Goal: Obtain resource: Download file/media

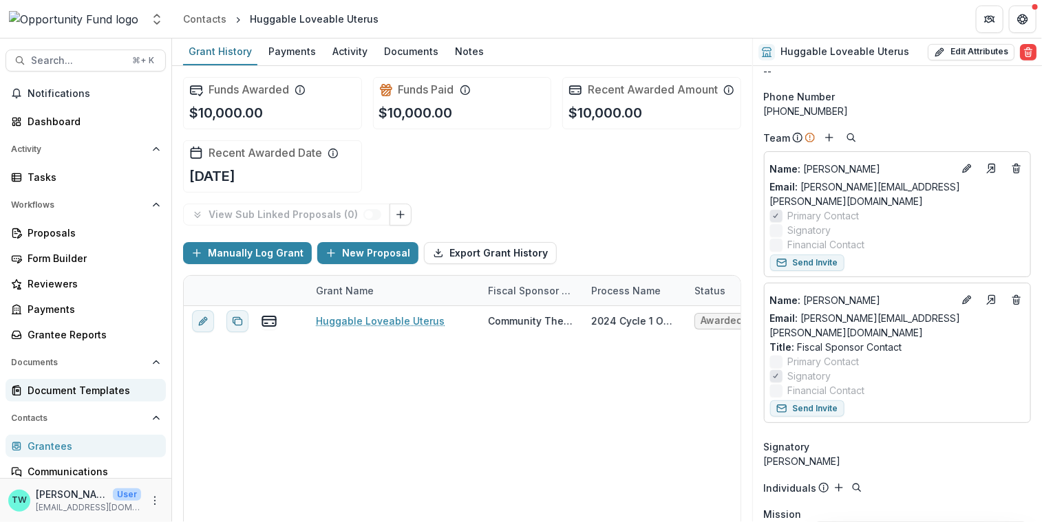
scroll to position [85, 0]
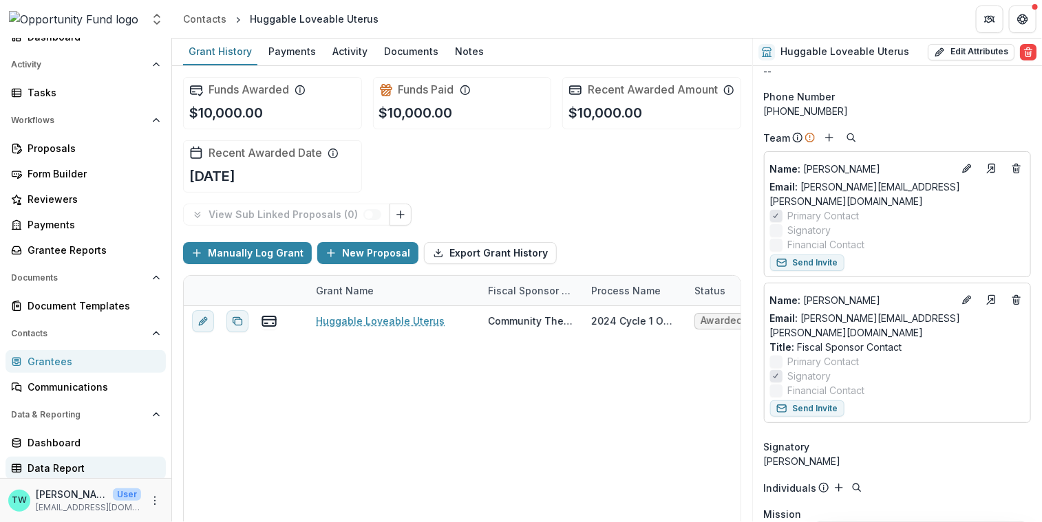
click at [68, 469] on div "Data Report" at bounding box center [91, 468] width 127 height 14
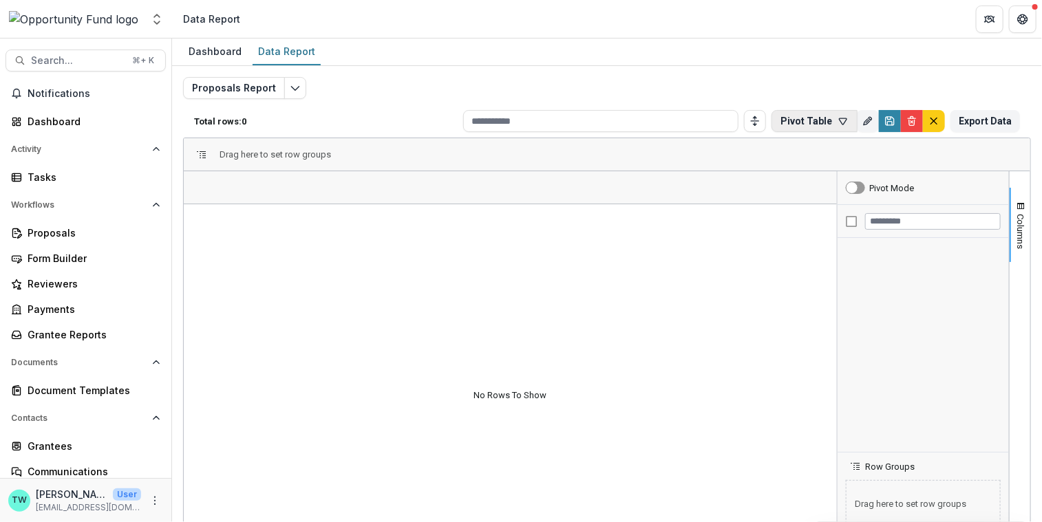
click at [837, 119] on icon "button" at bounding box center [842, 121] width 11 height 11
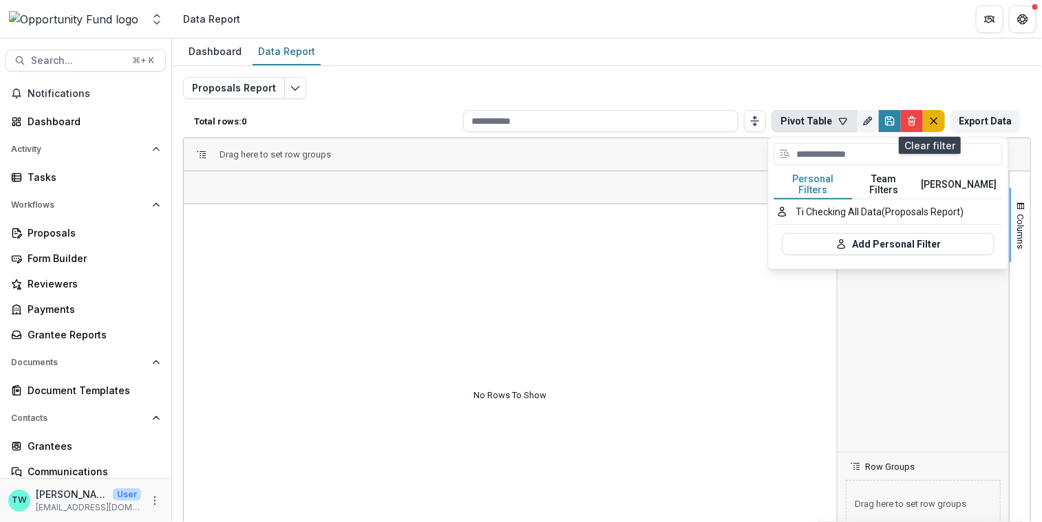
click at [928, 118] on icon "default" at bounding box center [933, 121] width 11 height 11
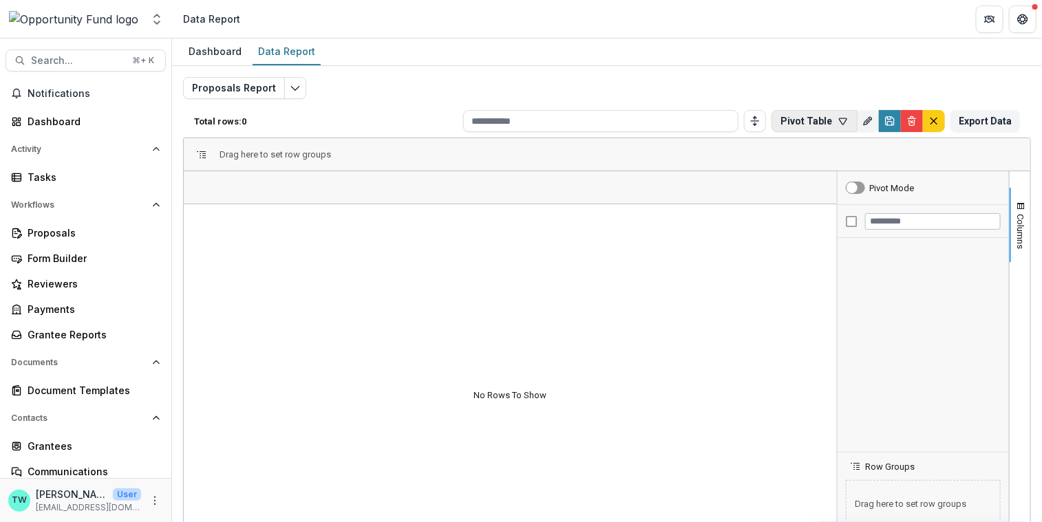
click at [839, 118] on icon "button" at bounding box center [842, 121] width 11 height 11
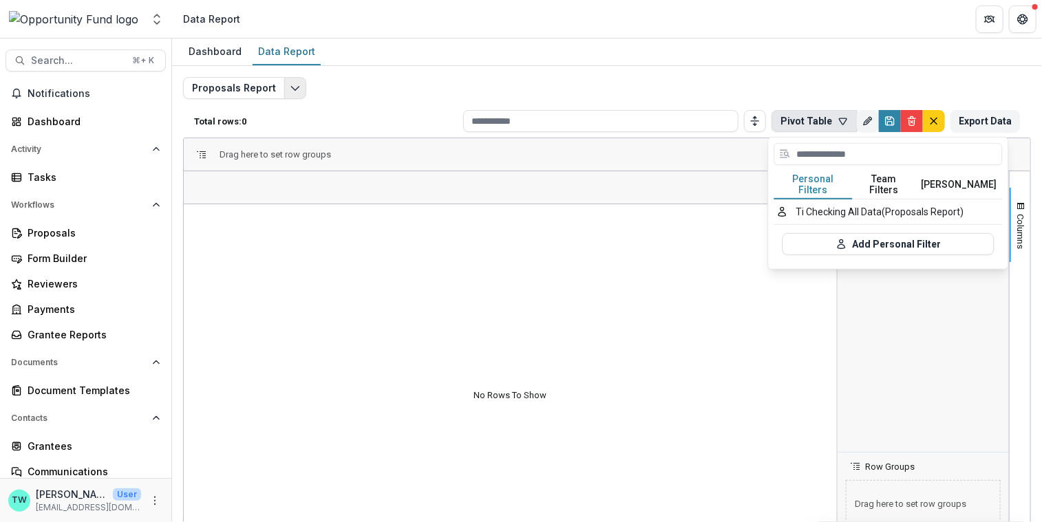
click at [284, 88] on button "Edit selected report" at bounding box center [295, 88] width 22 height 22
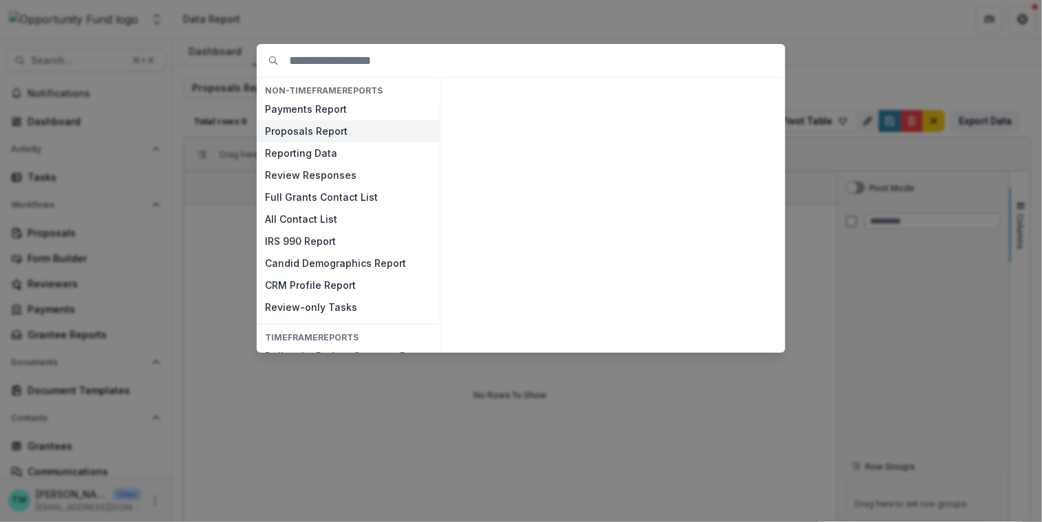
click at [314, 134] on button "Proposals Report" at bounding box center [348, 131] width 183 height 22
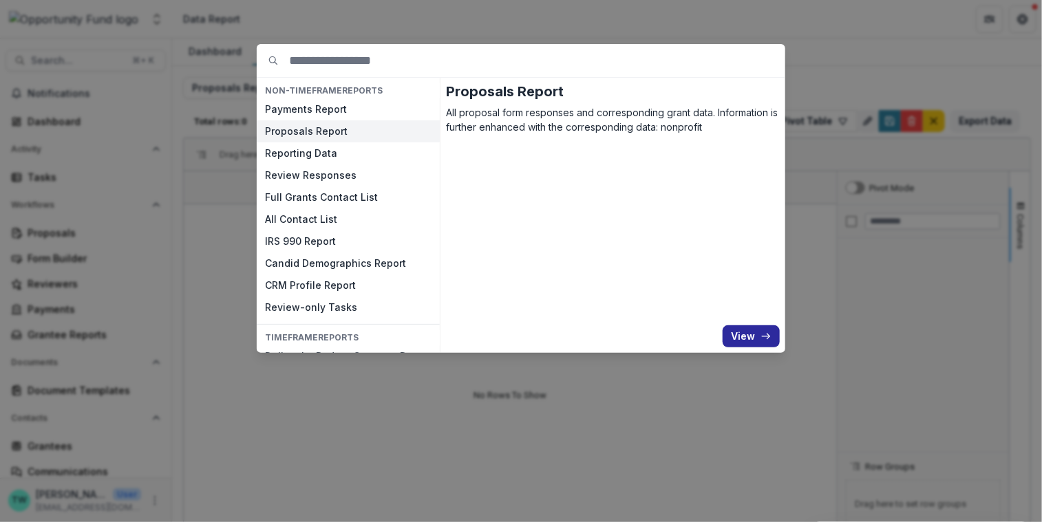
click at [751, 334] on button "View" at bounding box center [750, 336] width 57 height 22
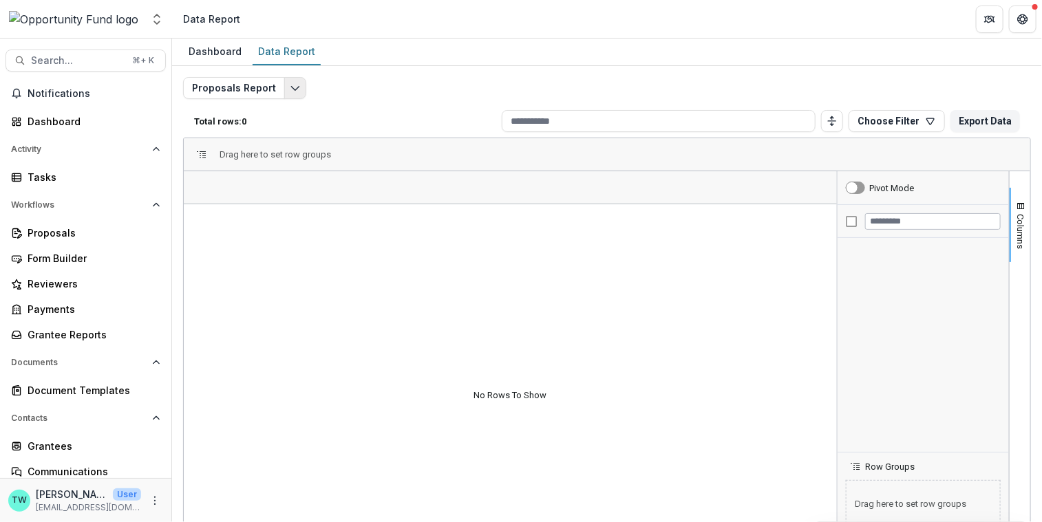
click at [292, 86] on icon "Edit selected report" at bounding box center [295, 88] width 11 height 11
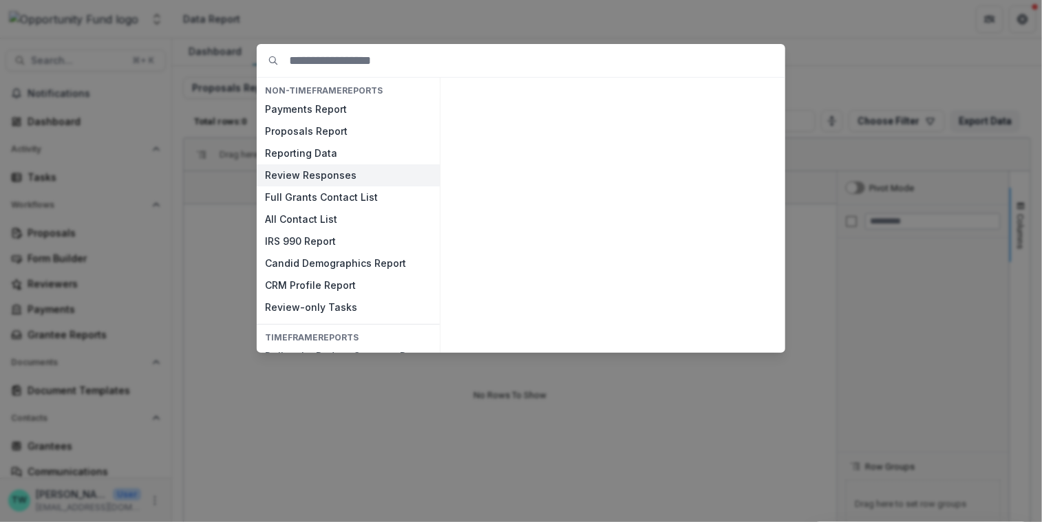
click at [317, 172] on button "Review Responses" at bounding box center [348, 175] width 183 height 22
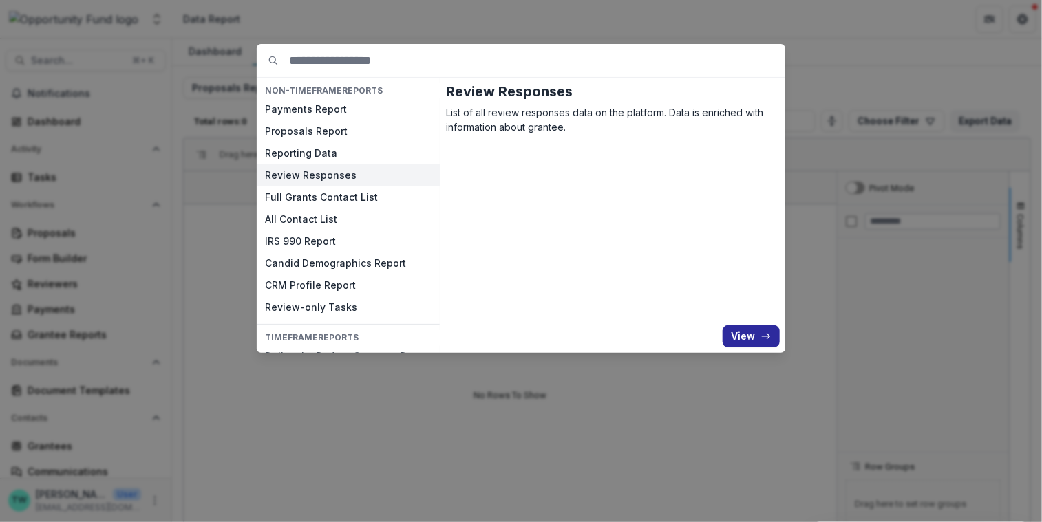
click at [746, 336] on button "View" at bounding box center [750, 336] width 57 height 22
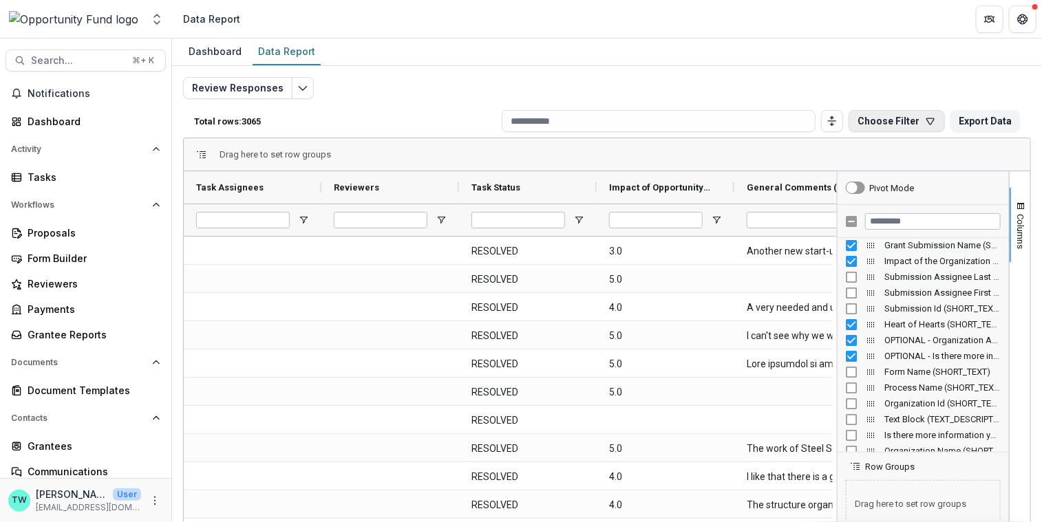
click at [927, 122] on icon "button" at bounding box center [931, 121] width 8 height 6
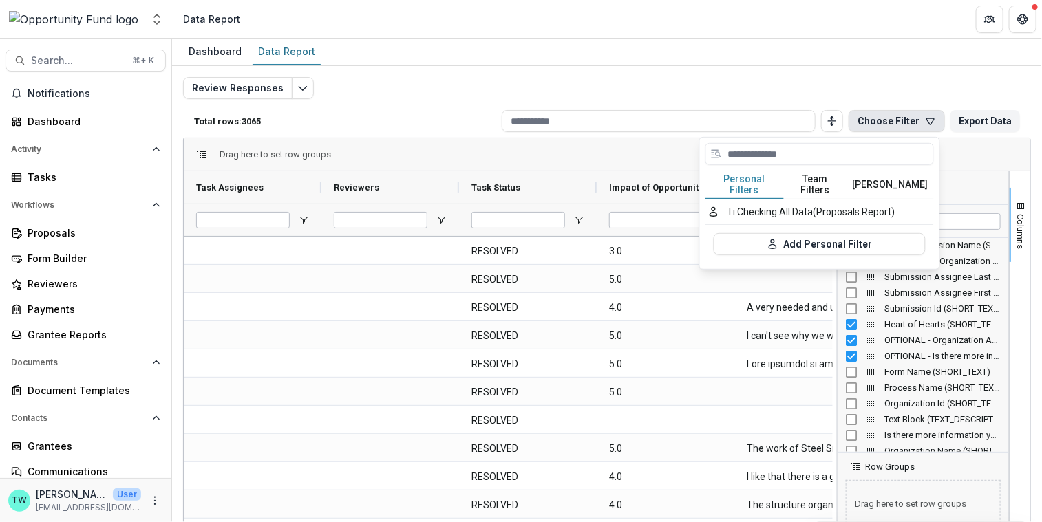
click at [826, 178] on button "Team Filters" at bounding box center [815, 185] width 63 height 29
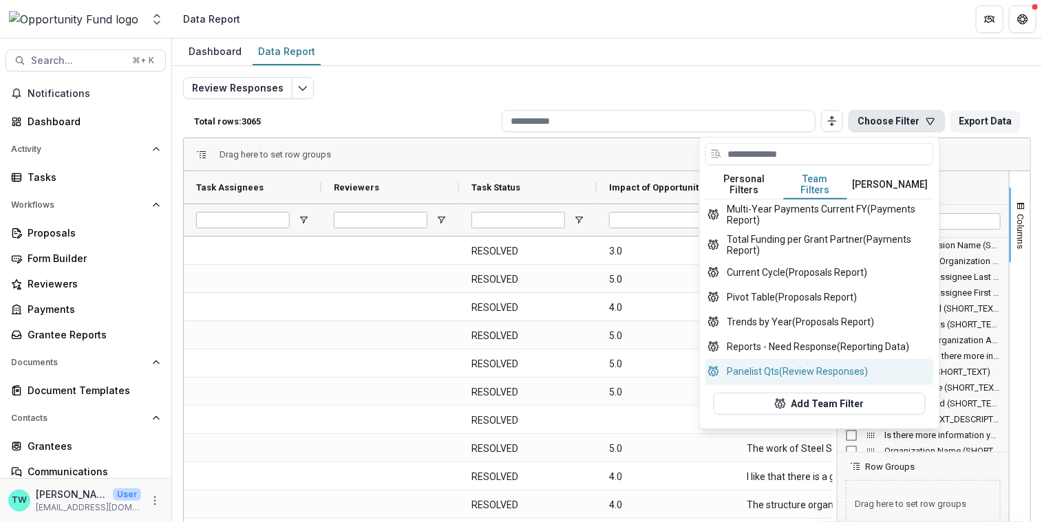
click at [769, 359] on button "Panelist Qts (Review Responses)" at bounding box center [819, 371] width 228 height 25
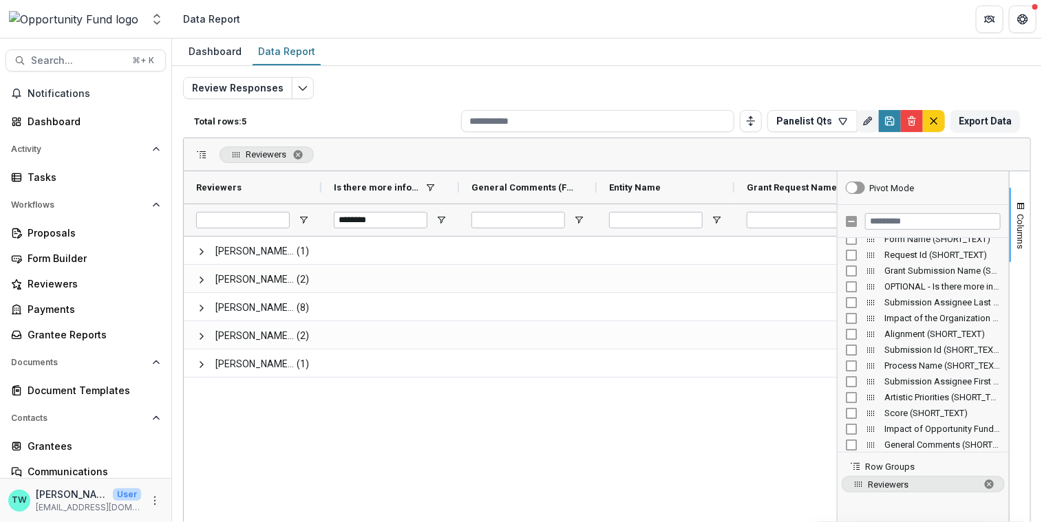
scroll to position [995, 0]
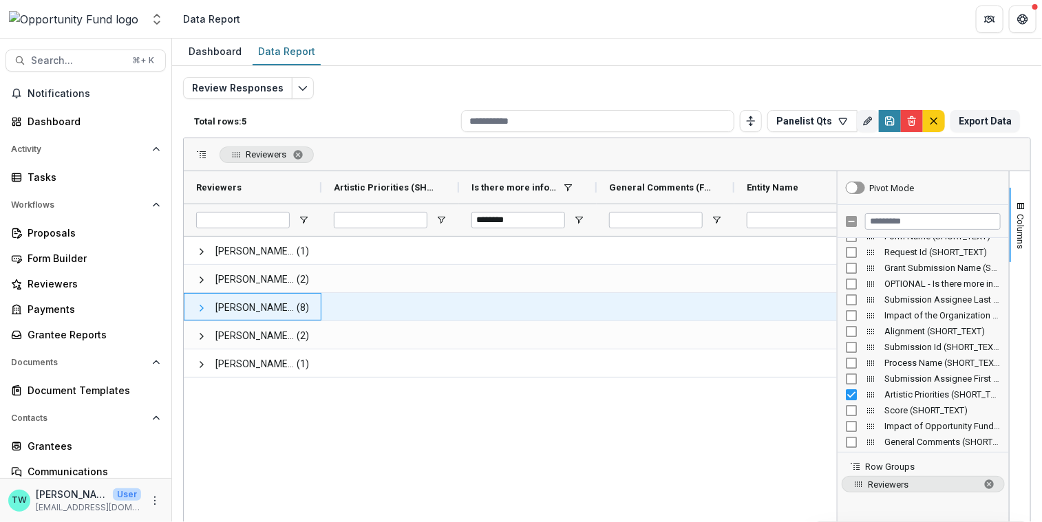
click at [201, 307] on span at bounding box center [201, 308] width 11 height 11
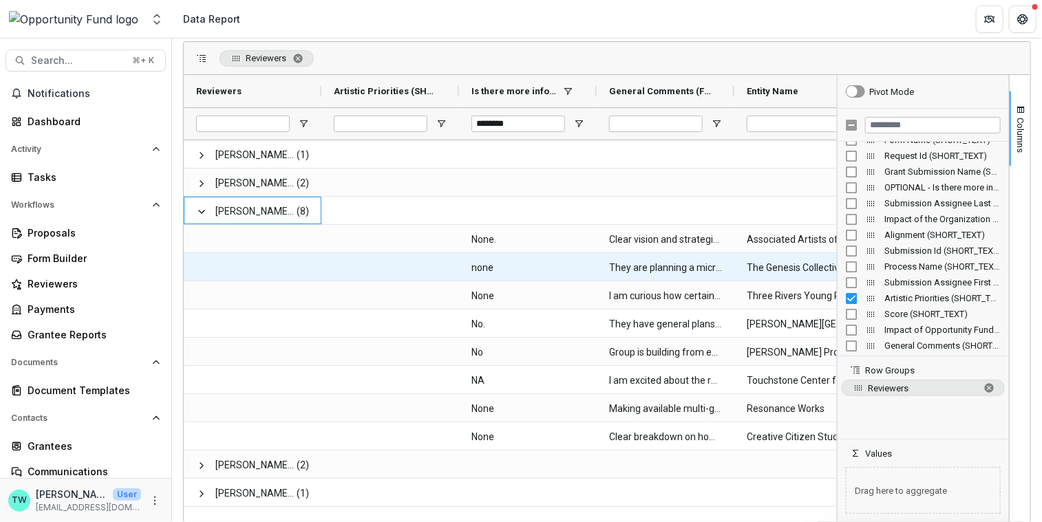
scroll to position [94, 0]
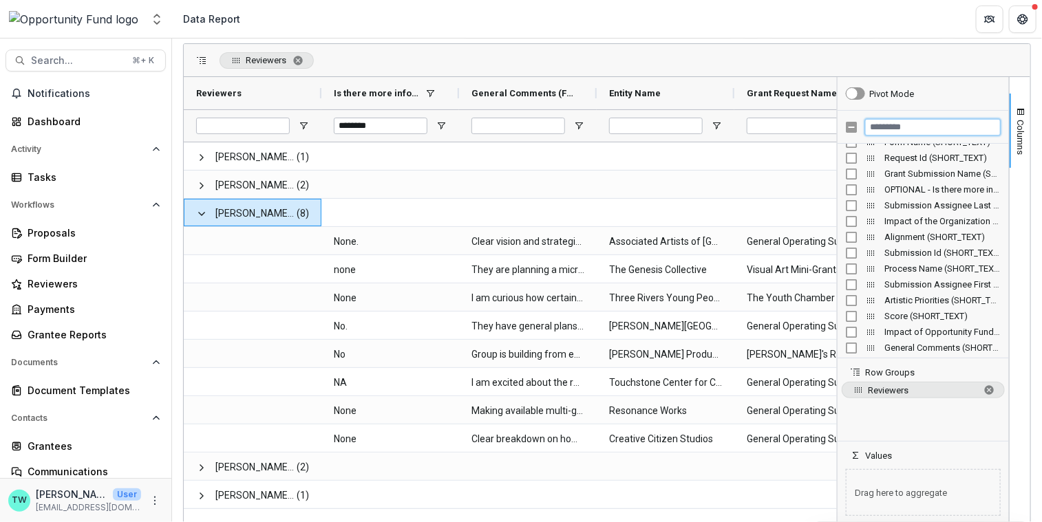
click at [876, 124] on input "Filter Columns Input" at bounding box center [933, 127] width 136 height 17
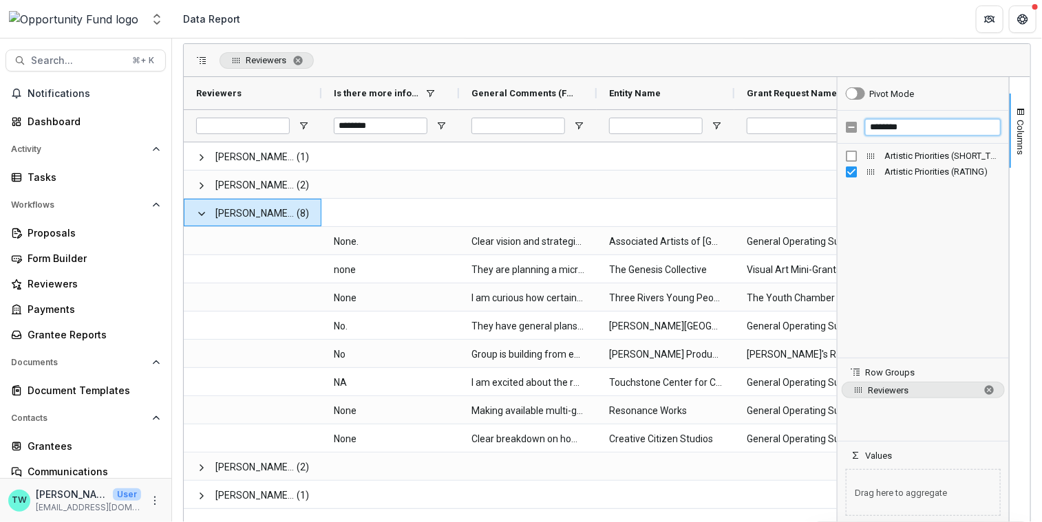
click at [848, 125] on div "********" at bounding box center [922, 127] width 171 height 33
click at [844, 129] on div "*********" at bounding box center [922, 127] width 171 height 33
drag, startPoint x: 896, startPoint y: 120, endPoint x: 856, endPoint y: 121, distance: 39.9
click at [856, 121] on div "*****" at bounding box center [922, 127] width 171 height 33
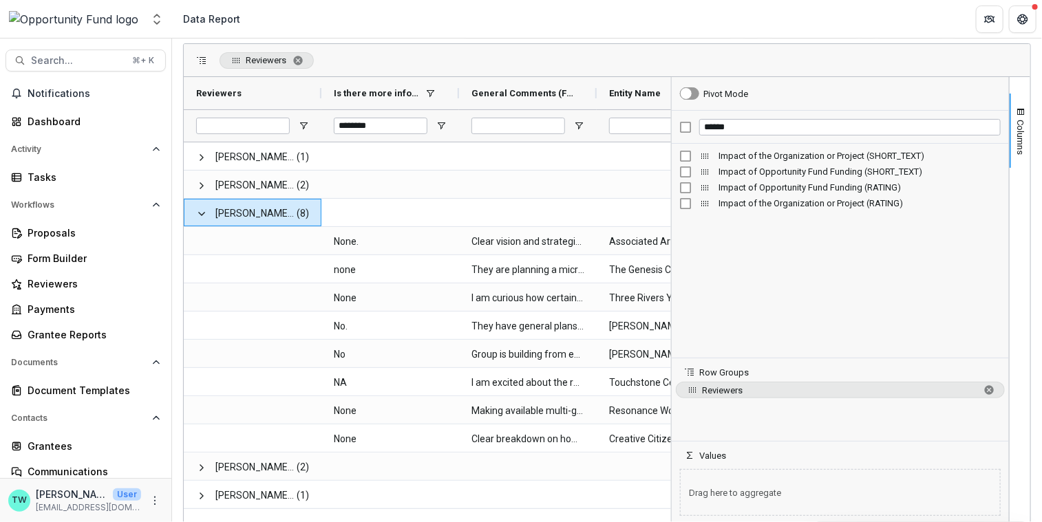
drag, startPoint x: 834, startPoint y: 211, endPoint x: 668, endPoint y: 217, distance: 166.0
click at [669, 217] on div at bounding box center [670, 300] width 3 height 447
click at [686, 130] on div "******" at bounding box center [840, 127] width 337 height 33
drag, startPoint x: 730, startPoint y: 127, endPoint x: 667, endPoint y: 118, distance: 63.3
click at [672, 118] on div "Pivot Mode ****** Impact of the Organization or Project (SHORT_TEXT) Impact of …" at bounding box center [841, 300] width 338 height 447
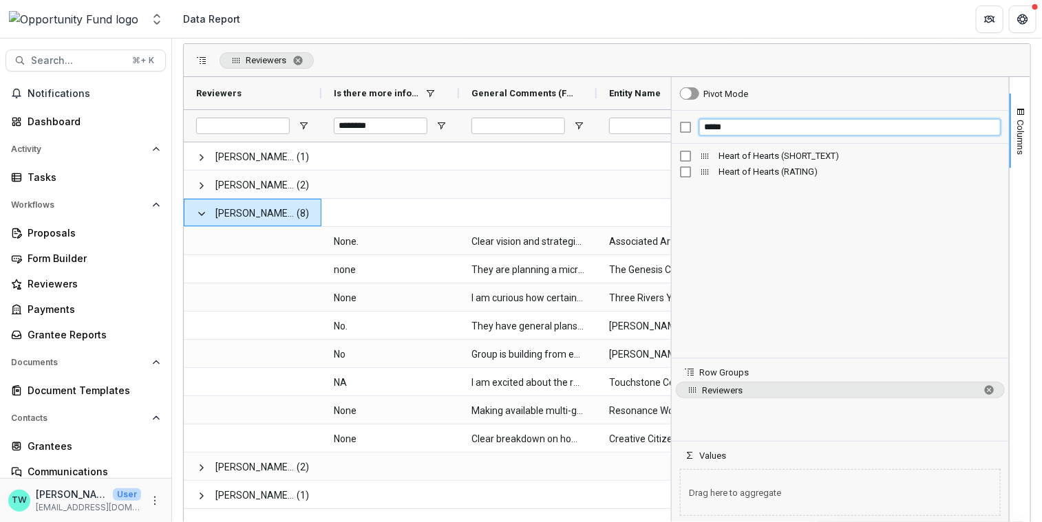
type input "*****"
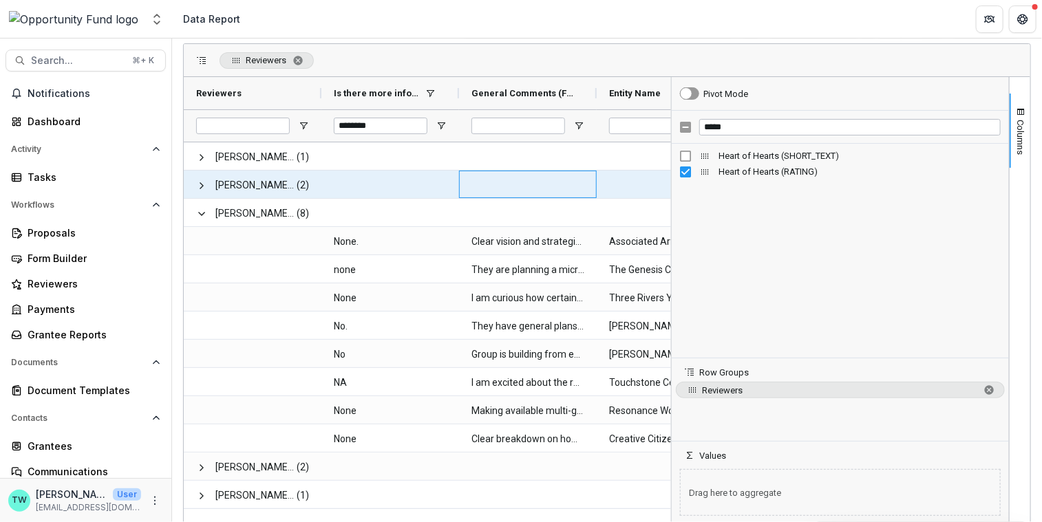
click at [570, 186] on div at bounding box center [528, 185] width 138 height 28
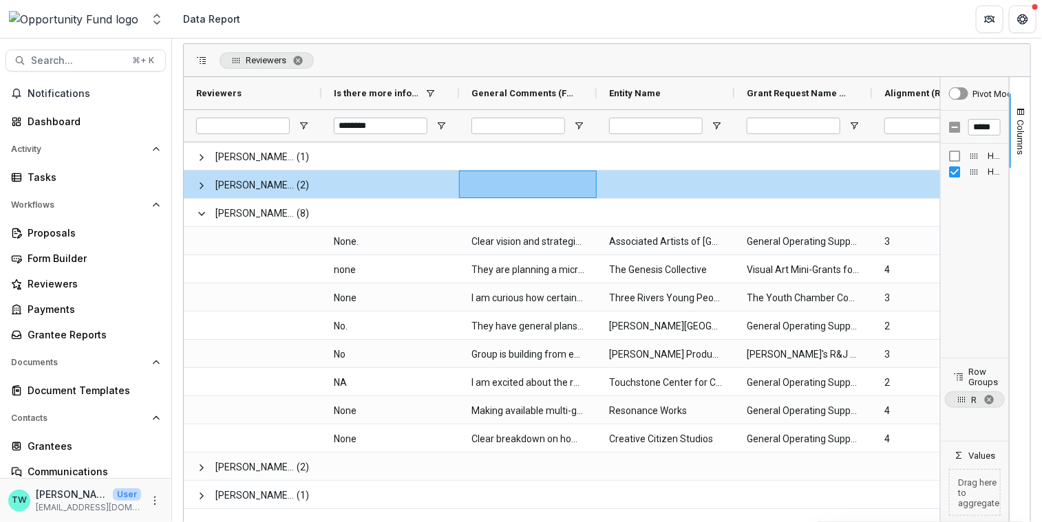
drag, startPoint x: 668, startPoint y: 224, endPoint x: 952, endPoint y: 261, distance: 286.0
click at [952, 261] on div "Pivot Mode ***** Heart of Hearts (SHORT_TEXT) Heart of Hearts (RATING) Row Grou…" at bounding box center [975, 300] width 69 height 447
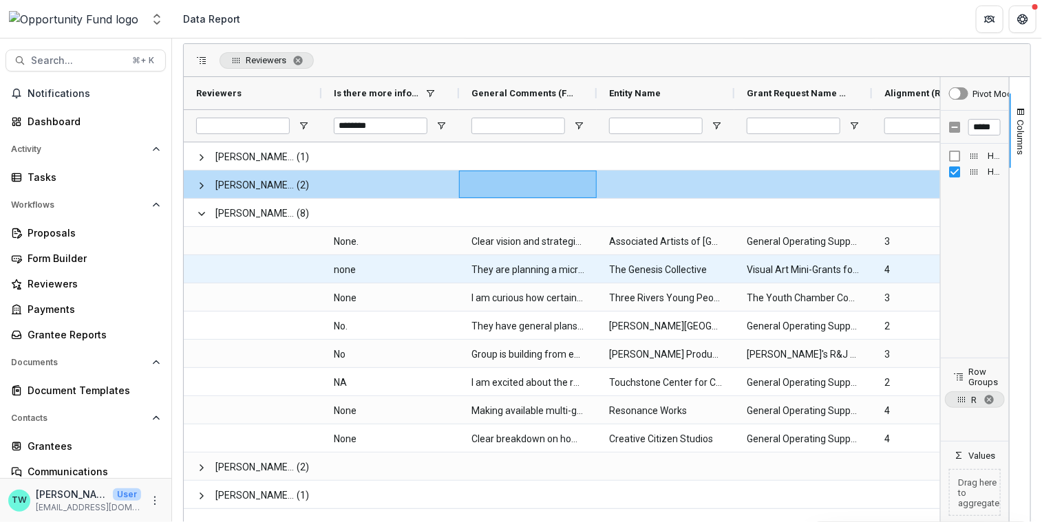
click at [750, 266] on \(GRANT_PROP_TITLE\)-2523 "Visual Art Mini-Grants for Beaver County Artists" at bounding box center [802, 270] width 113 height 28
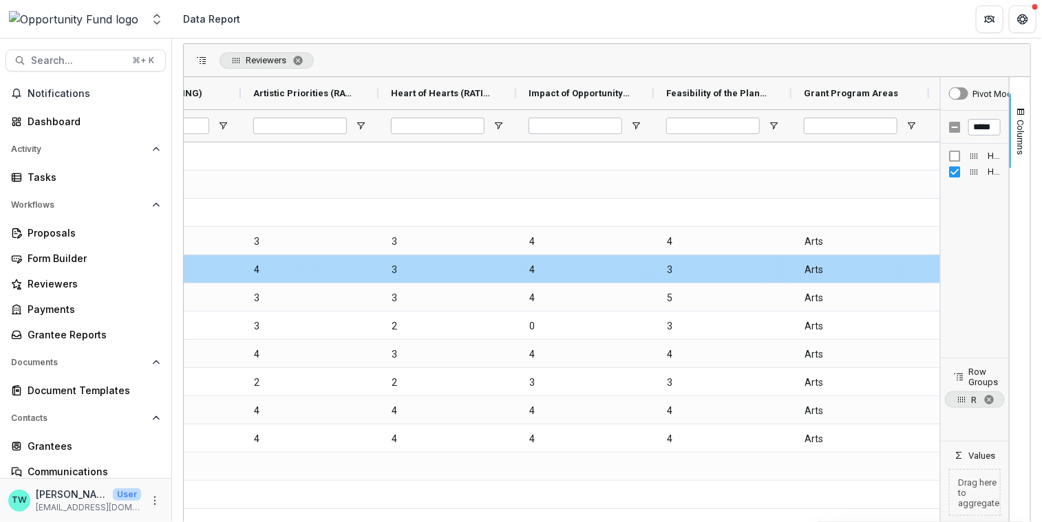
scroll to position [0, 781]
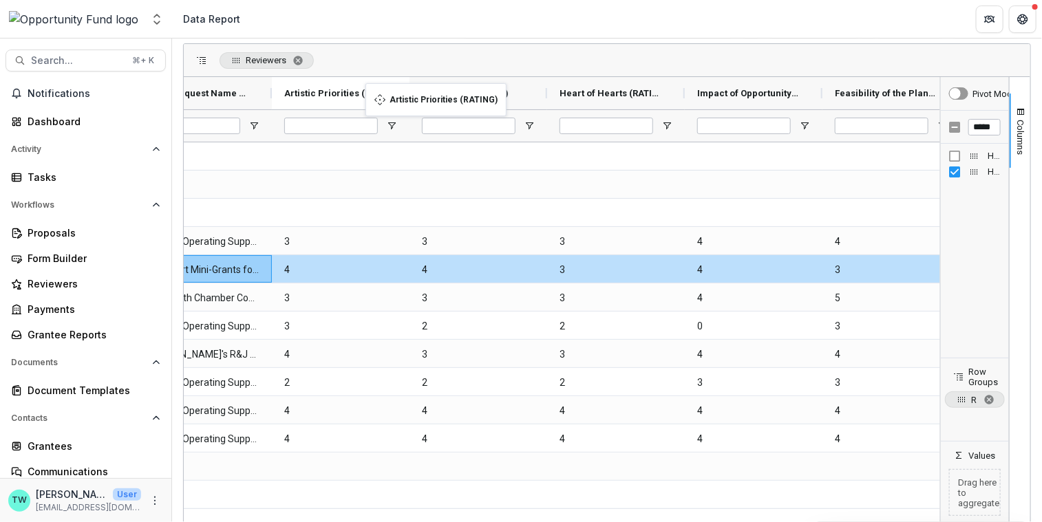
drag, startPoint x: 526, startPoint y: 88, endPoint x: 373, endPoint y: 92, distance: 152.8
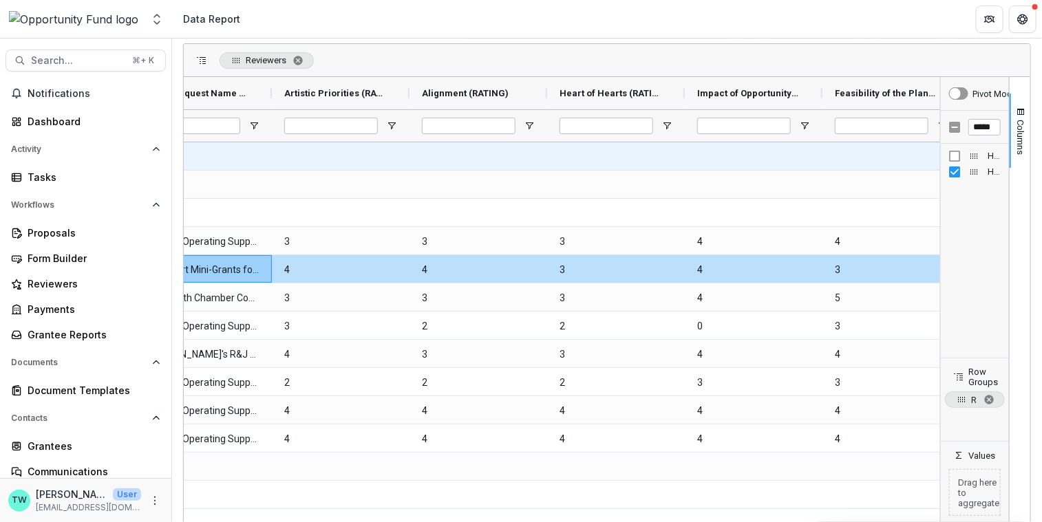
scroll to position [0, 648]
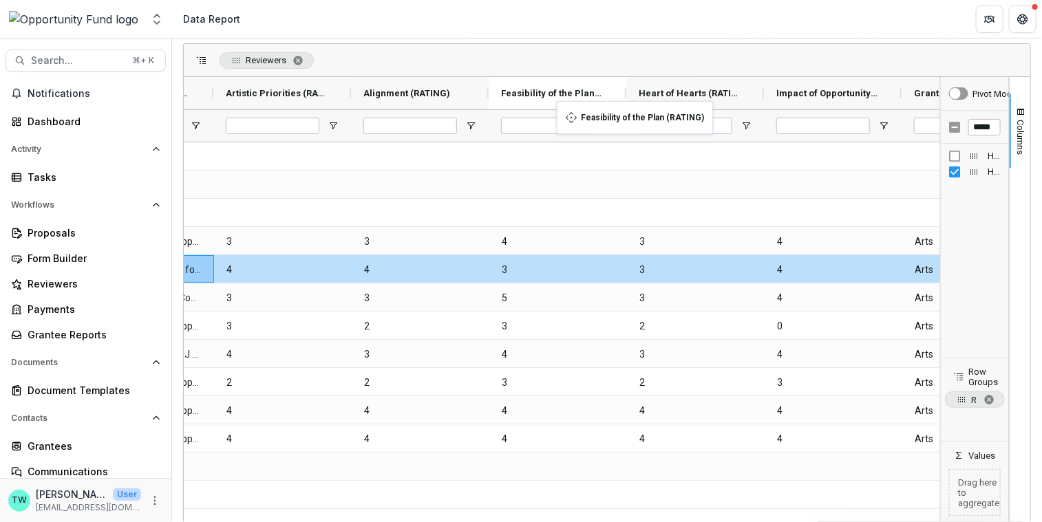
drag, startPoint x: 885, startPoint y: 89, endPoint x: 563, endPoint y: 109, distance: 322.6
drag, startPoint x: 879, startPoint y: 86, endPoint x: 713, endPoint y: 98, distance: 166.9
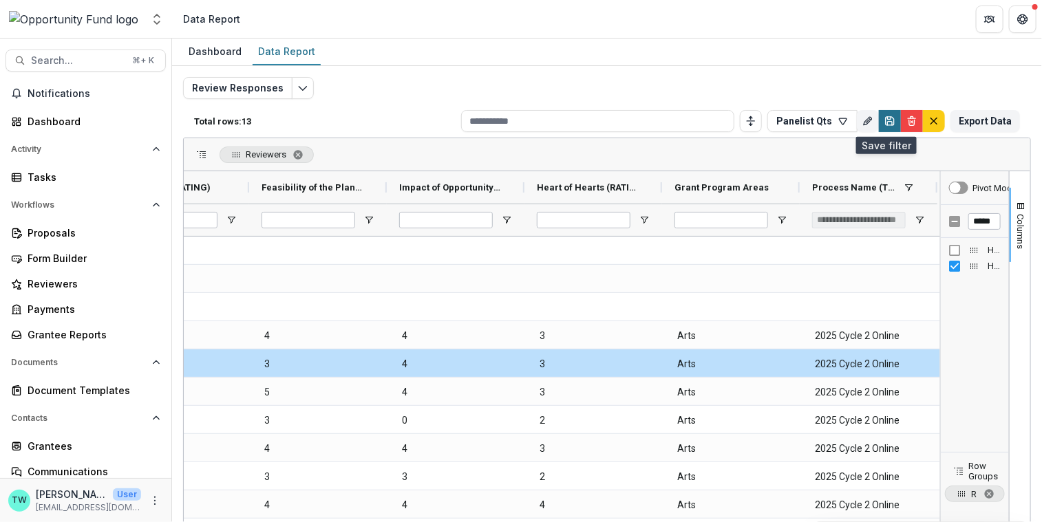
click at [886, 125] on icon "Save" at bounding box center [889, 121] width 11 height 11
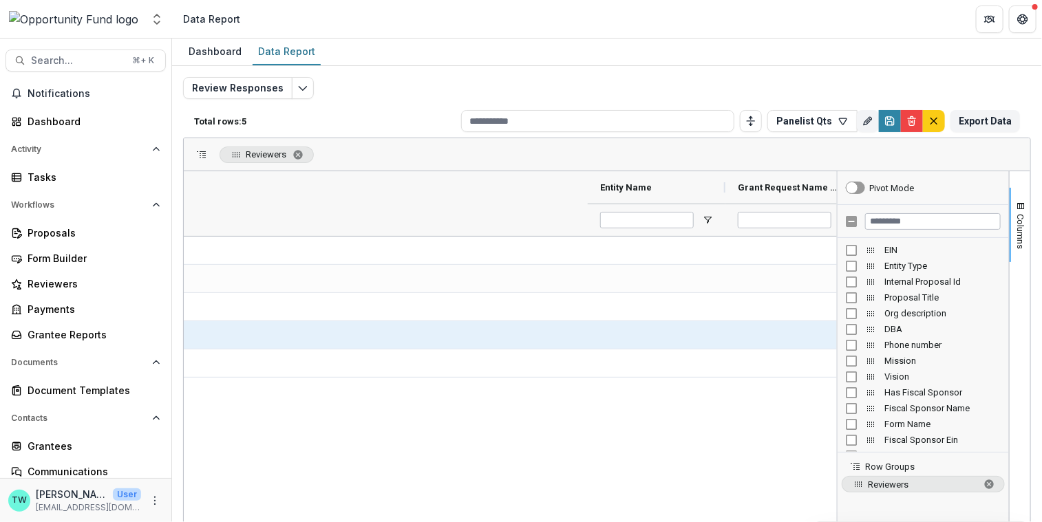
scroll to position [0, 0]
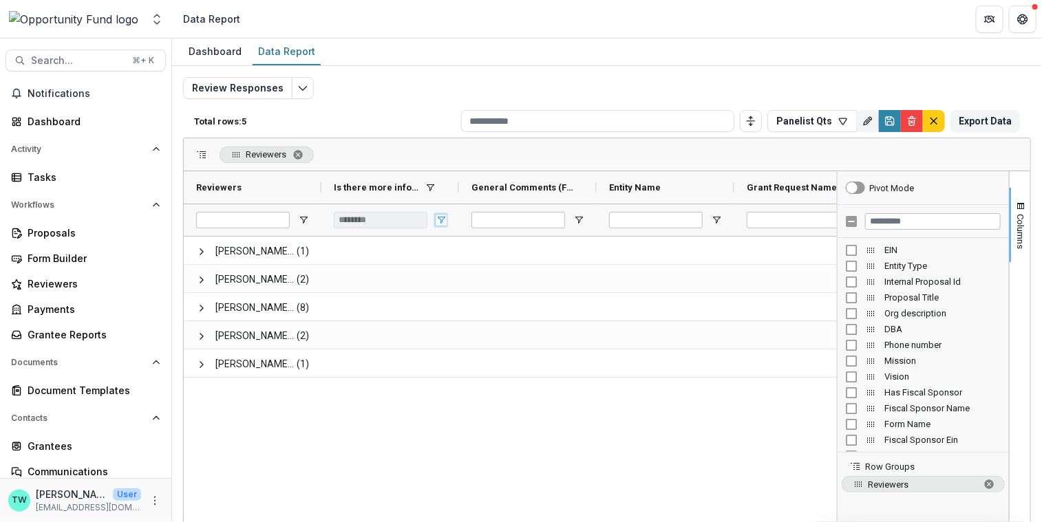
click at [441, 219] on span "Open Filter Menu" at bounding box center [441, 220] width 11 height 11
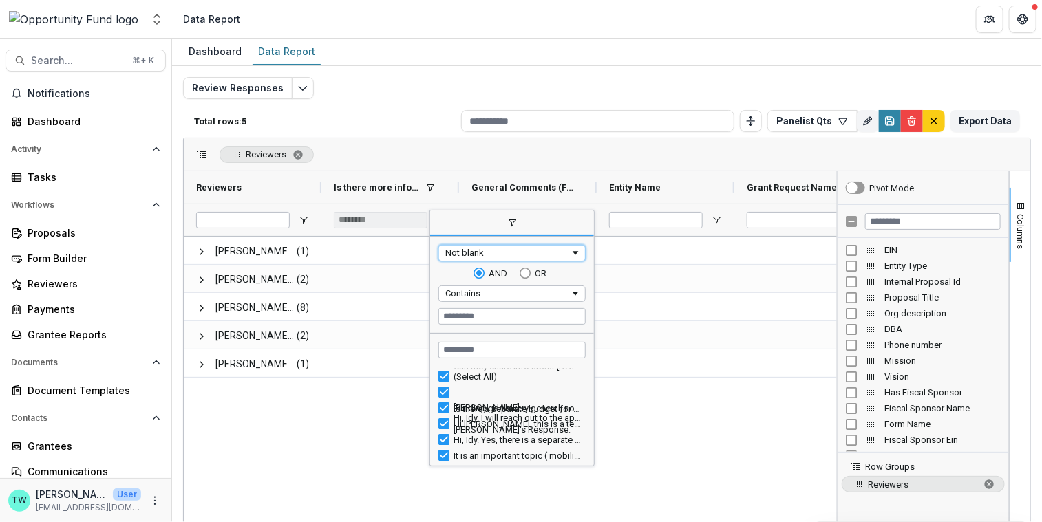
click at [574, 248] on span "Filtering operator" at bounding box center [575, 253] width 11 height 11
click at [498, 248] on div "Not blank" at bounding box center [507, 253] width 125 height 10
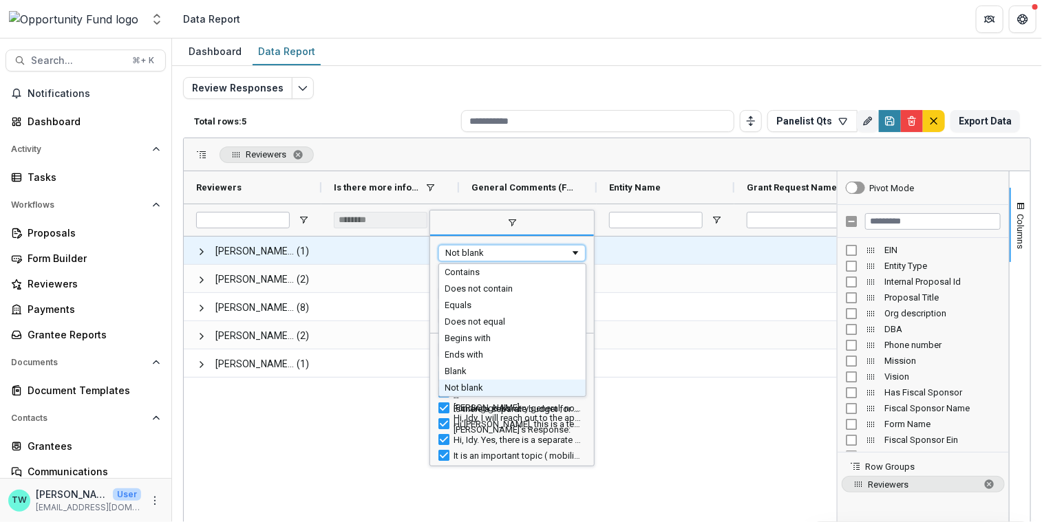
drag, startPoint x: 498, startPoint y: 248, endPoint x: 418, endPoint y: 242, distance: 80.0
click at [418, 242] on div "Reviewers Drag here to set column labels Reviewers Is there more information yo…" at bounding box center [607, 379] width 848 height 482
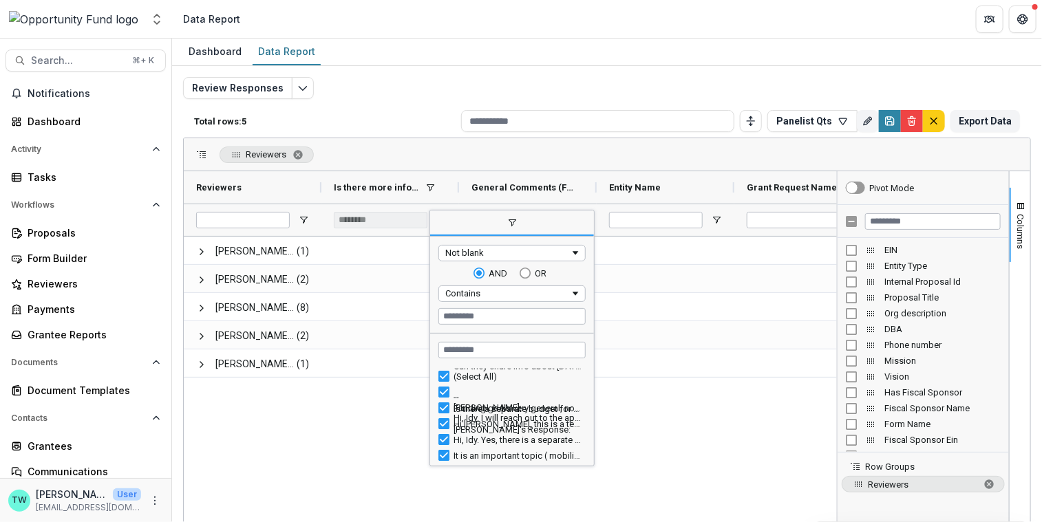
click at [455, 228] on span "filter" at bounding box center [512, 223] width 164 height 25
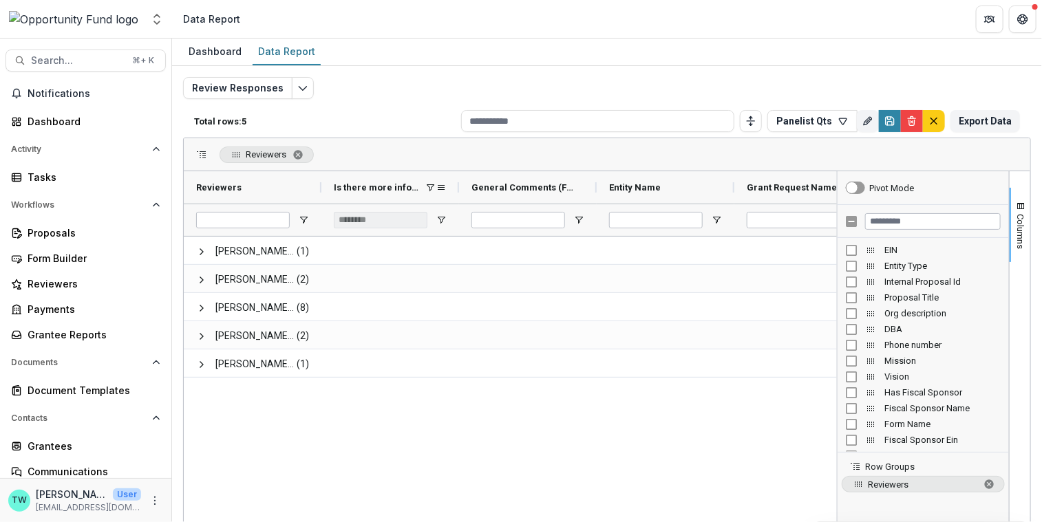
click at [427, 190] on span at bounding box center [430, 187] width 11 height 11
click at [411, 184] on span at bounding box center [414, 187] width 11 height 11
click at [438, 184] on span at bounding box center [441, 187] width 11 height 11
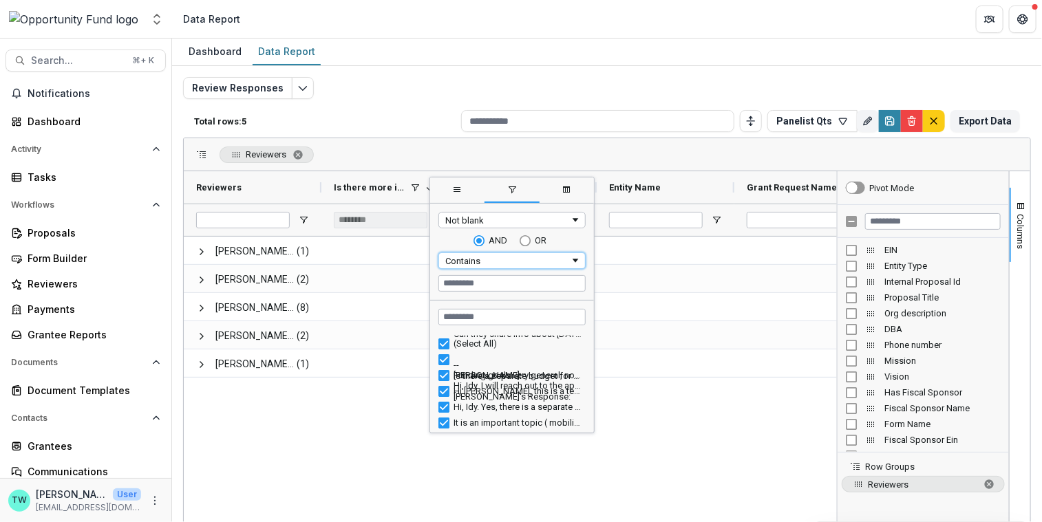
click at [575, 257] on span "Filtering operator" at bounding box center [575, 260] width 11 height 11
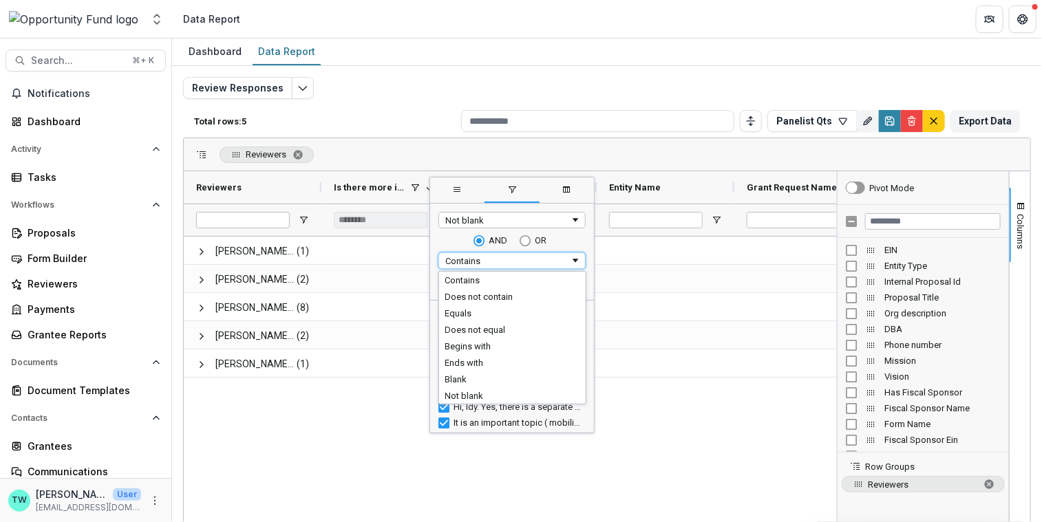
click at [412, 131] on div "Total rows: 5 Panelist Qts Personal Filters Team Filters Temelio Filters Ti Che…" at bounding box center [607, 121] width 848 height 33
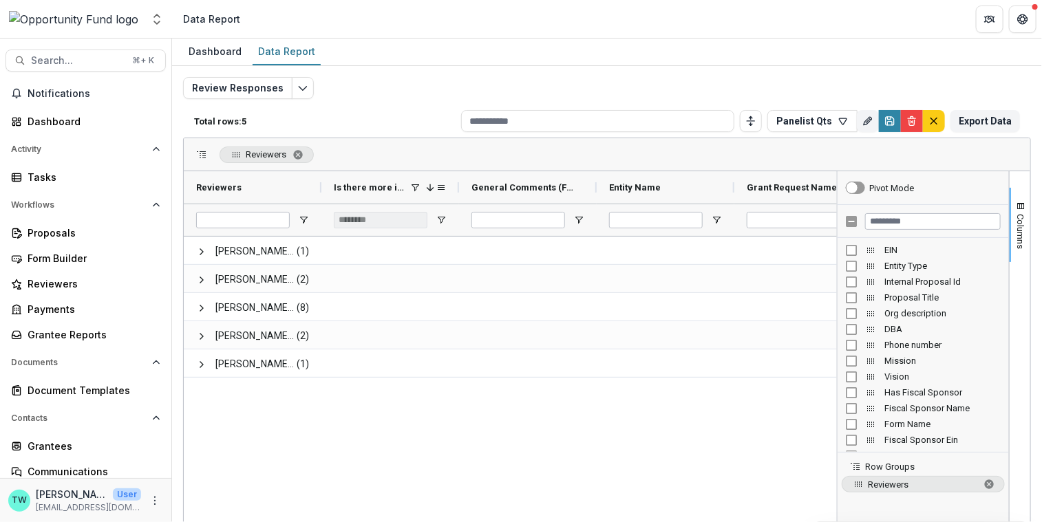
click at [418, 186] on span at bounding box center [414, 187] width 11 height 11
click at [441, 219] on span "Open Filter Menu" at bounding box center [441, 220] width 11 height 11
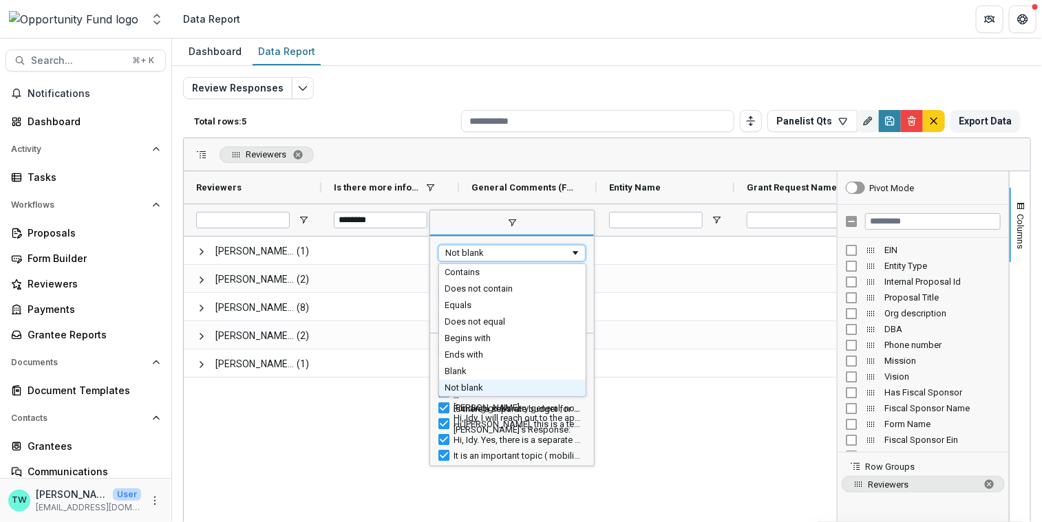
click at [574, 252] on span "Filtering operator" at bounding box center [575, 253] width 11 height 11
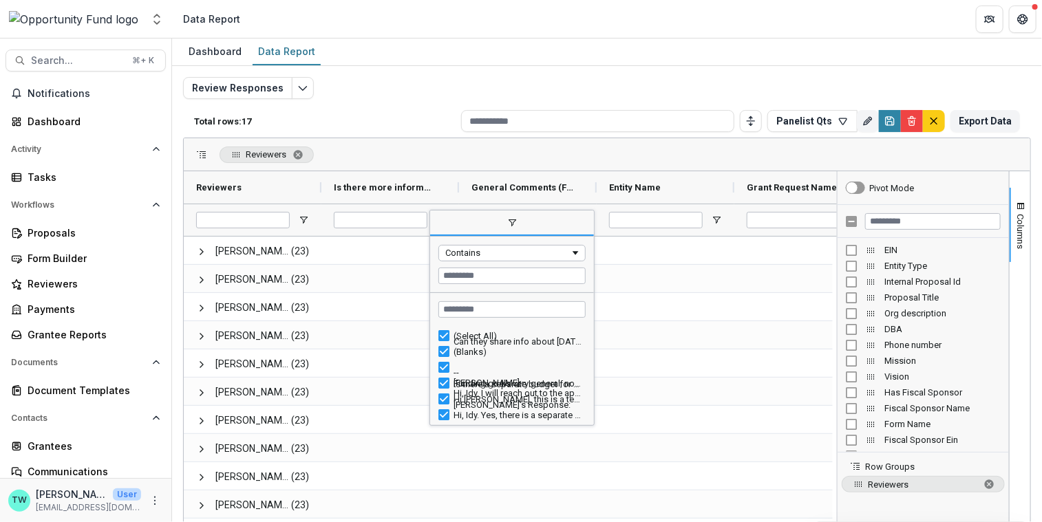
click at [433, 162] on div "Reviewers" at bounding box center [607, 154] width 846 height 33
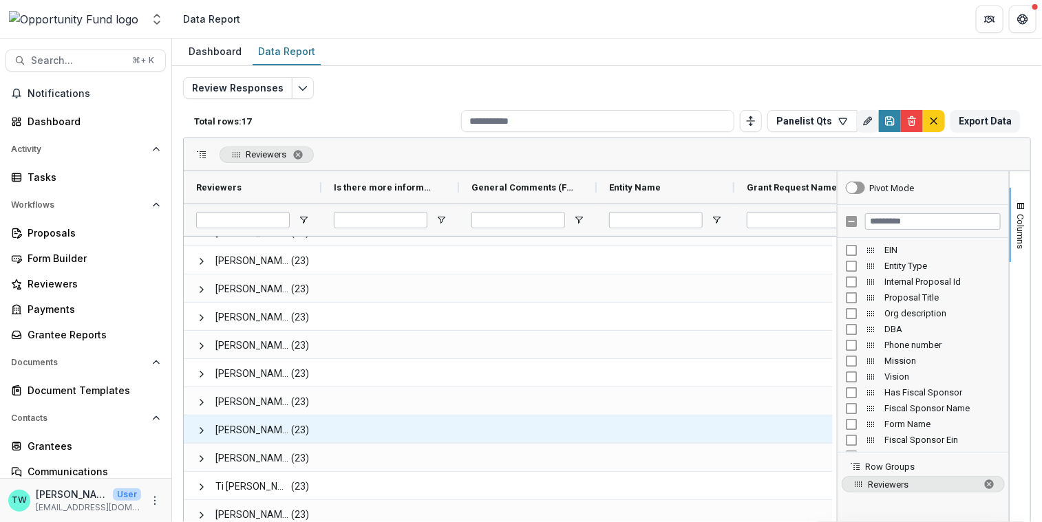
scroll to position [101, 0]
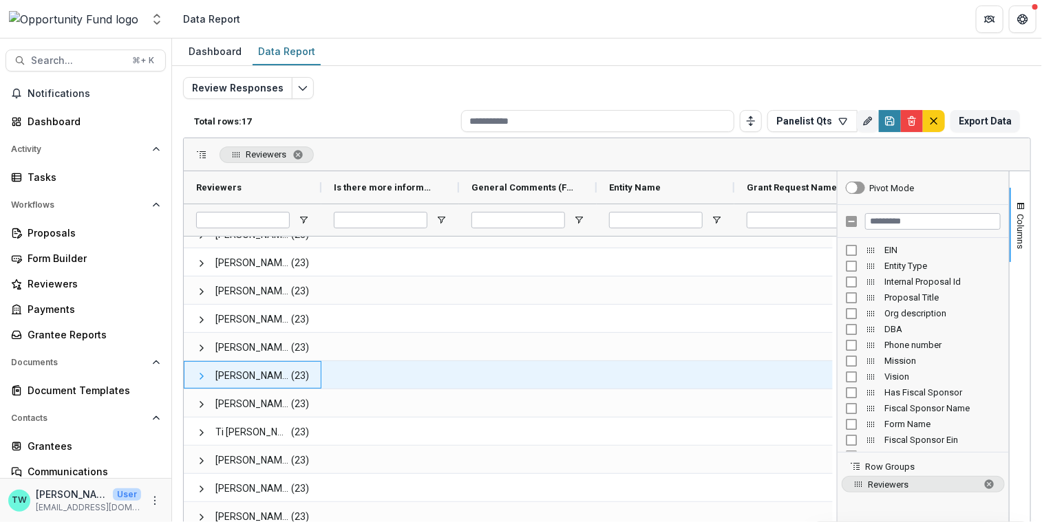
click at [199, 373] on span at bounding box center [201, 376] width 11 height 11
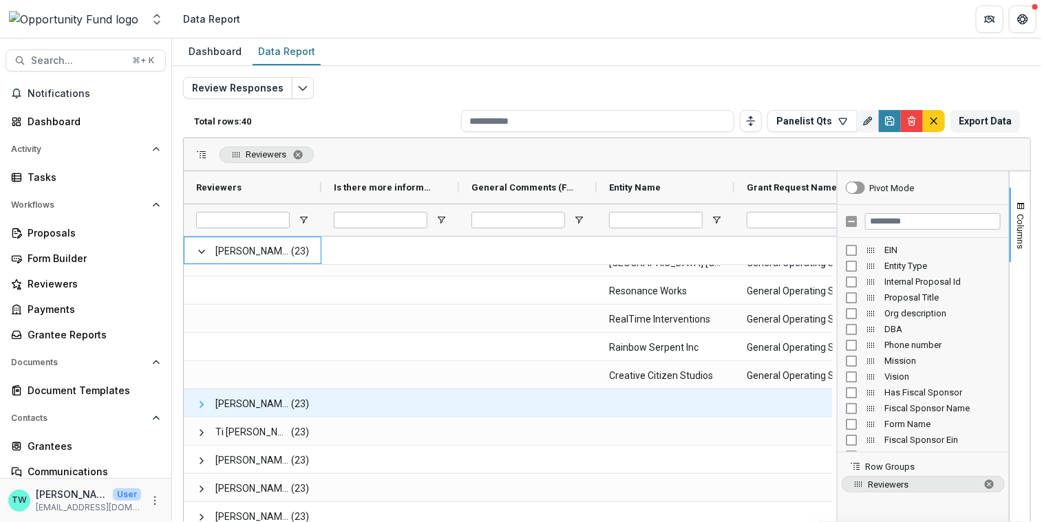
click at [202, 400] on span at bounding box center [201, 404] width 11 height 11
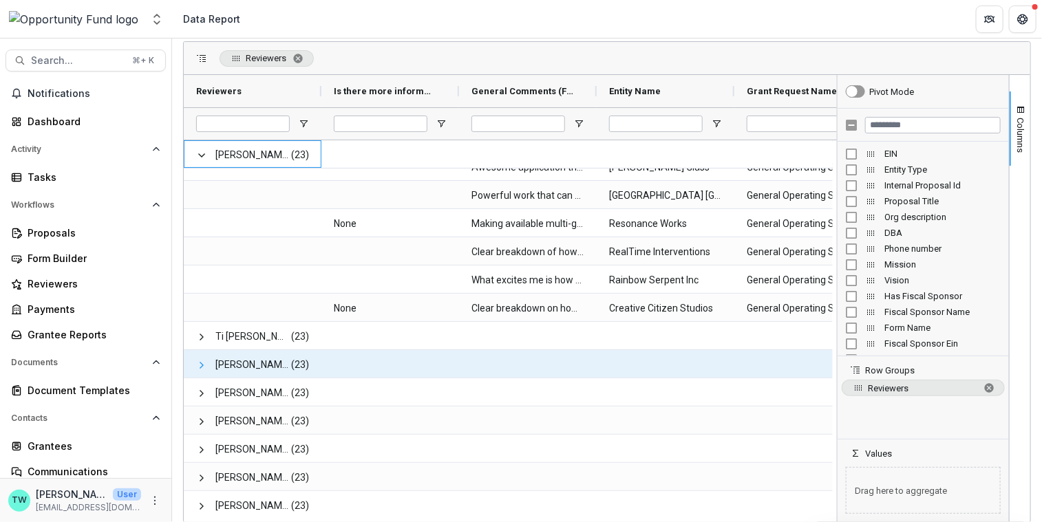
click at [200, 360] on span at bounding box center [201, 365] width 11 height 11
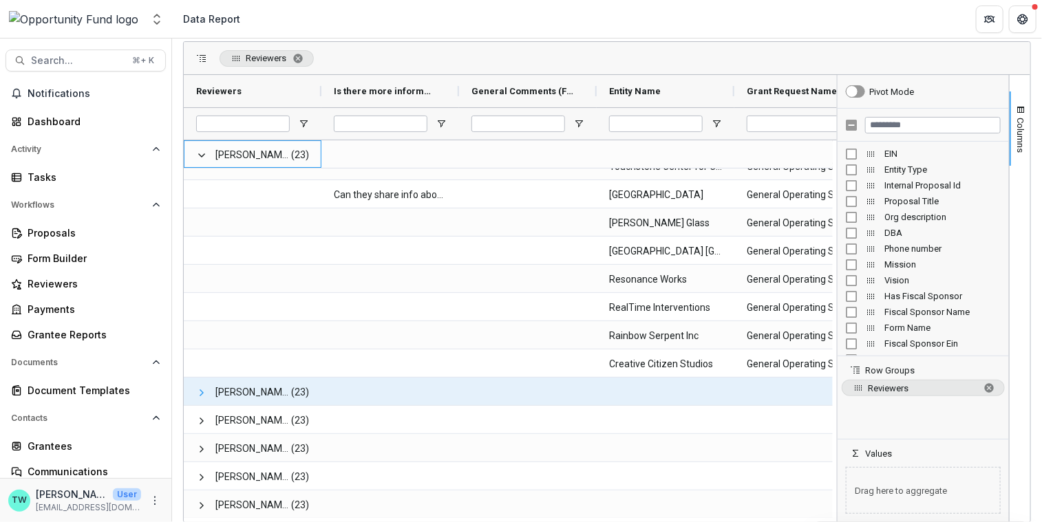
click at [196, 392] on span at bounding box center [201, 392] width 11 height 11
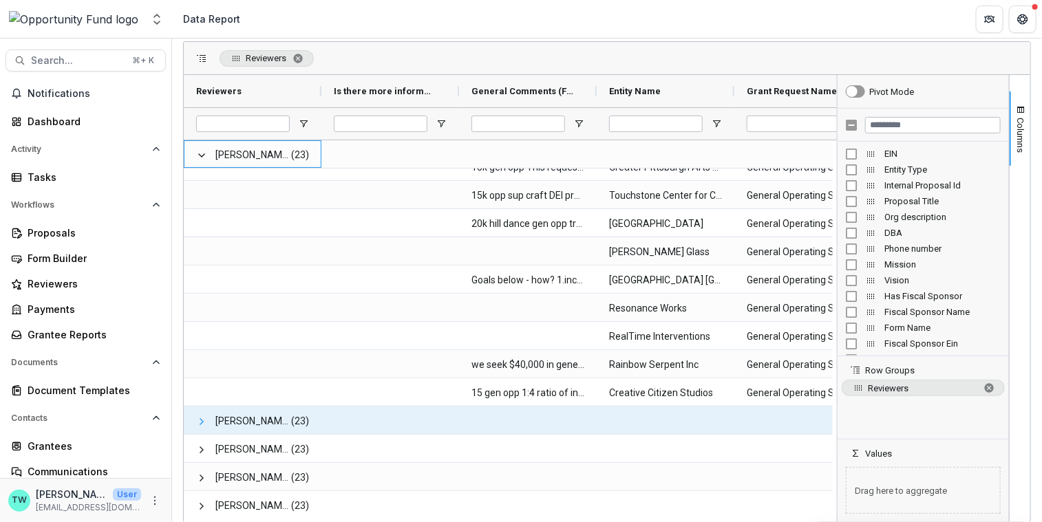
click at [202, 420] on span at bounding box center [201, 421] width 11 height 11
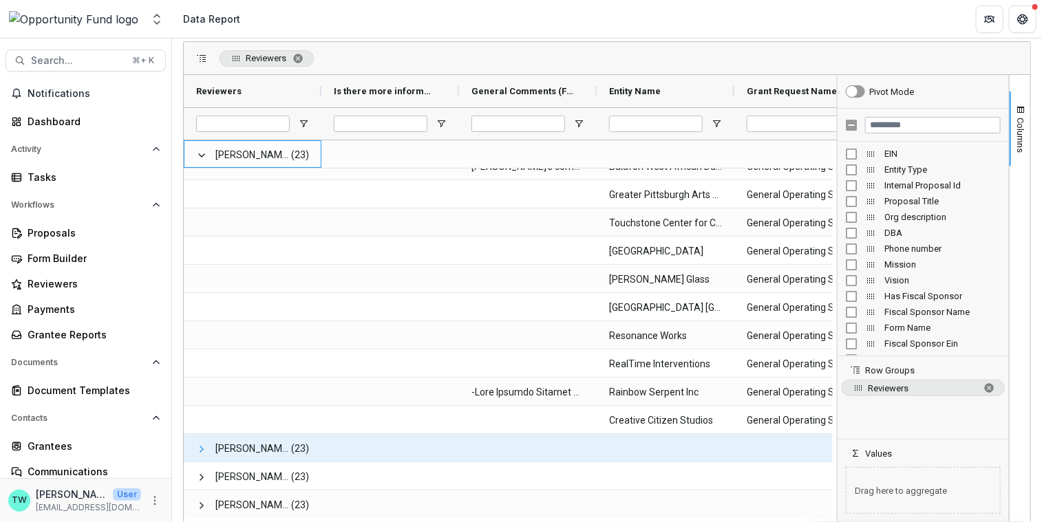
click at [199, 447] on span at bounding box center [201, 449] width 11 height 11
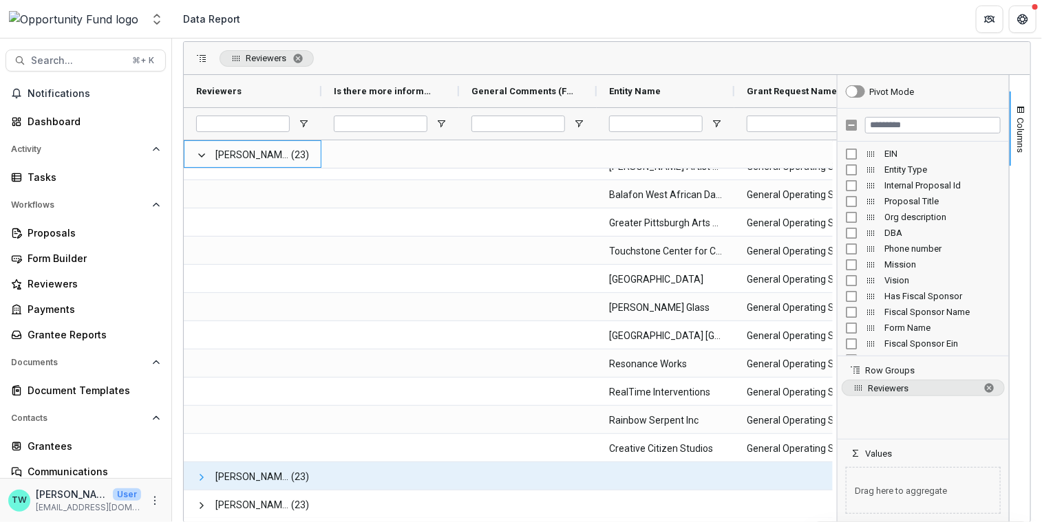
click at [200, 478] on span at bounding box center [201, 477] width 11 height 11
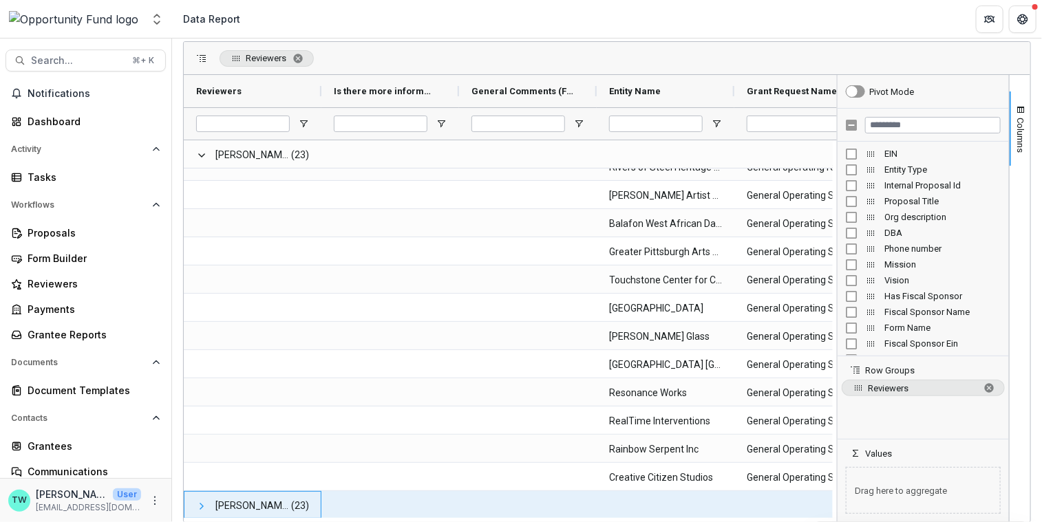
click at [197, 504] on span at bounding box center [201, 506] width 11 height 11
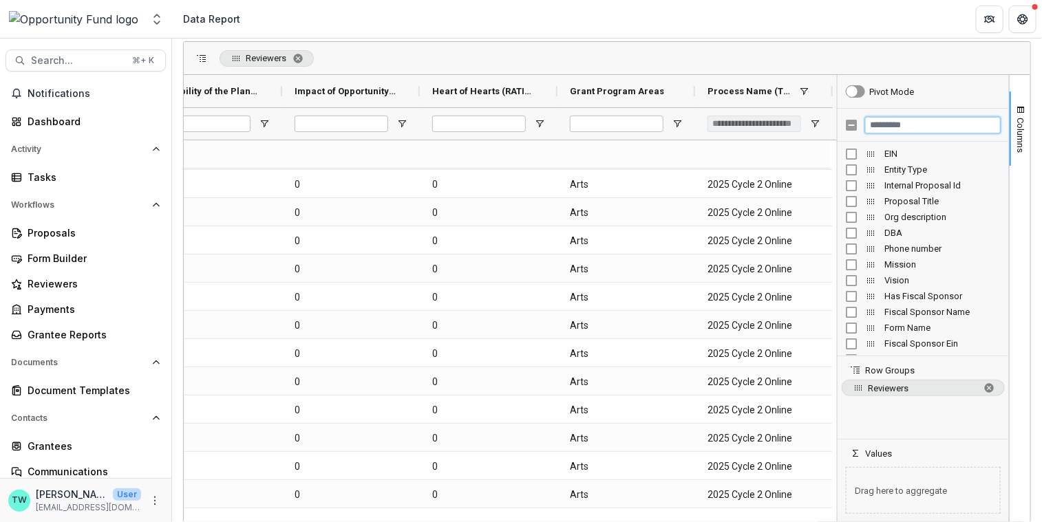
click at [890, 121] on input "Filter Columns Input" at bounding box center [933, 125] width 136 height 17
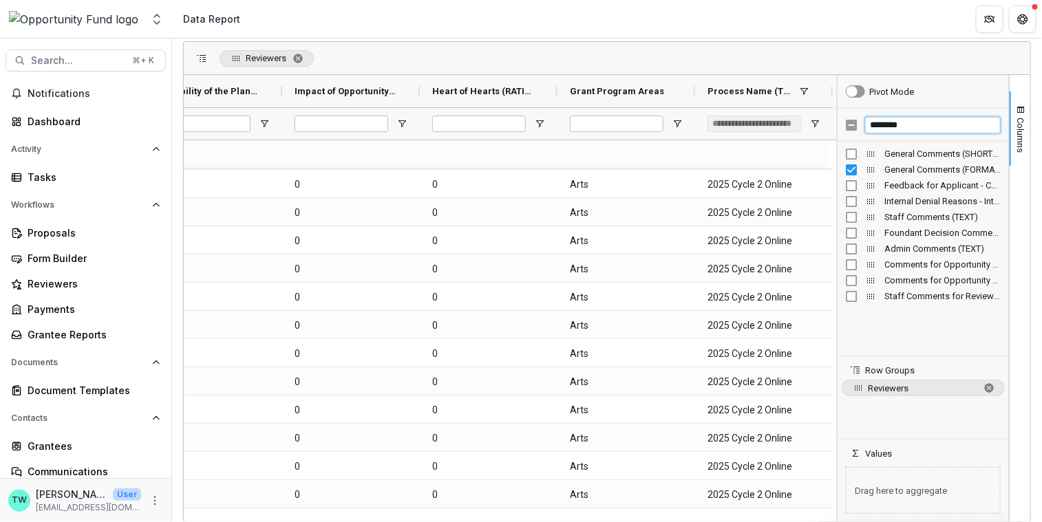
type input "********"
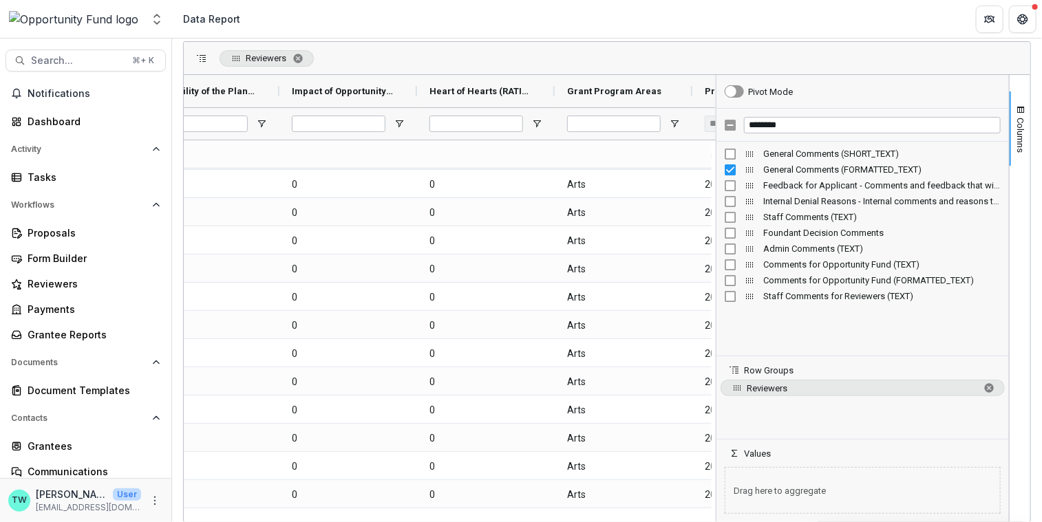
drag, startPoint x: 833, startPoint y: 290, endPoint x: 712, endPoint y: 303, distance: 121.8
click at [714, 303] on div at bounding box center [715, 298] width 3 height 447
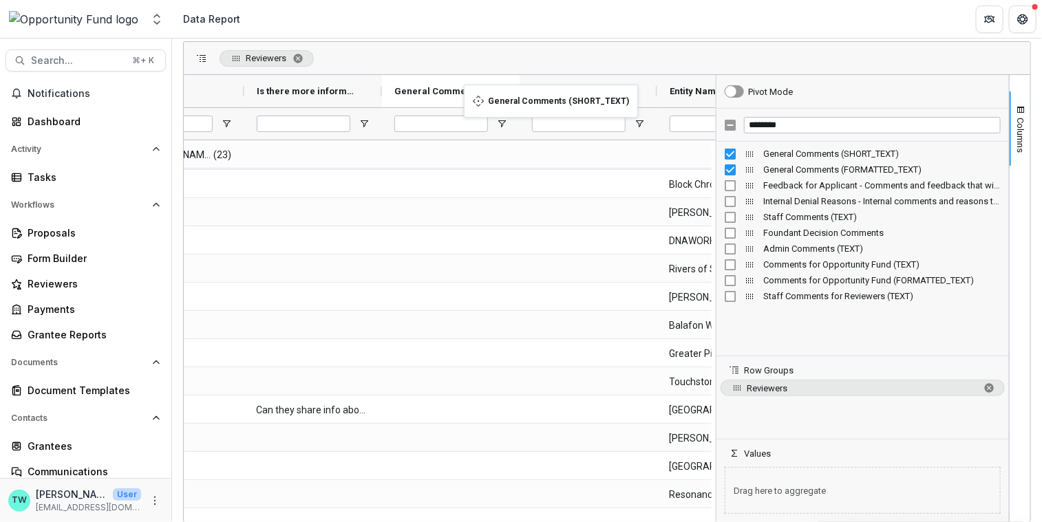
drag, startPoint x: 314, startPoint y: 87, endPoint x: 471, endPoint y: 94, distance: 157.0
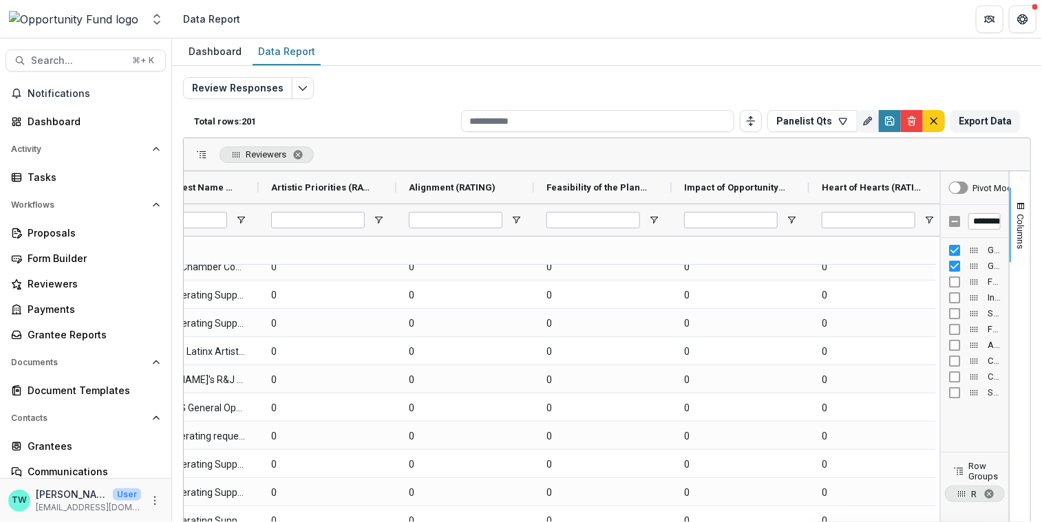
drag, startPoint x: 712, startPoint y: 301, endPoint x: 969, endPoint y: 301, distance: 257.3
click at [969, 301] on div "Pivot Mode ******** General Comments (SHORT_TEXT) General Comments (FORMATTED_T…" at bounding box center [975, 394] width 69 height 447
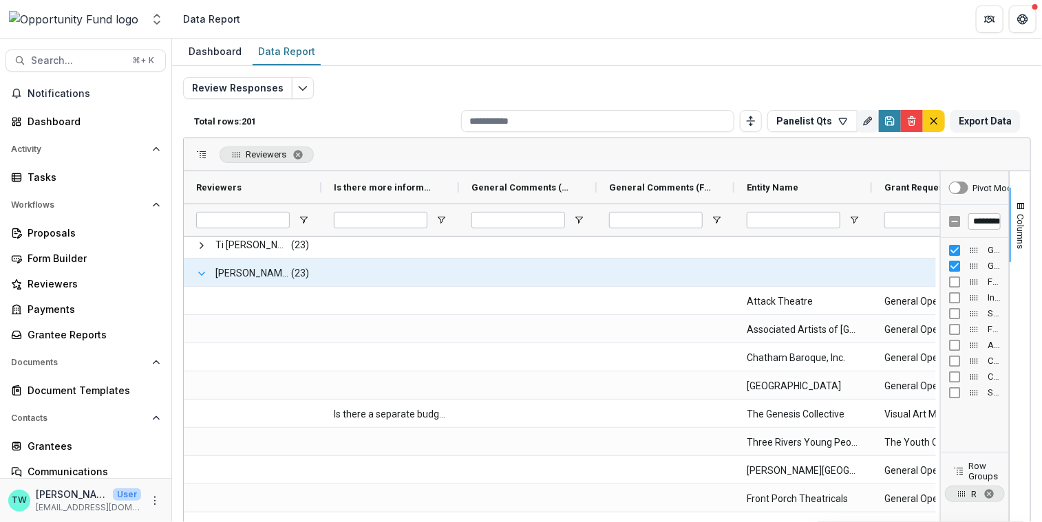
click at [204, 276] on span at bounding box center [201, 273] width 11 height 11
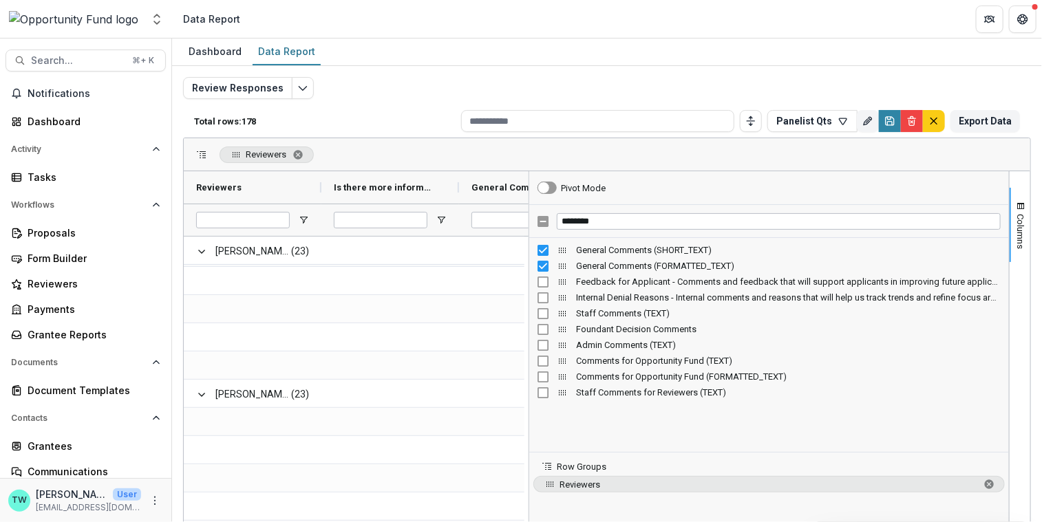
drag, startPoint x: 936, startPoint y: 352, endPoint x: 525, endPoint y: 339, distance: 411.6
click at [527, 339] on div at bounding box center [528, 394] width 3 height 447
click at [614, 220] on input "********" at bounding box center [779, 221] width 444 height 17
drag, startPoint x: 614, startPoint y: 220, endPoint x: 555, endPoint y: 217, distance: 59.2
click at [557, 217] on input "********" at bounding box center [779, 221] width 444 height 17
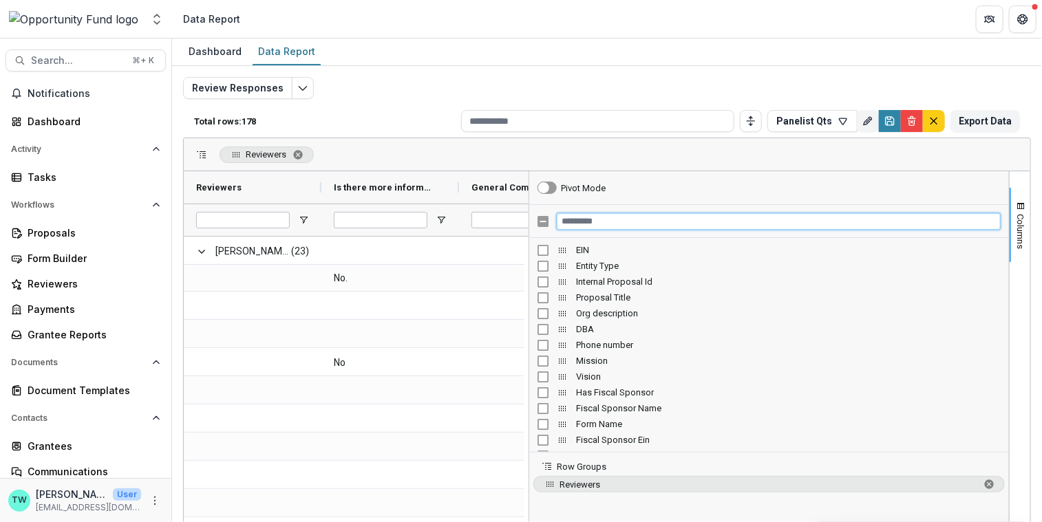
click at [617, 219] on input "Filter Columns Input" at bounding box center [779, 221] width 444 height 17
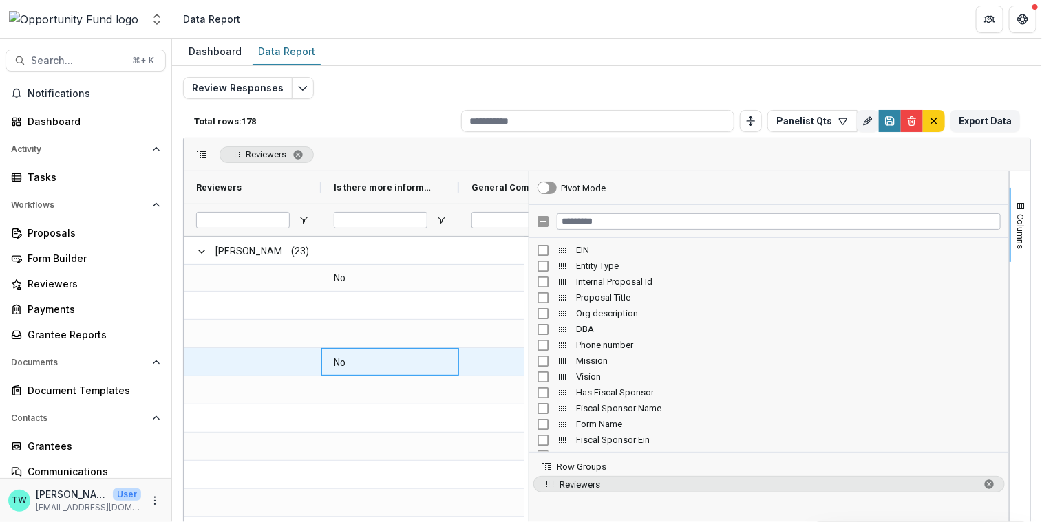
click at [427, 363] on \(FORMATTED_TEXT\)-17213 "No" at bounding box center [390, 363] width 113 height 28
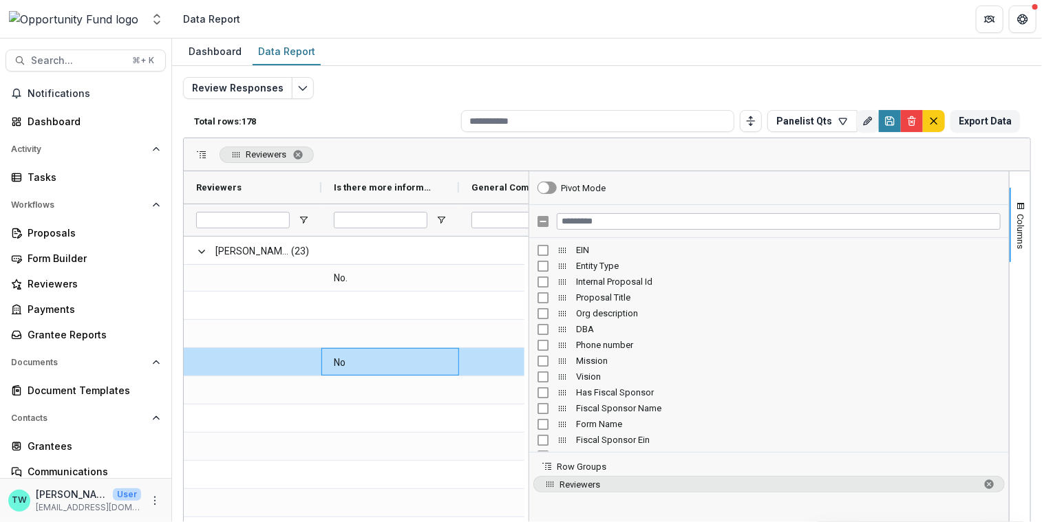
click at [437, 157] on div "Reviewers" at bounding box center [607, 154] width 846 height 33
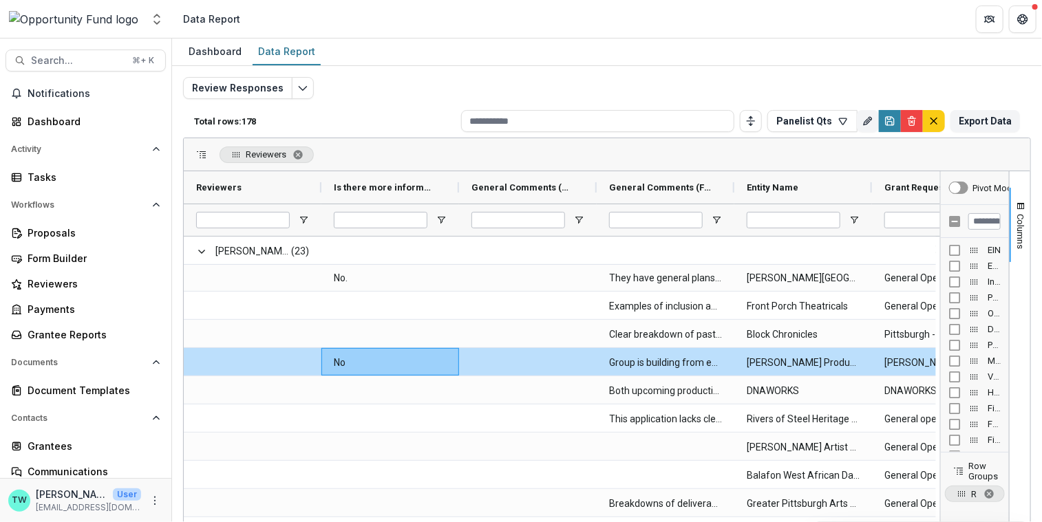
drag, startPoint x: 524, startPoint y: 306, endPoint x: 1074, endPoint y: 275, distance: 550.6
click at [1041, 275] on html "Skip to content Aggregate Analysis Foundations Opportunity Fund Team Settings A…" at bounding box center [521, 261] width 1042 height 522
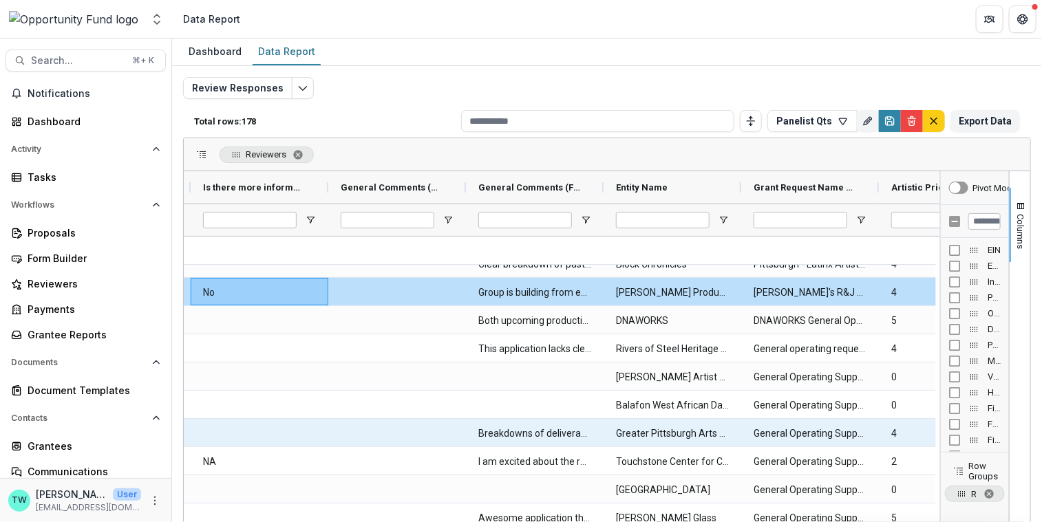
scroll to position [1171, 0]
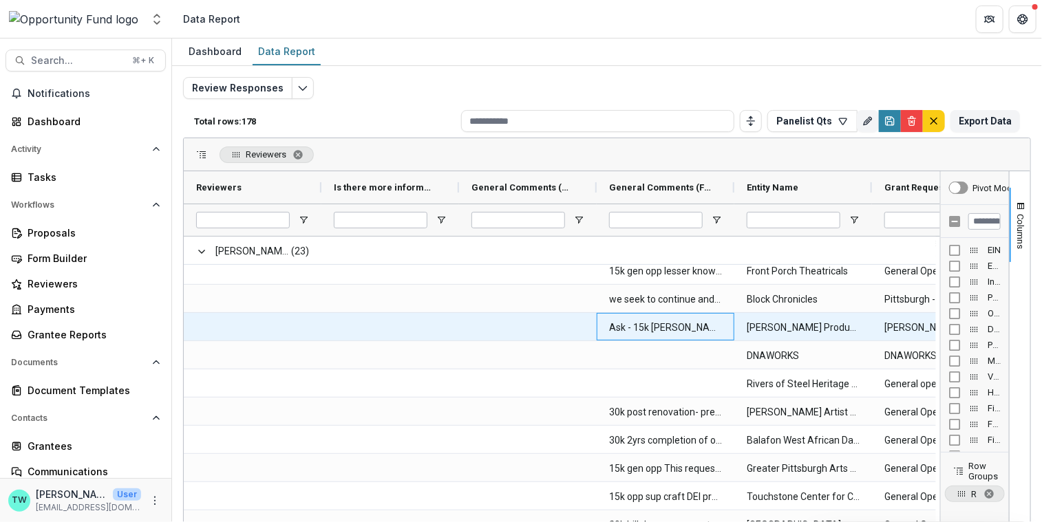
click at [658, 330] on \(FORMATTED_TEXT\)-17504 "Ask - 15k [PERSON_NAME]'s R&J Project We are a BIPOC and immigrant-led collecti…" at bounding box center [665, 328] width 113 height 28
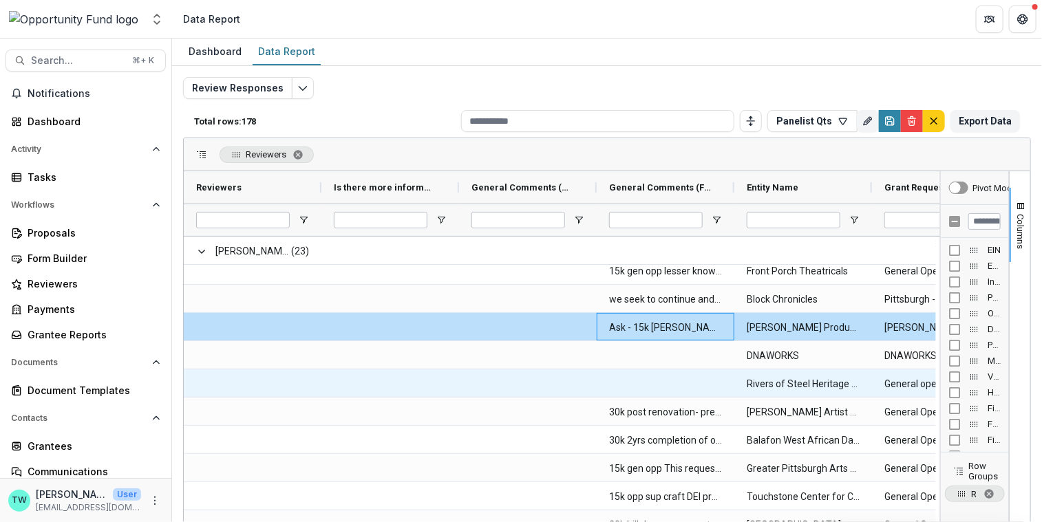
click at [491, 381] on div at bounding box center [528, 383] width 138 height 28
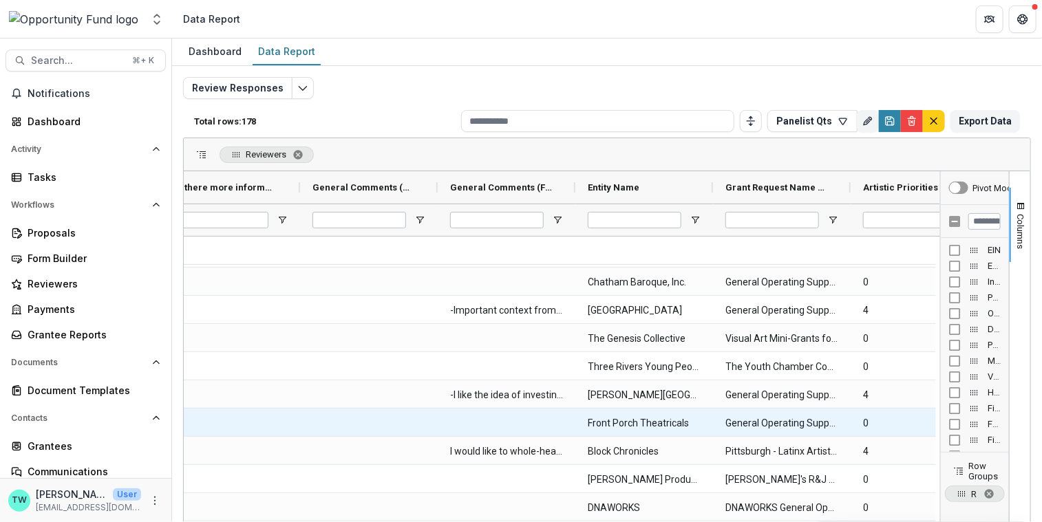
scroll to position [0, 184]
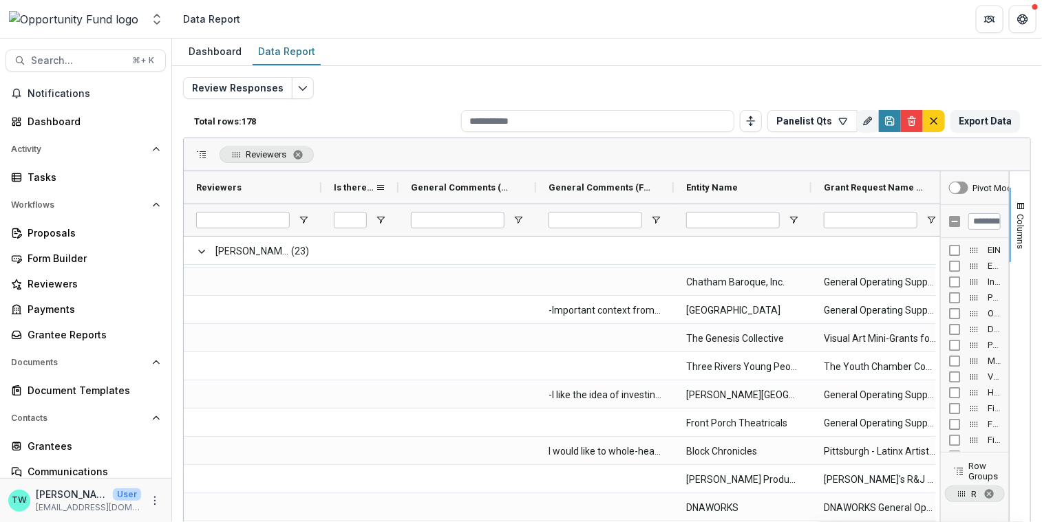
drag, startPoint x: 457, startPoint y: 184, endPoint x: 396, endPoint y: 190, distance: 60.8
click at [396, 190] on div at bounding box center [399, 187] width 6 height 32
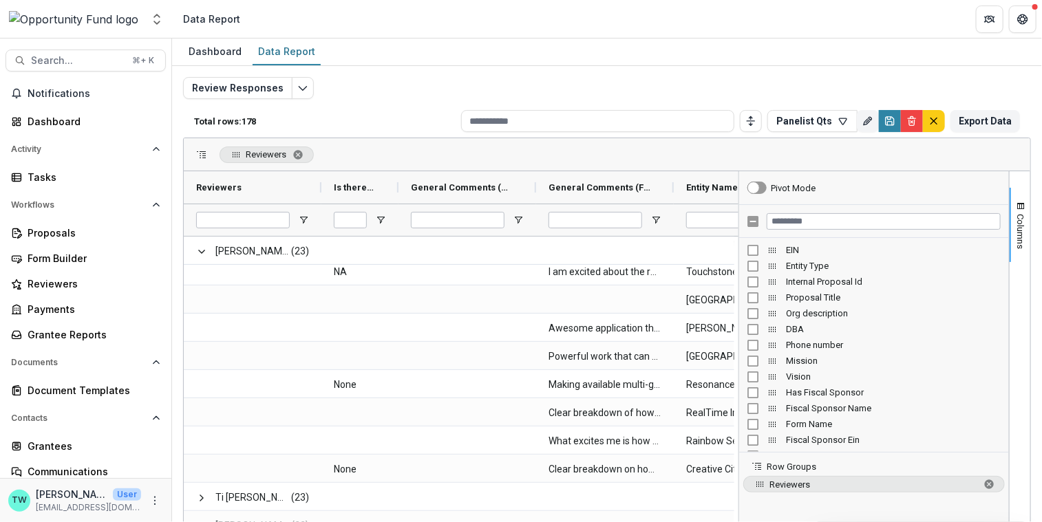
drag, startPoint x: 936, startPoint y: 288, endPoint x: 735, endPoint y: 298, distance: 201.9
click at [737, 298] on div at bounding box center [738, 394] width 3 height 447
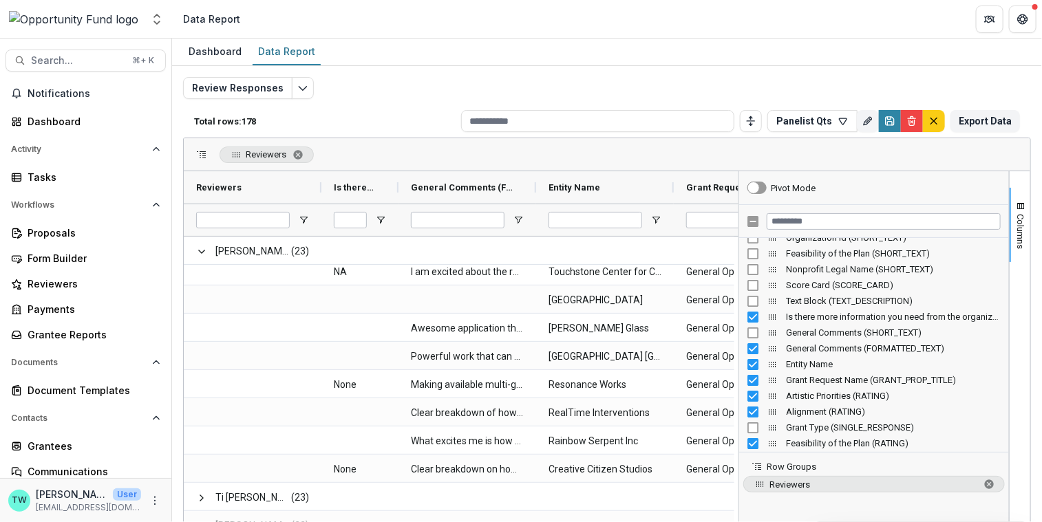
click at [619, 70] on div "Review Responses Total rows: 178 Panelist Qts Personal Filters Team Filters Tem…" at bounding box center [607, 326] width 870 height 520
click at [885, 122] on icon "Save" at bounding box center [889, 121] width 11 height 11
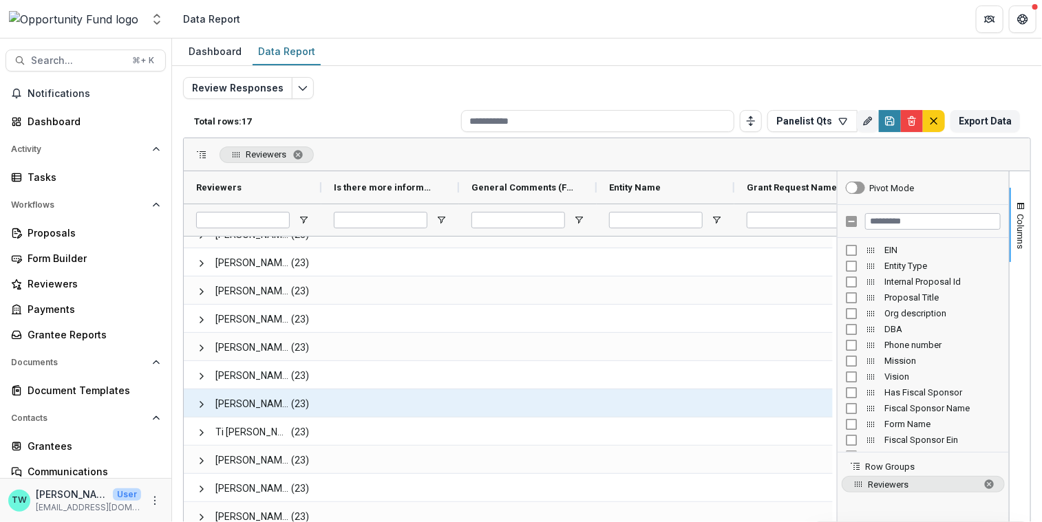
scroll to position [96, 0]
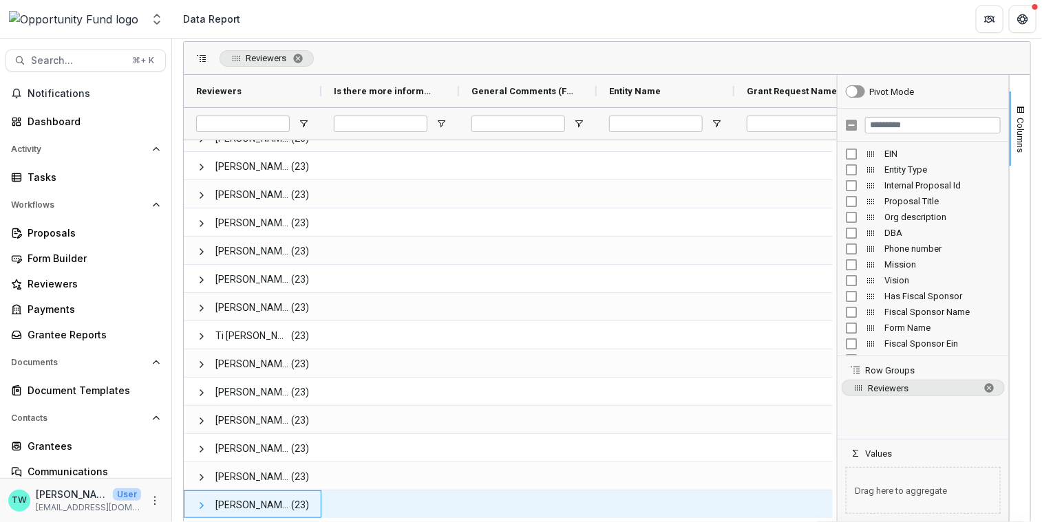
click at [201, 504] on span at bounding box center [201, 505] width 11 height 11
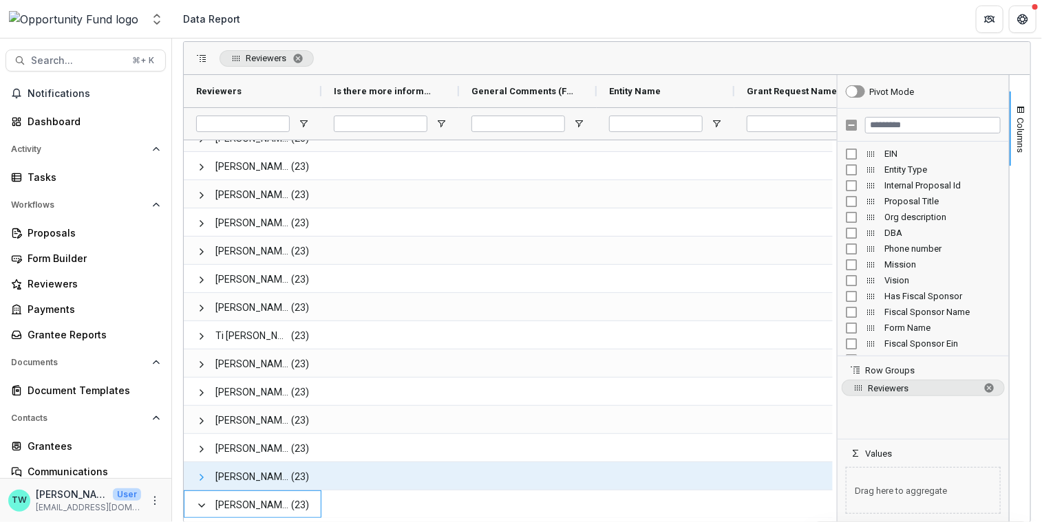
click at [201, 475] on span at bounding box center [201, 477] width 11 height 11
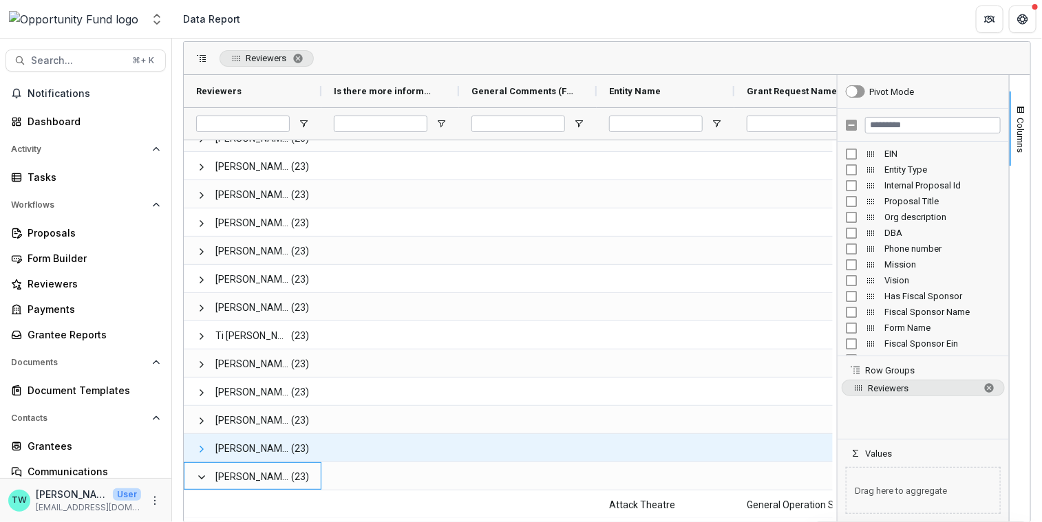
click at [201, 447] on span at bounding box center [201, 449] width 11 height 11
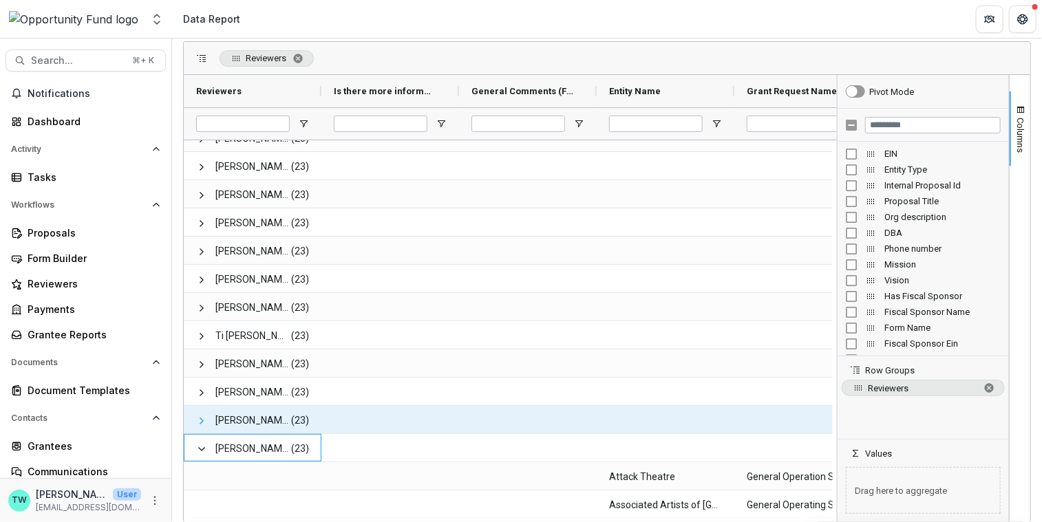
click at [200, 421] on span at bounding box center [201, 421] width 11 height 11
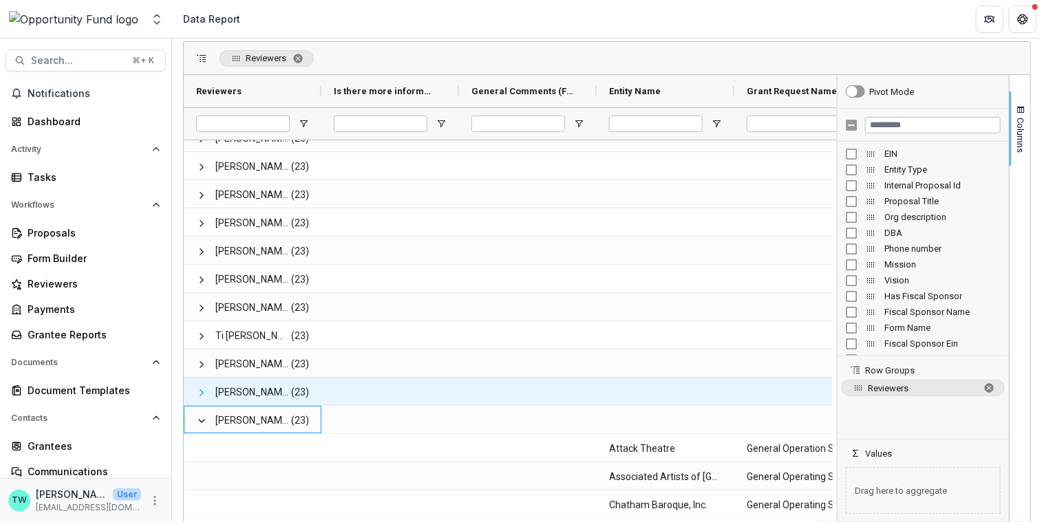
click at [200, 394] on span at bounding box center [201, 392] width 11 height 11
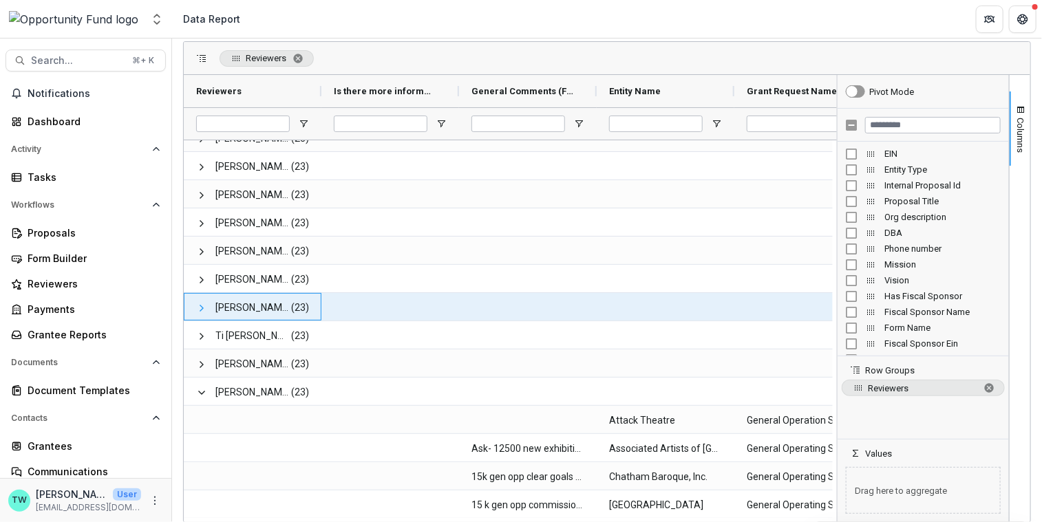
click at [198, 304] on span at bounding box center [201, 308] width 11 height 11
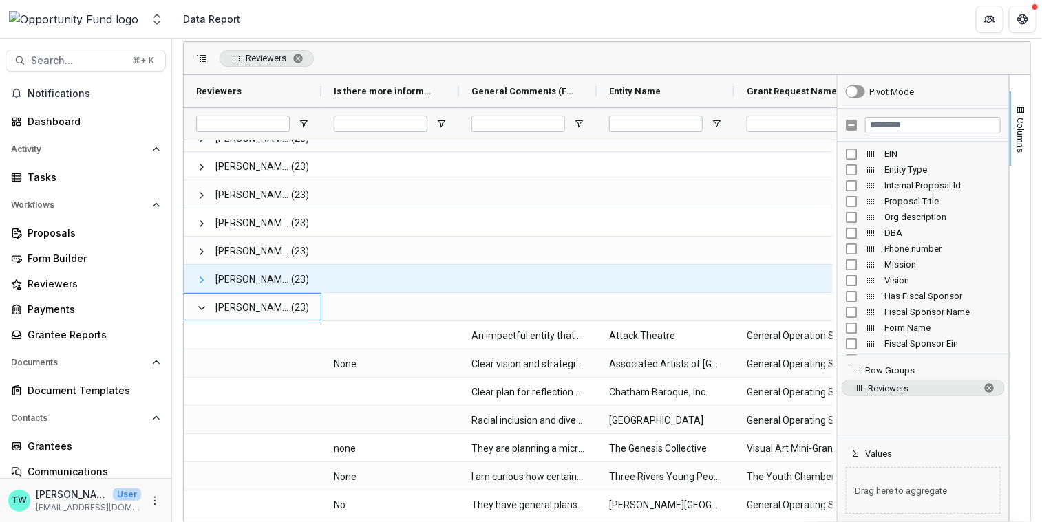
click at [198, 278] on span at bounding box center [201, 280] width 11 height 11
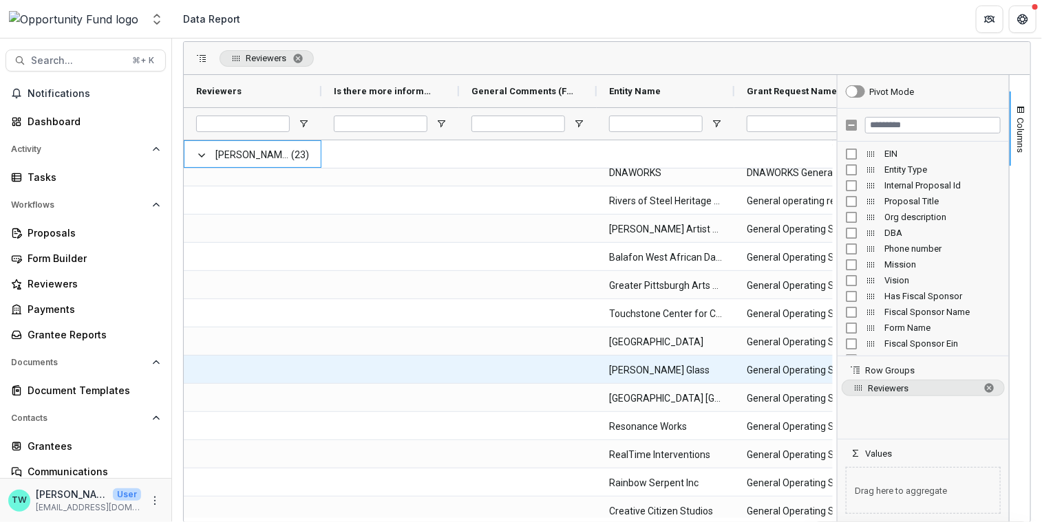
scroll to position [526, 0]
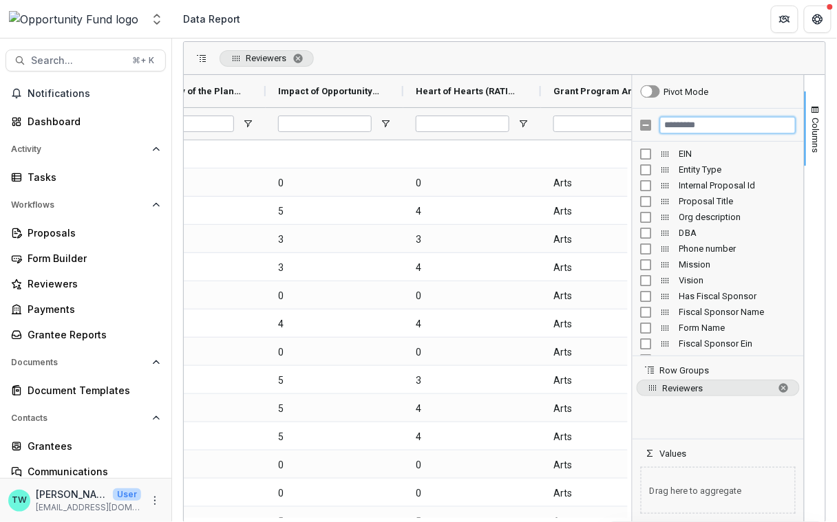
click at [700, 125] on input "Filter Columns Input" at bounding box center [728, 125] width 136 height 17
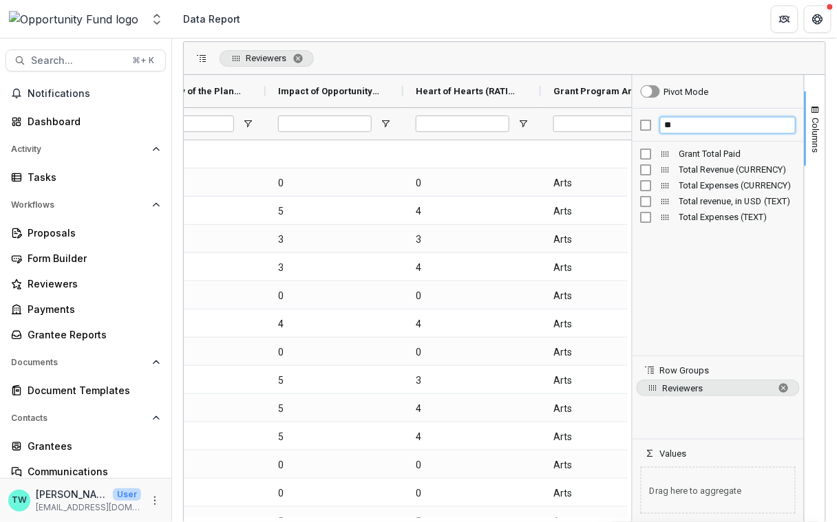
type input "*"
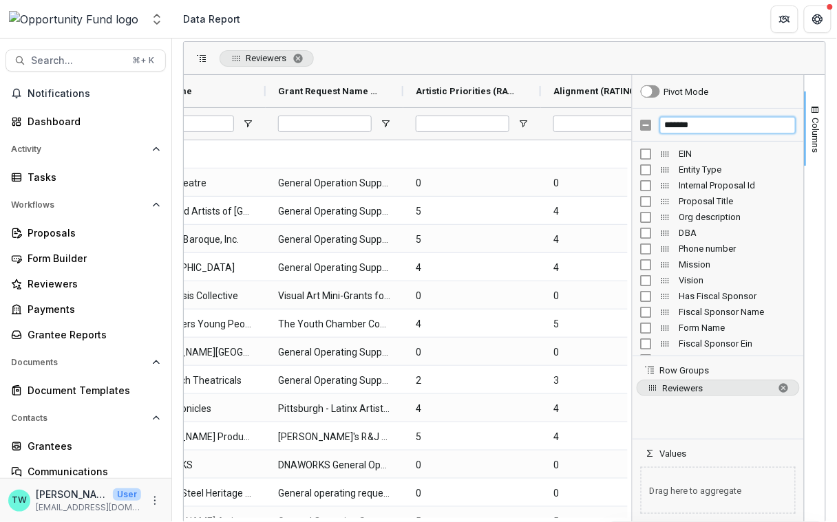
type input "********"
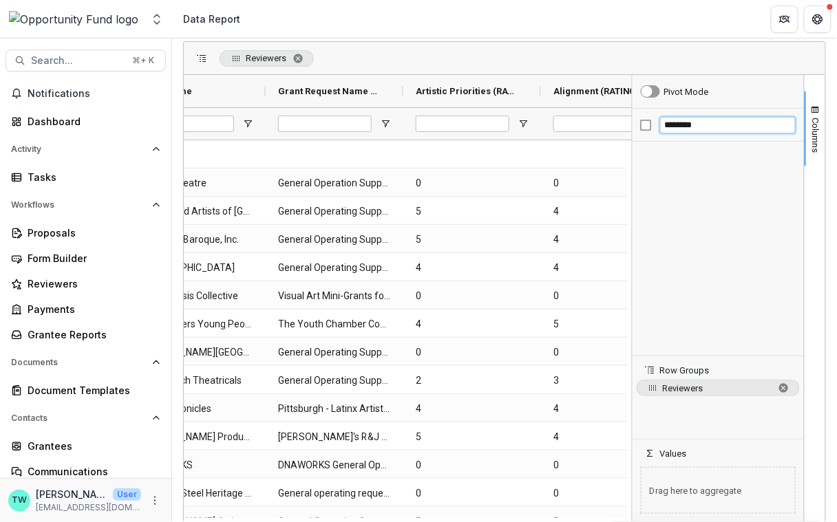
click at [643, 125] on div "********" at bounding box center [717, 125] width 171 height 33
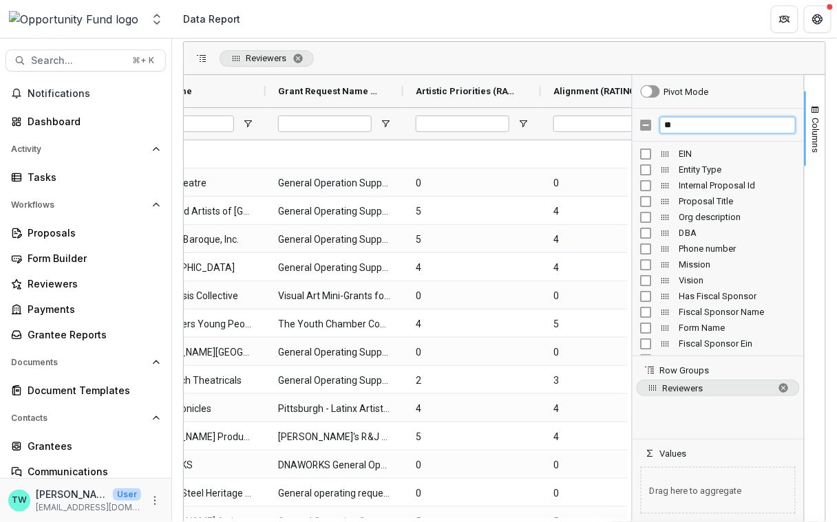
type input "***"
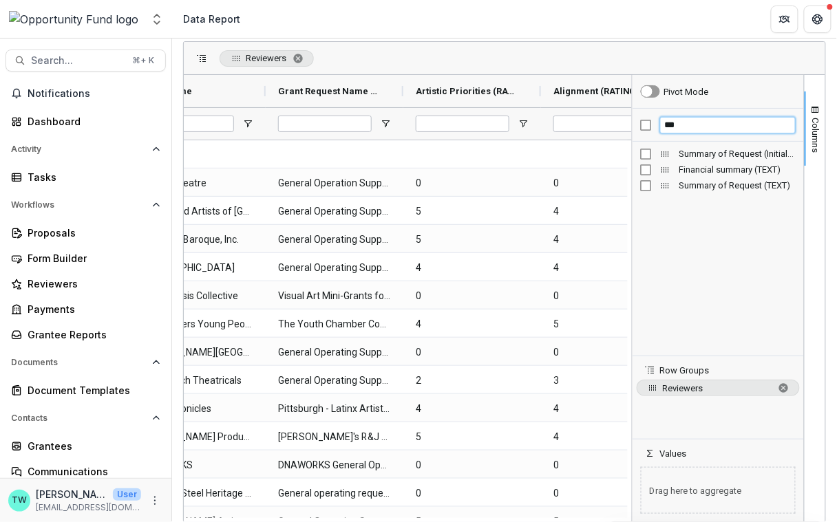
click at [637, 126] on div "***" at bounding box center [717, 125] width 171 height 33
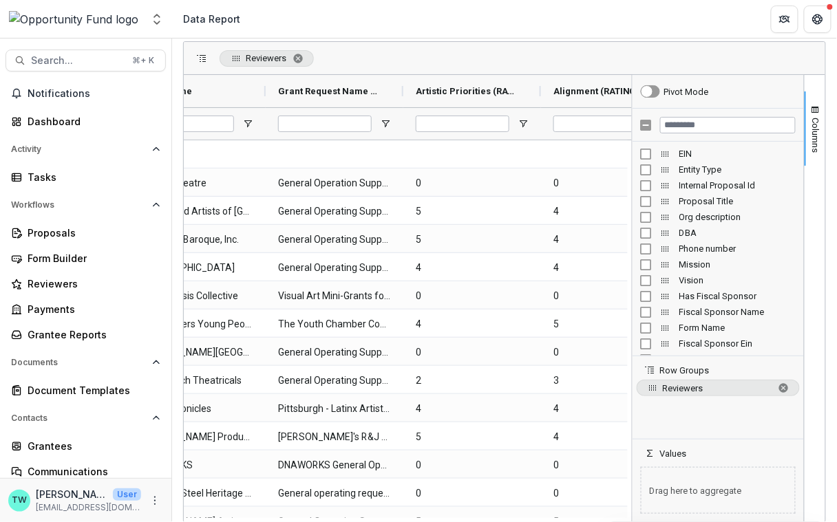
click at [674, 56] on div "Reviewers" at bounding box center [504, 58] width 641 height 33
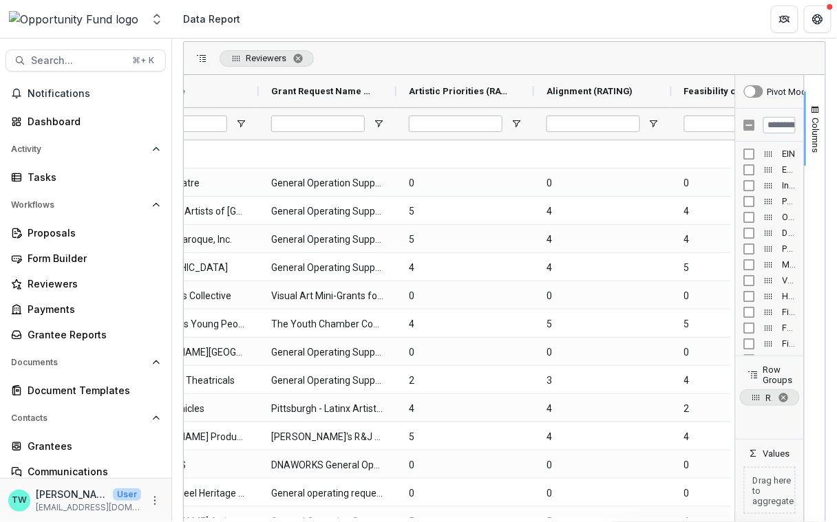
drag, startPoint x: 630, startPoint y: 144, endPoint x: 853, endPoint y: 164, distance: 224.4
click at [837, 164] on html "Skip to content Aggregate Analysis Foundations Opportunity Fund Team Settings A…" at bounding box center [418, 261] width 837 height 522
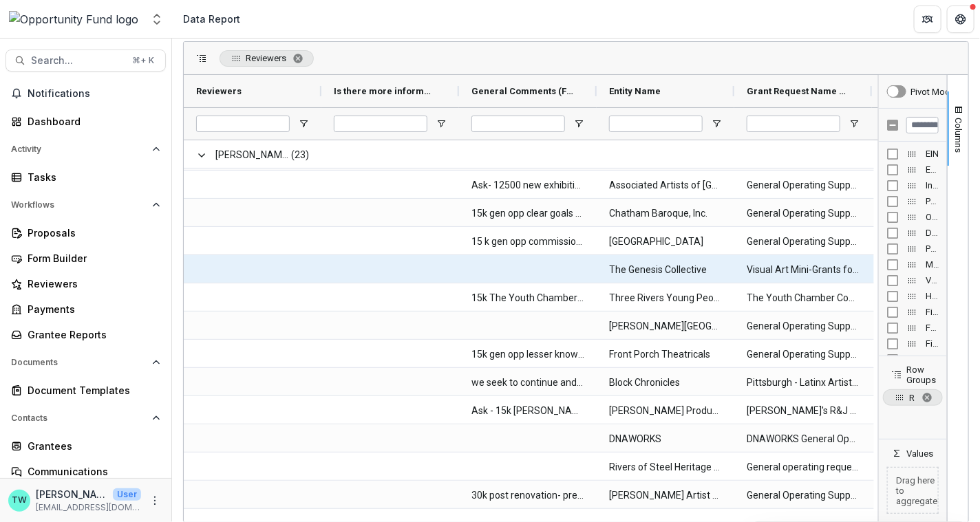
scroll to position [1670, 0]
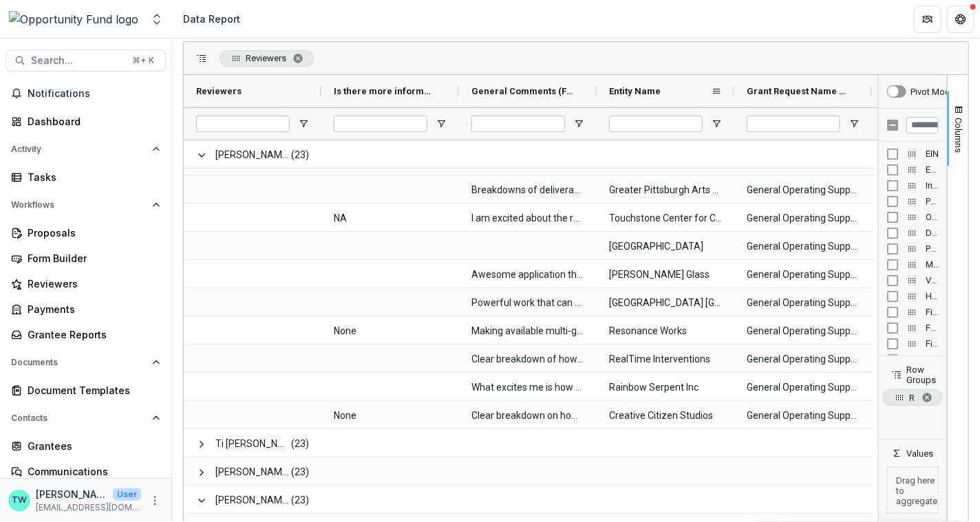
click at [653, 87] on span "Entity Name" at bounding box center [635, 91] width 52 height 10
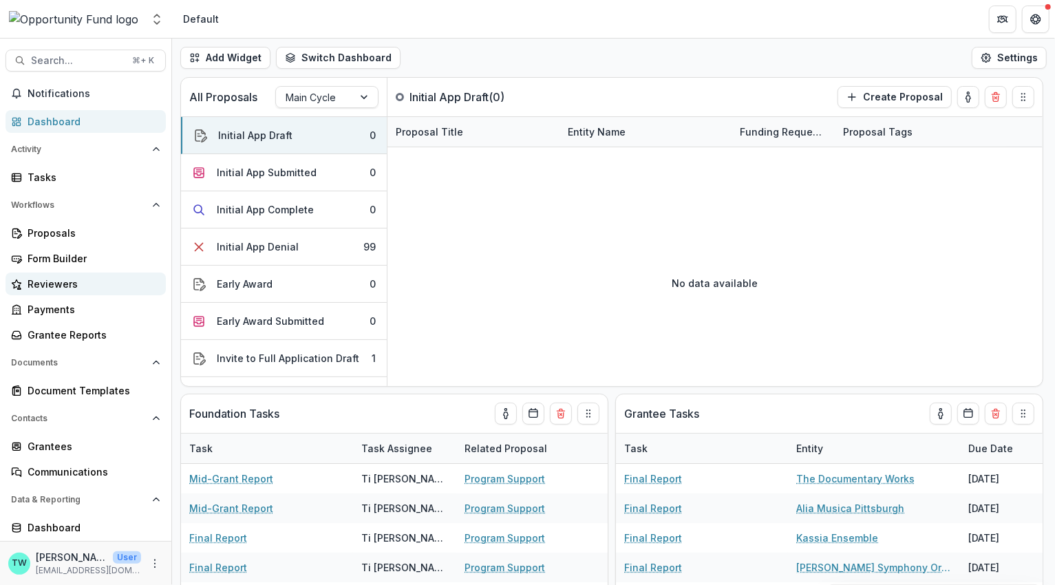
click at [71, 286] on div "Reviewers" at bounding box center [91, 284] width 127 height 14
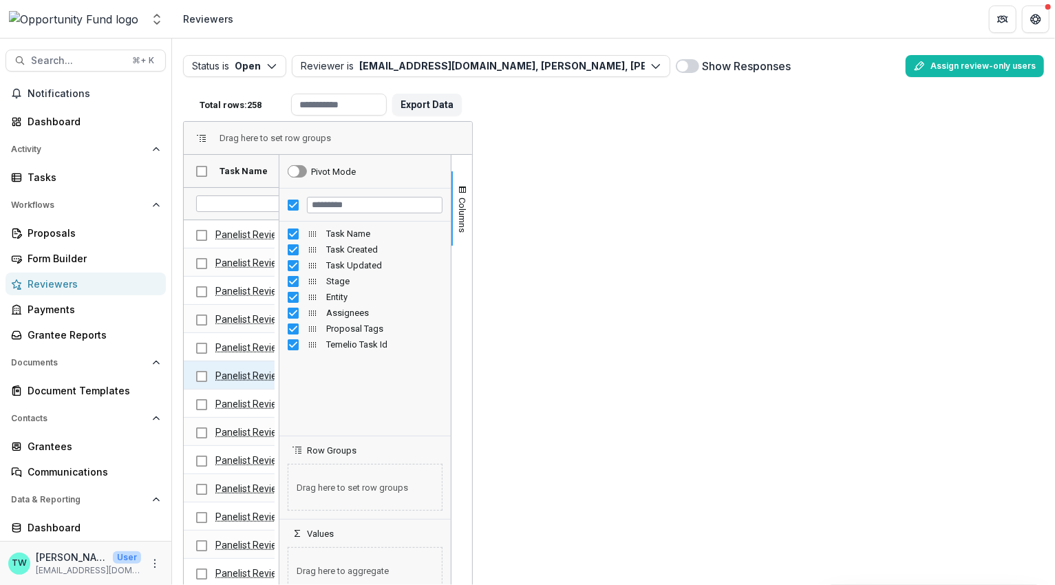
click at [257, 376] on link "Panelist Review - SEJ" at bounding box center [262, 375] width 94 height 11
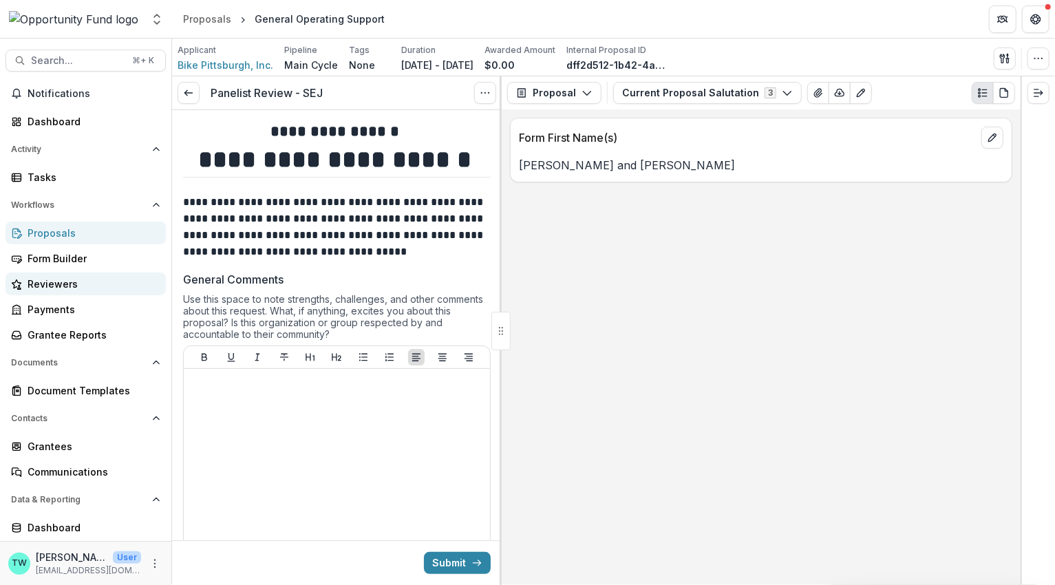
click at [53, 283] on div "Reviewers" at bounding box center [91, 284] width 127 height 14
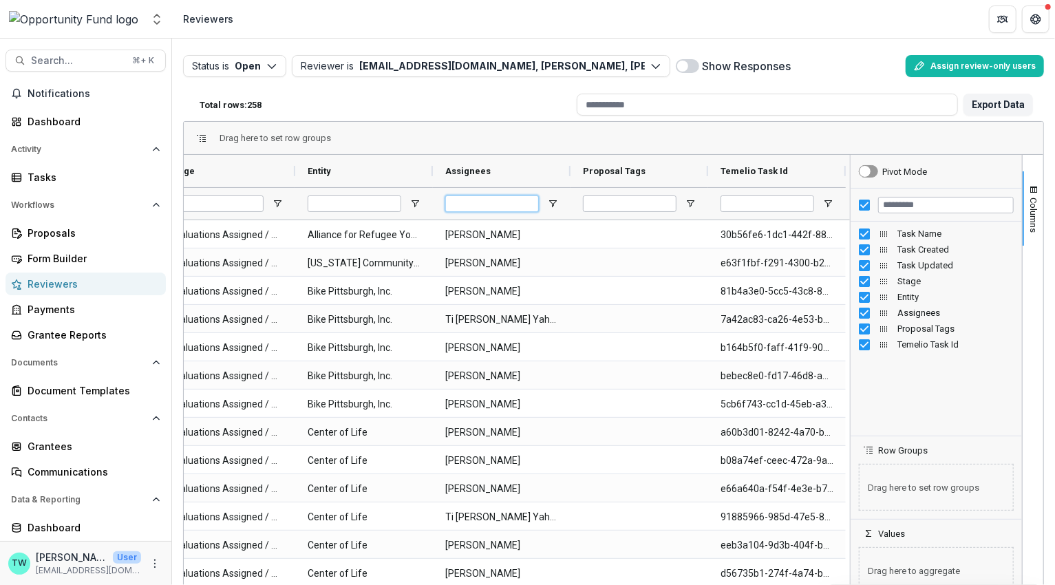
click at [503, 207] on input "Assignees Filter Input" at bounding box center [492, 203] width 94 height 17
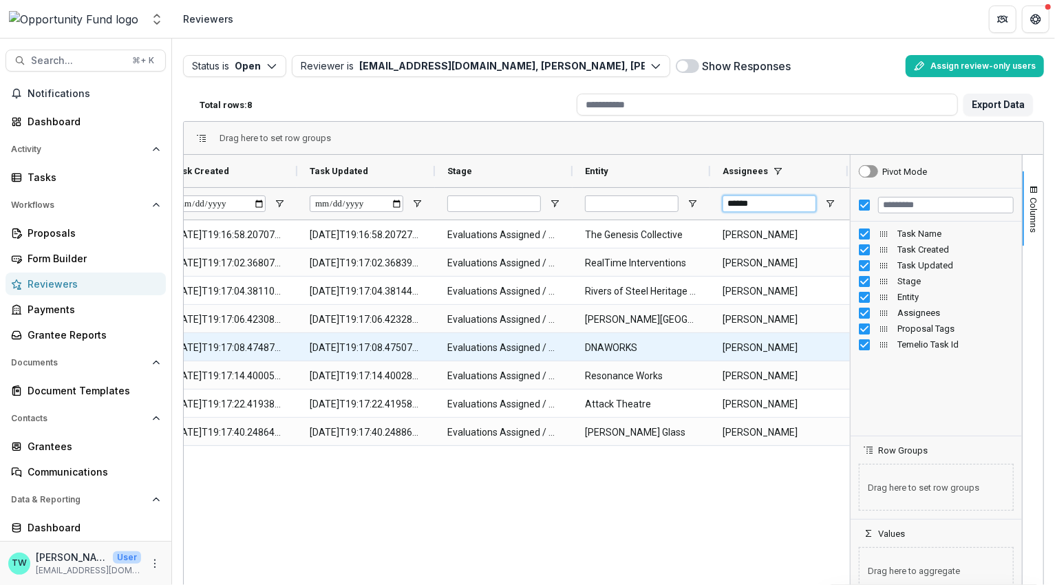
scroll to position [0, 61]
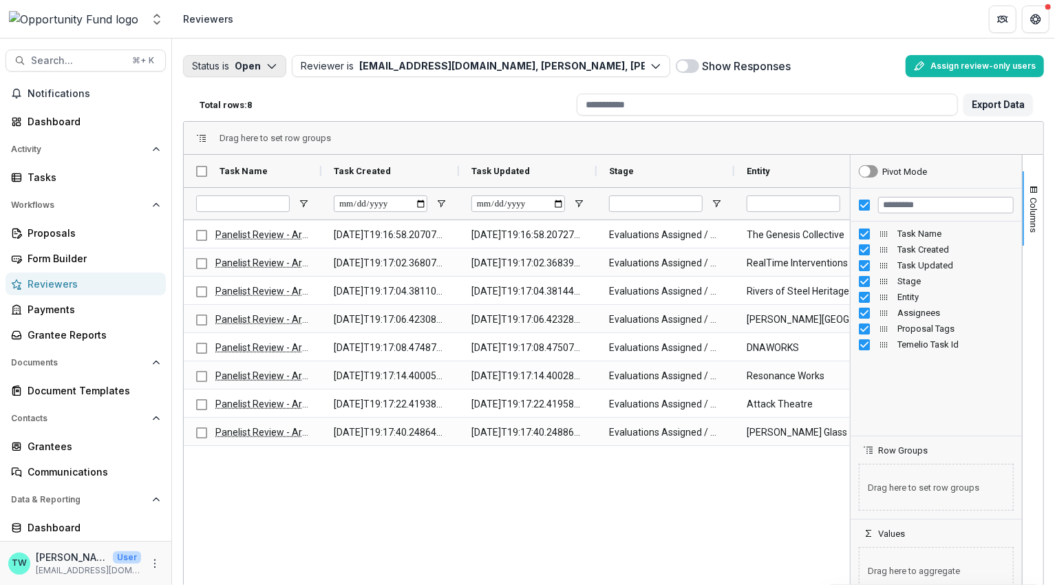
type input "******"
click at [273, 63] on icon "button" at bounding box center [271, 66] width 11 height 11
click at [223, 120] on icon "button" at bounding box center [218, 119] width 11 height 11
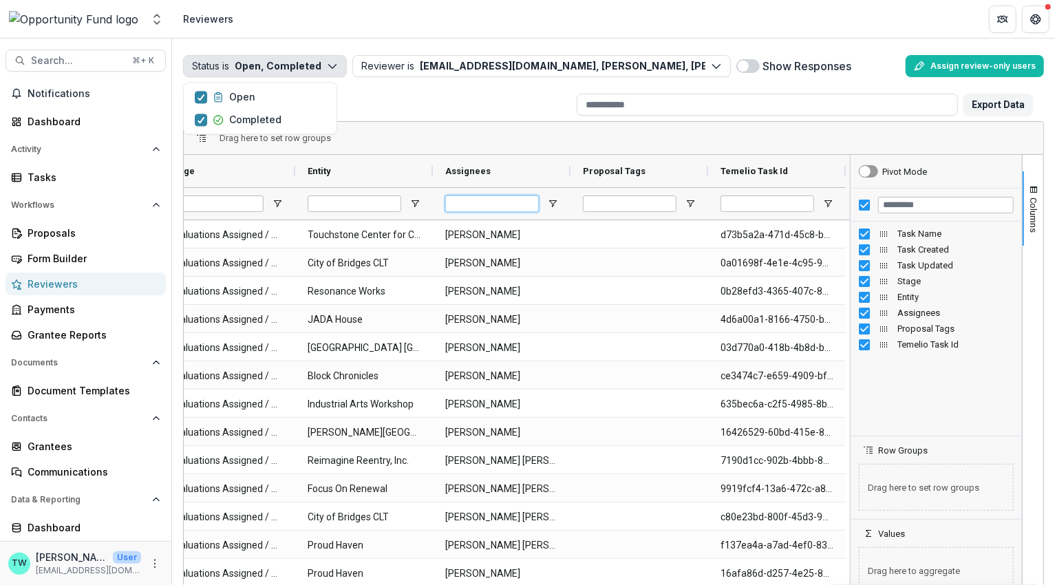
click at [487, 205] on input "Assignees Filter Input" at bounding box center [492, 203] width 94 height 17
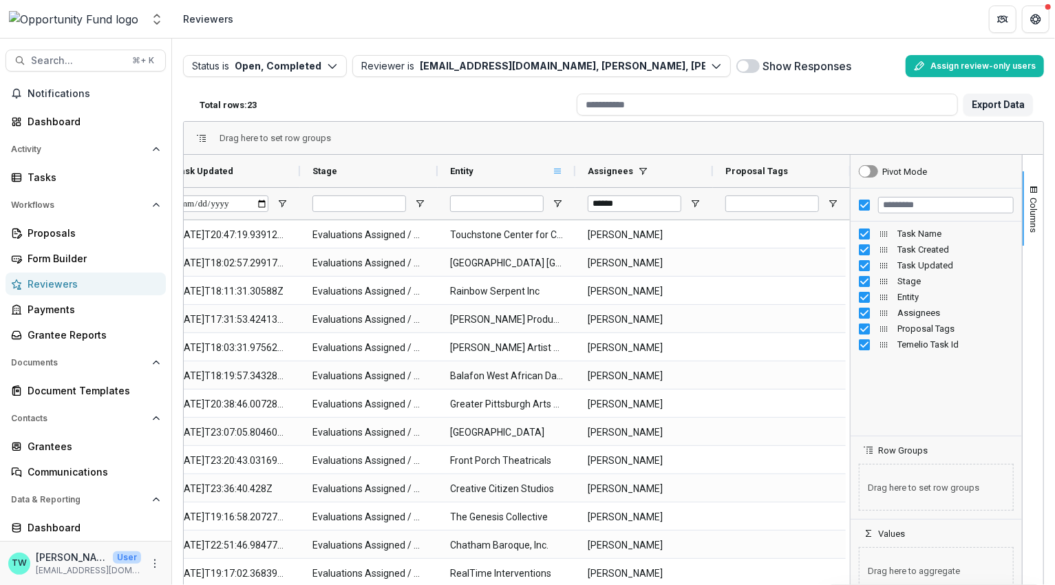
click at [562, 169] on span at bounding box center [557, 171] width 11 height 11
click at [469, 175] on span "Entity" at bounding box center [461, 171] width 23 height 10
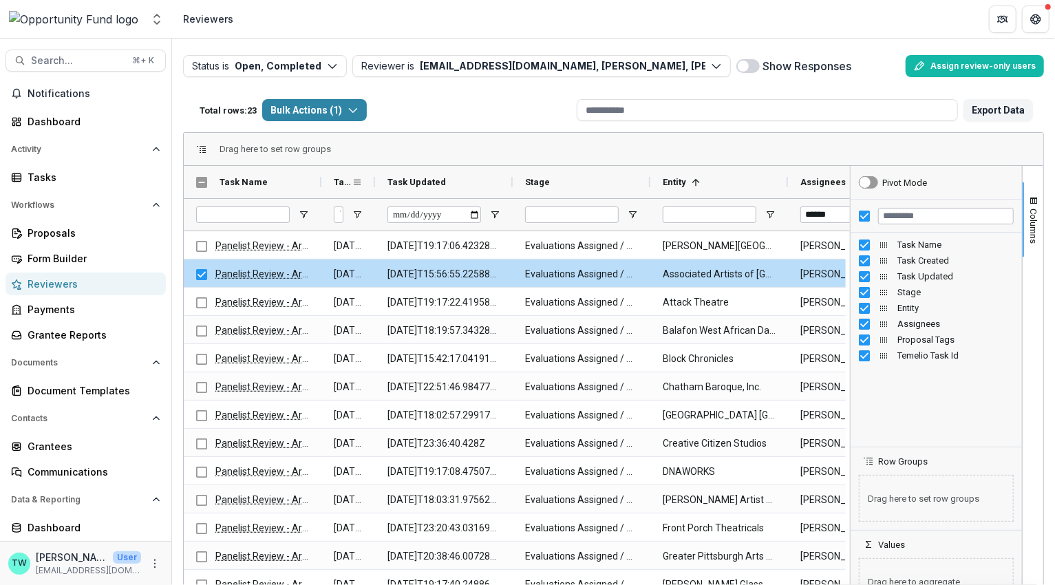
drag, startPoint x: 457, startPoint y: 180, endPoint x: 373, endPoint y: 178, distance: 84.0
click at [373, 178] on div at bounding box center [375, 182] width 6 height 32
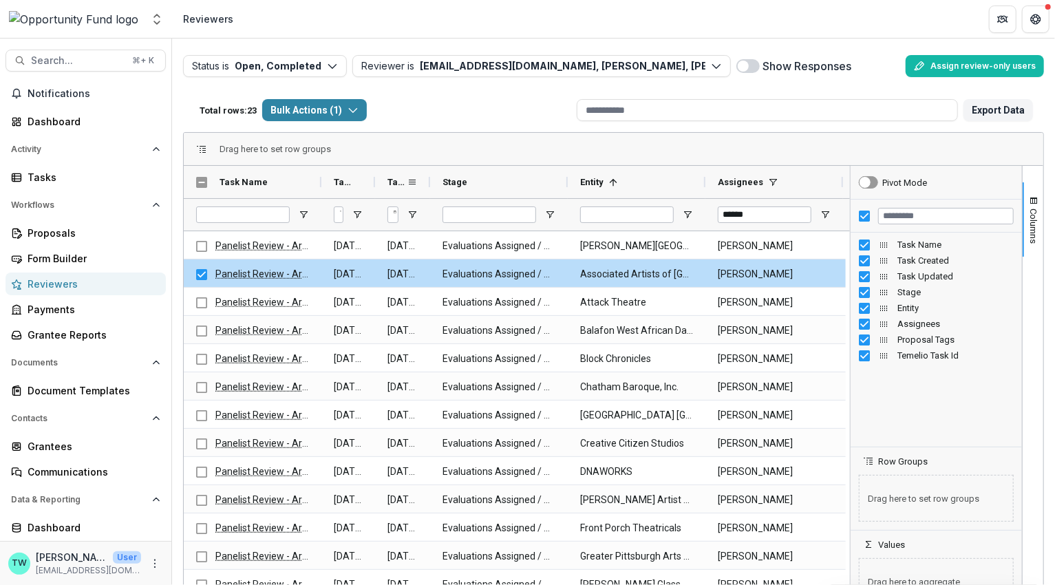
drag, startPoint x: 511, startPoint y: 180, endPoint x: 428, endPoint y: 180, distance: 82.6
click at [428, 180] on div at bounding box center [430, 182] width 6 height 32
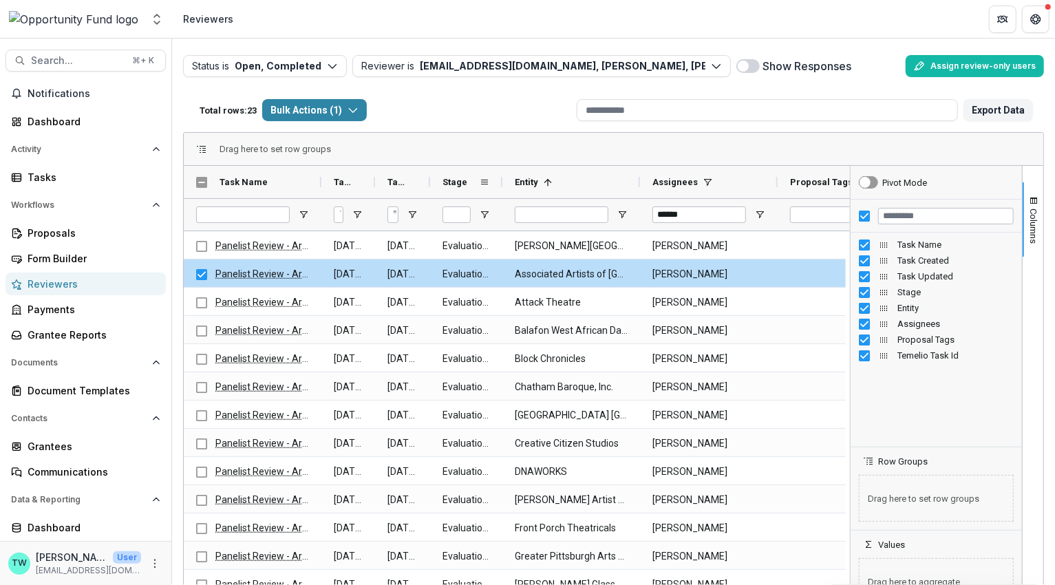
drag, startPoint x: 566, startPoint y: 184, endPoint x: 501, endPoint y: 181, distance: 65.4
click at [501, 181] on div at bounding box center [502, 182] width 6 height 32
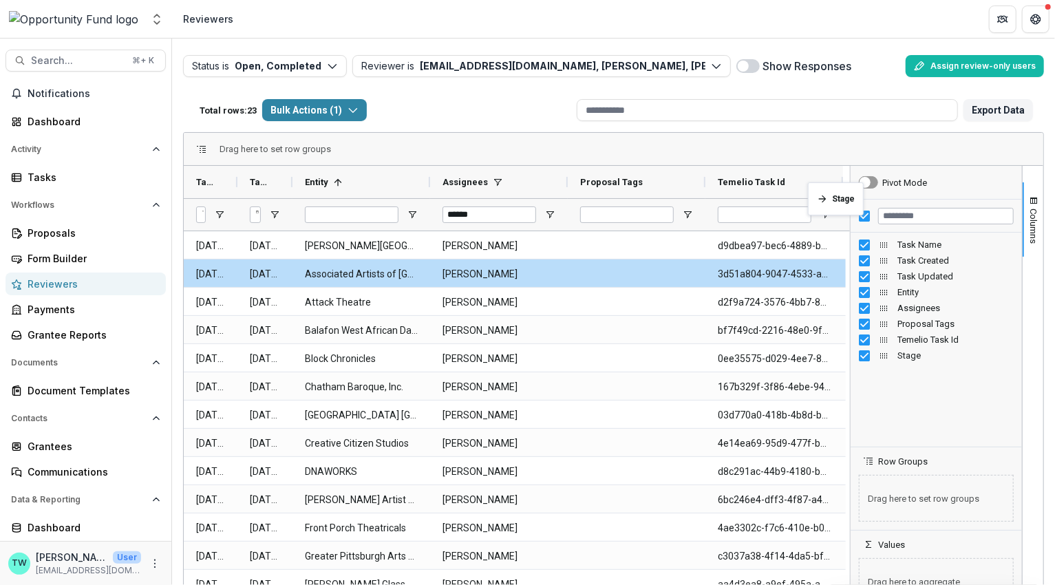
scroll to position [0, 175]
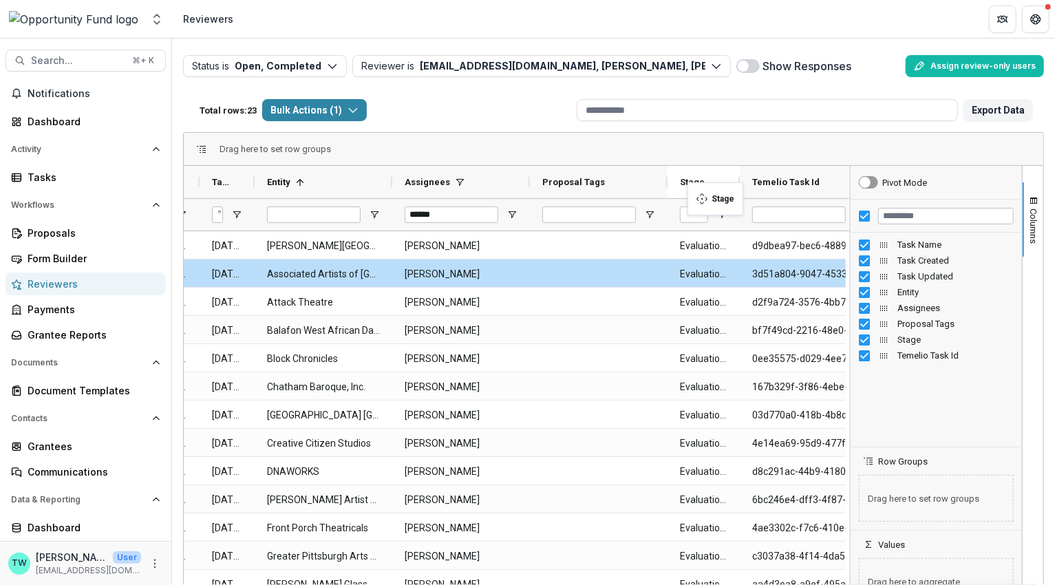
drag, startPoint x: 483, startPoint y: 181, endPoint x: 694, endPoint y: 191, distance: 211.4
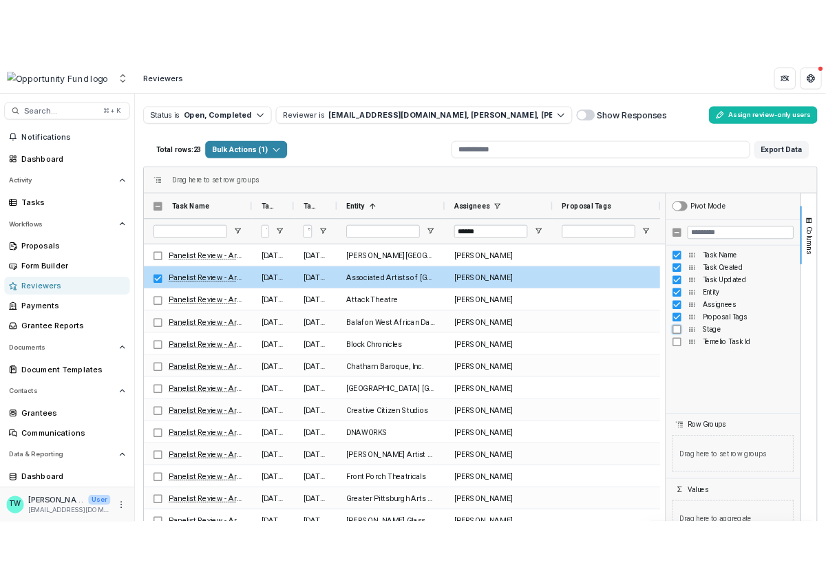
scroll to position [0, 0]
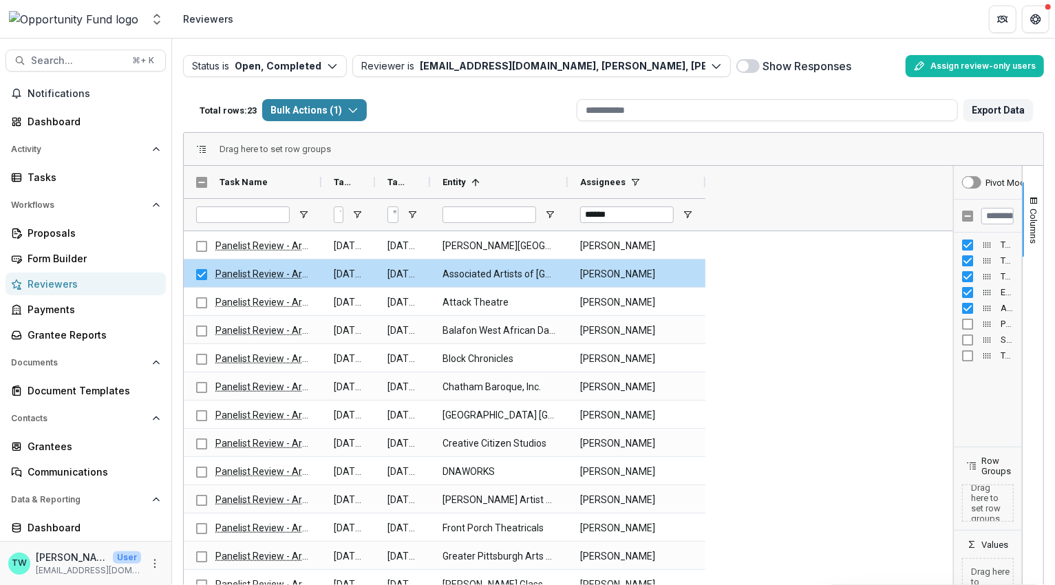
drag, startPoint x: 845, startPoint y: 341, endPoint x: 1014, endPoint y: 345, distance: 169.3
click at [1014, 345] on div "Pivot Mode Task Name Task Created Task Updated Entity Stage" at bounding box center [988, 389] width 69 height 447
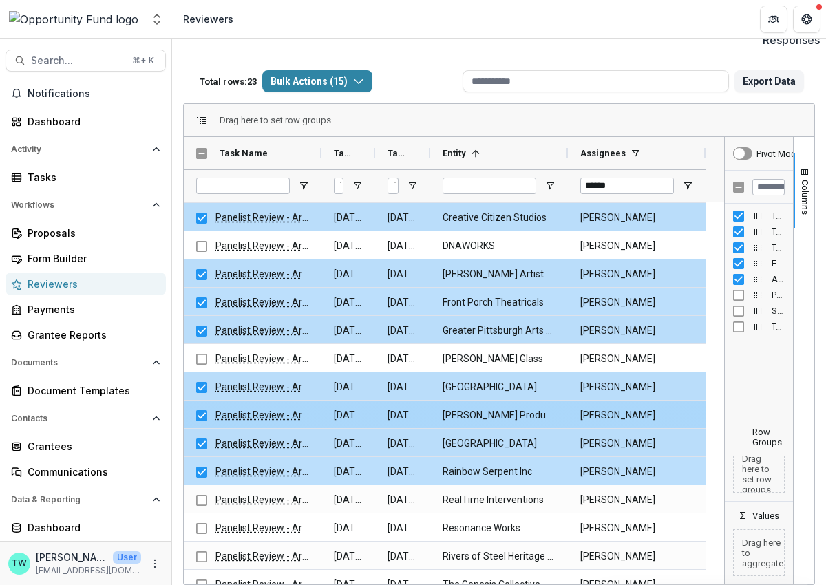
scroll to position [129, 0]
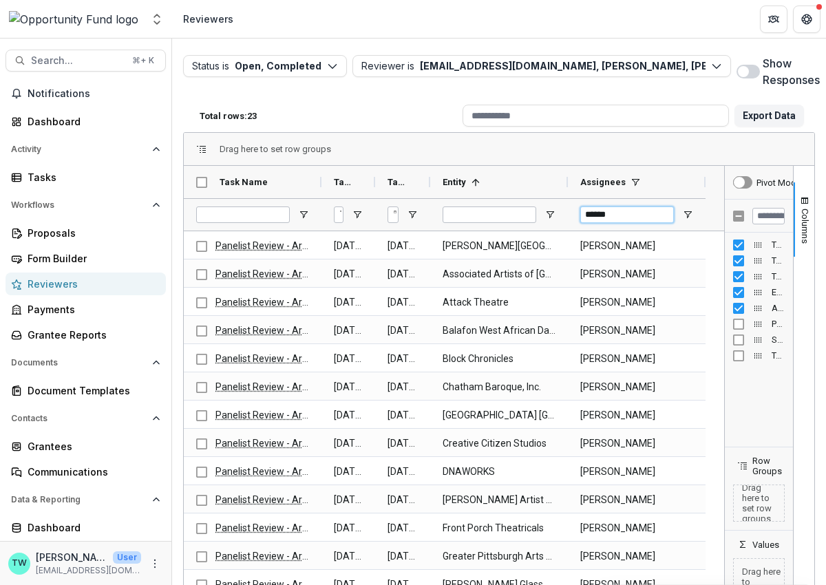
drag, startPoint x: 624, startPoint y: 211, endPoint x: 503, endPoint y: 200, distance: 121.6
click at [503, 200] on div "******" at bounding box center [445, 214] width 522 height 32
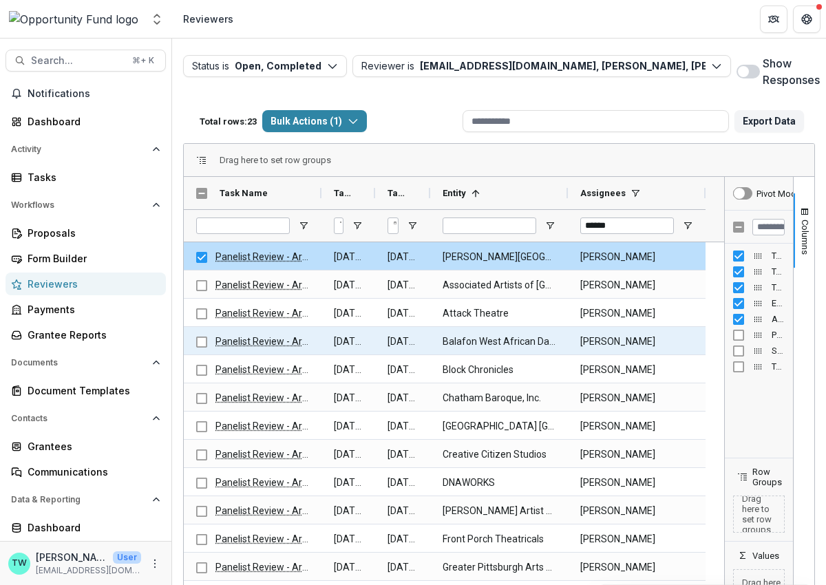
click at [207, 340] on div "Panelist Review - Arts" at bounding box center [252, 341] width 113 height 28
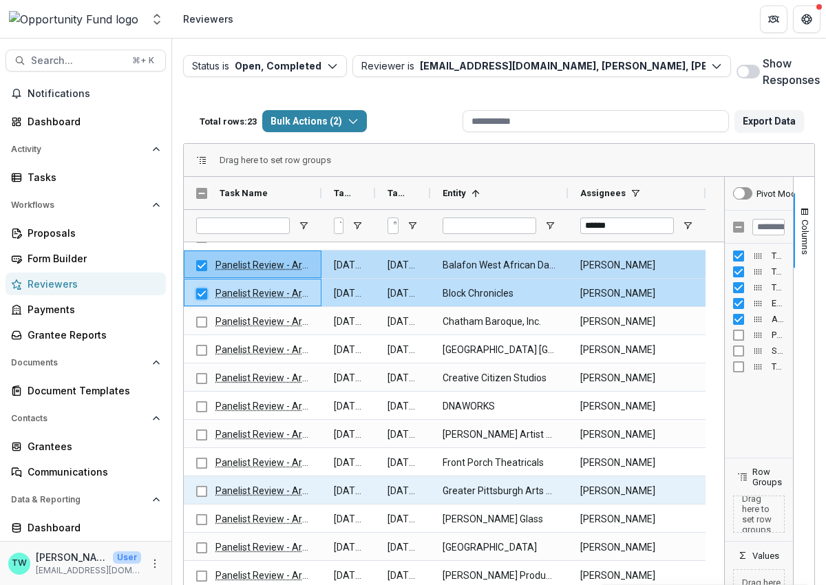
scroll to position [120, 0]
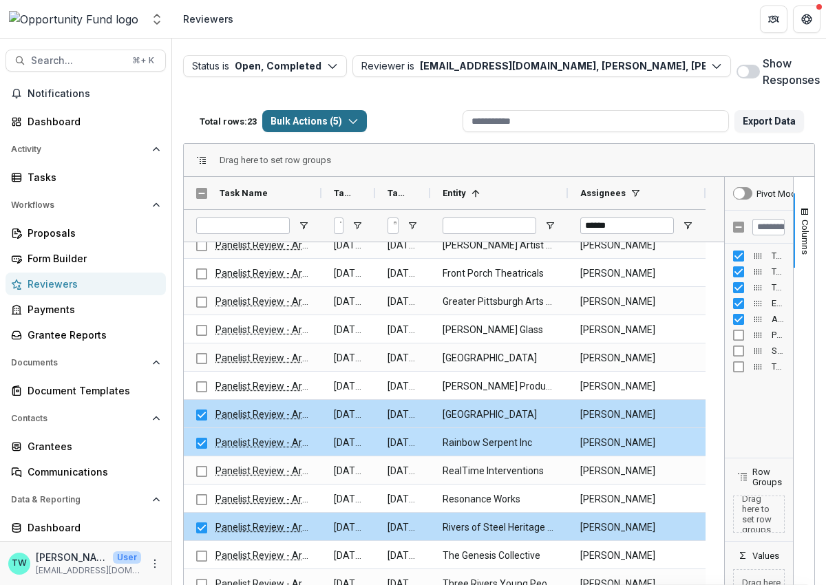
click at [358, 127] on button "Bulk Actions ( 5 )" at bounding box center [314, 121] width 105 height 22
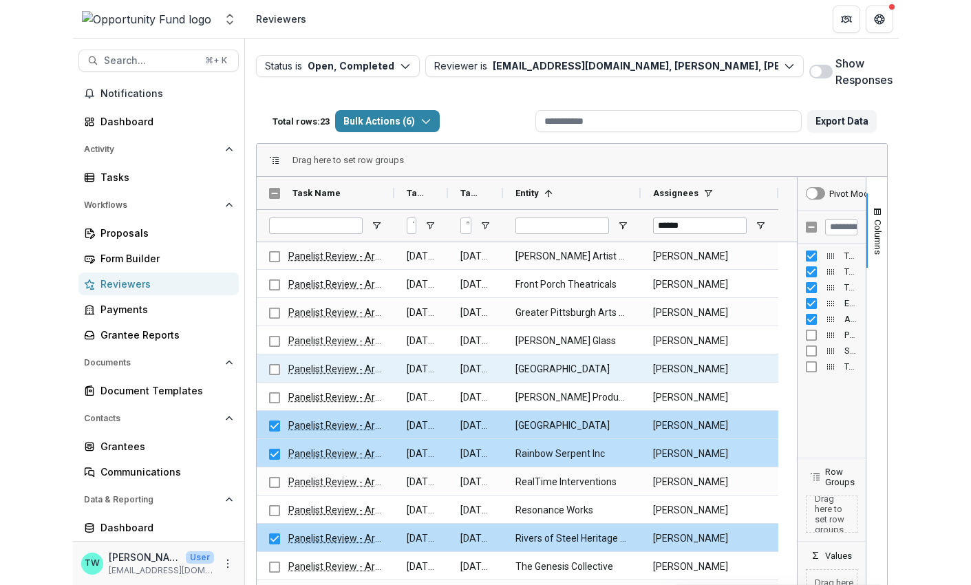
scroll to position [266, 0]
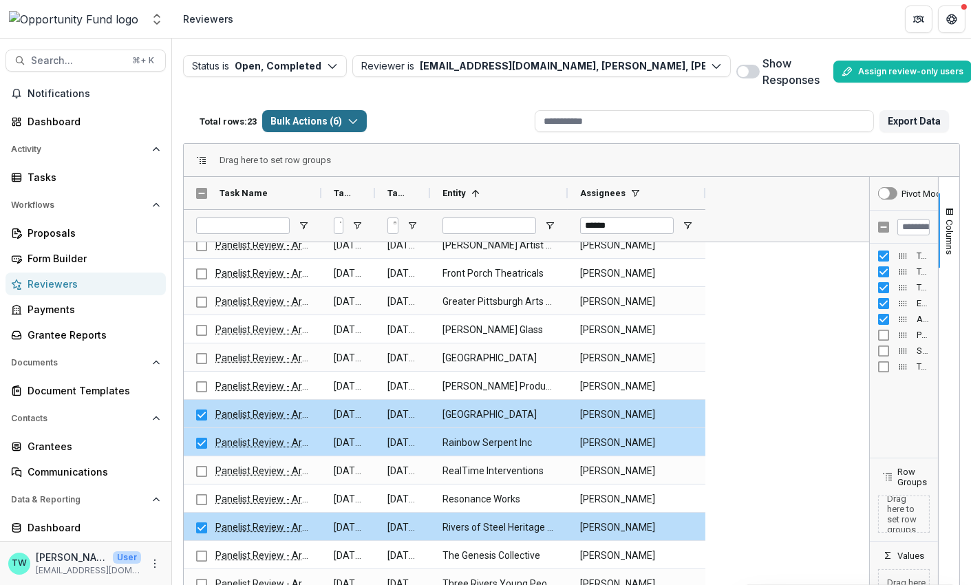
click at [357, 122] on icon "button" at bounding box center [352, 121] width 11 height 11
click at [358, 171] on button "Bulk Download ( 6 )" at bounding box center [348, 173] width 155 height 22
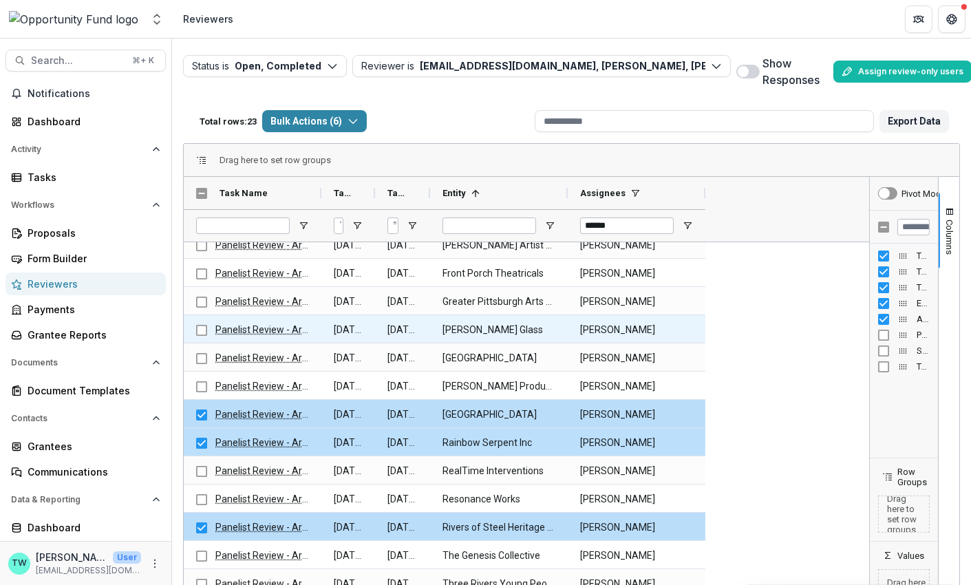
scroll to position [39, 0]
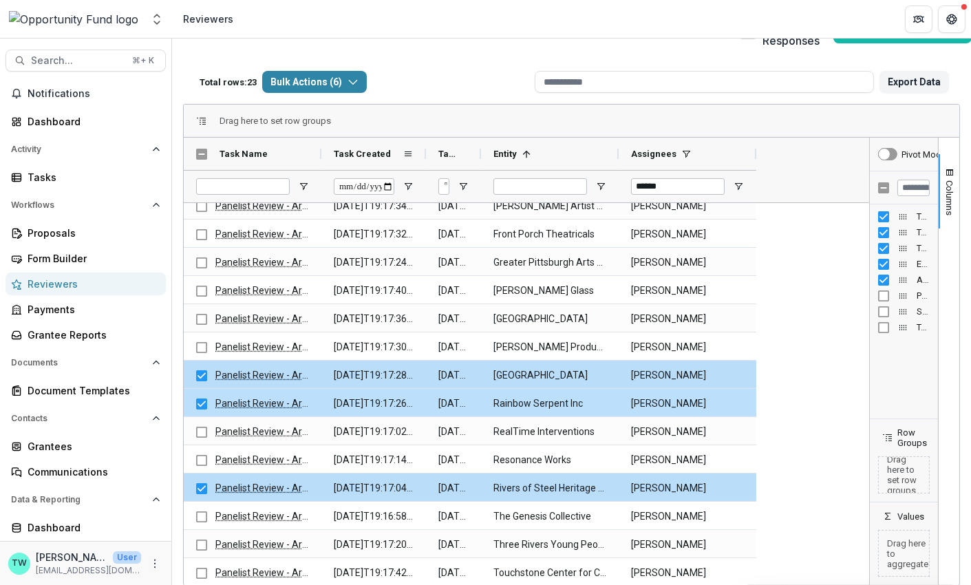
drag, startPoint x: 375, startPoint y: 153, endPoint x: 426, endPoint y: 153, distance: 50.9
click at [426, 153] on div at bounding box center [426, 154] width 6 height 32
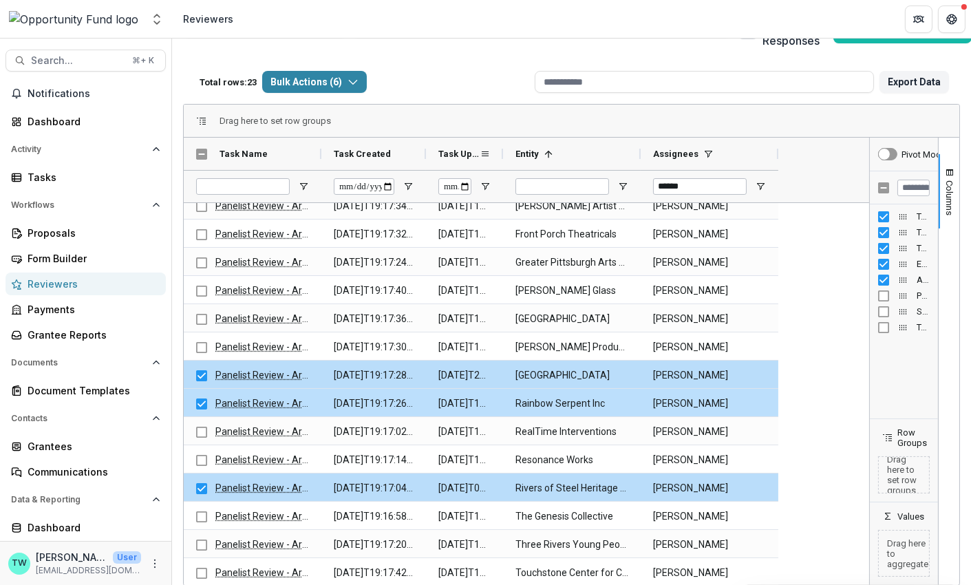
drag, startPoint x: 482, startPoint y: 149, endPoint x: 528, endPoint y: 152, distance: 46.9
click at [506, 152] on div at bounding box center [503, 154] width 6 height 32
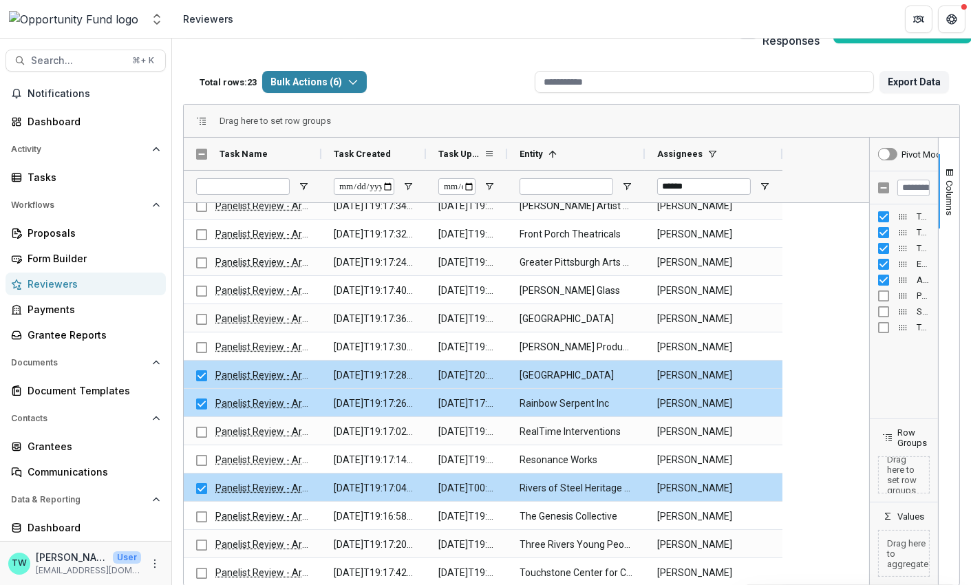
drag, startPoint x: 526, startPoint y: 148, endPoint x: 506, endPoint y: 148, distance: 20.6
click at [506, 148] on div at bounding box center [507, 154] width 6 height 32
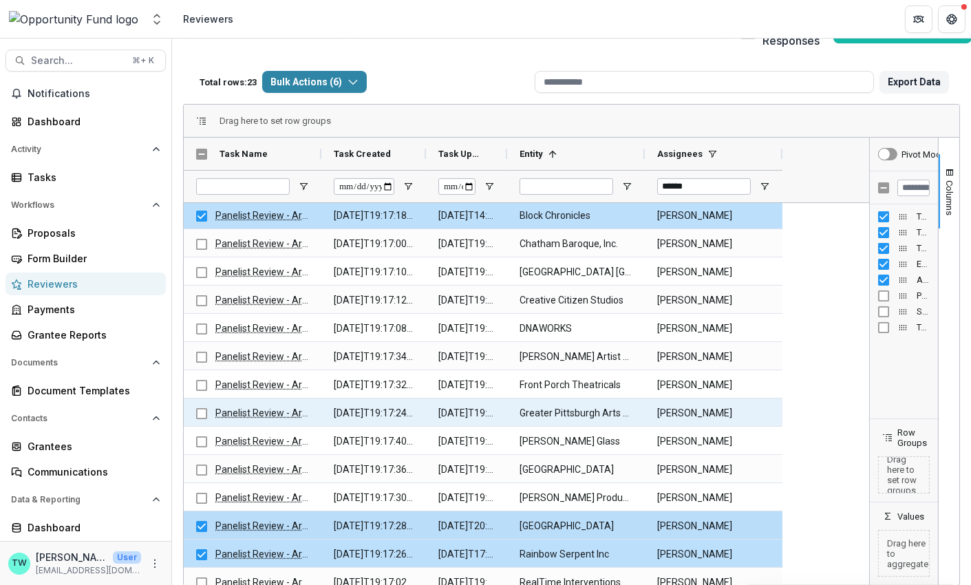
scroll to position [95, 0]
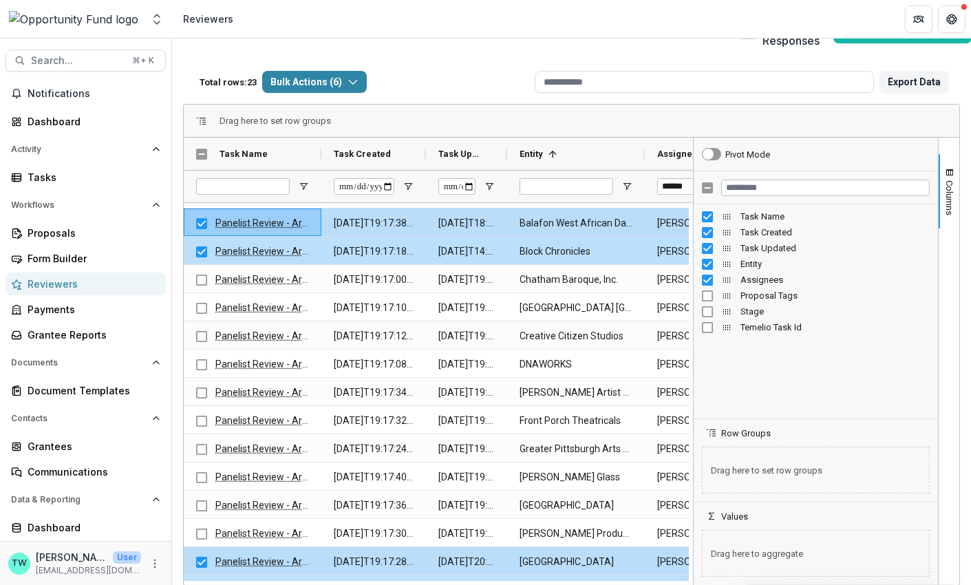
drag, startPoint x: 865, startPoint y: 315, endPoint x: 689, endPoint y: 315, distance: 176.1
click at [691, 315] on div at bounding box center [692, 361] width 3 height 447
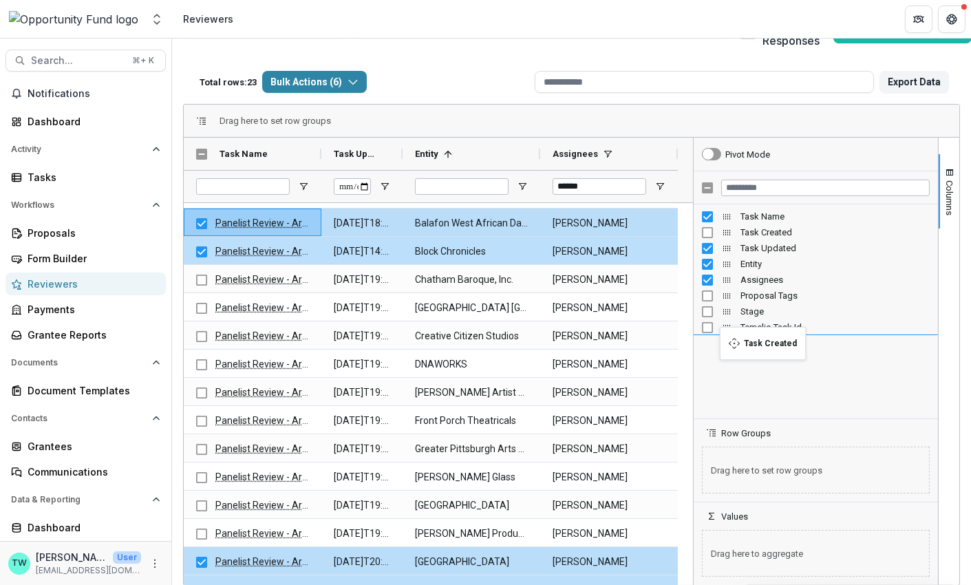
drag, startPoint x: 722, startPoint y: 228, endPoint x: 727, endPoint y: 335, distance: 106.7
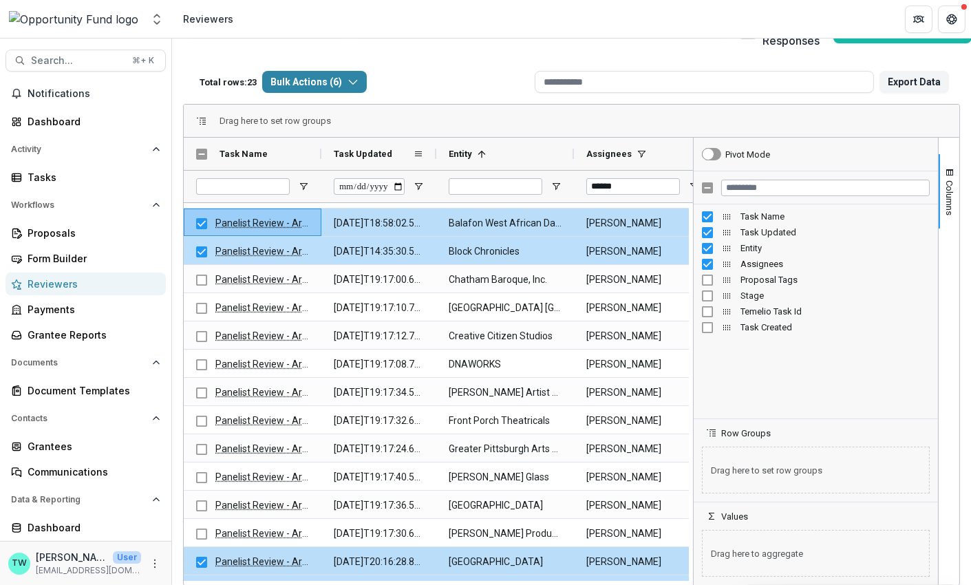
drag, startPoint x: 400, startPoint y: 156, endPoint x: 433, endPoint y: 159, distance: 33.8
click at [433, 159] on div at bounding box center [436, 154] width 6 height 32
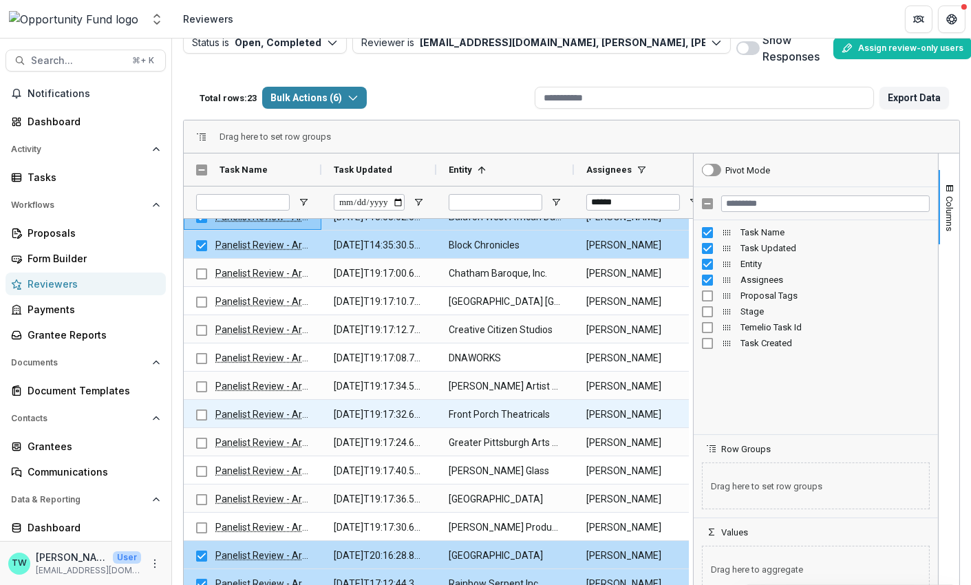
scroll to position [127, 0]
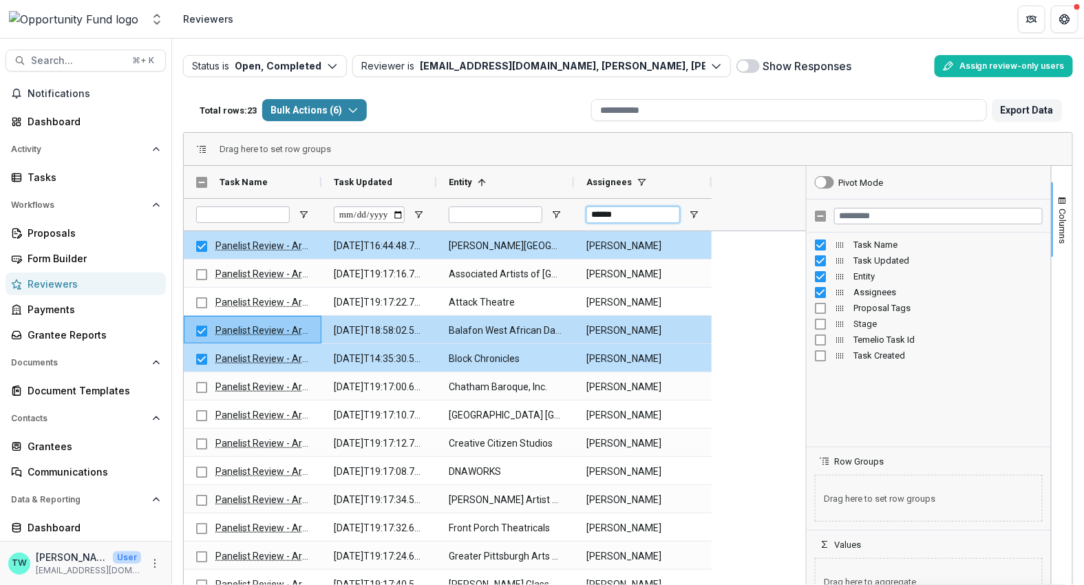
click at [612, 215] on input "******" at bounding box center [633, 214] width 94 height 17
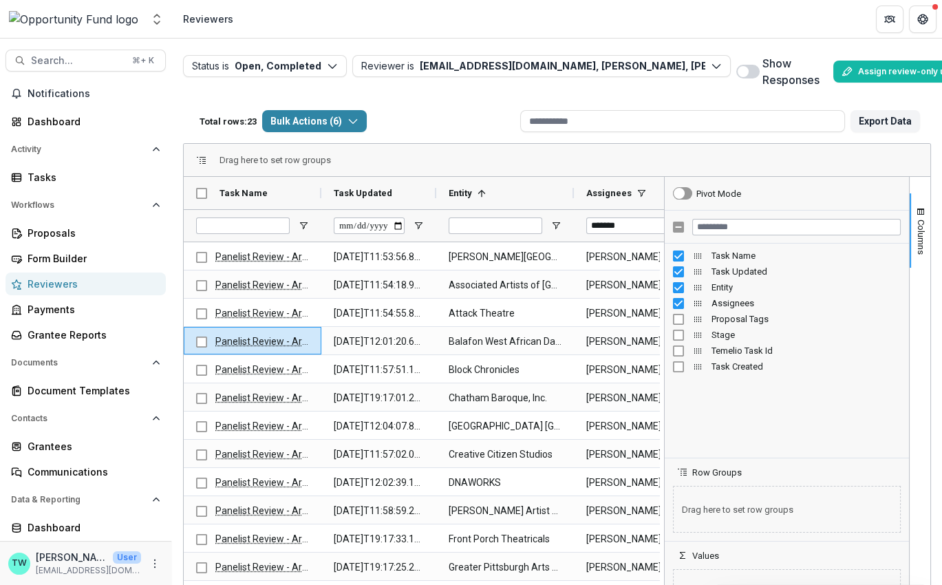
click at [522, 154] on div "Drag here to set row groups" at bounding box center [557, 160] width 746 height 33
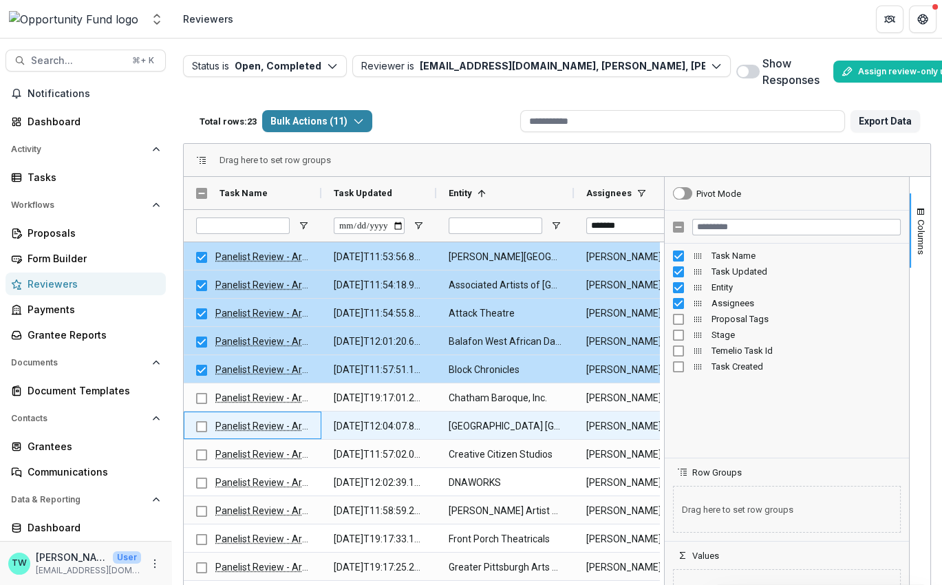
click at [195, 422] on div "Panelist Review - Arts" at bounding box center [253, 425] width 138 height 28
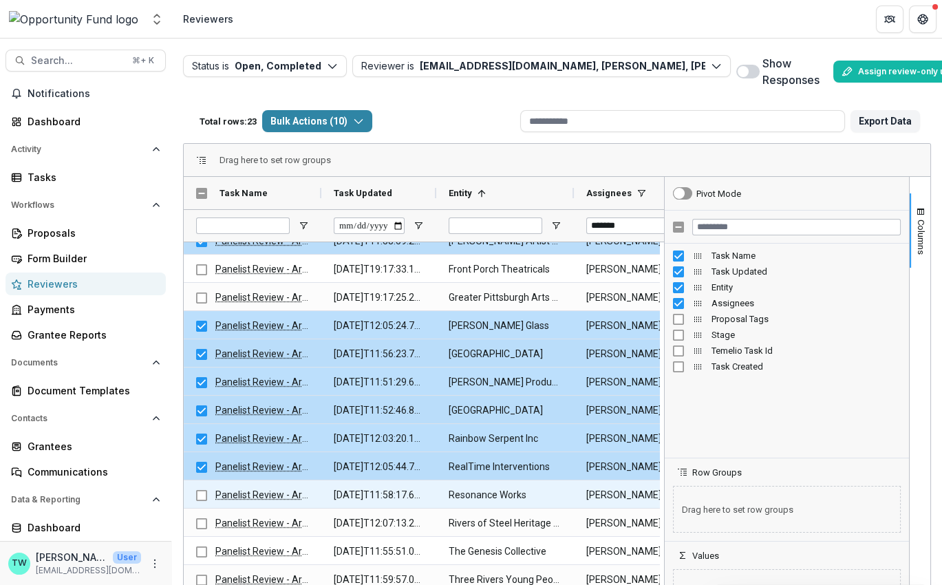
click at [198, 482] on div at bounding box center [201, 495] width 11 height 28
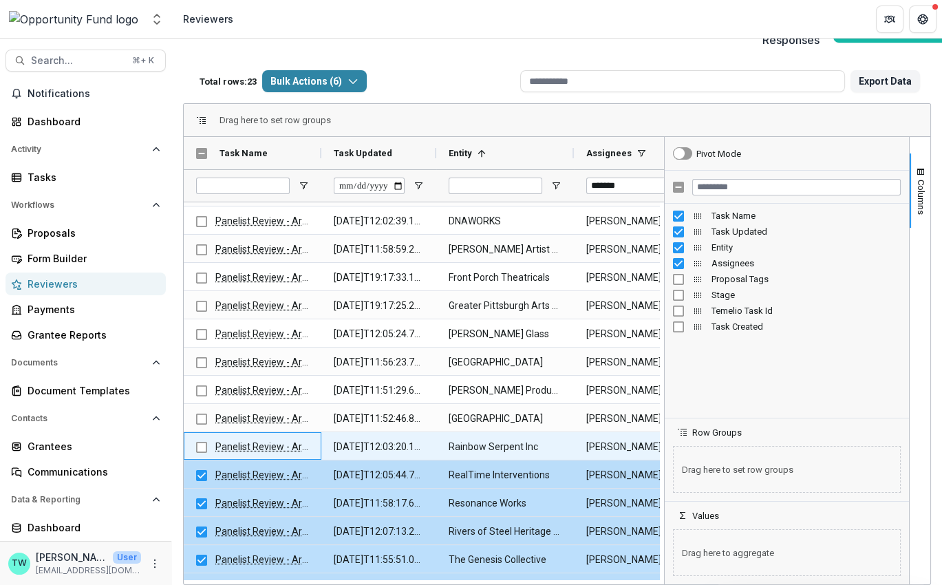
click at [202, 445] on div at bounding box center [201, 447] width 11 height 28
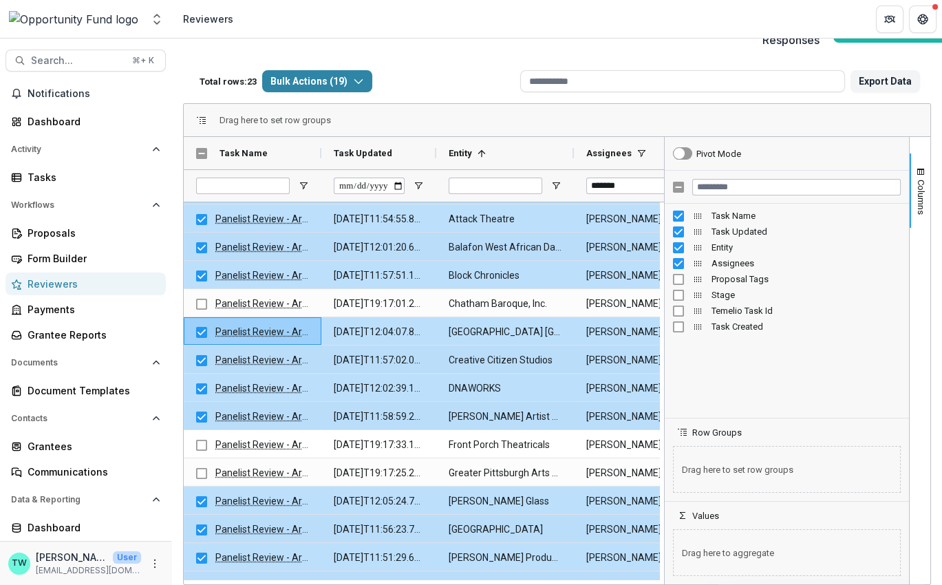
scroll to position [270, 0]
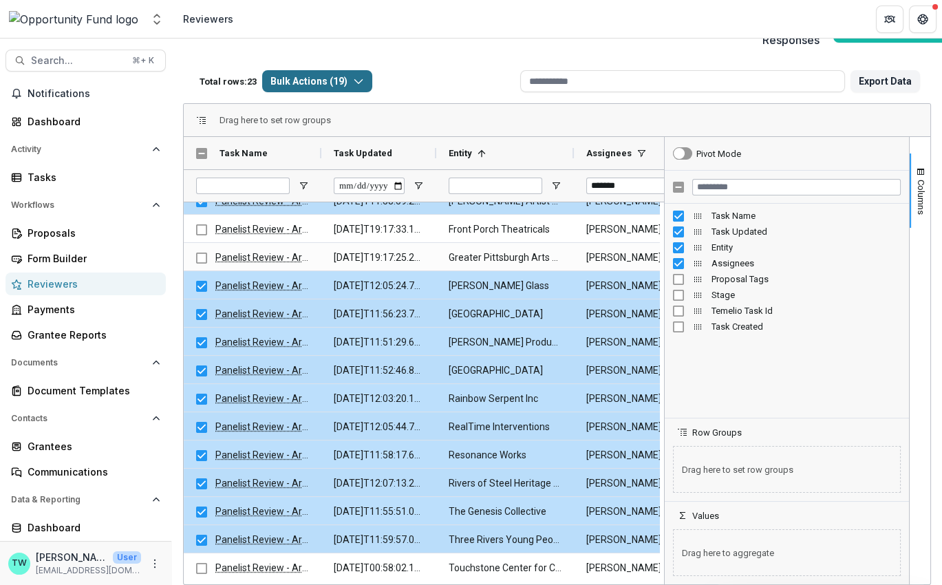
click at [364, 76] on icon "button" at bounding box center [358, 81] width 11 height 11
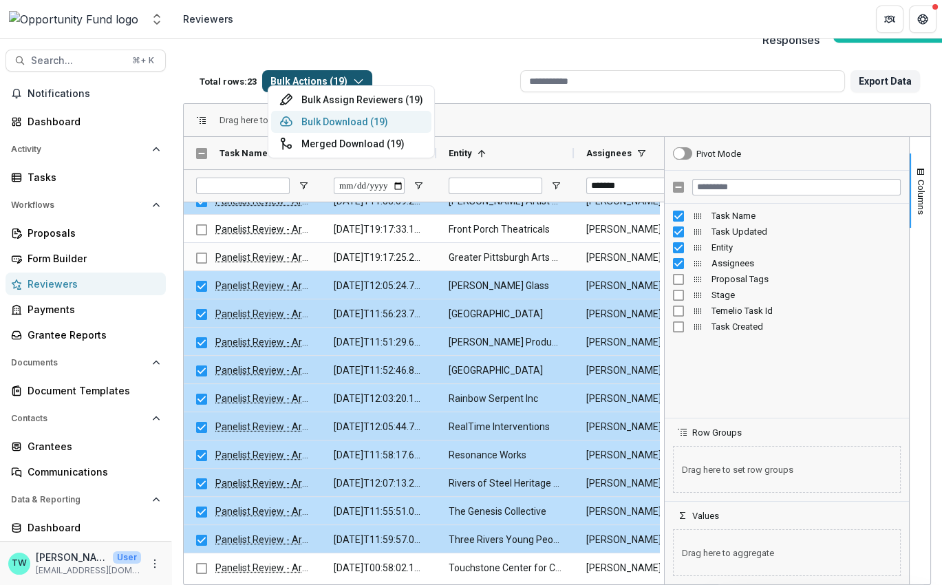
click at [353, 126] on button "Bulk Download ( 19 )" at bounding box center [351, 122] width 160 height 22
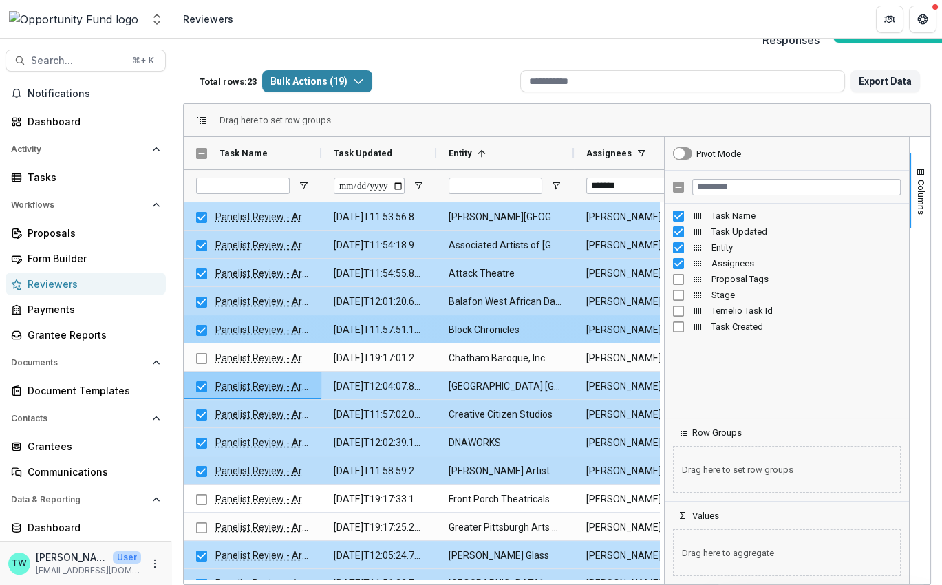
scroll to position [0, 54]
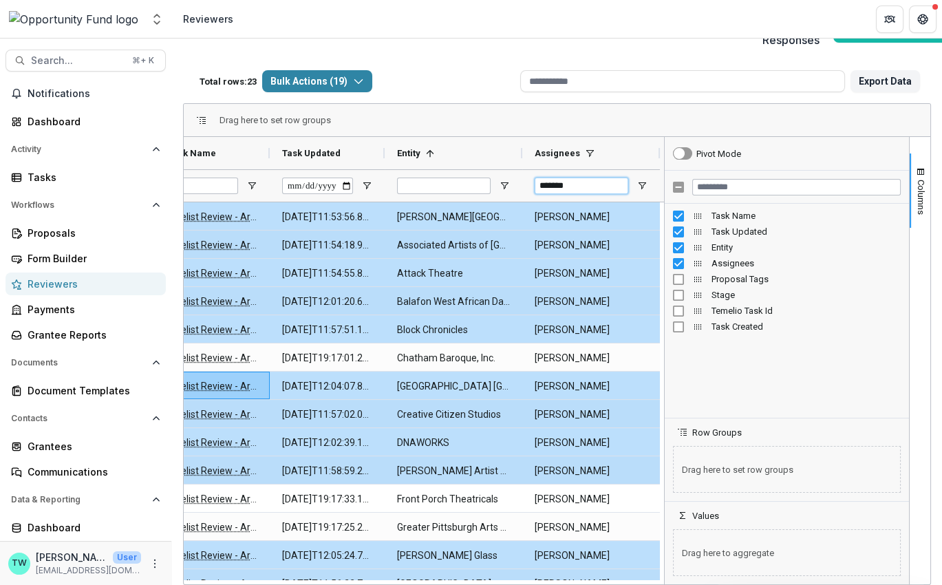
drag, startPoint x: 578, startPoint y: 174, endPoint x: 477, endPoint y: 165, distance: 101.5
click at [477, 169] on div "*******" at bounding box center [396, 185] width 528 height 32
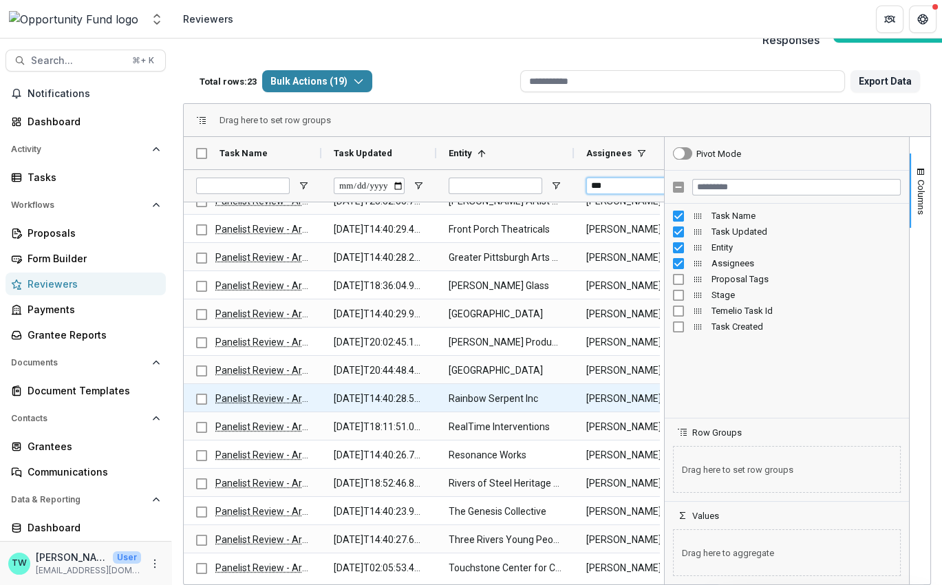
scroll to position [250, 0]
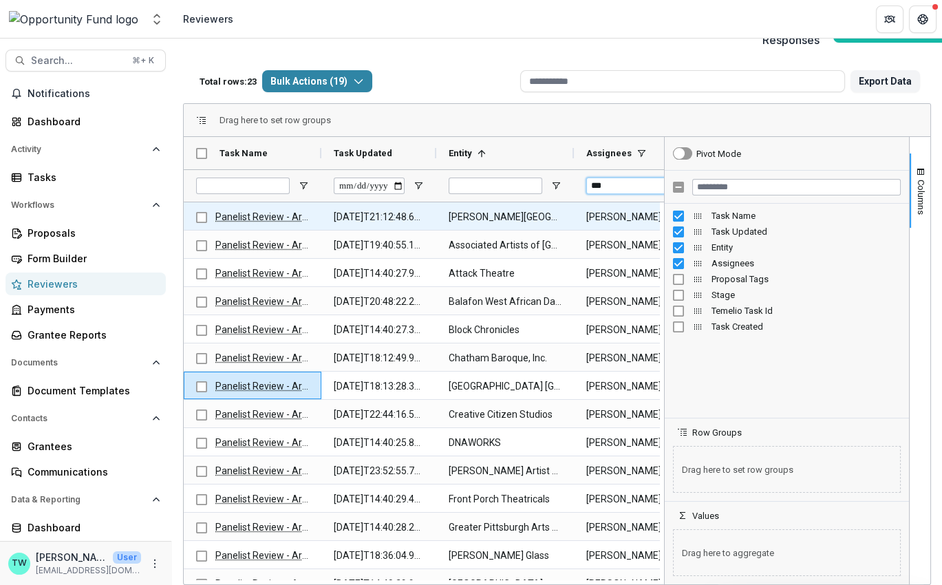
type input "***"
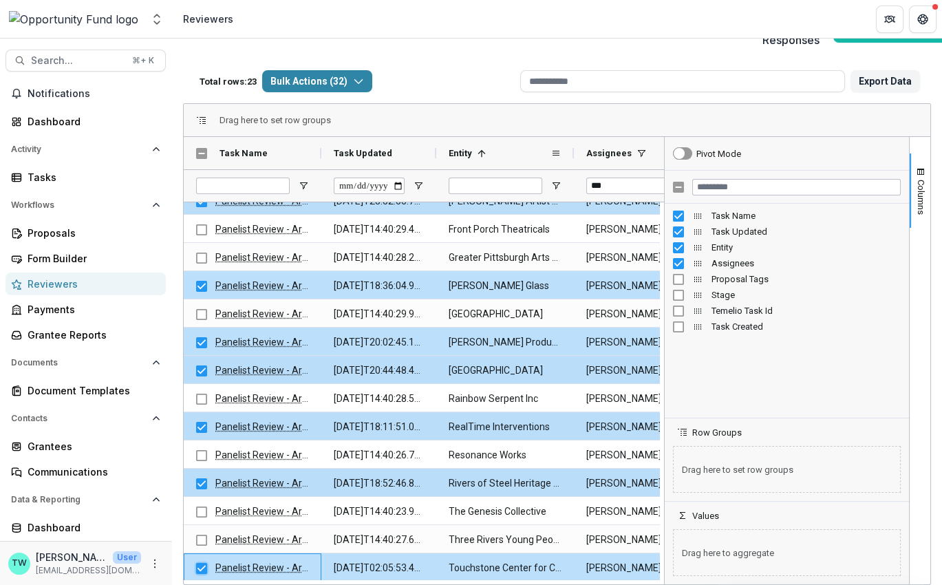
scroll to position [0, 0]
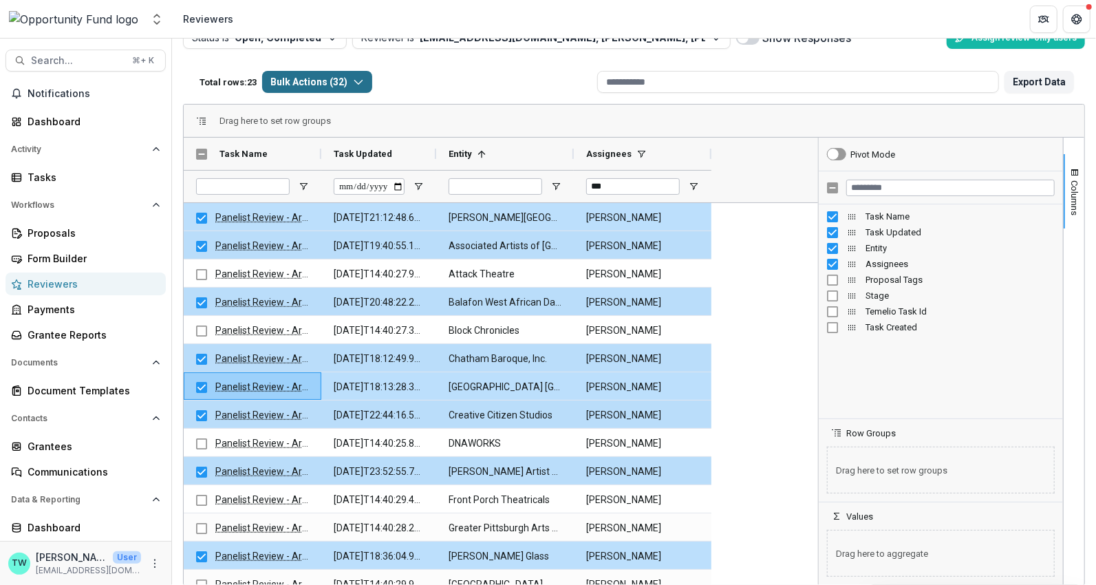
click at [364, 85] on icon "button" at bounding box center [358, 81] width 11 height 11
click at [465, 76] on div "Total rows: 23 Bulk Actions ( 32 ) Bulk Assign Reviewers ( 32 ) Bulk Download (…" at bounding box center [393, 81] width 398 height 33
drag, startPoint x: 620, startPoint y: 184, endPoint x: 572, endPoint y: 180, distance: 48.3
click at [572, 180] on div "***" at bounding box center [448, 186] width 528 height 32
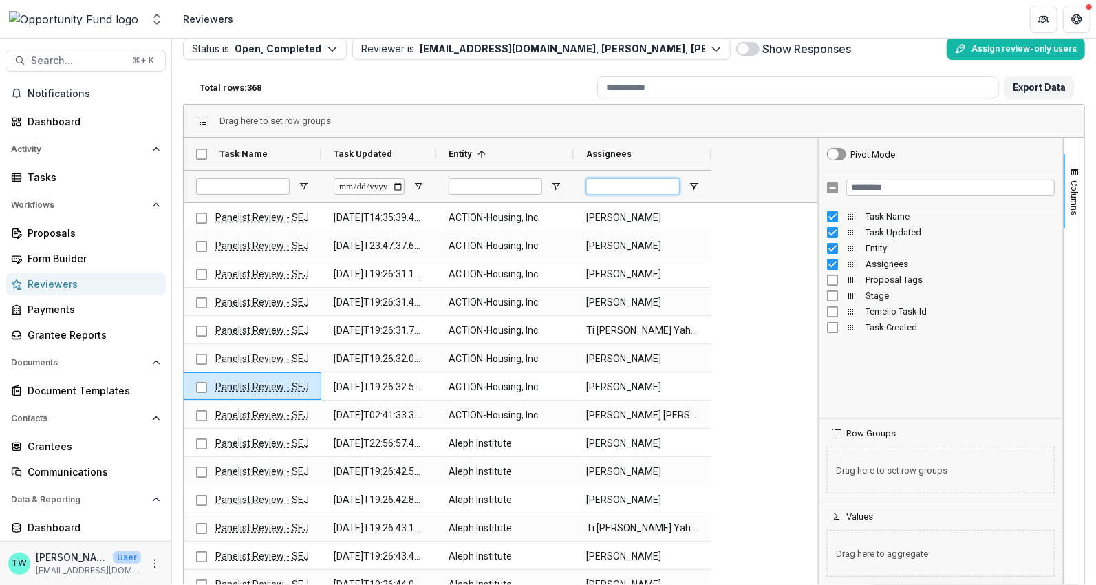
click at [623, 179] on input "Assignees Filter Input" at bounding box center [633, 186] width 94 height 17
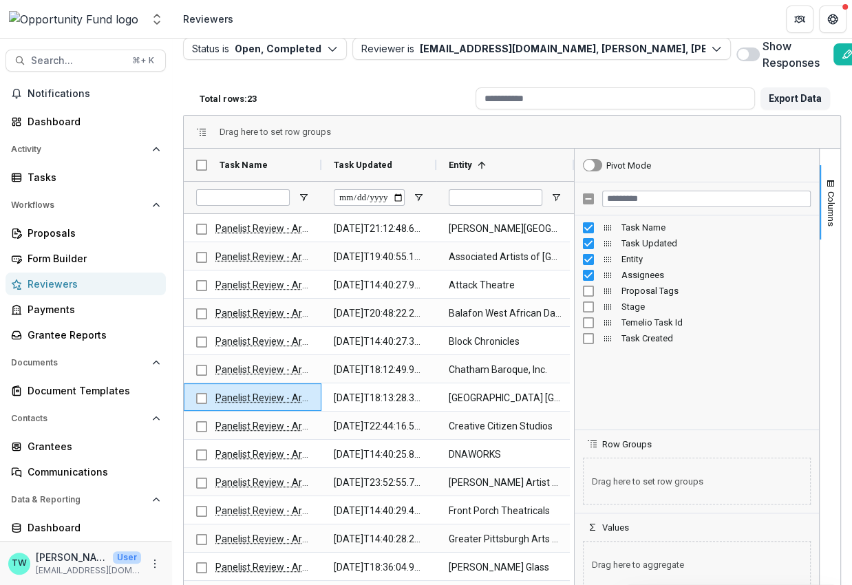
type input "***"
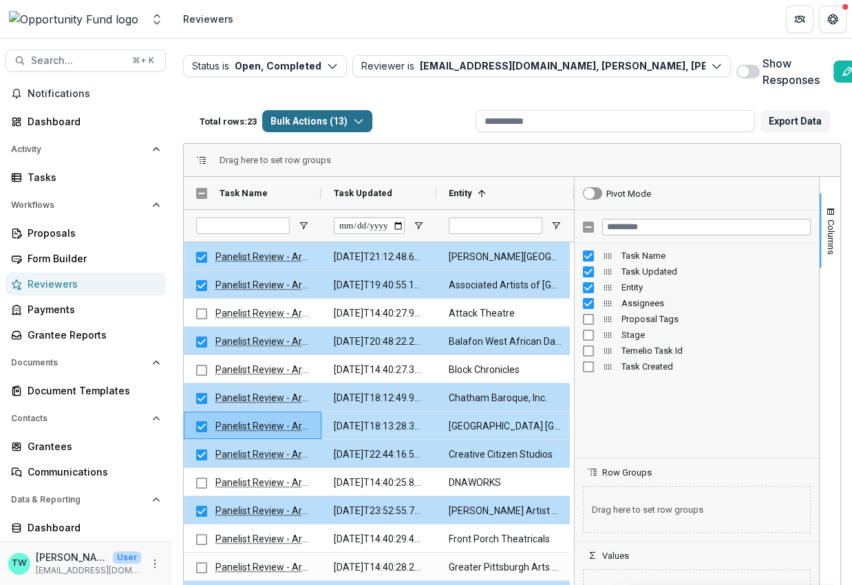
click at [364, 121] on icon "button" at bounding box center [358, 121] width 11 height 11
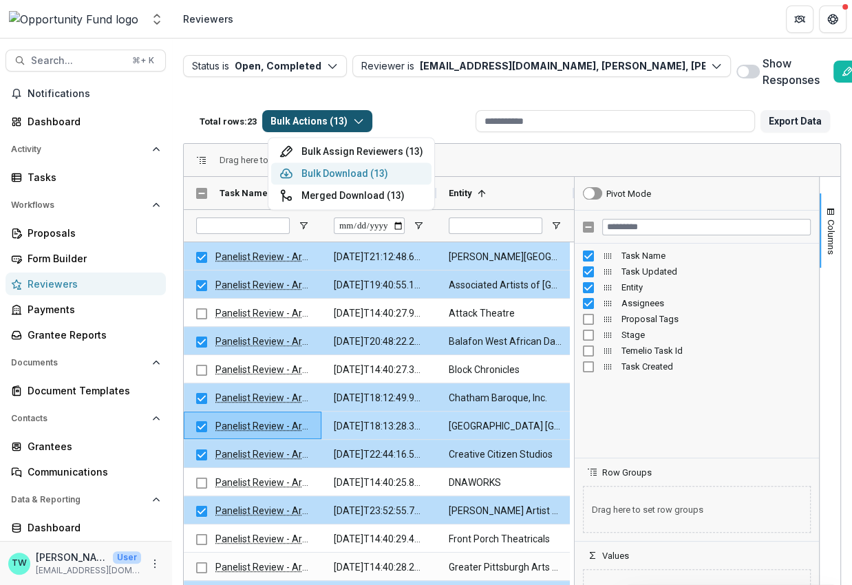
click at [339, 170] on button "Bulk Download ( 13 )" at bounding box center [351, 173] width 160 height 22
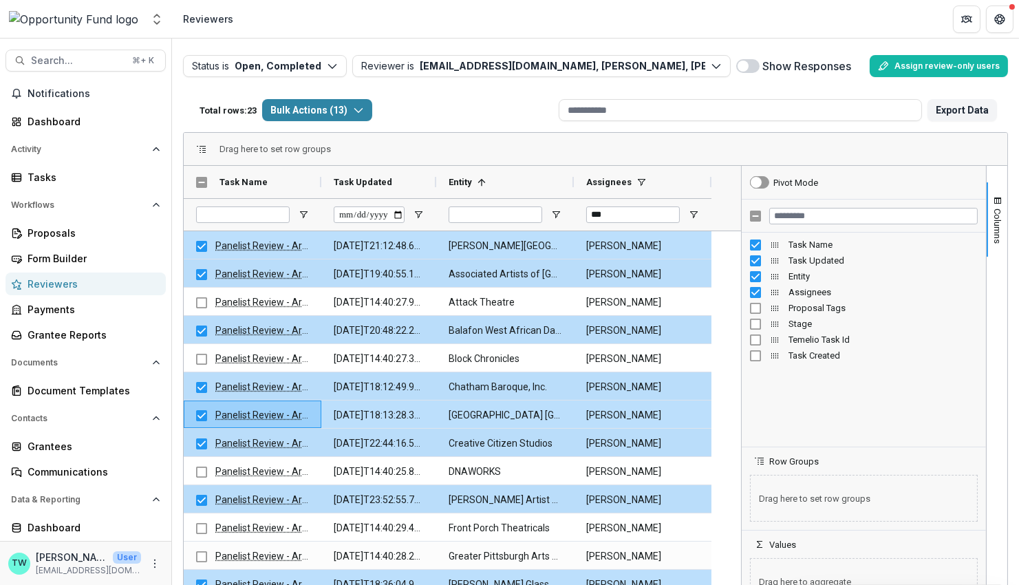
click at [915, 29] on header "Reviewers" at bounding box center [595, 19] width 847 height 38
click at [753, 65] on span at bounding box center [747, 66] width 23 height 14
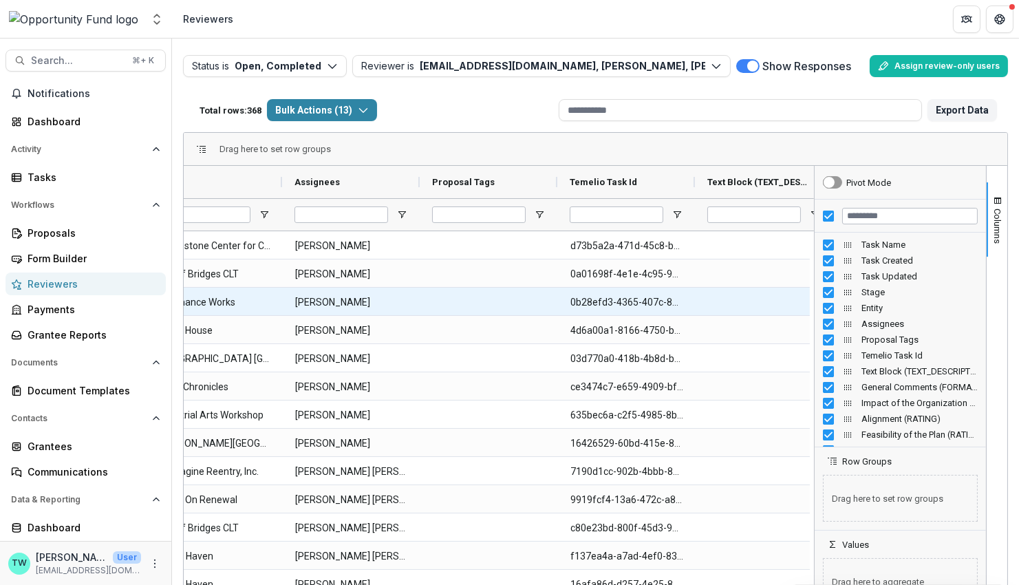
scroll to position [0, 641]
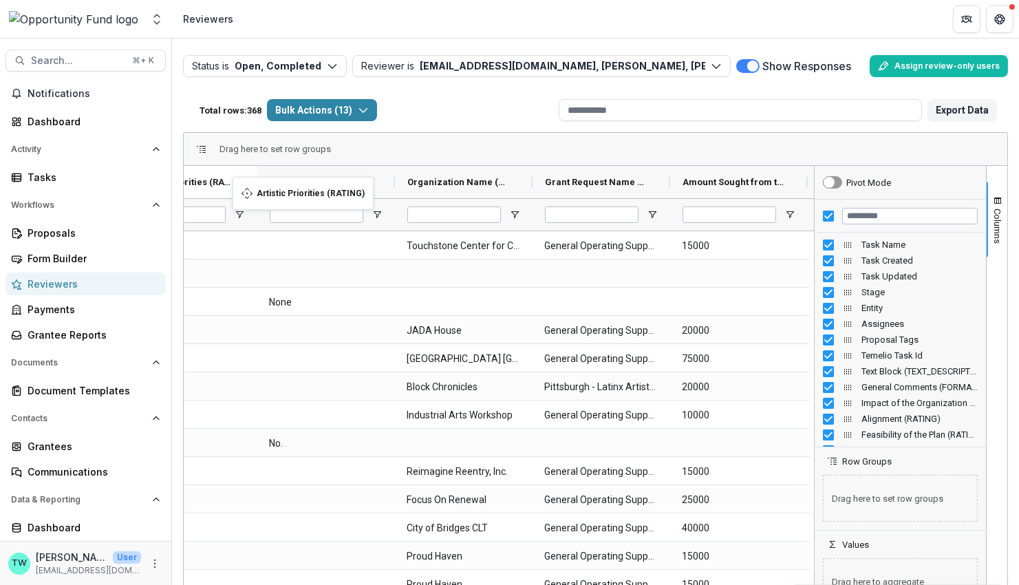
drag, startPoint x: 789, startPoint y: 180, endPoint x: 239, endPoint y: 185, distance: 549.8
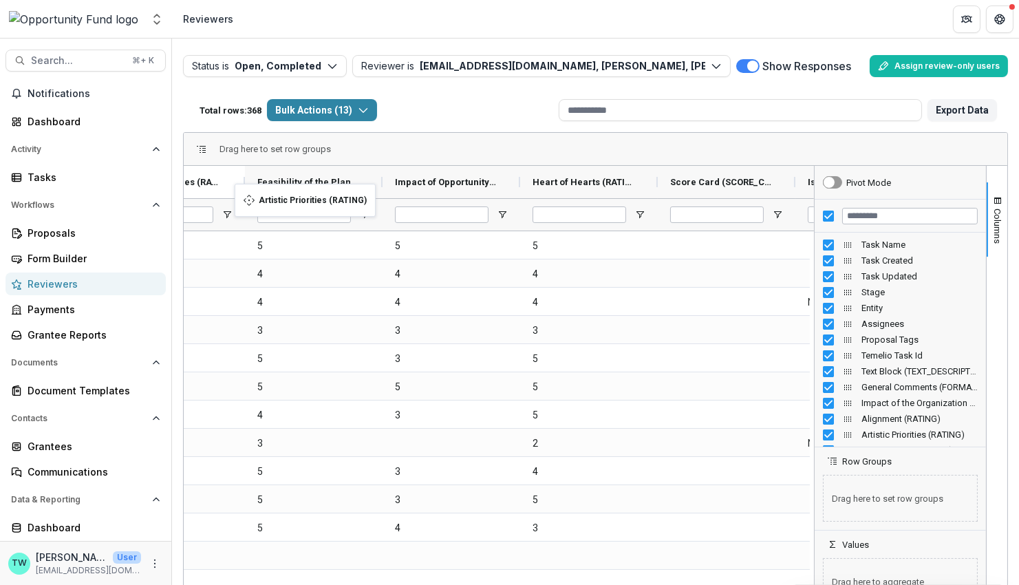
drag, startPoint x: 780, startPoint y: 178, endPoint x: 241, endPoint y: 192, distance: 538.2
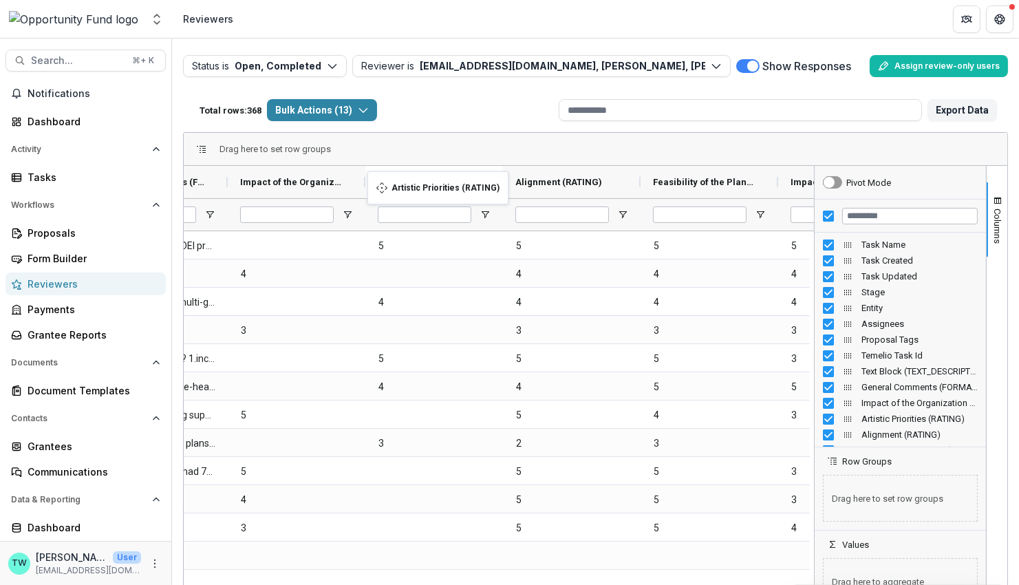
drag, startPoint x: 623, startPoint y: 183, endPoint x: 374, endPoint y: 180, distance: 248.4
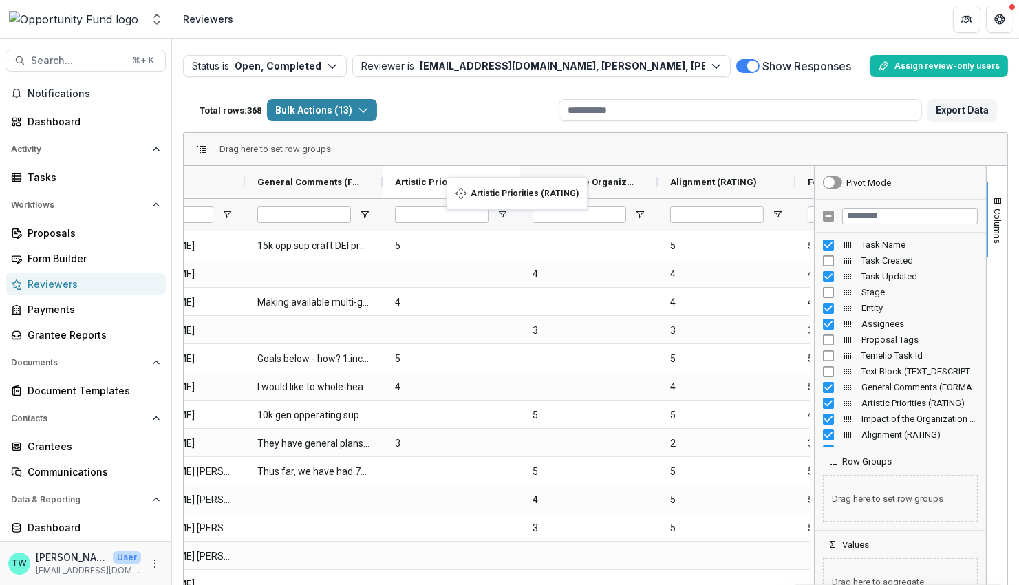
drag, startPoint x: 634, startPoint y: 180, endPoint x: 453, endPoint y: 185, distance: 181.0
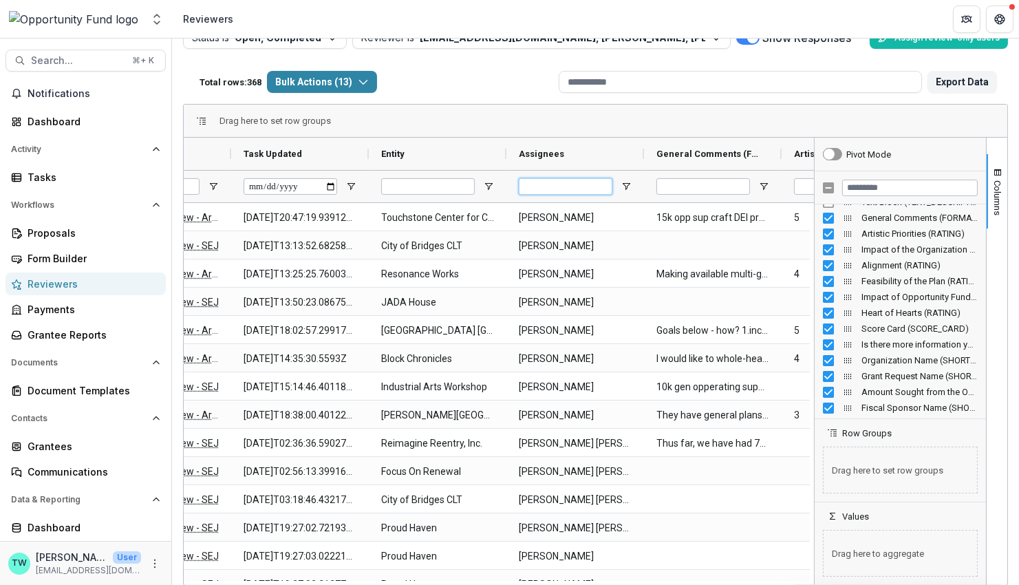
click at [549, 184] on input "Assignees Filter Input" at bounding box center [566, 186] width 94 height 17
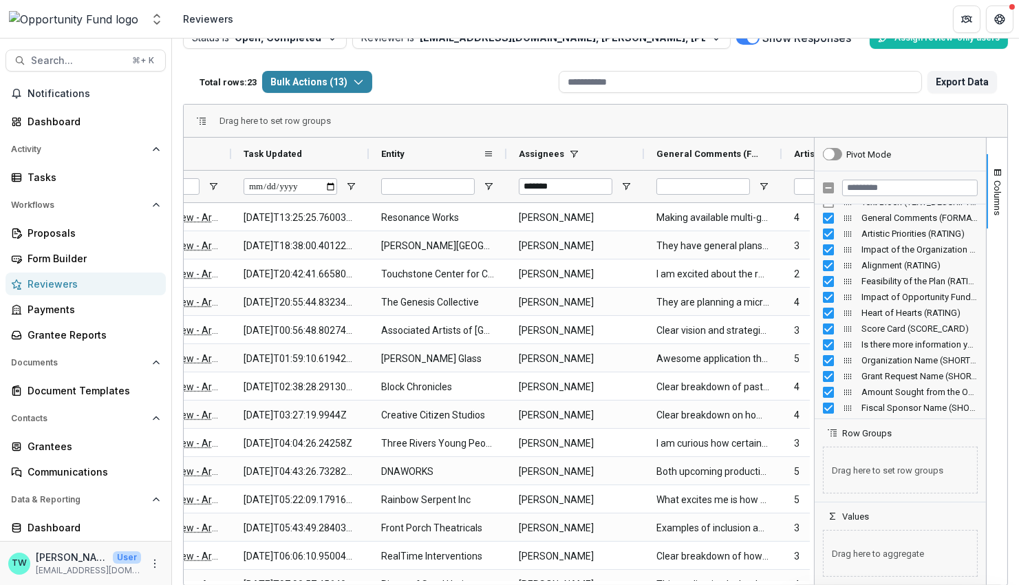
click at [435, 155] on div "Entity" at bounding box center [432, 153] width 102 height 25
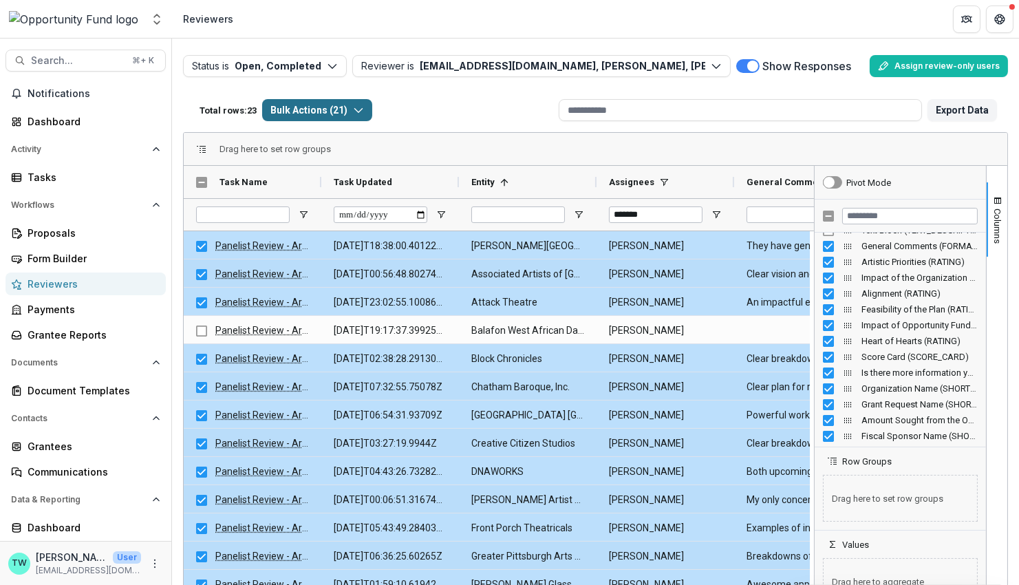
click at [364, 107] on icon "button" at bounding box center [358, 110] width 11 height 11
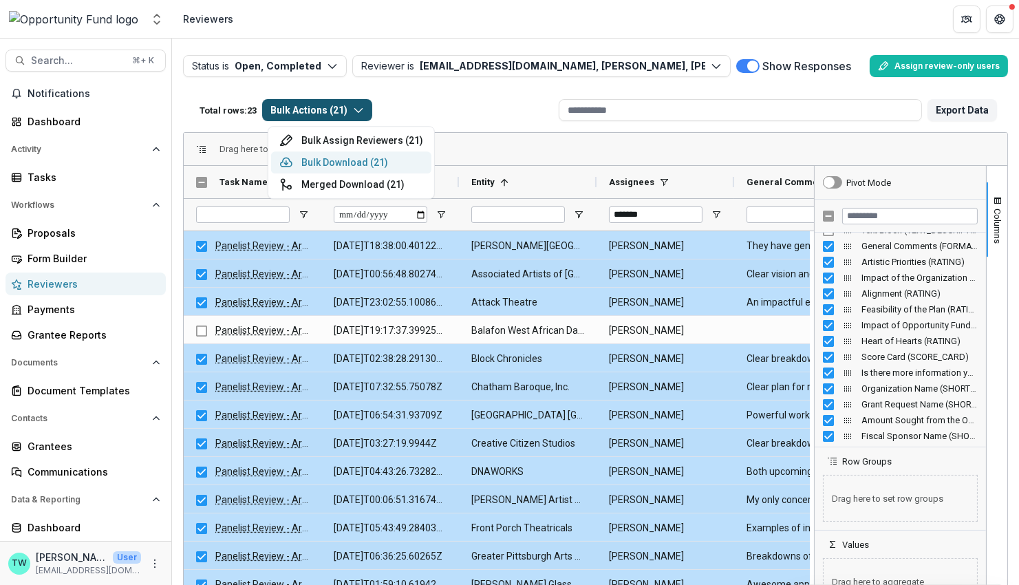
click at [356, 160] on button "Bulk Download ( 21 )" at bounding box center [351, 162] width 160 height 22
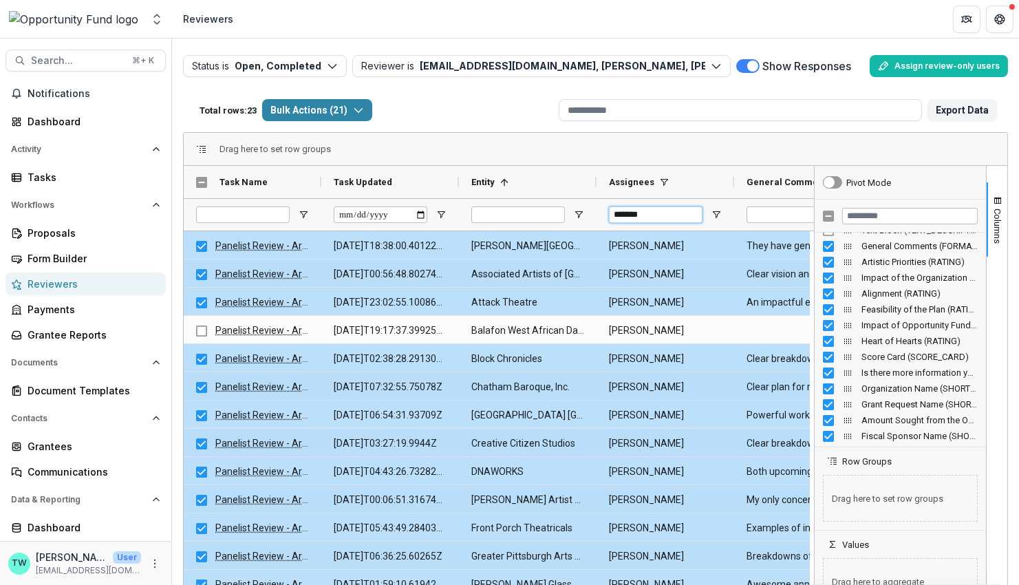
drag, startPoint x: 653, startPoint y: 216, endPoint x: 585, endPoint y: 206, distance: 68.9
type input "*"
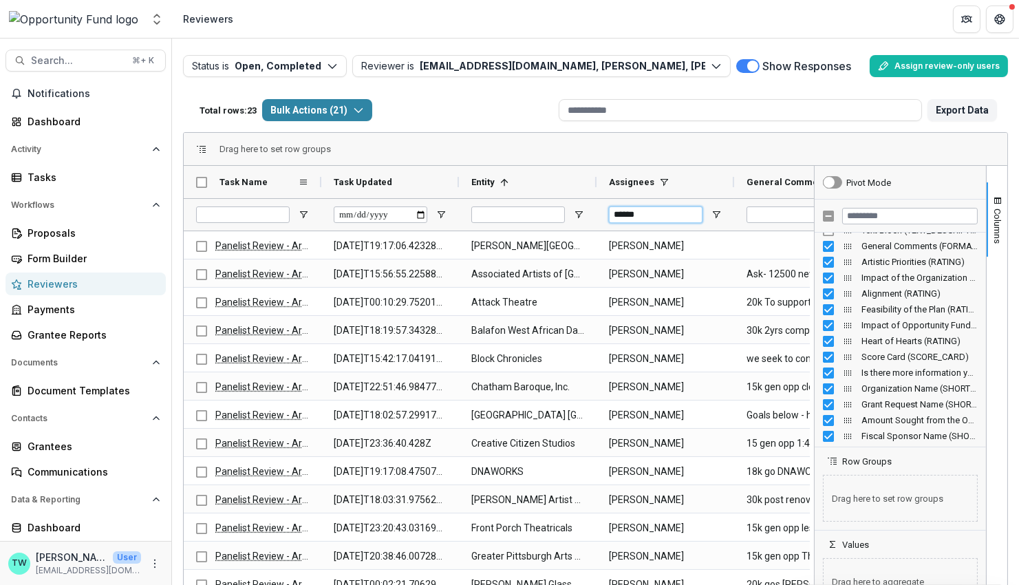
type input "******"
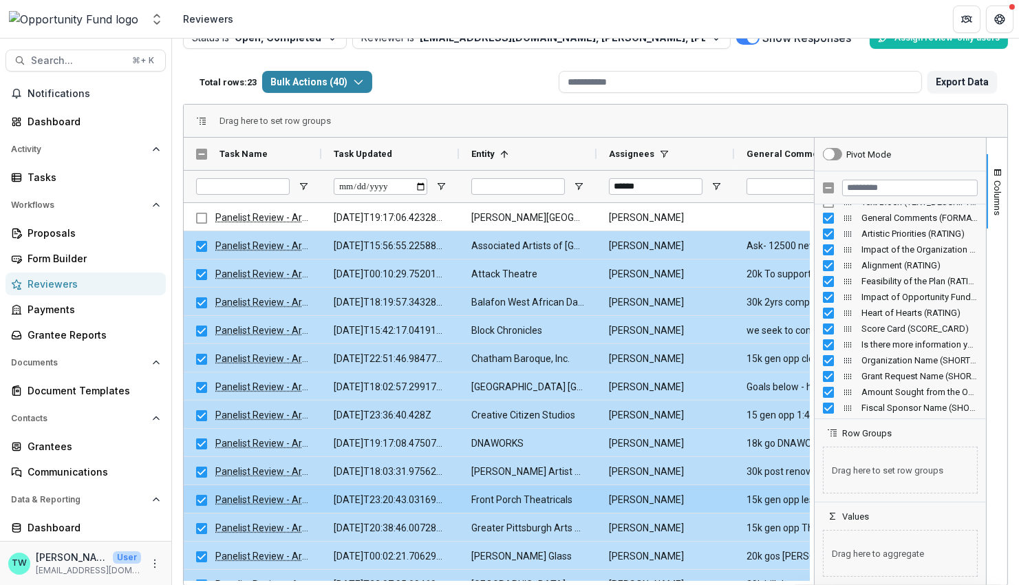
scroll to position [0, 0]
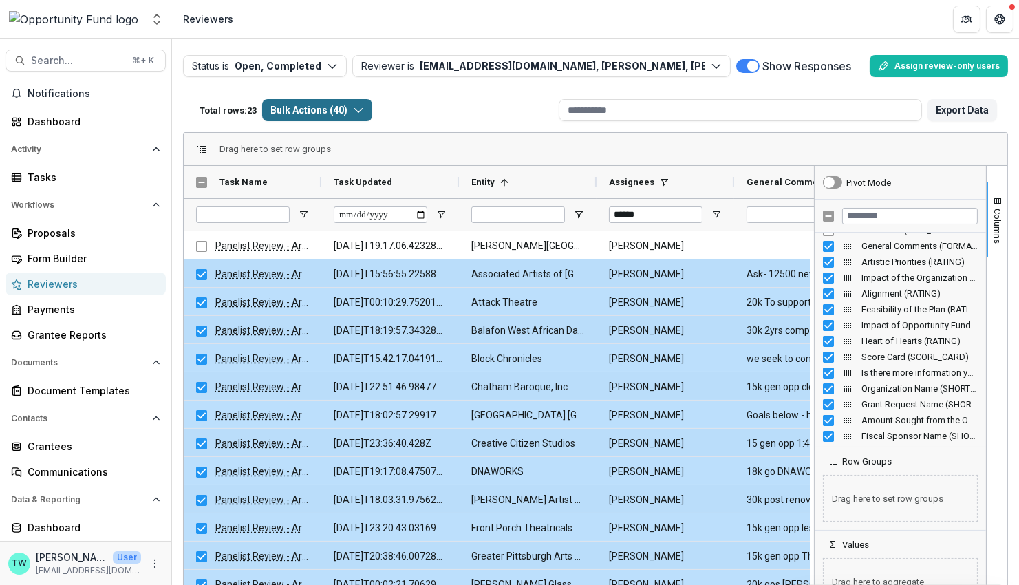
click at [364, 109] on icon "button" at bounding box center [358, 110] width 11 height 11
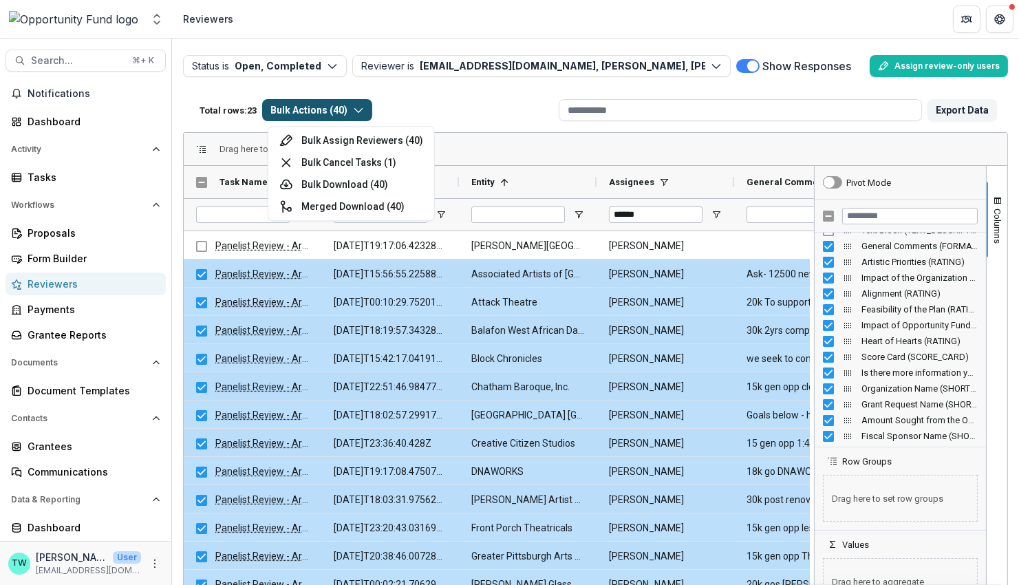
click at [493, 116] on div "Total rows: 23 Bulk Actions ( 40 ) Bulk Assign Reviewers ( 40 ) Bulk Cancel Tas…" at bounding box center [373, 110] width 359 height 33
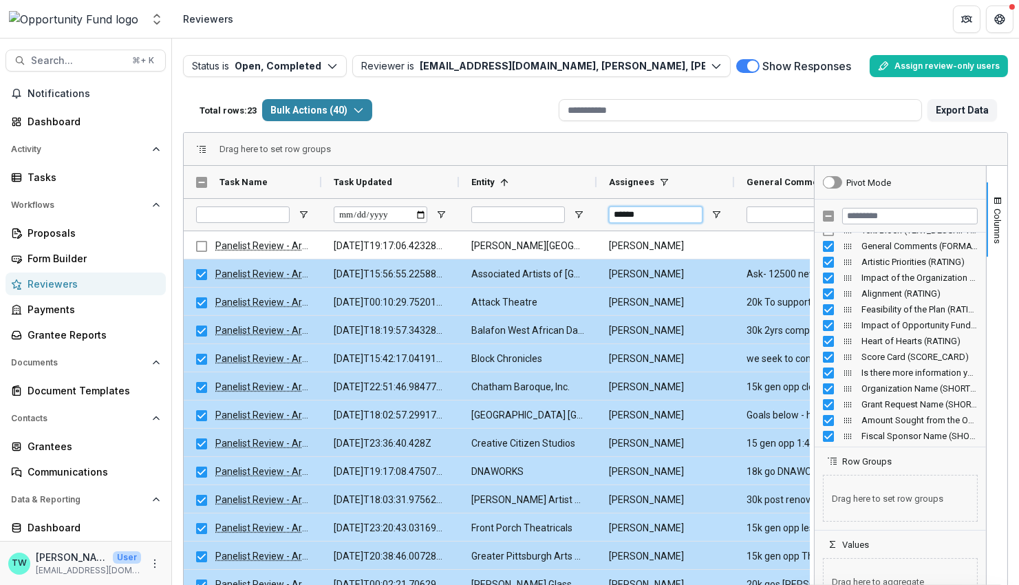
click at [655, 216] on input "******" at bounding box center [656, 214] width 94 height 17
drag, startPoint x: 655, startPoint y: 216, endPoint x: 552, endPoint y: 206, distance: 103.0
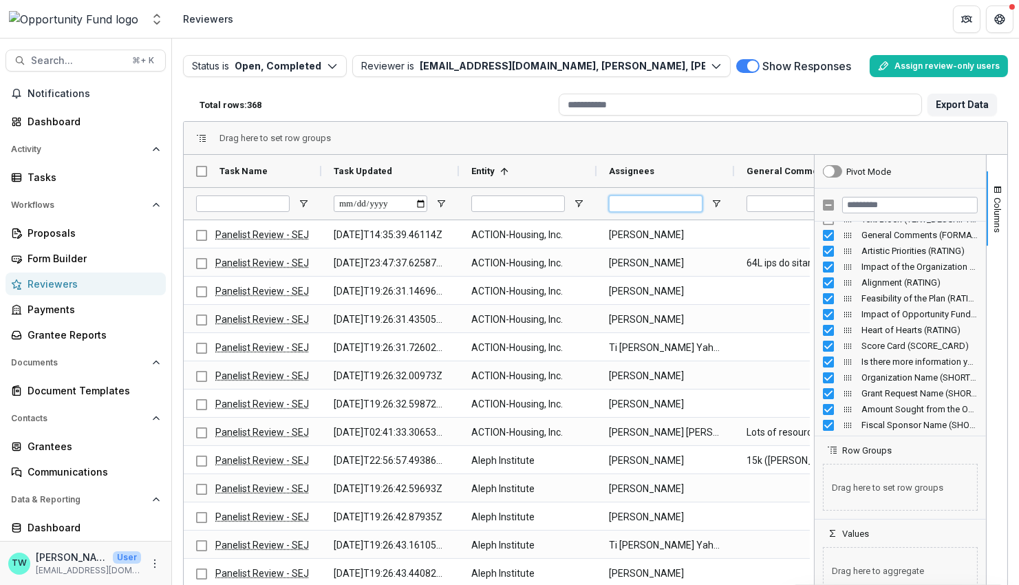
click at [654, 204] on input "Assignees Filter Input" at bounding box center [656, 203] width 94 height 17
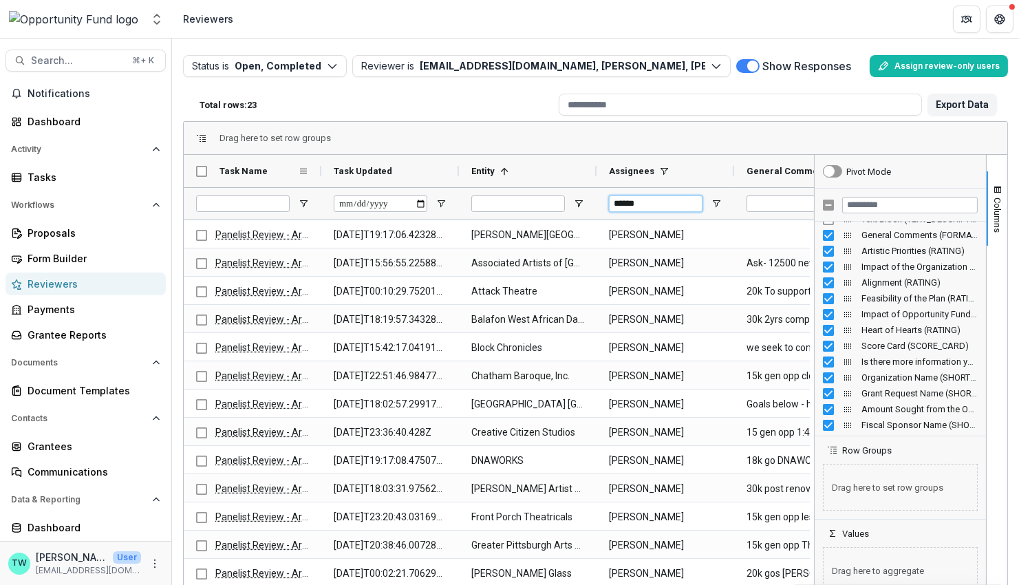
type input "******"
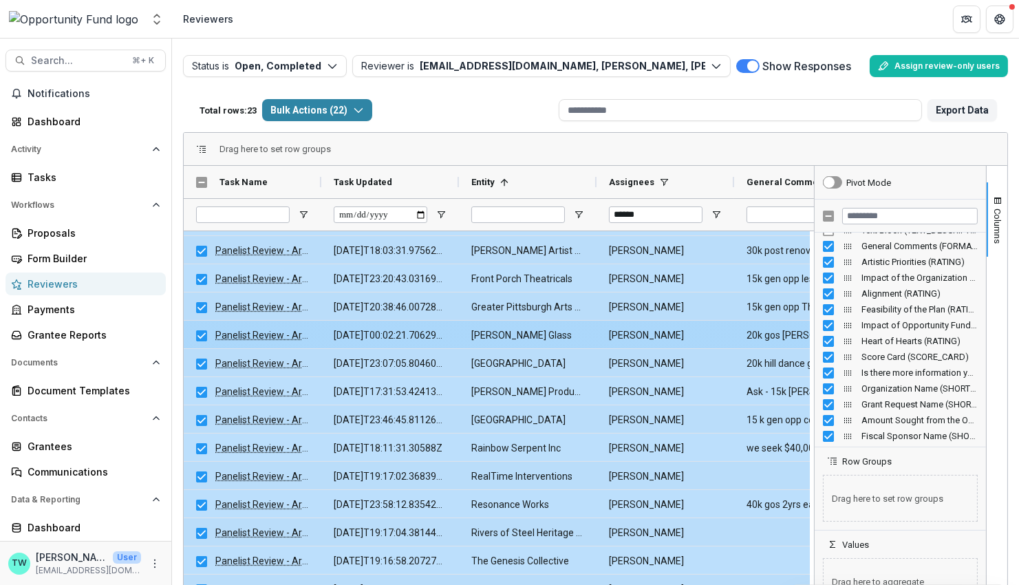
scroll to position [257, 0]
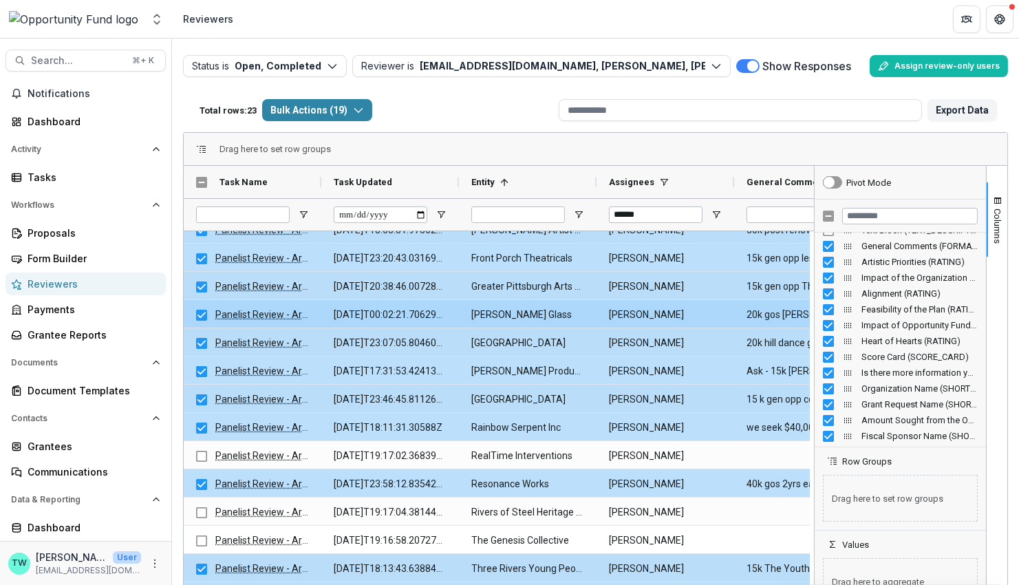
click at [508, 125] on div "Total rows: 23 Bulk Actions ( 19 ) Bulk Assign Reviewers ( 19 ) Bulk Cancel Tas…" at bounding box center [373, 110] width 359 height 33
click at [364, 111] on icon "button" at bounding box center [358, 110] width 11 height 11
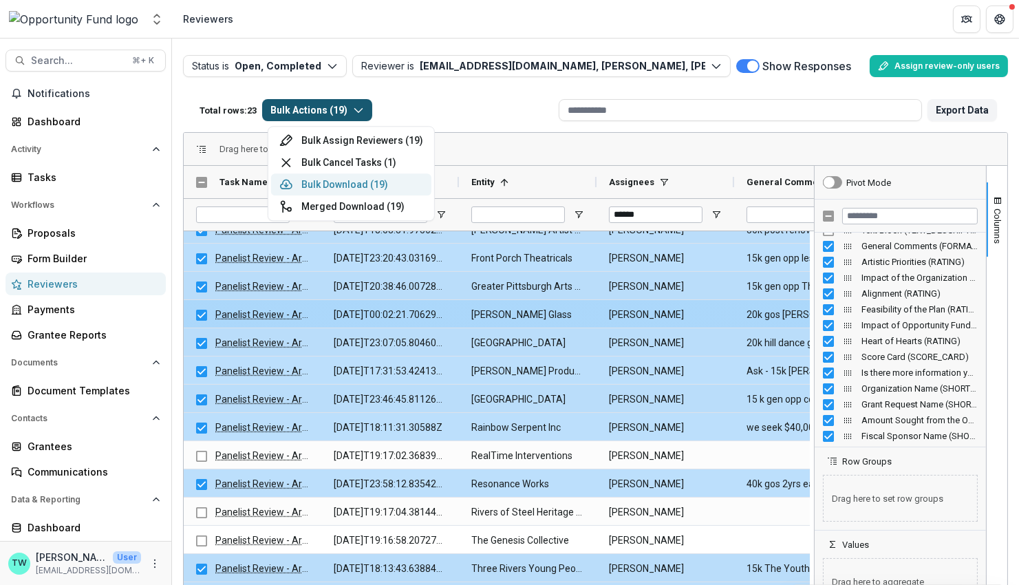
click at [346, 184] on button "Bulk Download ( 19 )" at bounding box center [351, 184] width 160 height 22
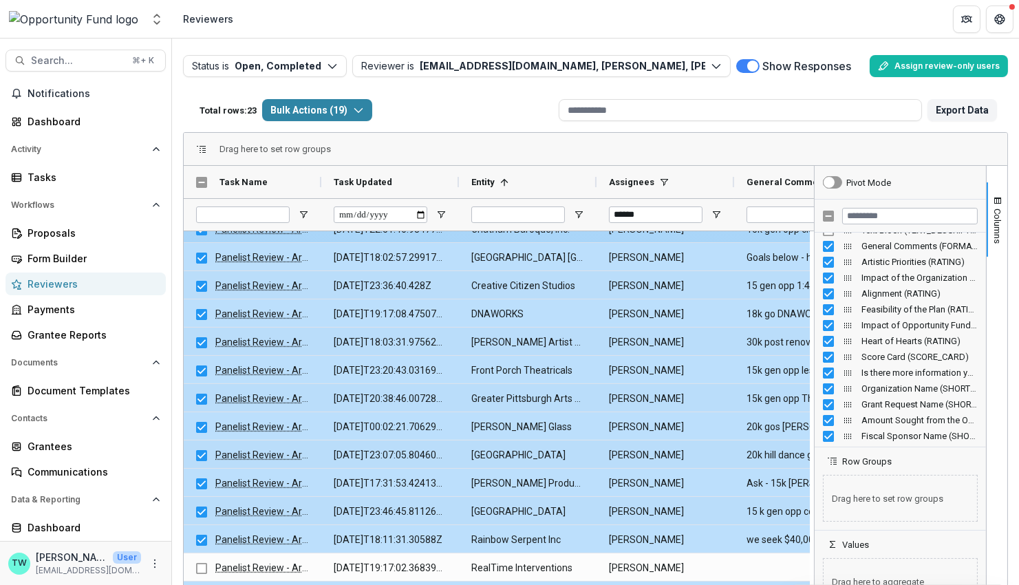
scroll to position [0, 0]
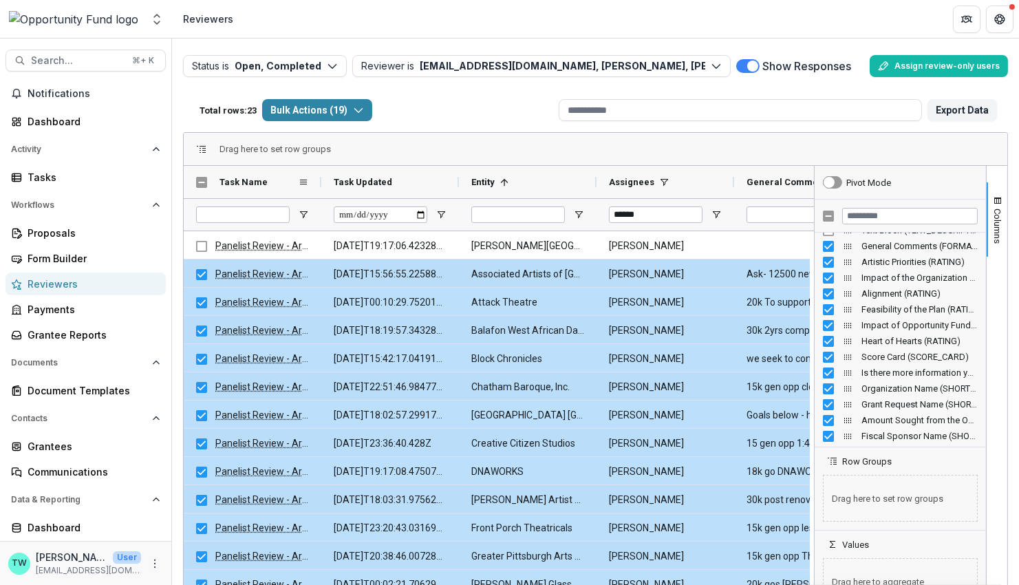
click at [198, 171] on div "Task Name" at bounding box center [253, 182] width 138 height 32
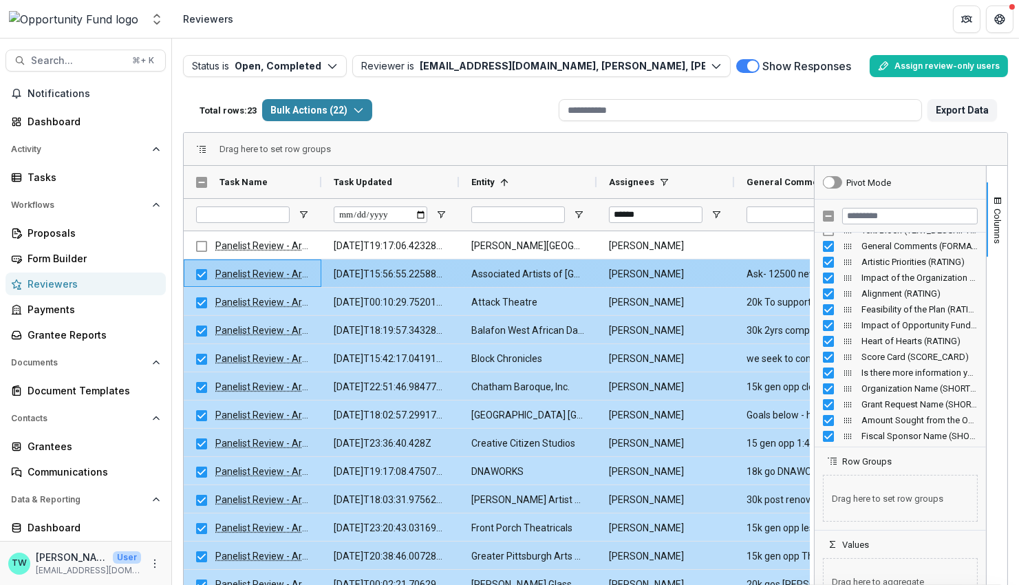
click at [247, 271] on link "Panelist Review - Arts" at bounding box center [262, 273] width 95 height 11
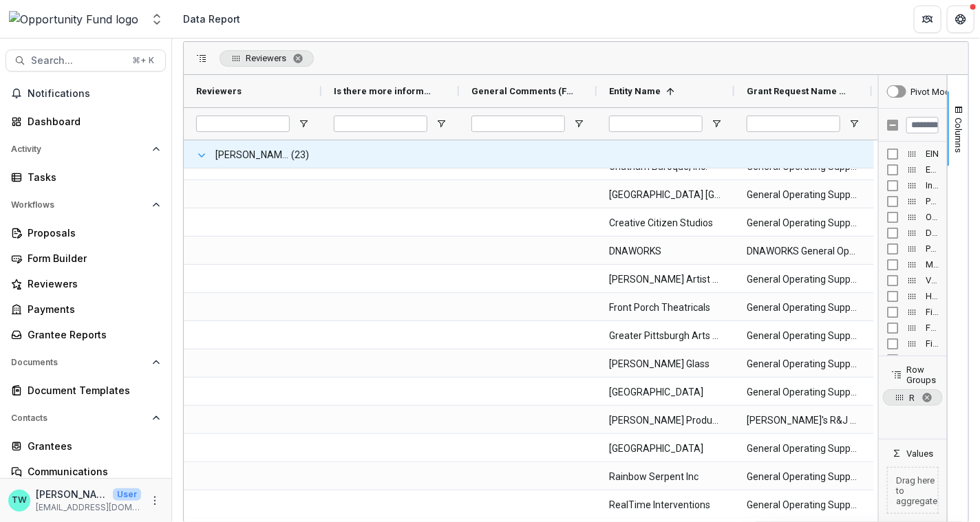
click at [201, 157] on span at bounding box center [201, 155] width 11 height 11
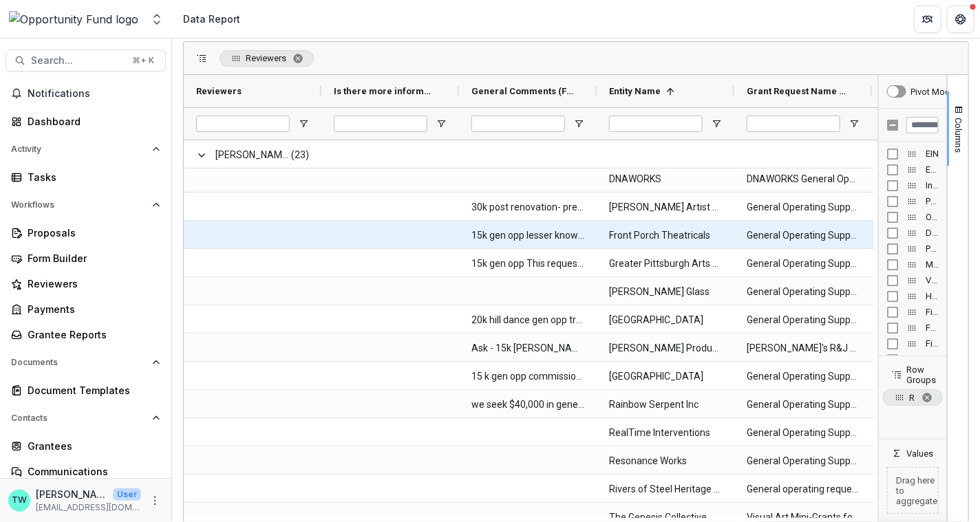
scroll to position [1787, 0]
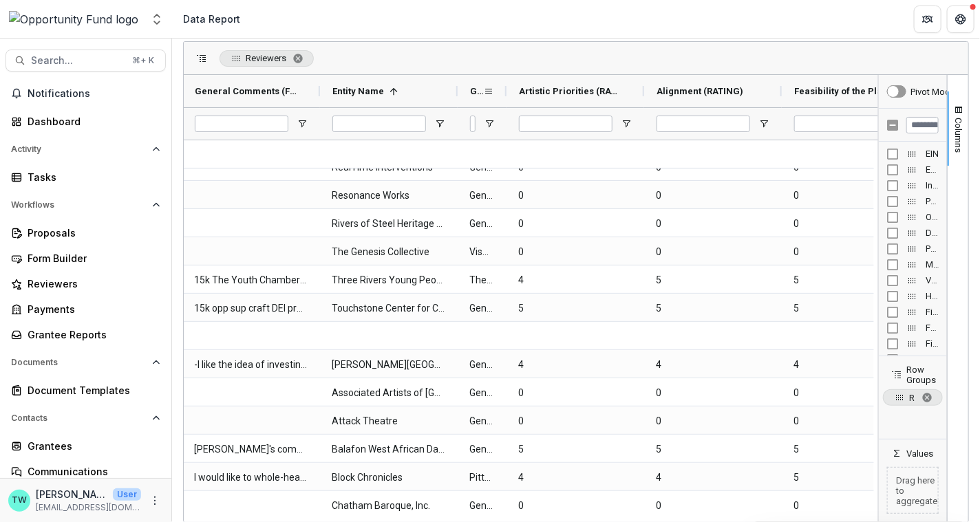
drag, startPoint x: 592, startPoint y: 89, endPoint x: 503, endPoint y: 94, distance: 88.8
click at [504, 94] on div at bounding box center [507, 91] width 6 height 32
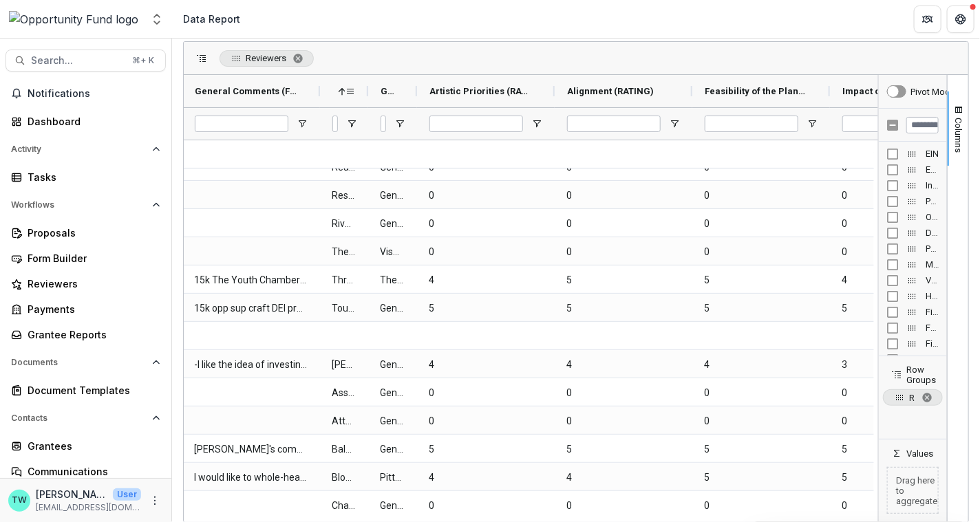
drag, startPoint x: 456, startPoint y: 90, endPoint x: 367, endPoint y: 92, distance: 89.5
click at [367, 92] on div at bounding box center [368, 91] width 6 height 32
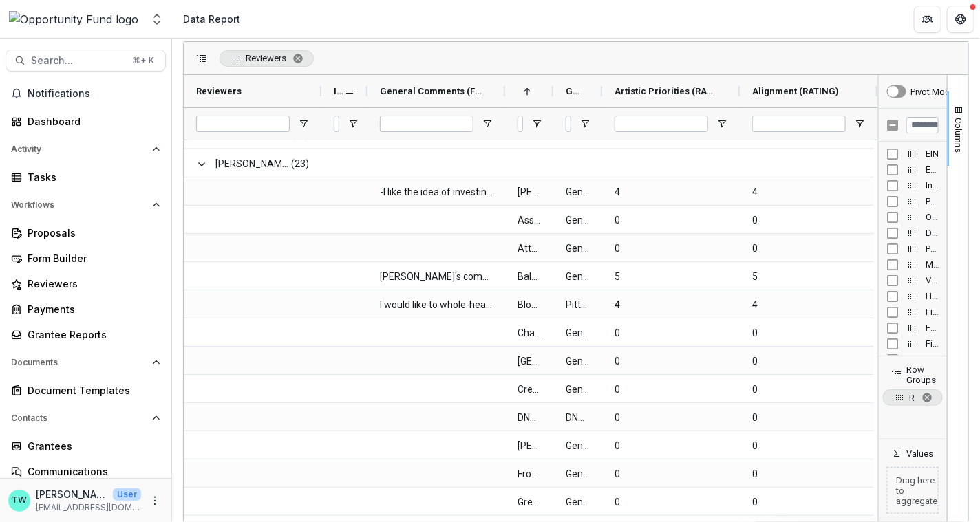
drag, startPoint x: 459, startPoint y: 85, endPoint x: 369, endPoint y: 100, distance: 90.7
click at [369, 100] on div at bounding box center [368, 91] width 6 height 32
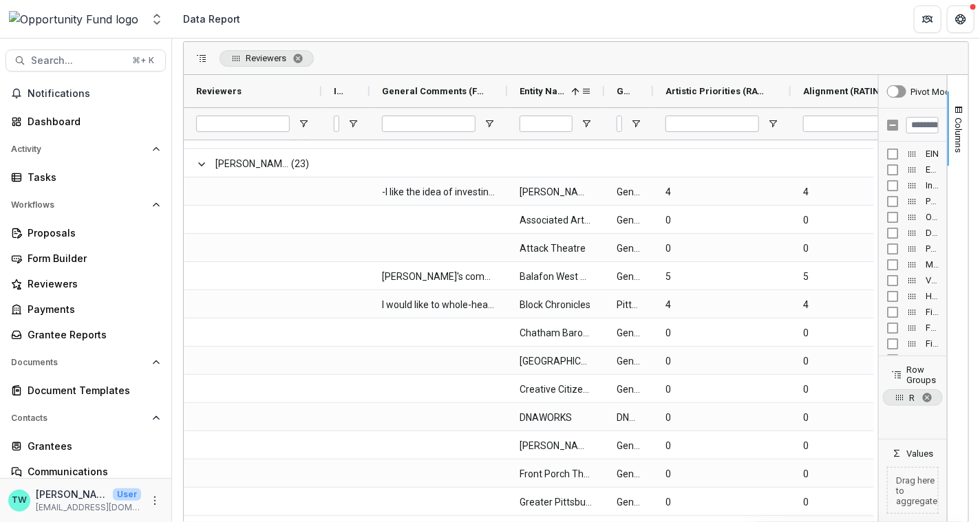
drag, startPoint x: 555, startPoint y: 89, endPoint x: 603, endPoint y: 90, distance: 48.9
click at [603, 90] on div at bounding box center [604, 91] width 6 height 32
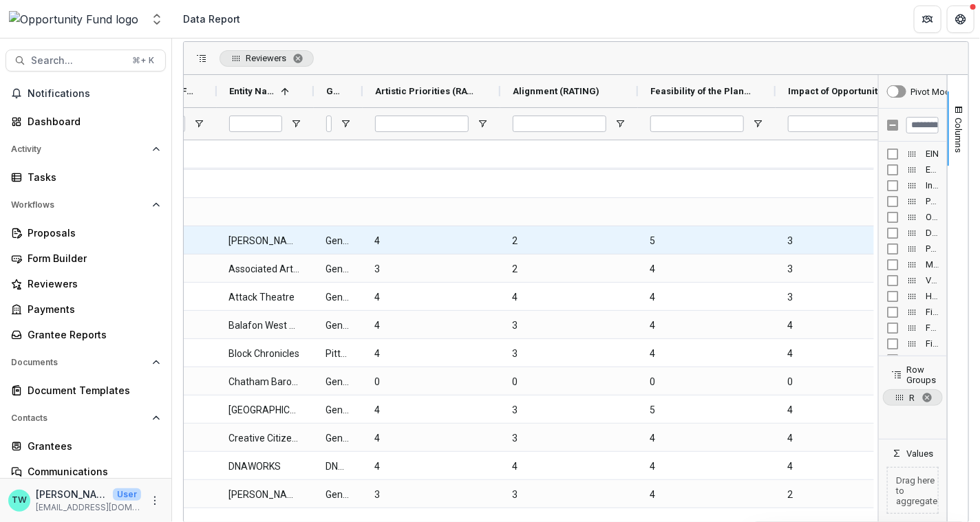
scroll to position [0, 290]
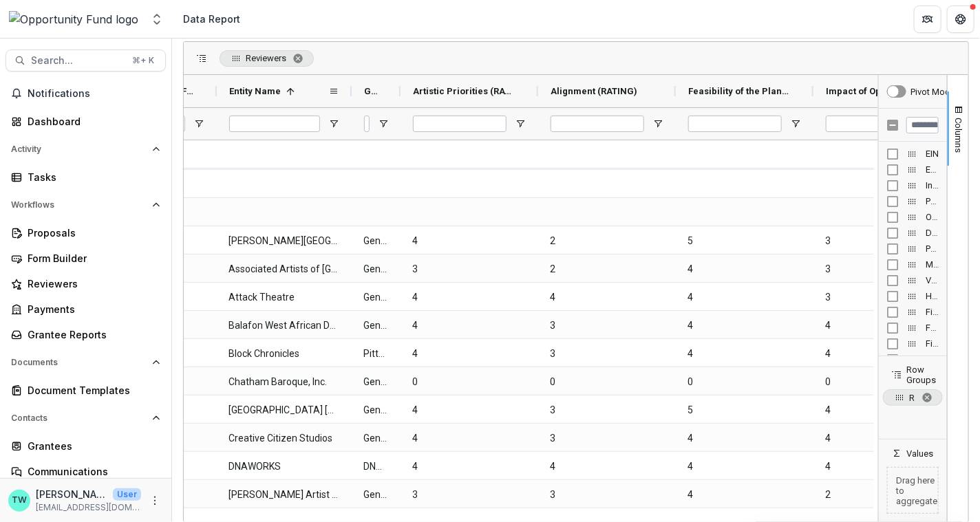
drag, startPoint x: 312, startPoint y: 90, endPoint x: 350, endPoint y: 92, distance: 37.9
click at [350, 92] on div at bounding box center [352, 91] width 6 height 32
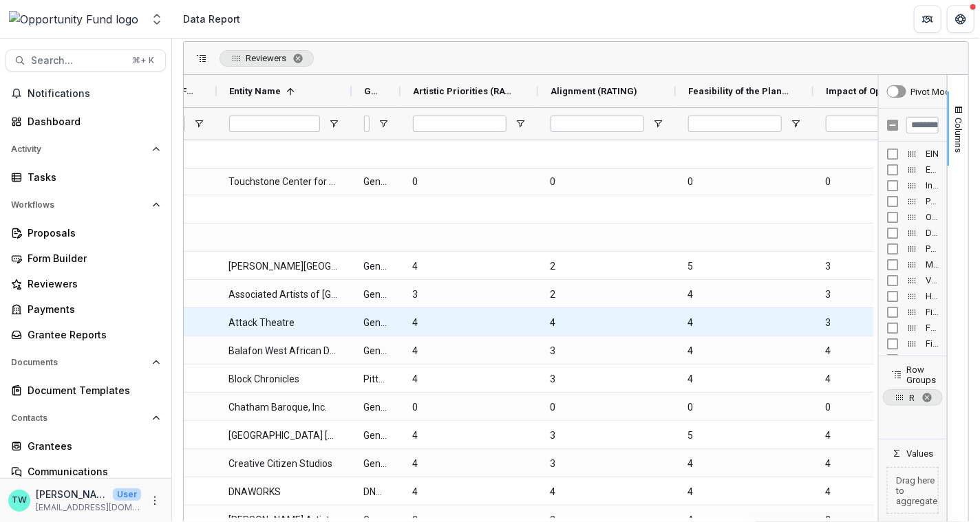
scroll to position [2914, 0]
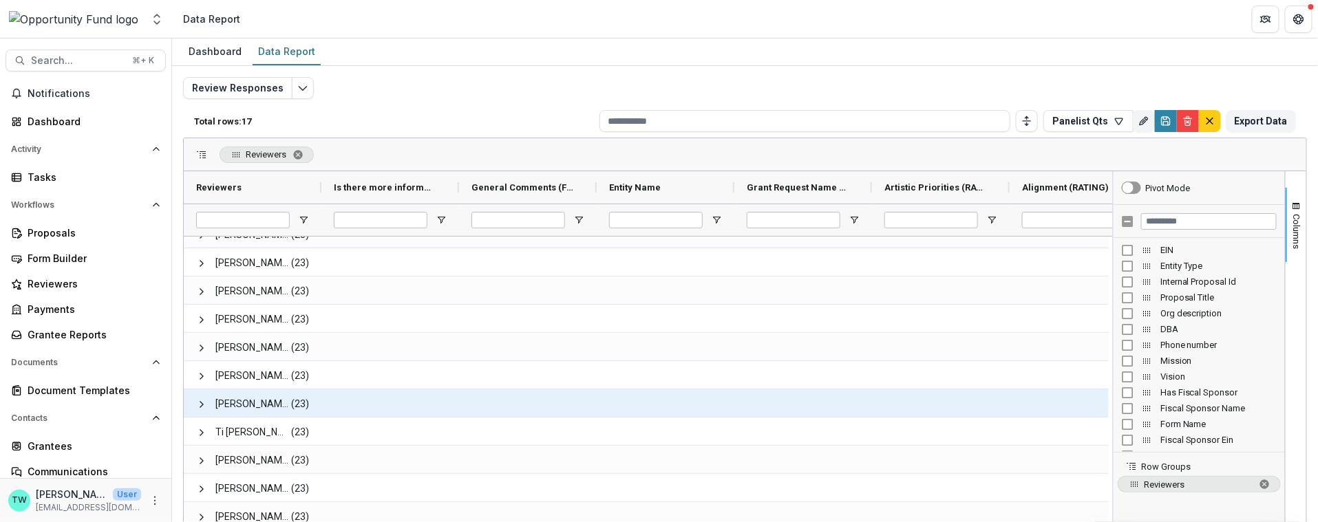
scroll to position [96, 0]
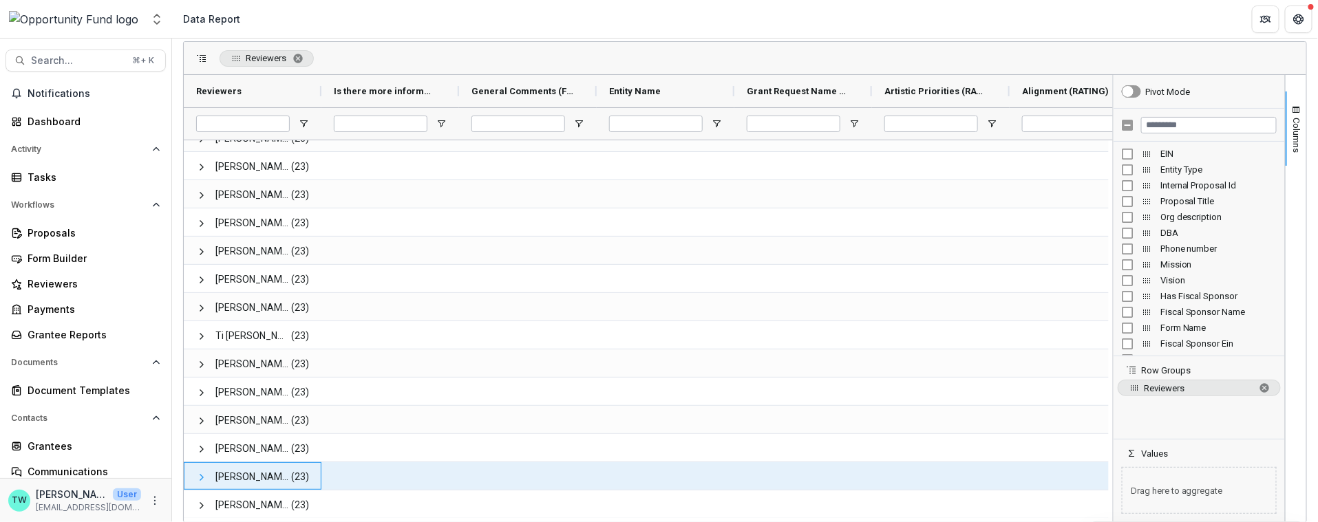
click at [199, 475] on span at bounding box center [201, 477] width 11 height 11
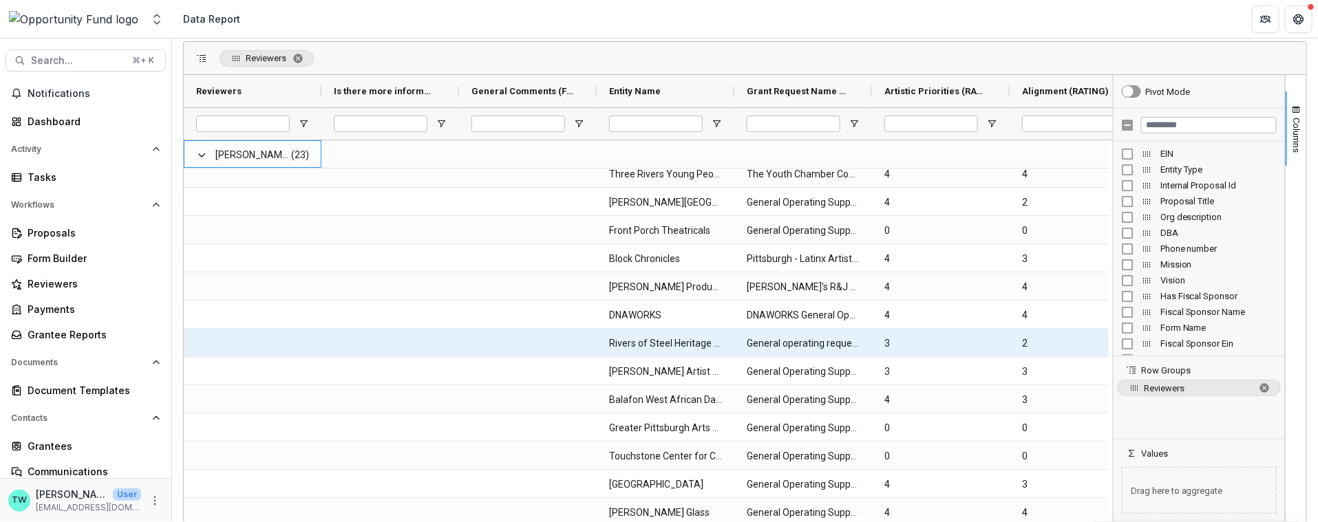
scroll to position [0, 0]
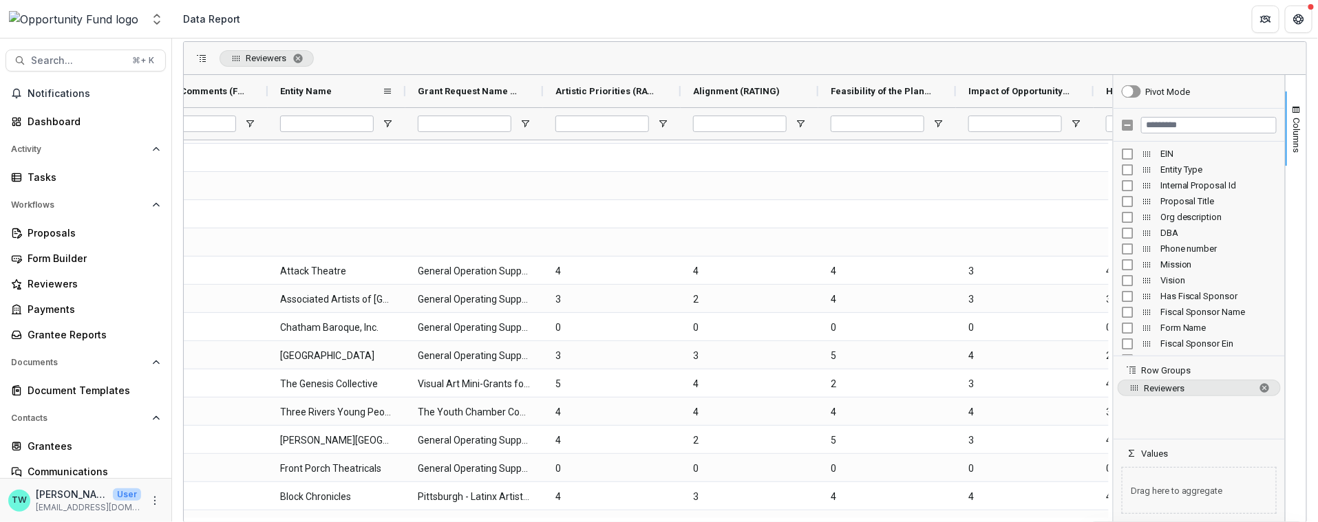
click at [333, 83] on div "Entity Name" at bounding box center [331, 90] width 102 height 25
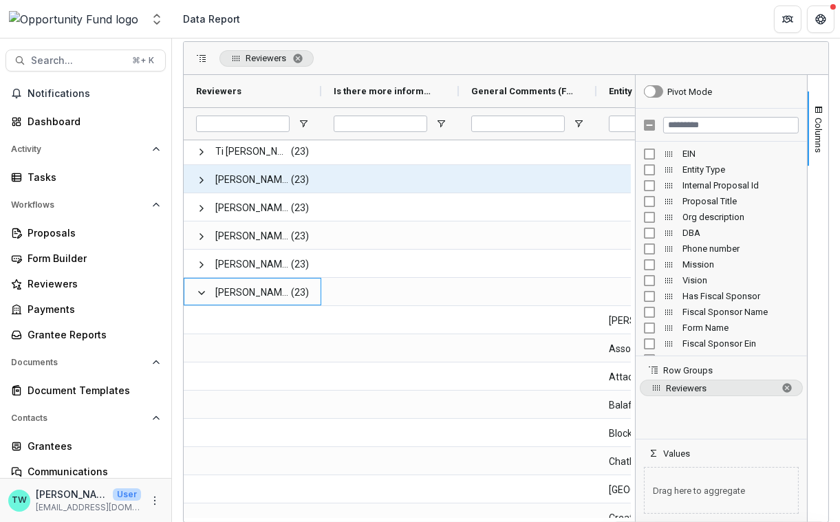
scroll to position [311, 0]
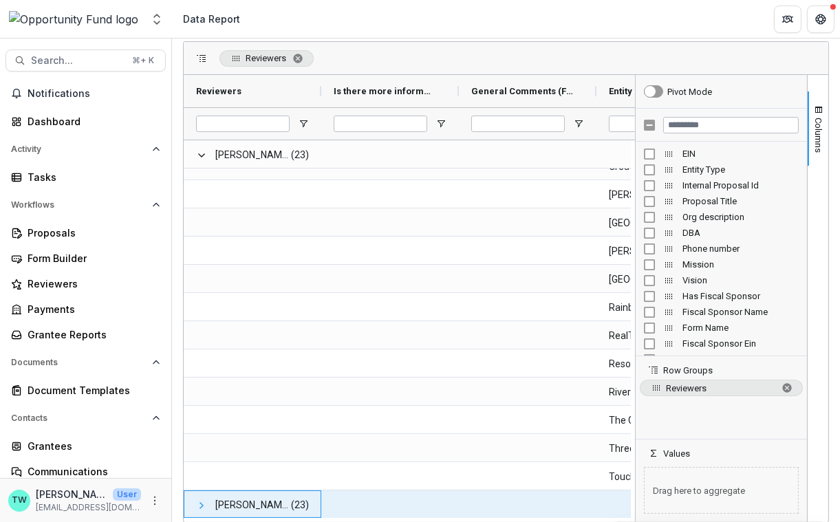
click at [204, 503] on span at bounding box center [201, 505] width 11 height 11
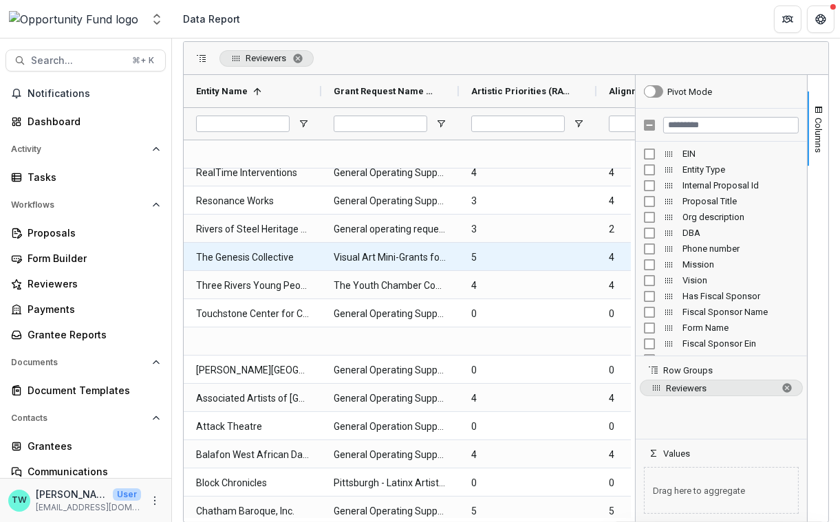
scroll to position [901, 0]
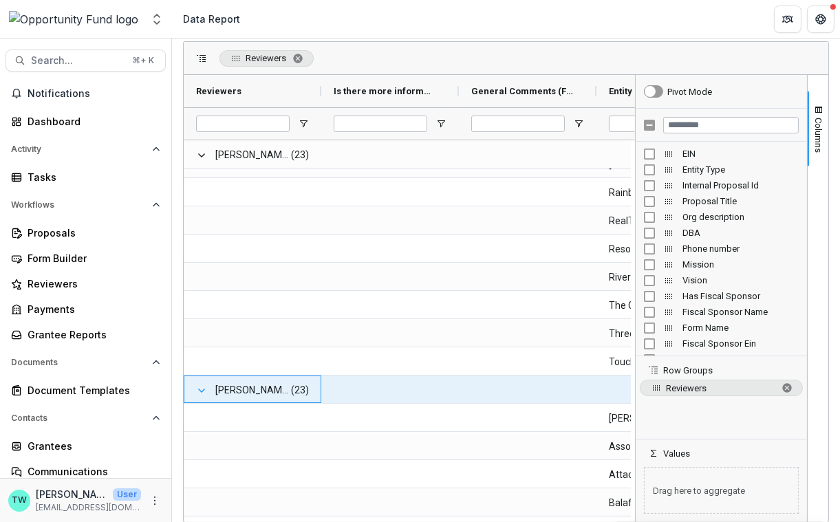
click at [202, 385] on span at bounding box center [201, 390] width 11 height 11
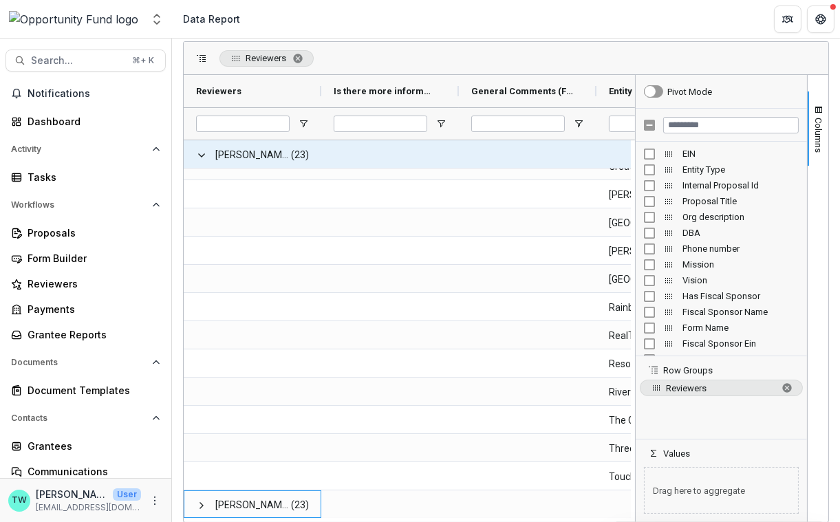
click at [206, 163] on span at bounding box center [201, 155] width 11 height 28
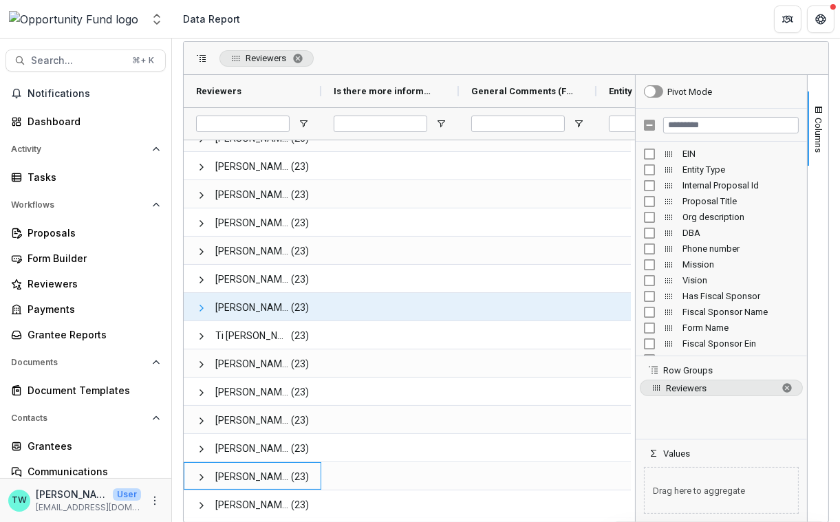
click at [205, 306] on span at bounding box center [201, 308] width 11 height 11
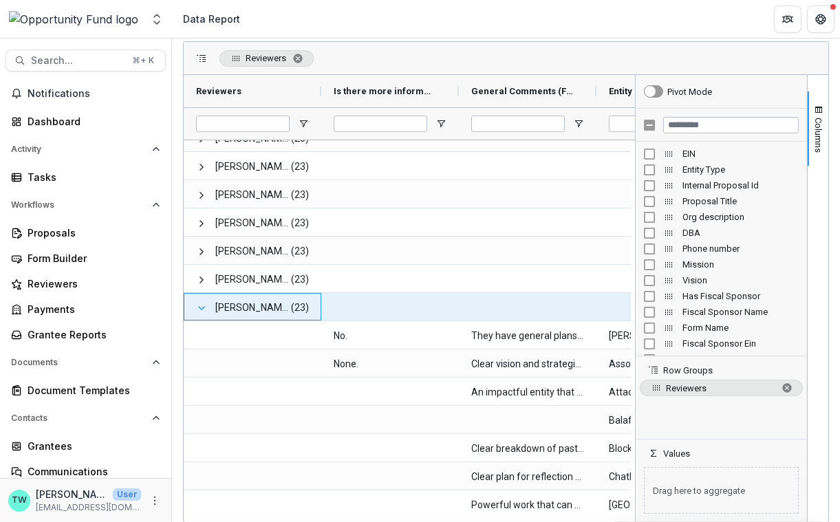
click at [200, 303] on span at bounding box center [201, 308] width 11 height 11
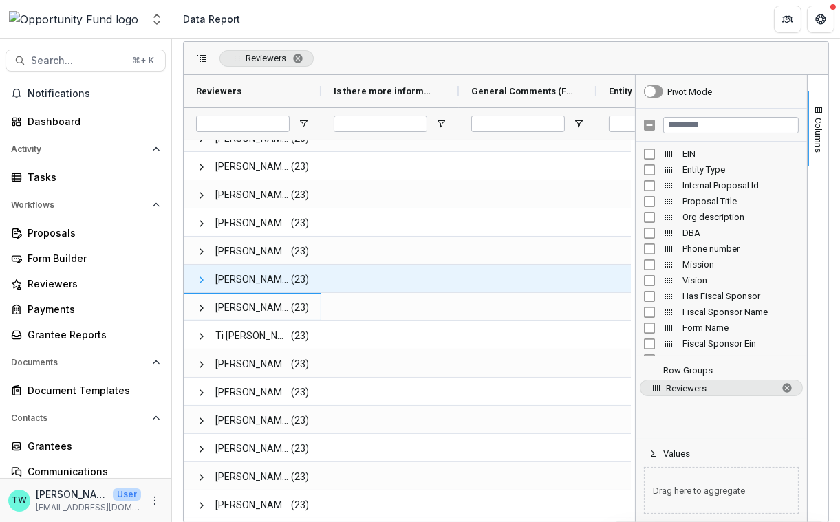
click at [200, 280] on span at bounding box center [201, 280] width 11 height 11
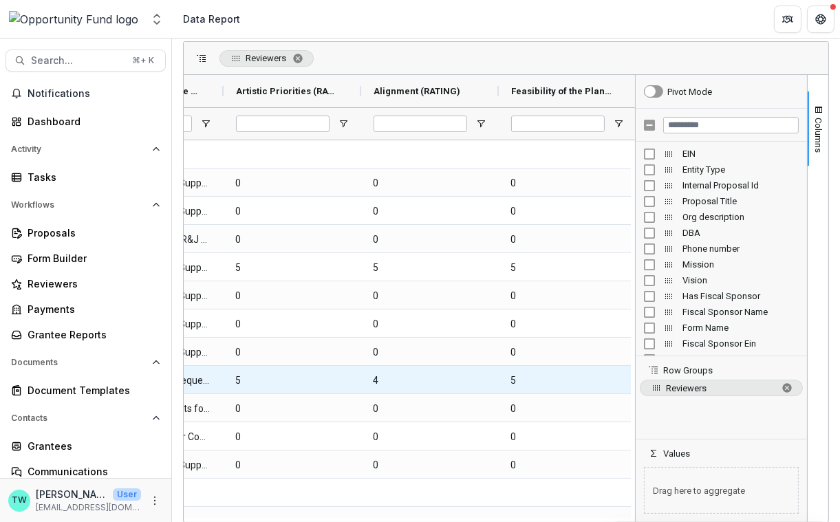
scroll to position [601, 0]
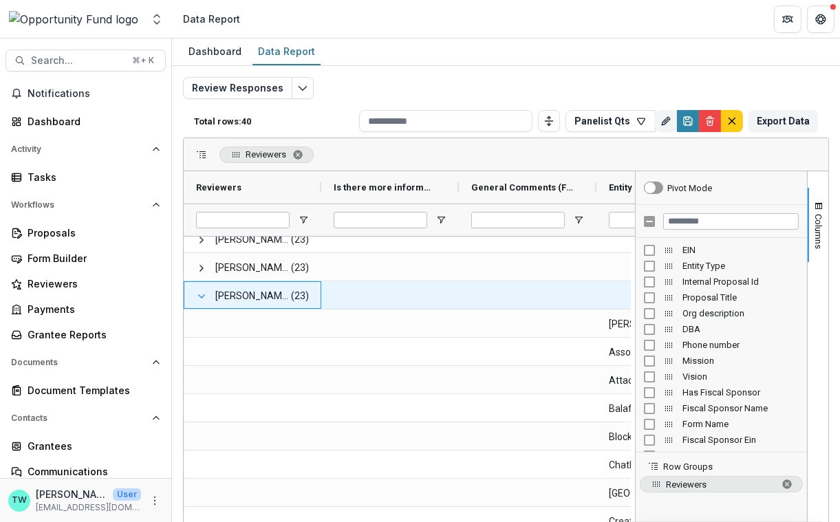
click at [203, 298] on span at bounding box center [201, 296] width 11 height 11
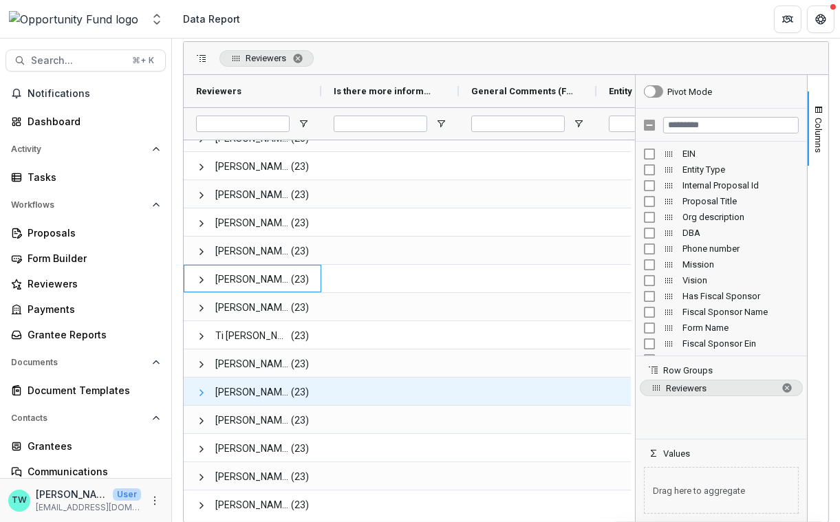
click at [204, 394] on span at bounding box center [201, 392] width 11 height 11
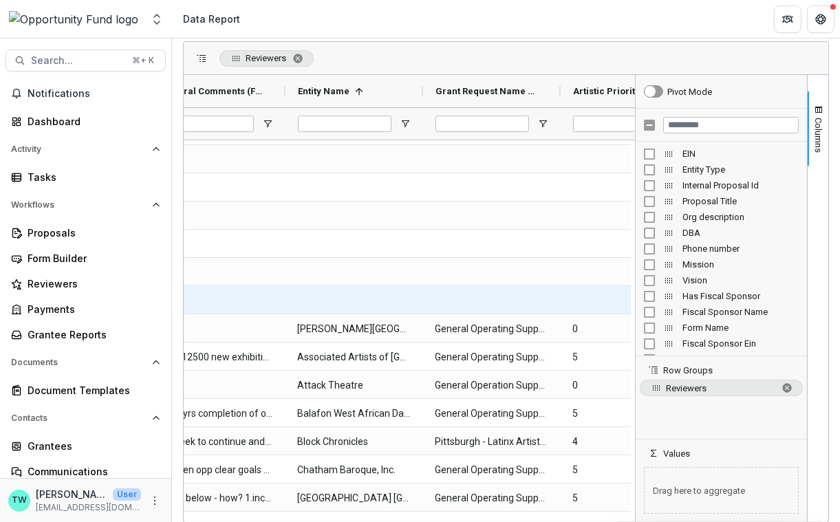
scroll to position [0, 358]
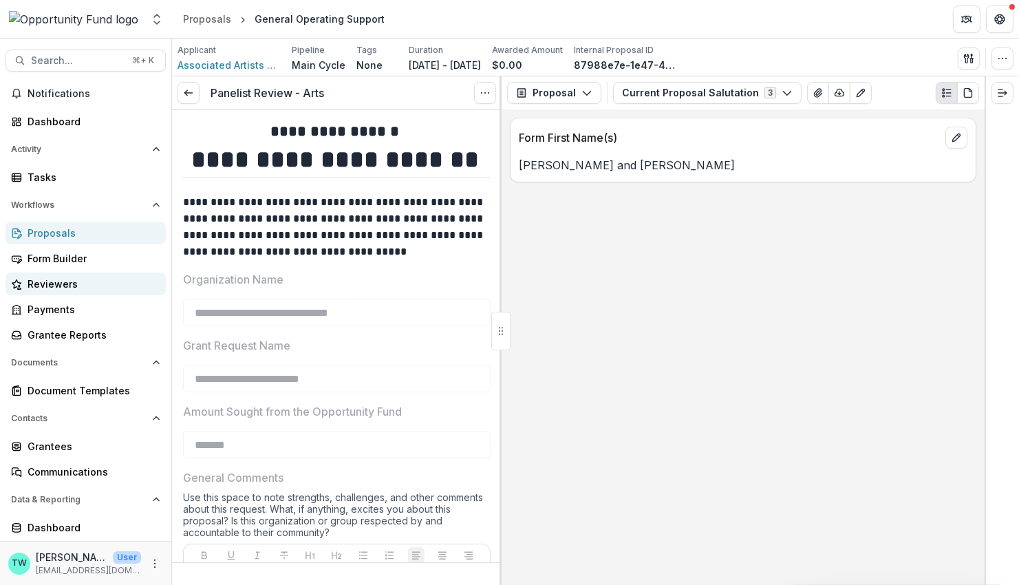
click at [56, 282] on div "Reviewers" at bounding box center [91, 284] width 127 height 14
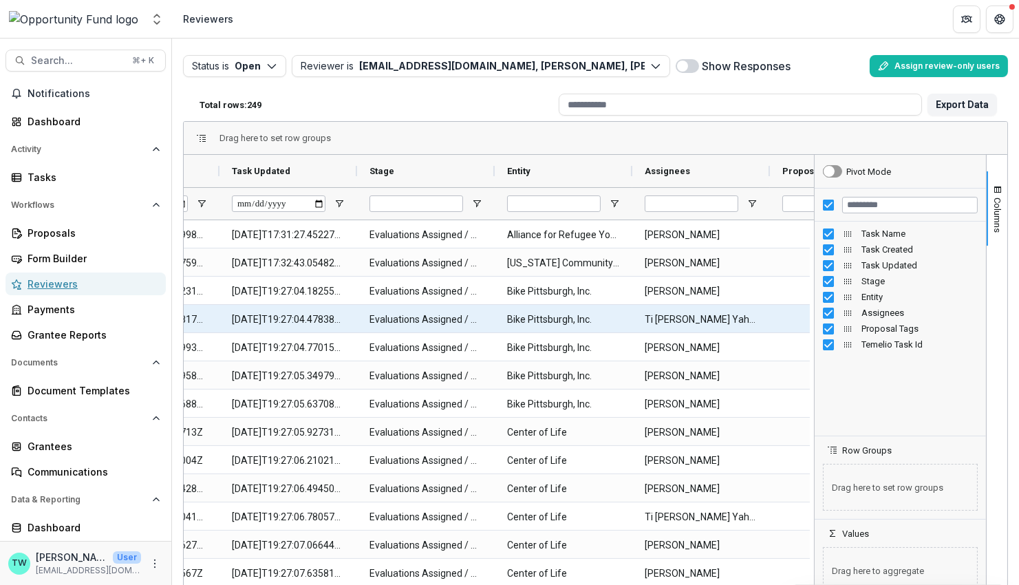
scroll to position [0, 257]
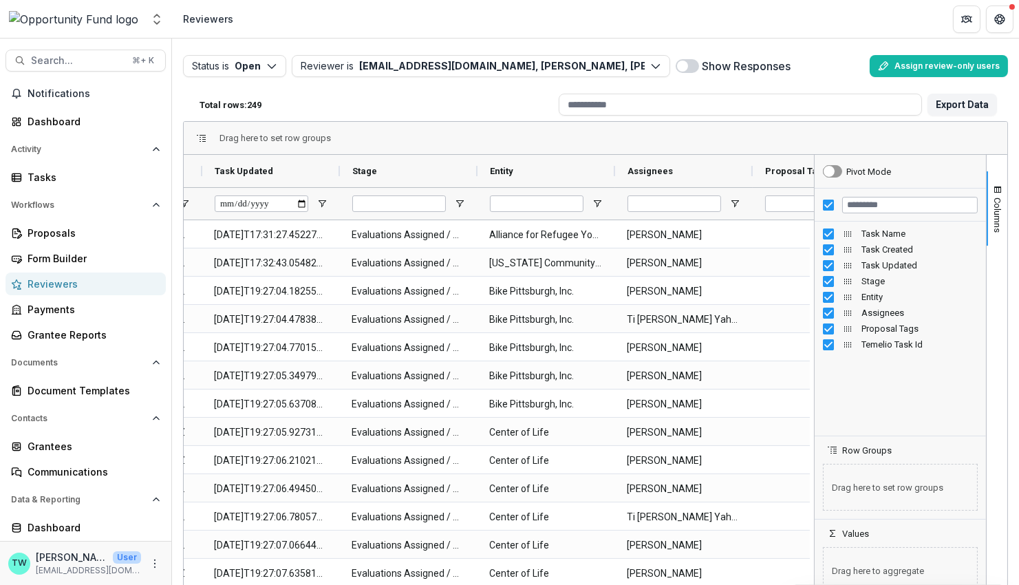
click at [692, 67] on span at bounding box center [687, 66] width 23 height 14
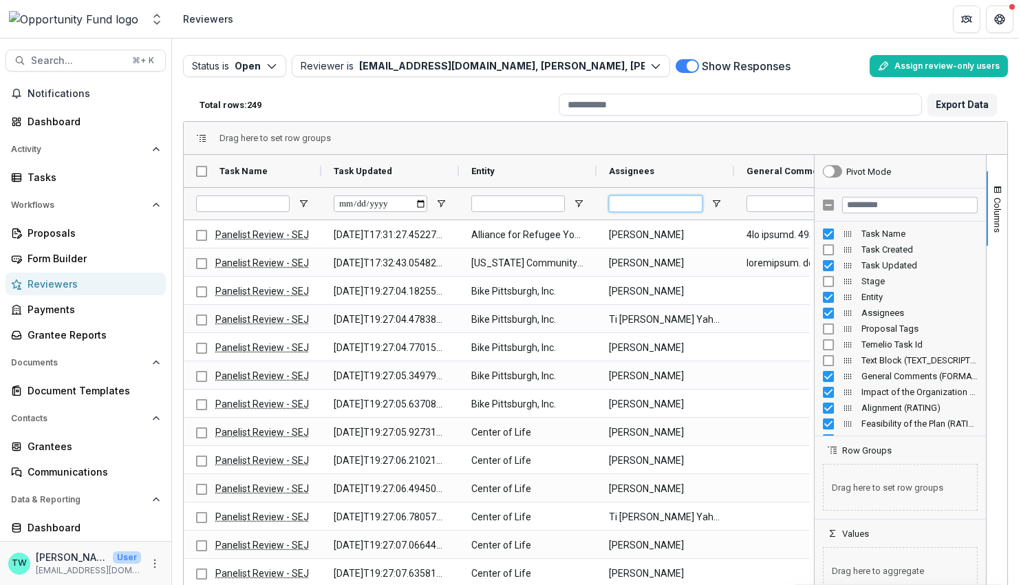
click at [654, 205] on input "Assignees Filter Input" at bounding box center [656, 203] width 94 height 17
type input "*"
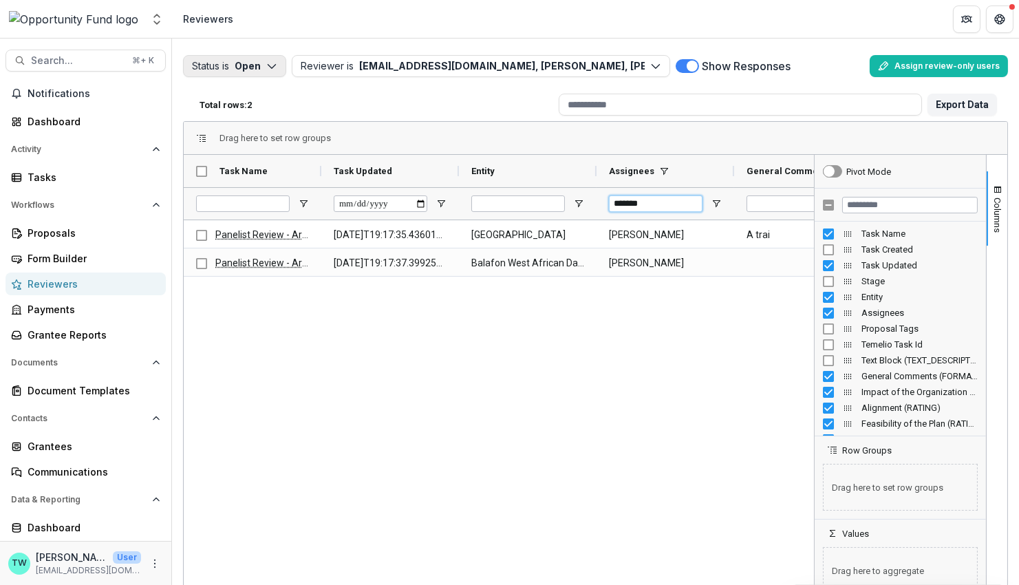
type input "*******"
click at [272, 69] on icon "button" at bounding box center [271, 66] width 11 height 11
click at [255, 123] on p "Completed" at bounding box center [255, 119] width 52 height 14
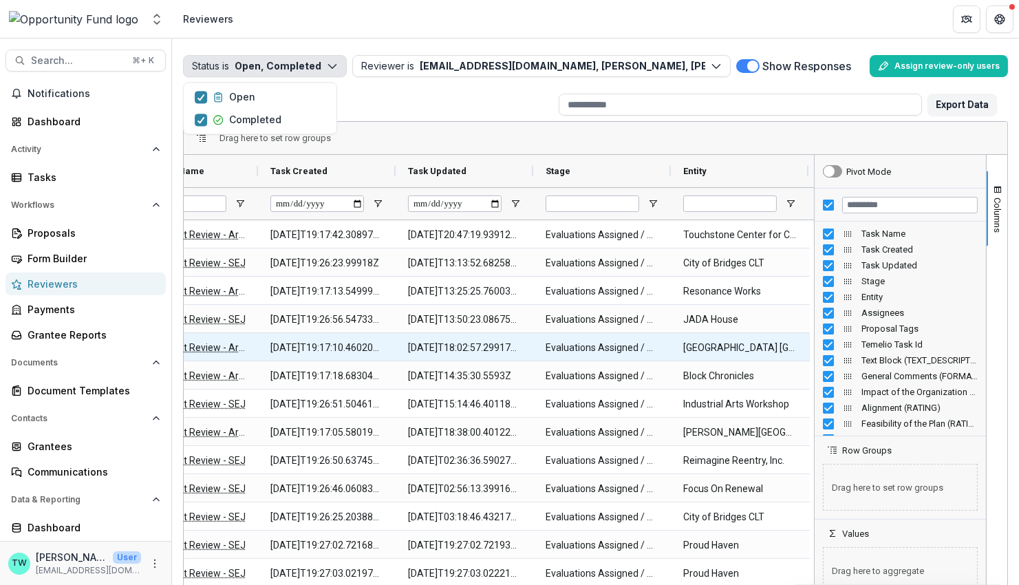
scroll to position [0, 110]
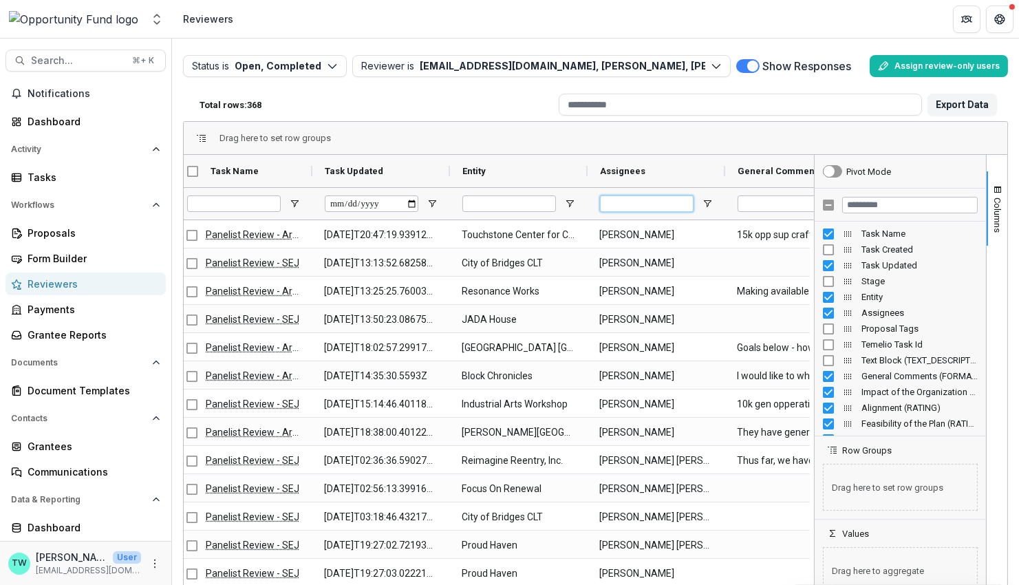
click at [646, 206] on input "Assignees Filter Input" at bounding box center [647, 203] width 94 height 17
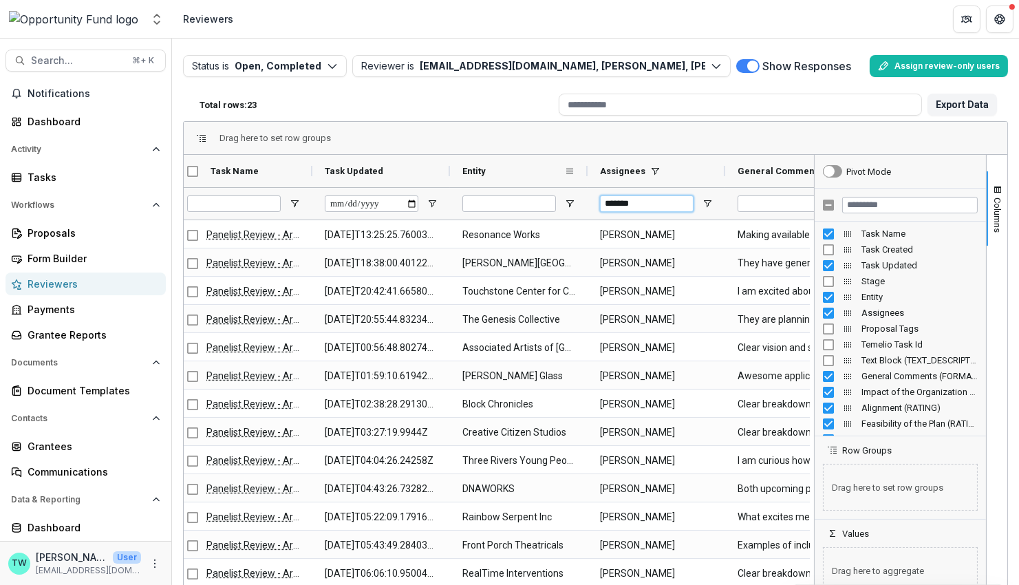
type input "*******"
click at [529, 170] on div "Entity" at bounding box center [513, 170] width 102 height 25
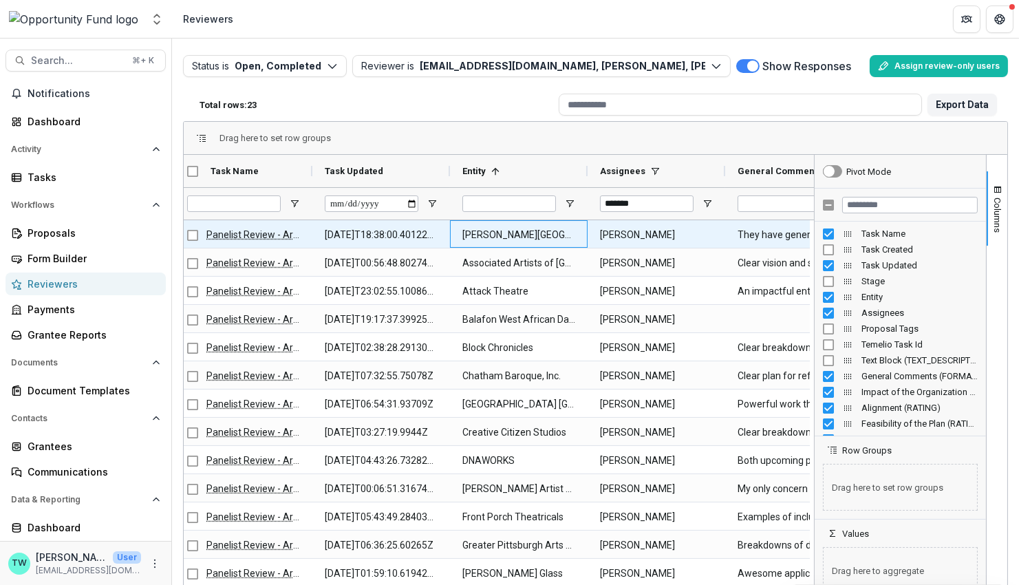
click at [526, 233] on Entity-725 "[PERSON_NAME][GEOGRAPHIC_DATA]" at bounding box center [518, 235] width 113 height 28
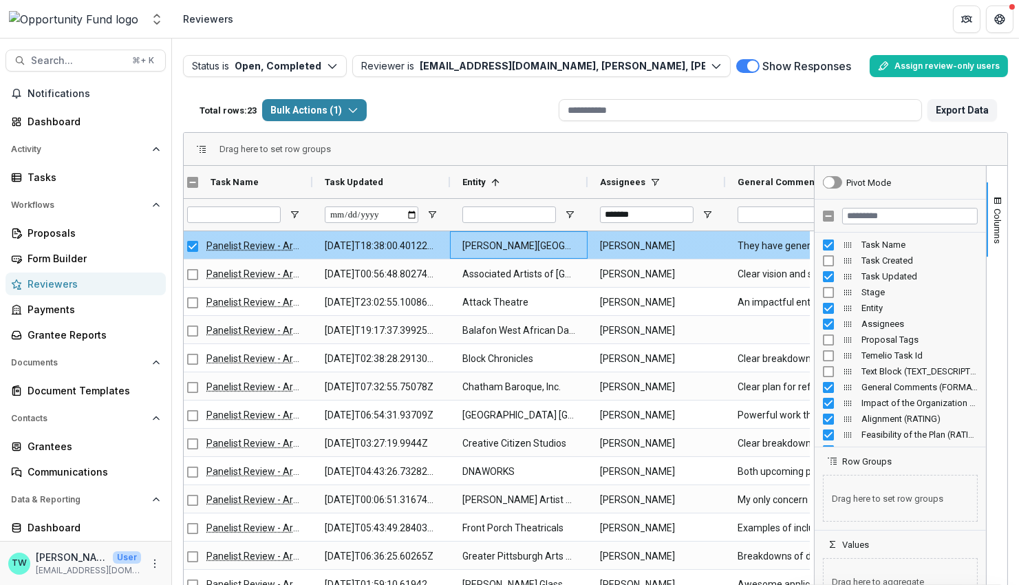
click at [464, 244] on Entity-725 "[PERSON_NAME][GEOGRAPHIC_DATA]" at bounding box center [518, 246] width 113 height 28
click at [462, 243] on Entity-725 "[PERSON_NAME][GEOGRAPHIC_DATA]" at bounding box center [518, 246] width 113 height 28
click at [477, 241] on Entity-725 "[PERSON_NAME][GEOGRAPHIC_DATA]" at bounding box center [518, 246] width 113 height 28
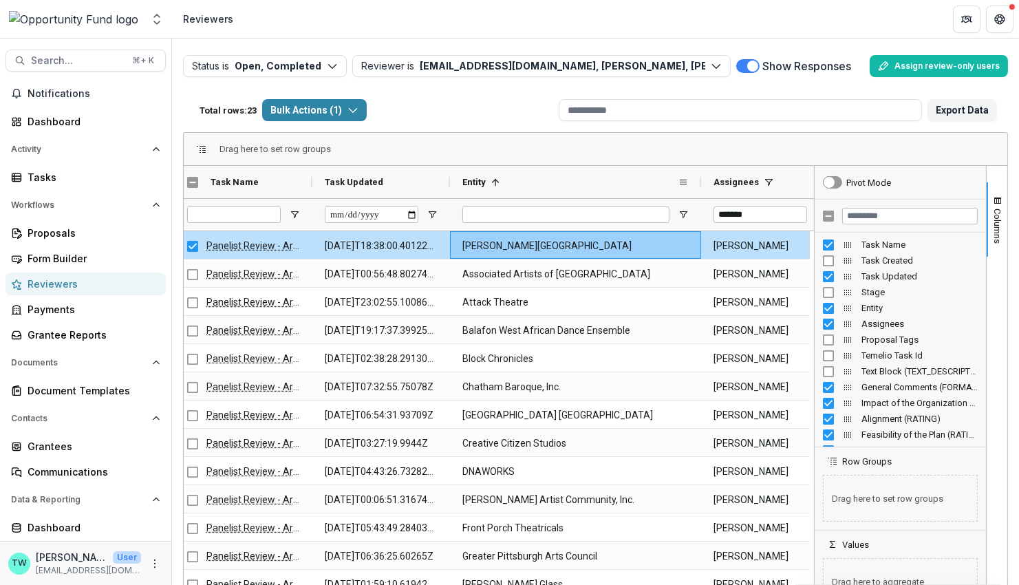
drag, startPoint x: 586, startPoint y: 184, endPoint x: 700, endPoint y: 187, distance: 115.0
click at [700, 187] on div at bounding box center [701, 182] width 6 height 32
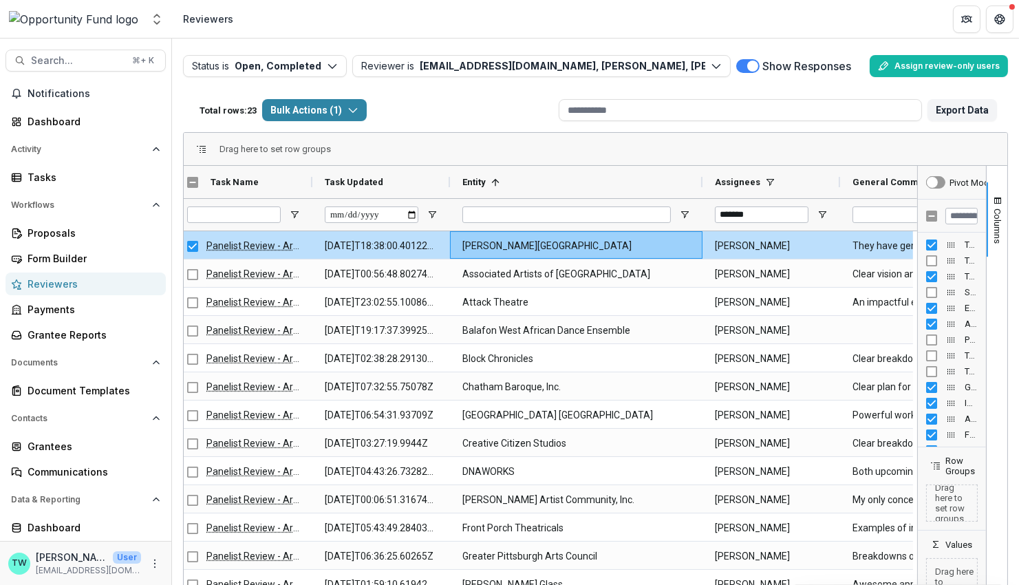
drag, startPoint x: 810, startPoint y: 266, endPoint x: 1035, endPoint y: 259, distance: 225.1
click at [1018, 259] on html "Skip to content Aggregate Analysis Foundations Opportunity Fund Team Settings A…" at bounding box center [509, 292] width 1019 height 585
click at [698, 180] on div "Entity 1" at bounding box center [576, 182] width 253 height 32
click at [682, 151] on div "Drag here to set row groups" at bounding box center [596, 149] width 824 height 33
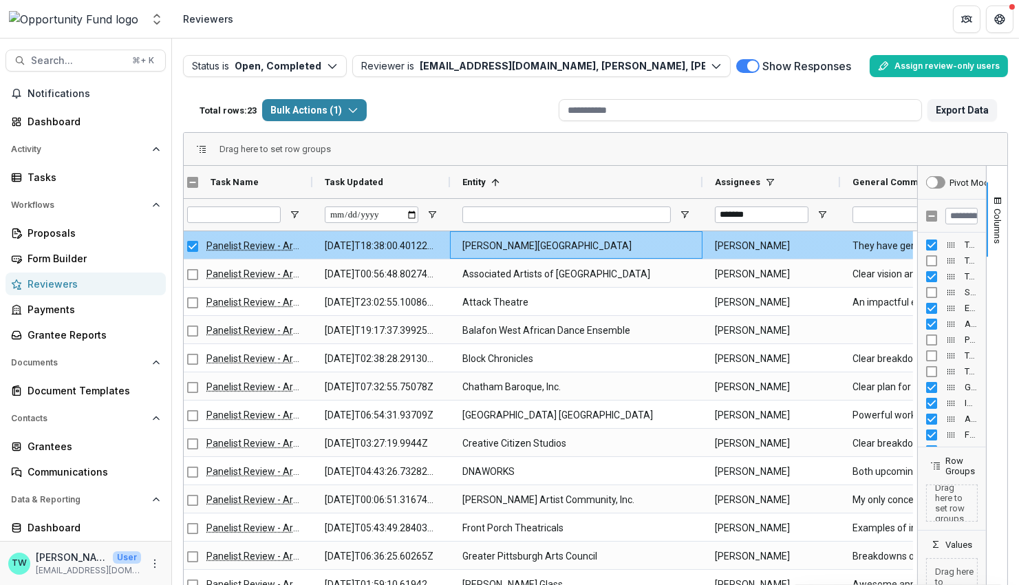
click at [645, 248] on Entity-725 "[PERSON_NAME][GEOGRAPHIC_DATA]" at bounding box center [576, 246] width 228 height 28
click at [652, 247] on Entity-725 "[PERSON_NAME][GEOGRAPHIC_DATA]" at bounding box center [576, 246] width 228 height 28
click at [467, 244] on Entity-725 "[PERSON_NAME][GEOGRAPHIC_DATA]" at bounding box center [576, 246] width 228 height 28
click at [457, 244] on div "[PERSON_NAME][GEOGRAPHIC_DATA]" at bounding box center [576, 245] width 253 height 28
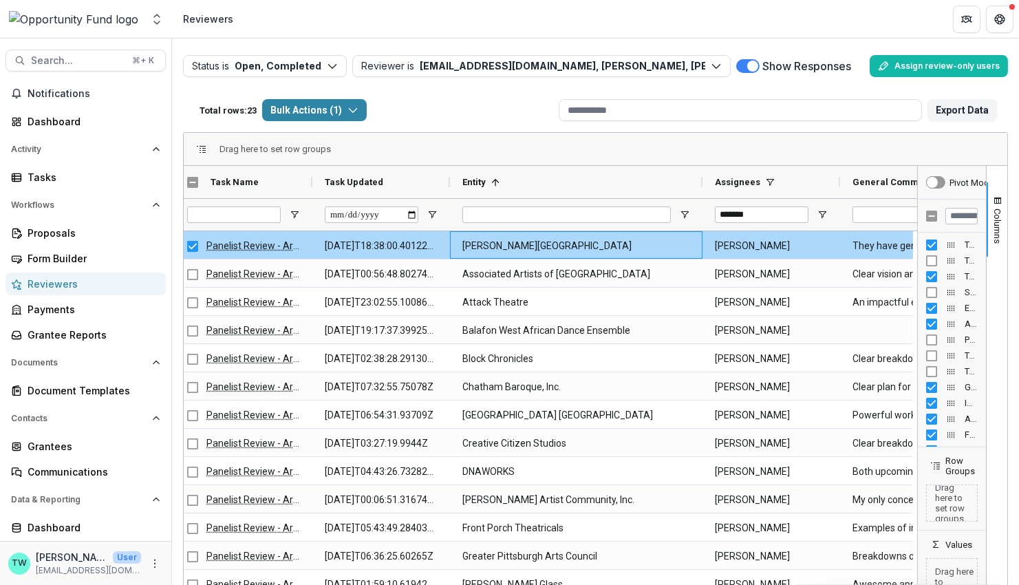
click at [469, 244] on Entity-725 "[PERSON_NAME][GEOGRAPHIC_DATA]" at bounding box center [576, 246] width 228 height 28
click at [466, 244] on Entity-725 "[PERSON_NAME][GEOGRAPHIC_DATA]" at bounding box center [576, 246] width 228 height 28
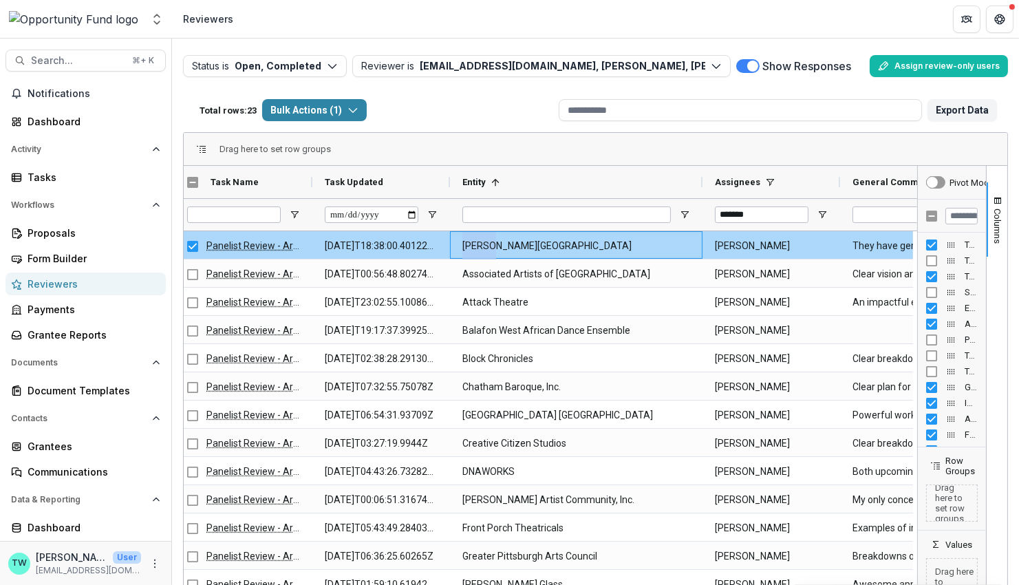
click at [465, 245] on Entity-725 "[PERSON_NAME][GEOGRAPHIC_DATA]" at bounding box center [576, 246] width 228 height 28
drag, startPoint x: 657, startPoint y: 245, endPoint x: 460, endPoint y: 250, distance: 196.8
click at [460, 250] on div "[PERSON_NAME][GEOGRAPHIC_DATA]" at bounding box center [576, 245] width 253 height 28
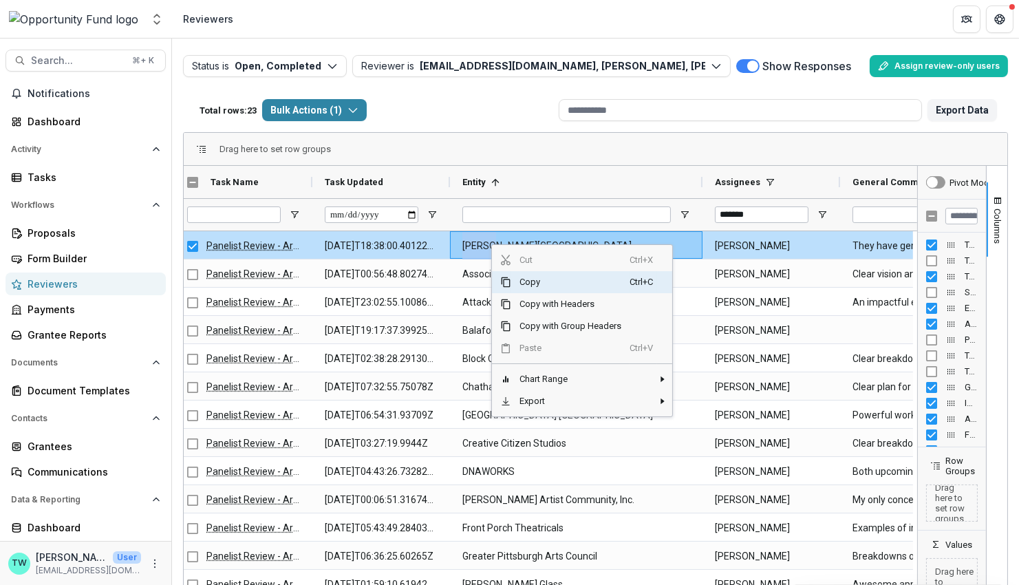
click at [532, 280] on span "Copy" at bounding box center [570, 282] width 118 height 22
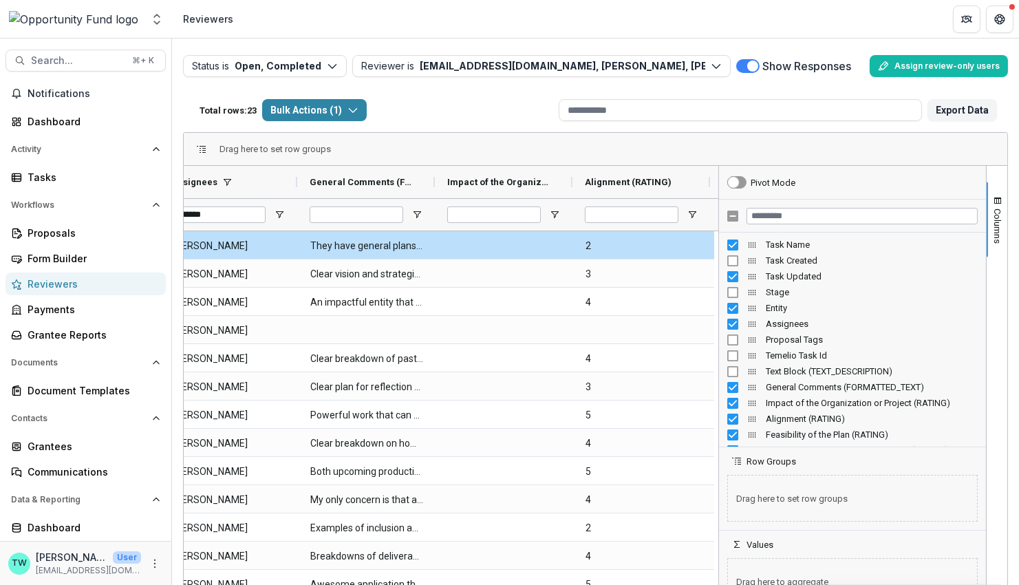
scroll to position [0, 552]
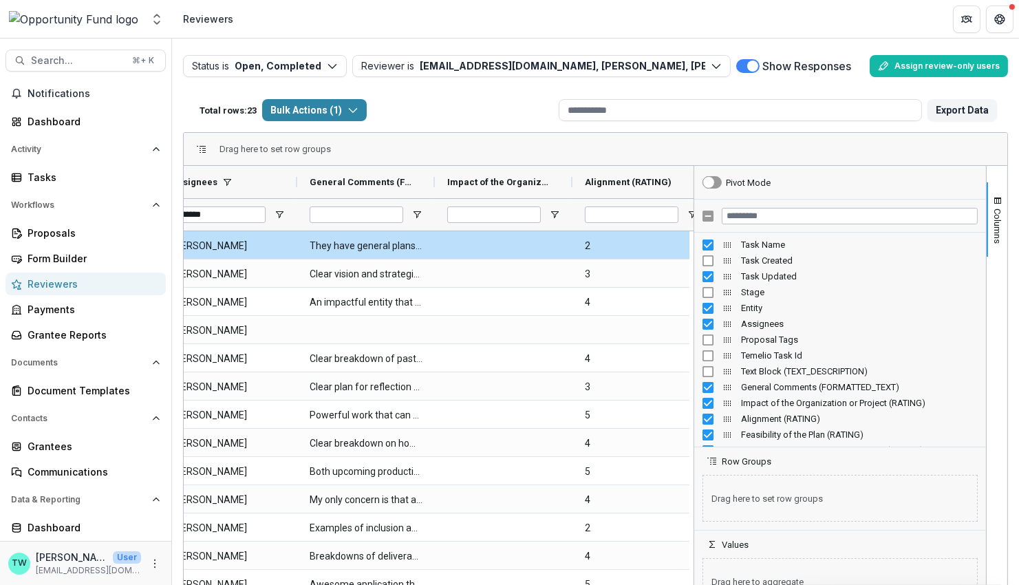
drag, startPoint x: 912, startPoint y: 366, endPoint x: 689, endPoint y: 362, distance: 223.6
click at [692, 362] on div at bounding box center [693, 389] width 3 height 447
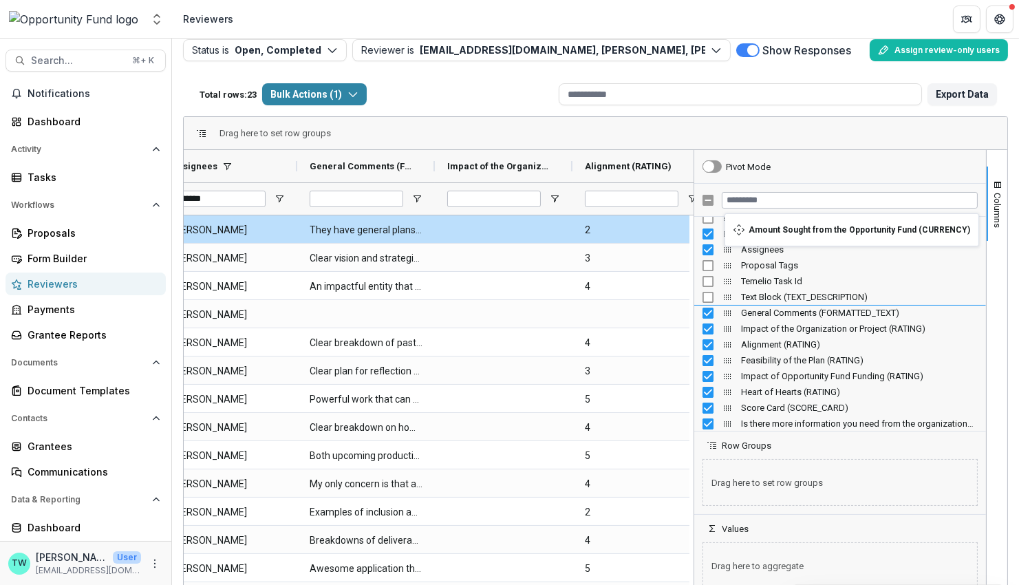
scroll to position [3, 0]
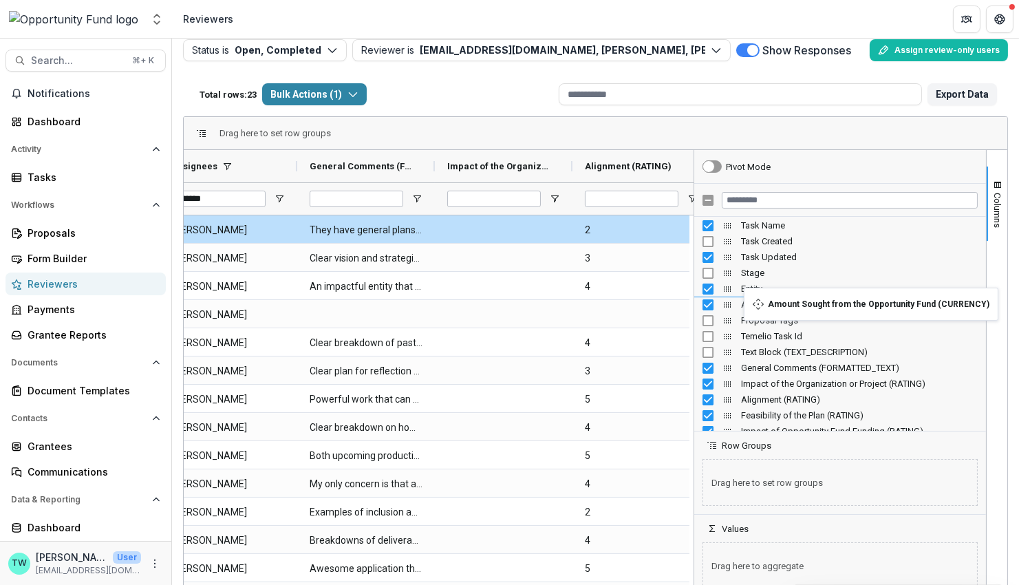
drag, startPoint x: 724, startPoint y: 386, endPoint x: 751, endPoint y: 296, distance: 93.8
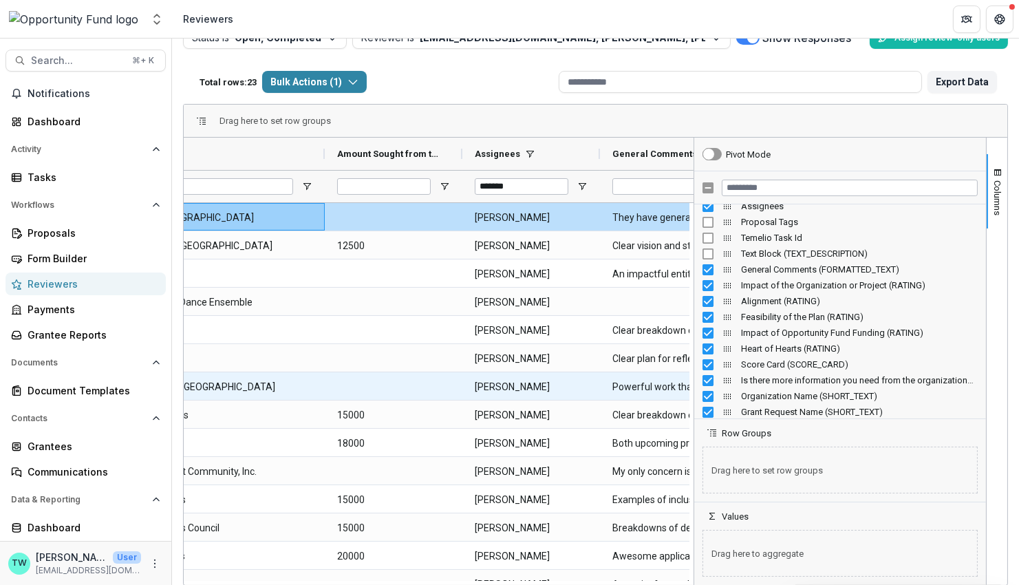
scroll to position [0, 395]
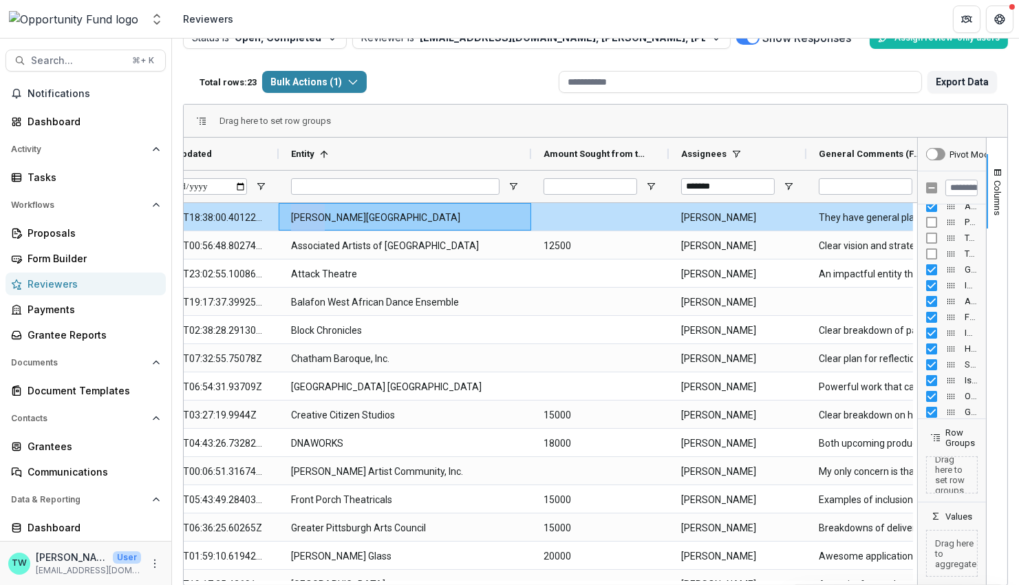
drag, startPoint x: 689, startPoint y: 334, endPoint x: 956, endPoint y: 336, distance: 267.0
click at [956, 336] on div "Pivot Mode Assignees Proposal Tags Temelio Task Id Text Block (TEXT_DESCRIPTION)" at bounding box center [952, 361] width 69 height 447
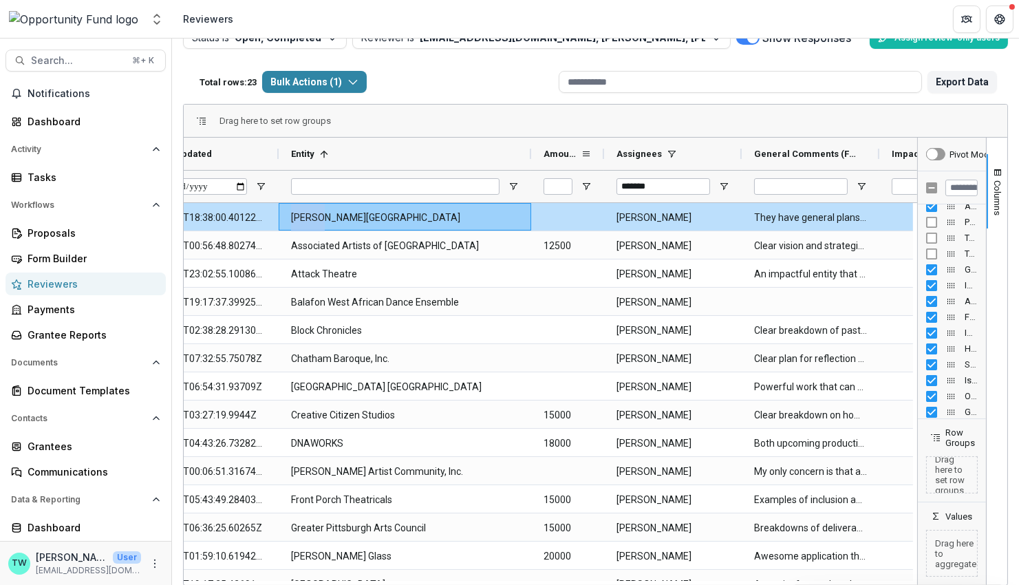
drag, startPoint x: 666, startPoint y: 149, endPoint x: 601, endPoint y: 164, distance: 66.3
click at [601, 164] on div at bounding box center [604, 154] width 6 height 32
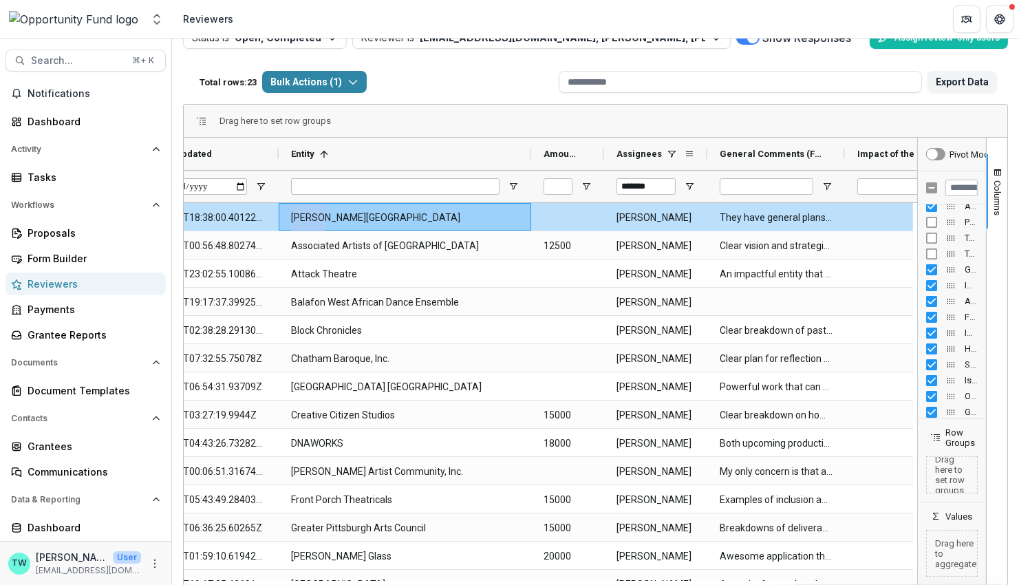
drag, startPoint x: 738, startPoint y: 153, endPoint x: 704, endPoint y: 158, distance: 34.7
click at [705, 158] on div at bounding box center [708, 154] width 6 height 32
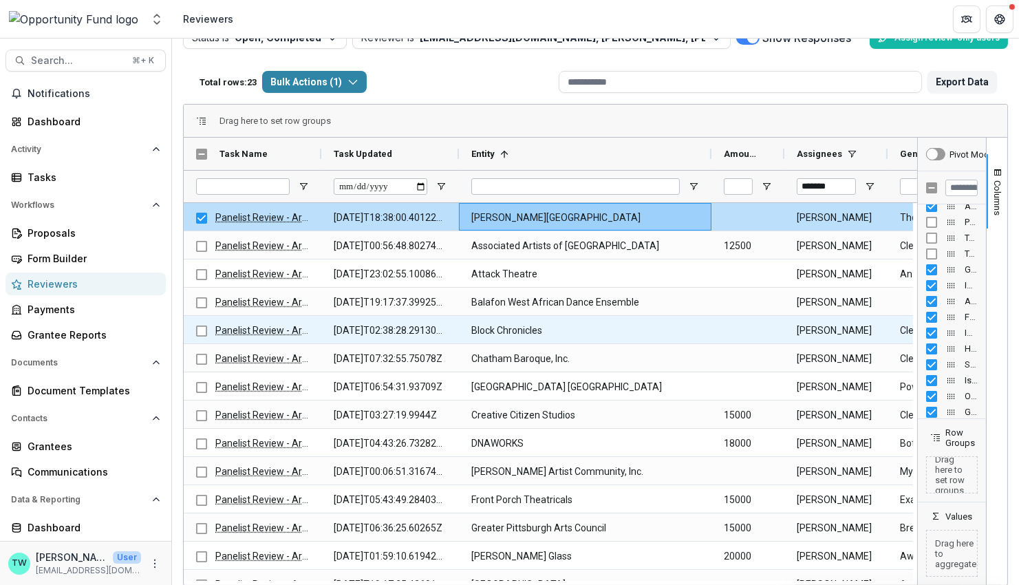
click at [546, 330] on Entity-1055 "Block Chronicles" at bounding box center [585, 330] width 228 height 28
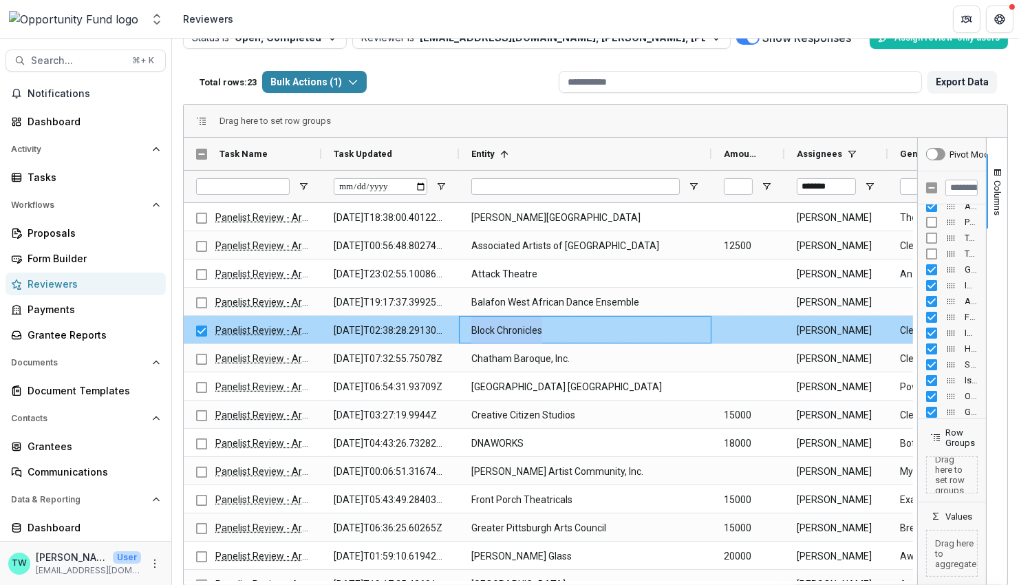
drag, startPoint x: 552, startPoint y: 330, endPoint x: 473, endPoint y: 328, distance: 79.1
click at [473, 328] on Entity-1055 "Block Chronicles" at bounding box center [585, 330] width 228 height 28
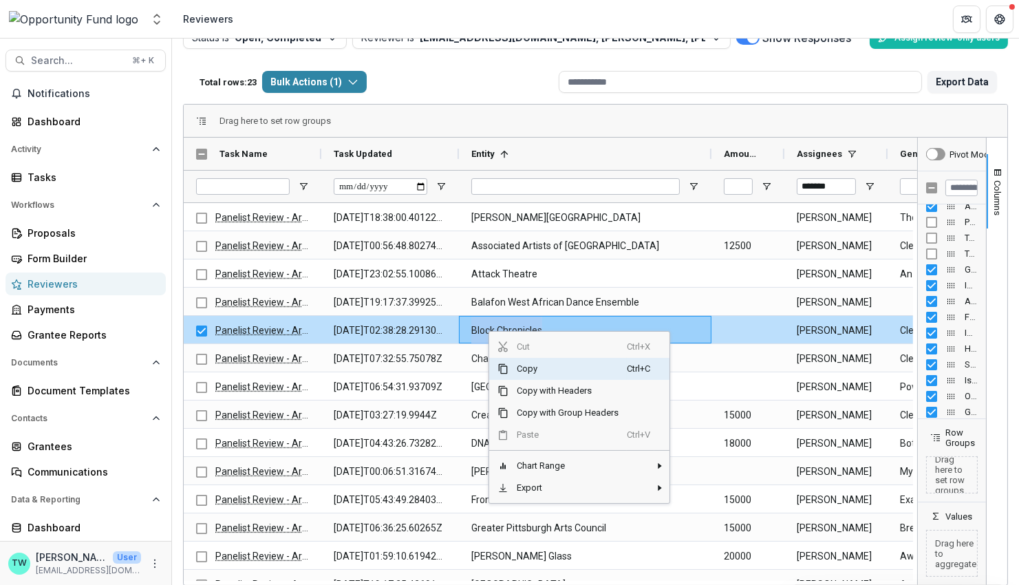
click at [526, 363] on span "Copy" at bounding box center [567, 369] width 118 height 22
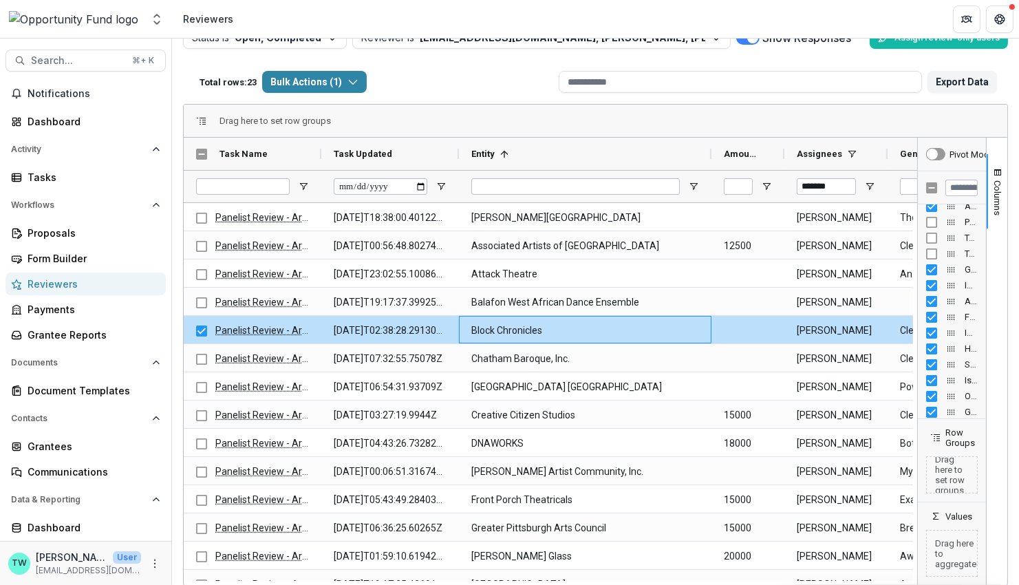
click at [224, 65] on div "Total rows: 23 Bulk Actions ( 1 ) Bulk Assign Reviewers ( 1 ) Bulk Download ( 1…" at bounding box center [373, 81] width 359 height 33
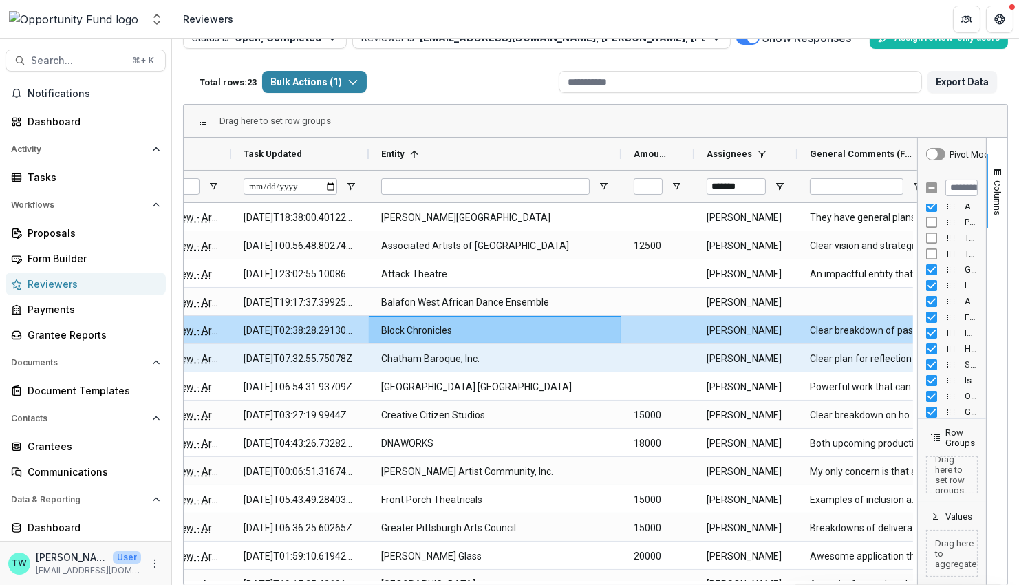
click at [469, 356] on Entity-1103 "Chatham Baroque, Inc." at bounding box center [495, 359] width 228 height 28
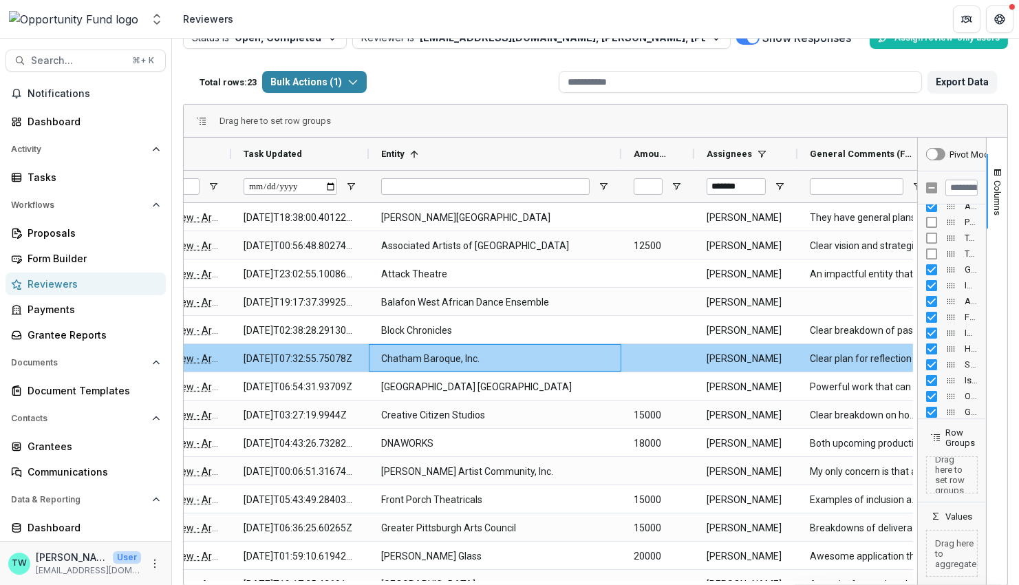
click at [488, 357] on Entity-1103 "Chatham Baroque, Inc." at bounding box center [495, 359] width 228 height 28
drag, startPoint x: 488, startPoint y: 357, endPoint x: 376, endPoint y: 354, distance: 112.9
click at [376, 354] on div "Chatham Baroque, Inc." at bounding box center [495, 358] width 253 height 28
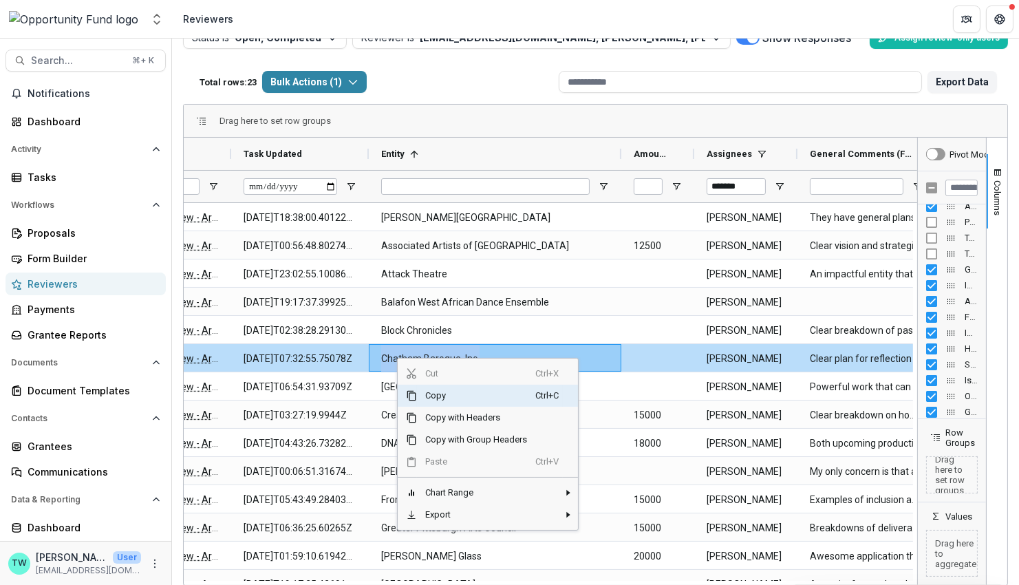
click at [429, 391] on span "Copy" at bounding box center [476, 396] width 118 height 22
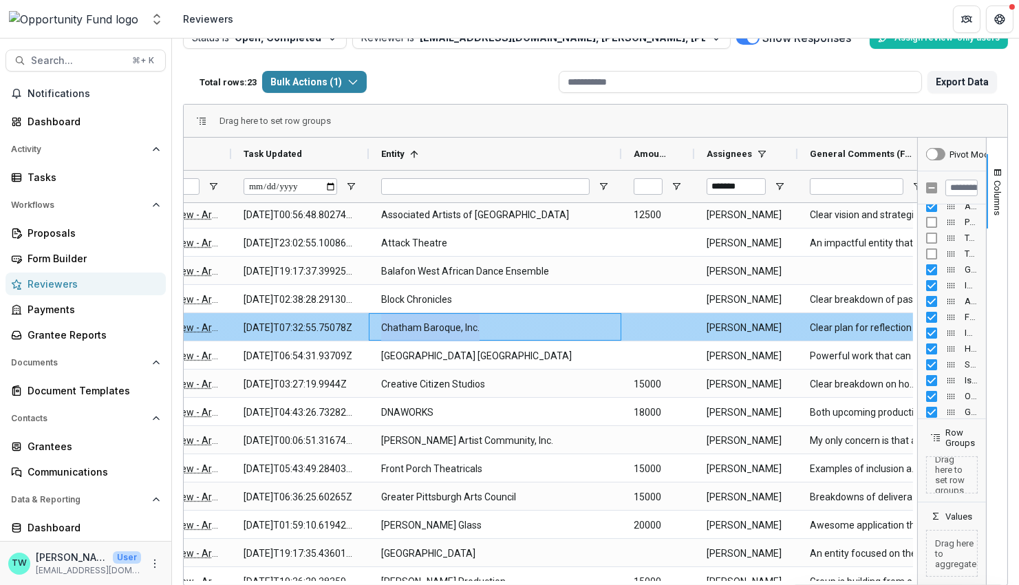
scroll to position [32, 0]
click at [482, 337] on Entity-1103 "Chatham Baroque, Inc." at bounding box center [495, 326] width 228 height 28
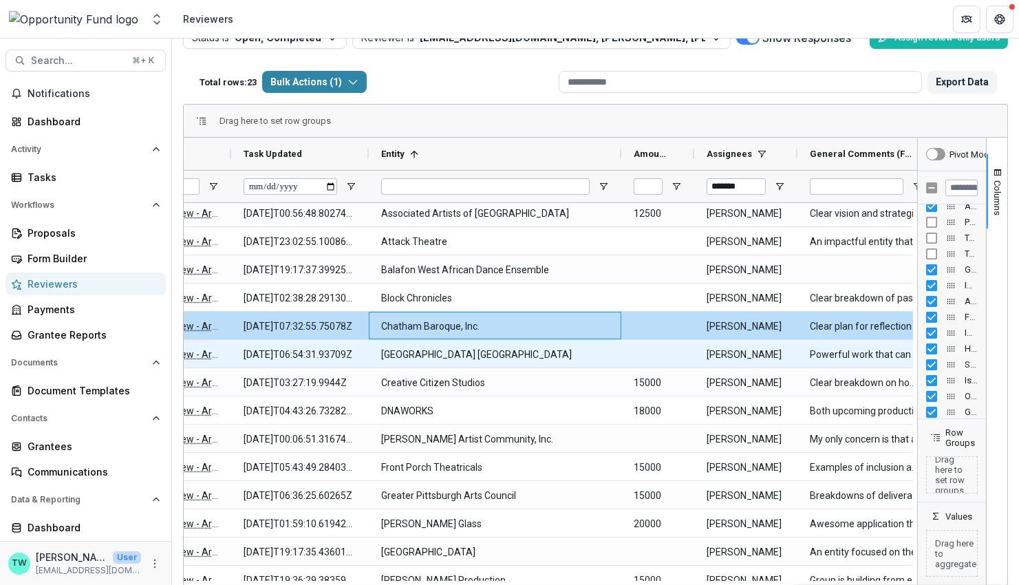
click at [484, 356] on Entity-1115 "[GEOGRAPHIC_DATA] [GEOGRAPHIC_DATA]" at bounding box center [495, 355] width 228 height 28
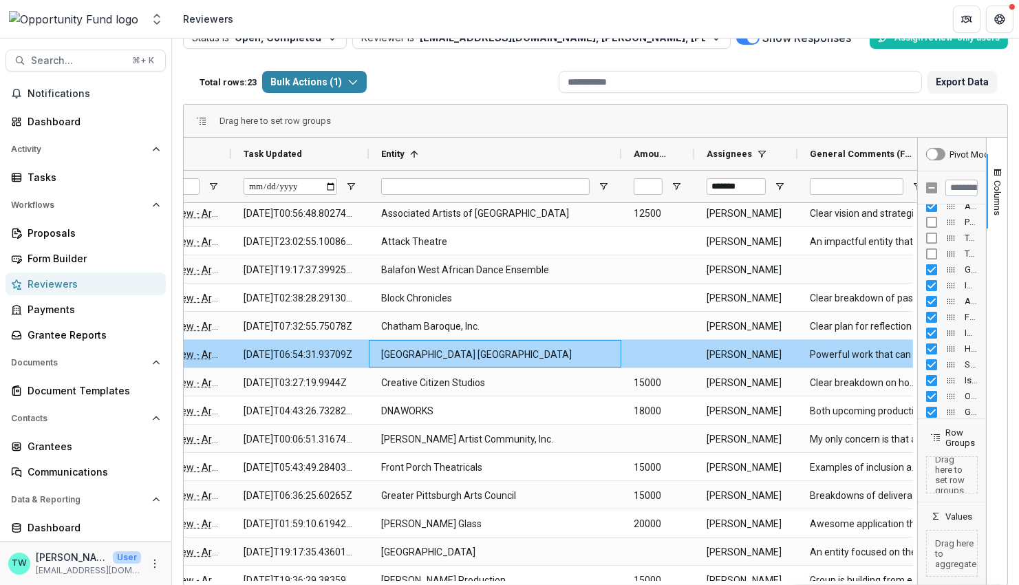
click at [497, 354] on Entity-1115 "[GEOGRAPHIC_DATA] [GEOGRAPHIC_DATA]" at bounding box center [495, 355] width 228 height 28
drag, startPoint x: 499, startPoint y: 354, endPoint x: 380, endPoint y: 354, distance: 118.3
click at [381, 354] on Entity-1115 "[GEOGRAPHIC_DATA] [GEOGRAPHIC_DATA]" at bounding box center [495, 355] width 228 height 28
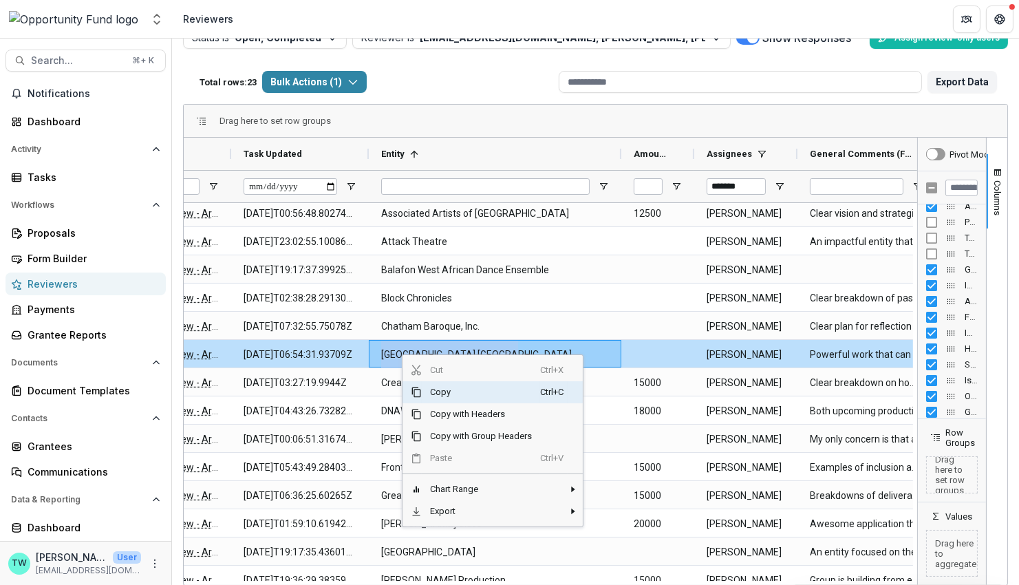
click at [441, 388] on span "Copy" at bounding box center [481, 392] width 118 height 22
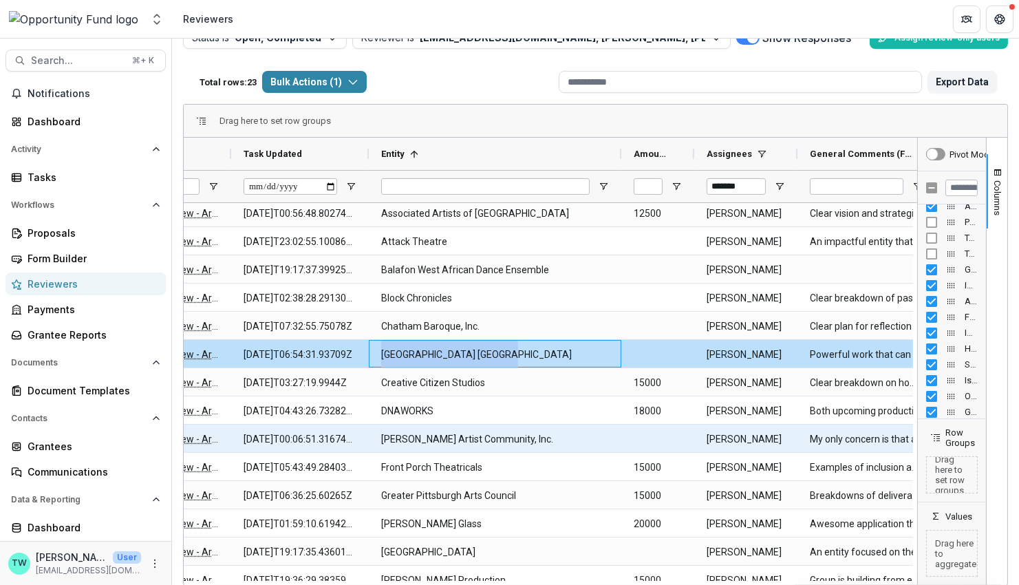
click at [489, 441] on Entity-1139 "[PERSON_NAME] Artist Community, Inc." at bounding box center [495, 439] width 228 height 28
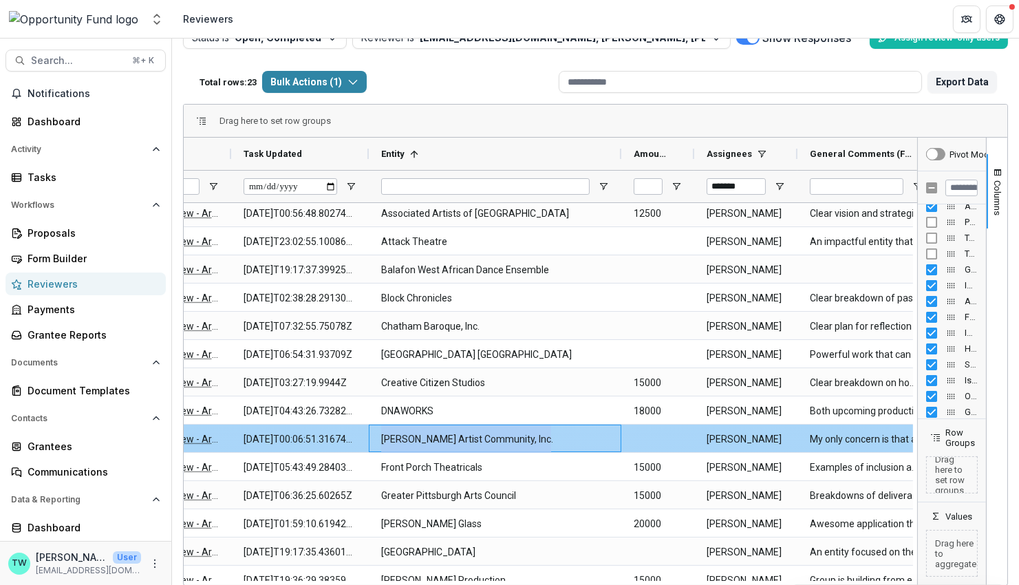
drag, startPoint x: 541, startPoint y: 434, endPoint x: 373, endPoint y: 438, distance: 167.9
click at [373, 438] on div "[PERSON_NAME] Artist Community, Inc." at bounding box center [495, 439] width 253 height 28
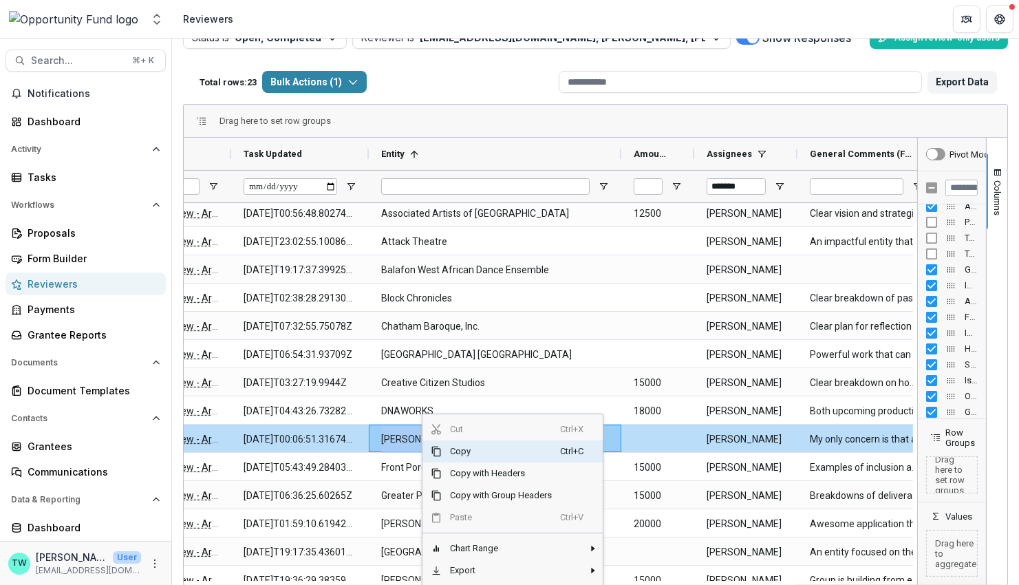
click at [456, 451] on span "Copy" at bounding box center [501, 451] width 118 height 22
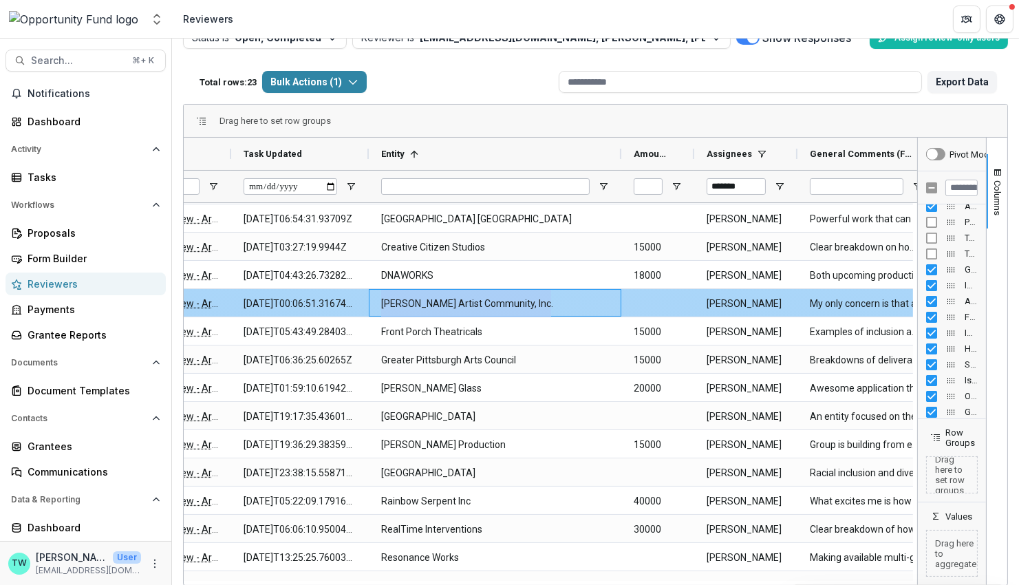
scroll to position [184, 0]
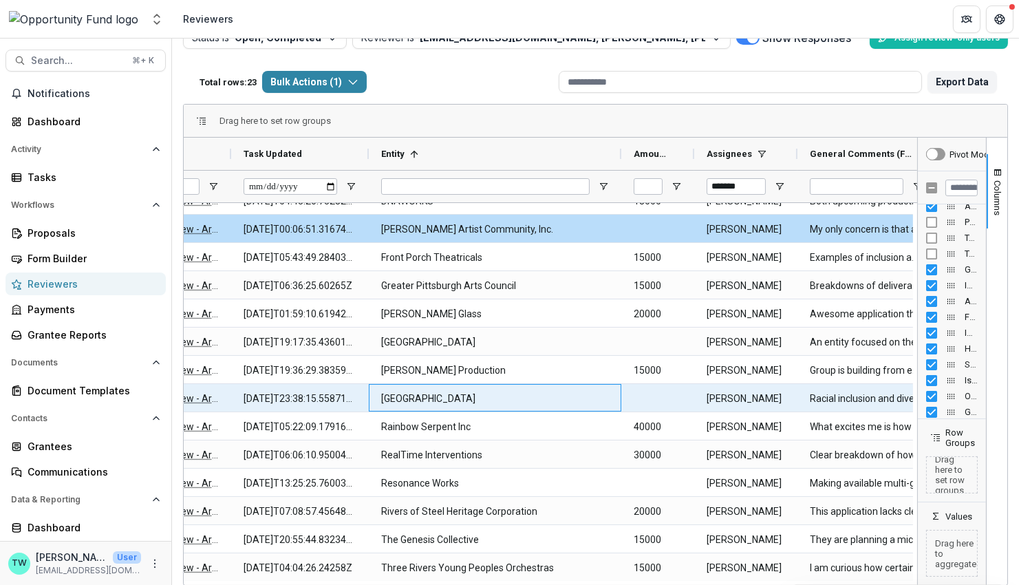
click at [469, 398] on Entity-1133 "[GEOGRAPHIC_DATA]" at bounding box center [495, 399] width 228 height 28
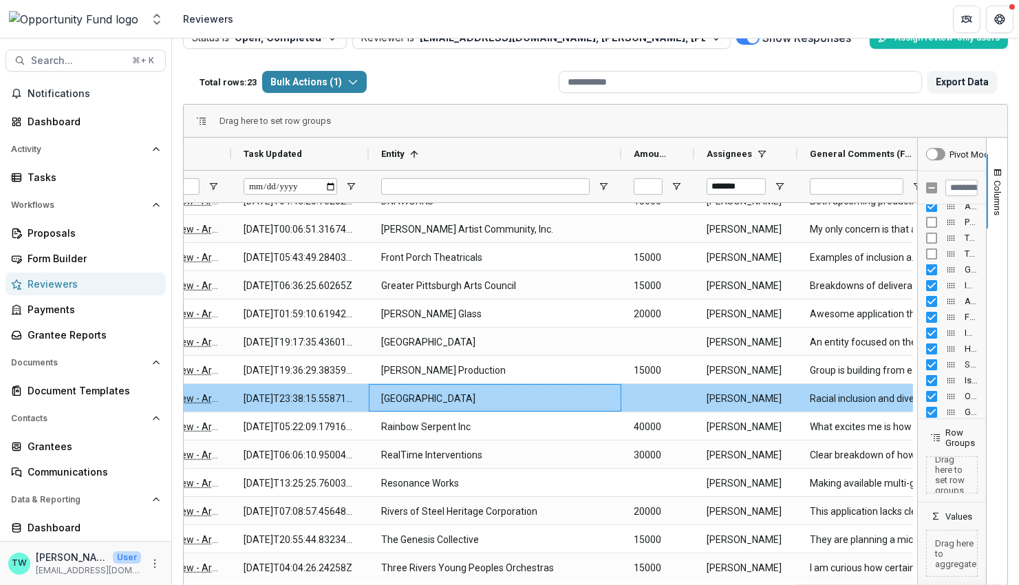
click at [482, 396] on Entity-1133 "[GEOGRAPHIC_DATA]" at bounding box center [495, 399] width 228 height 28
drag, startPoint x: 482, startPoint y: 396, endPoint x: 375, endPoint y: 393, distance: 106.7
click at [375, 393] on div "[GEOGRAPHIC_DATA]" at bounding box center [495, 398] width 253 height 28
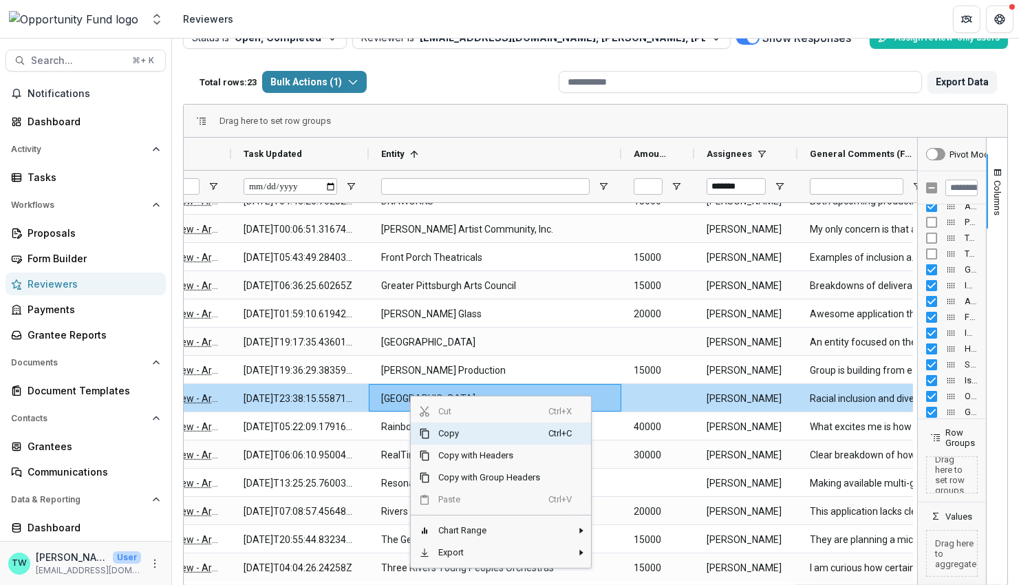
click at [446, 430] on span "Copy" at bounding box center [489, 433] width 118 height 22
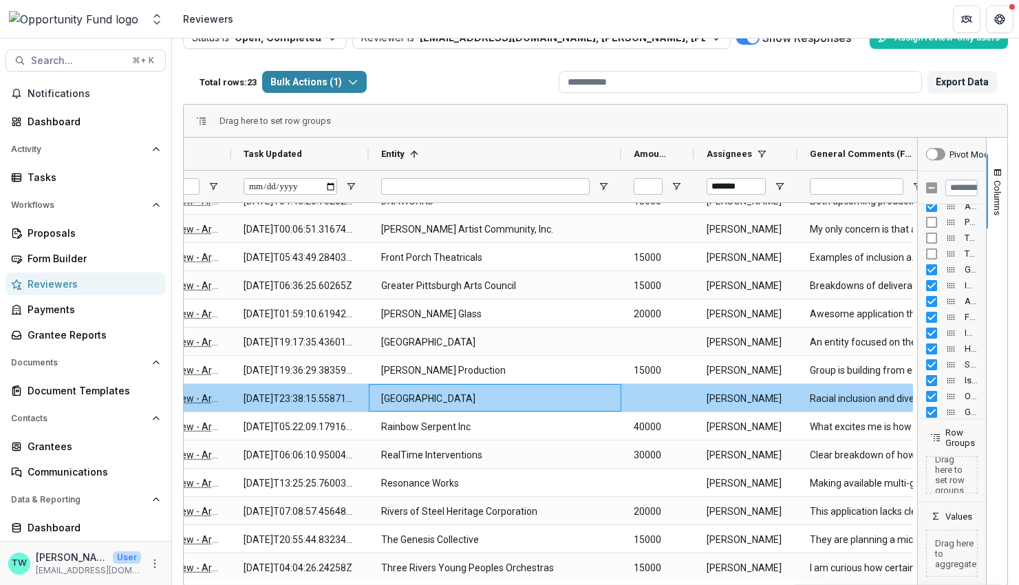
click at [442, 399] on Entity-1133 "[GEOGRAPHIC_DATA]" at bounding box center [495, 399] width 228 height 28
drag, startPoint x: 473, startPoint y: 399, endPoint x: 374, endPoint y: 396, distance: 99.8
click at [373, 396] on div "[GEOGRAPHIC_DATA]" at bounding box center [495, 398] width 253 height 28
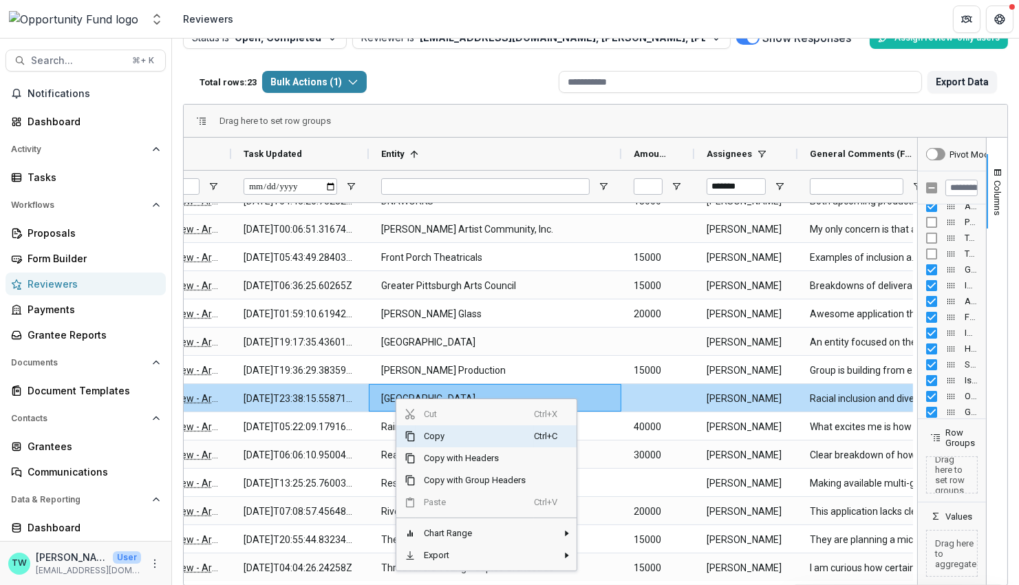
click at [433, 436] on span "Copy" at bounding box center [475, 436] width 118 height 22
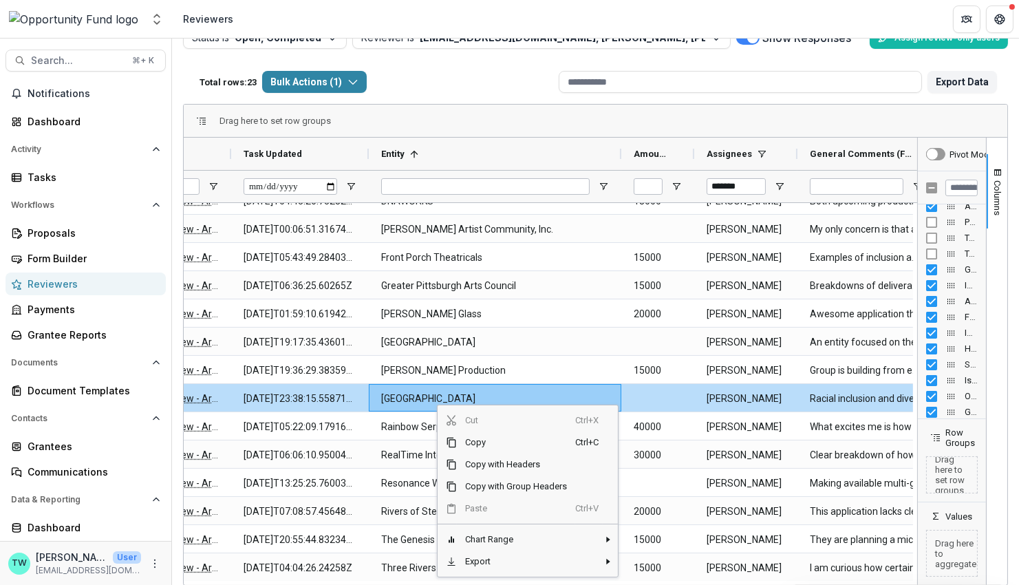
click at [521, 127] on div "Drag here to set row groups" at bounding box center [596, 121] width 824 height 33
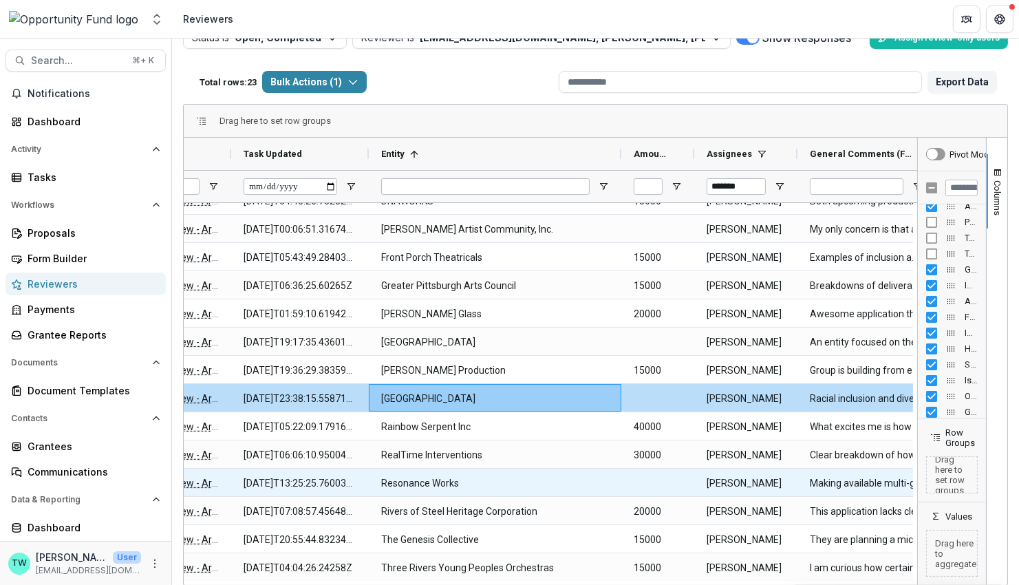
click at [482, 483] on Entity-690 "Resonance Works" at bounding box center [495, 483] width 228 height 28
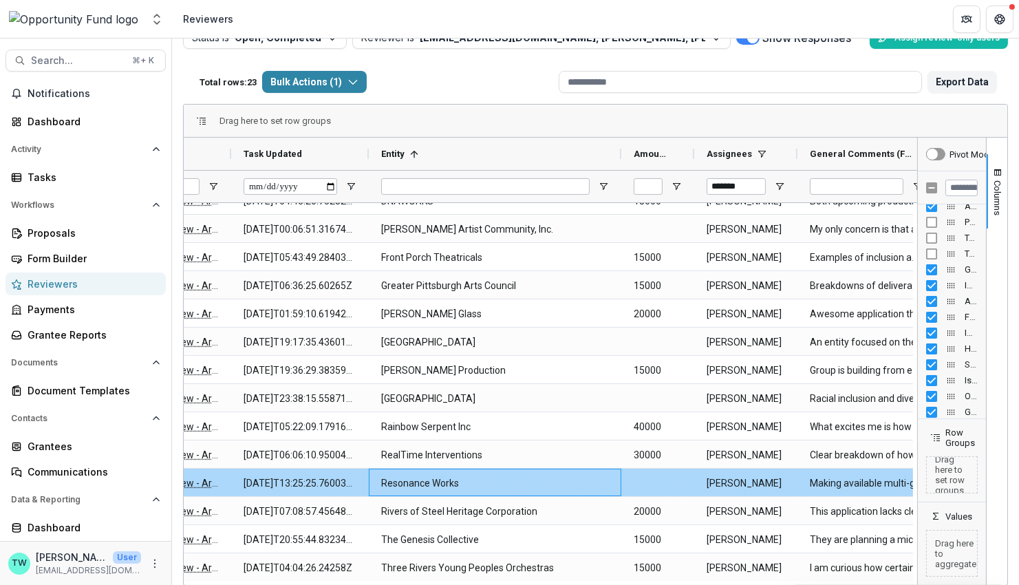
click at [468, 483] on Entity-690 "Resonance Works" at bounding box center [495, 483] width 228 height 28
drag, startPoint x: 462, startPoint y: 483, endPoint x: 379, endPoint y: 483, distance: 82.6
click at [379, 483] on div "Resonance Works" at bounding box center [495, 483] width 253 height 28
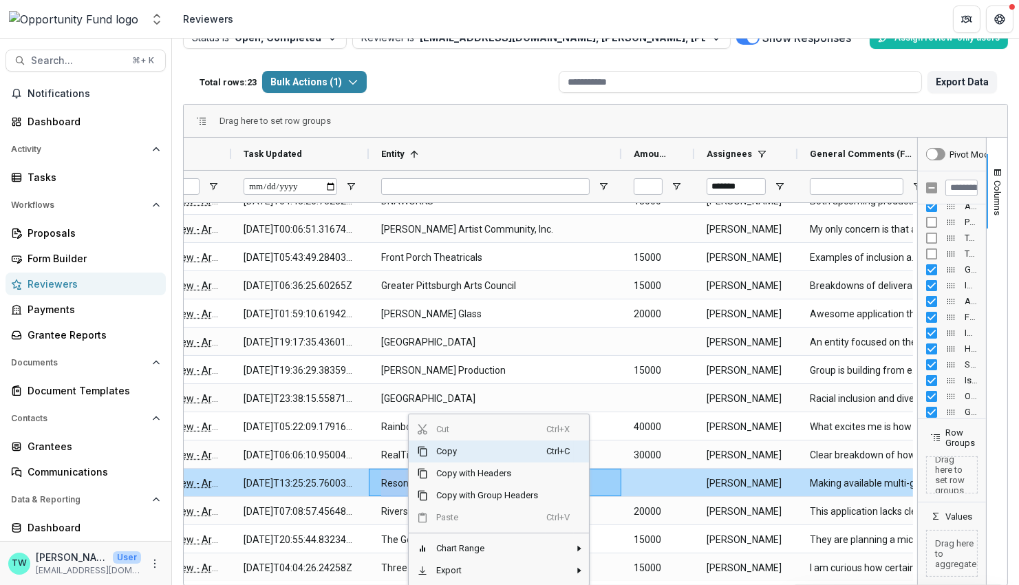
click at [439, 451] on span "Copy" at bounding box center [487, 451] width 118 height 22
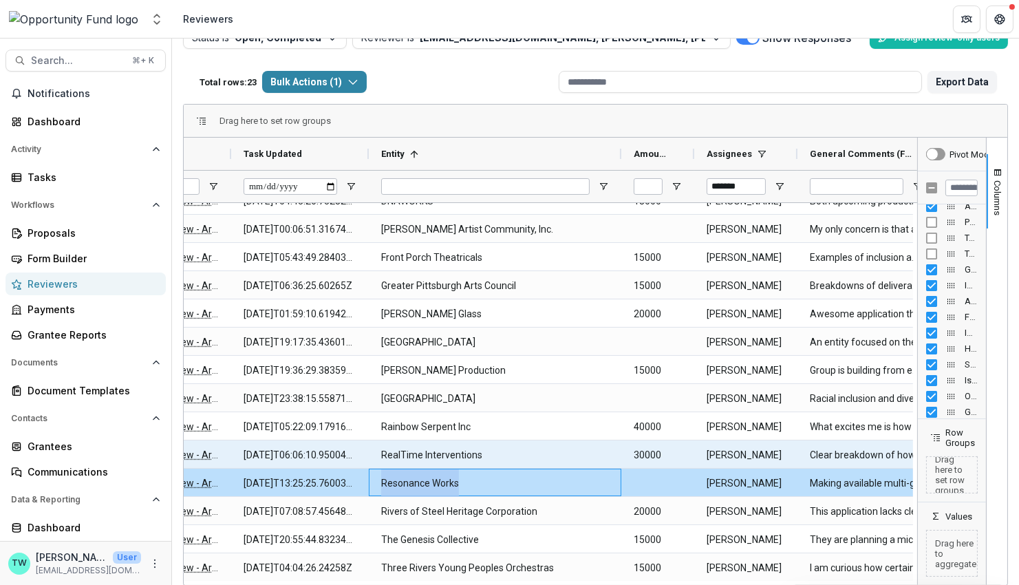
scroll to position [270, 0]
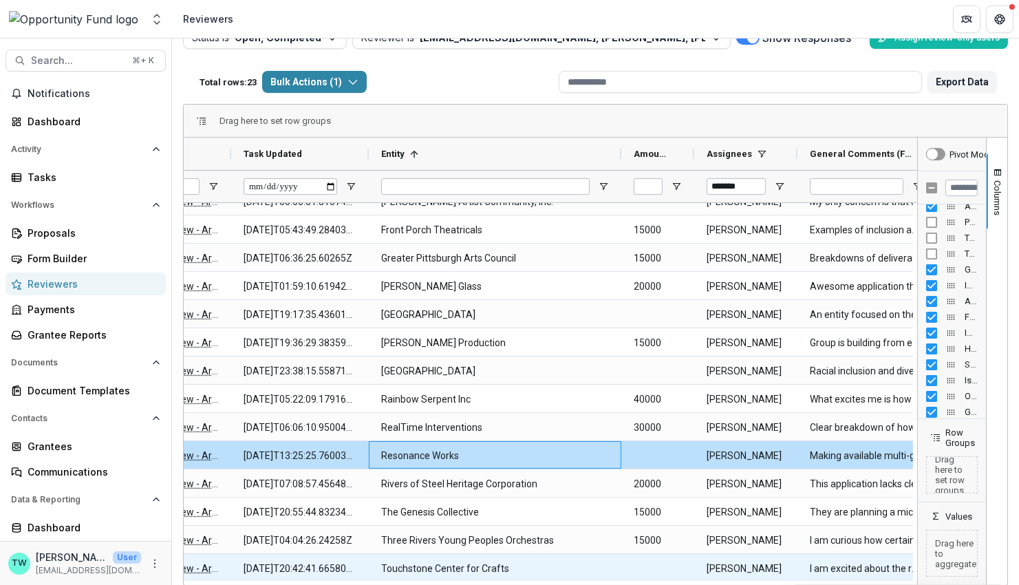
click at [486, 570] on Entity-1031 "Touchstone Center for Crafts" at bounding box center [495, 569] width 228 height 28
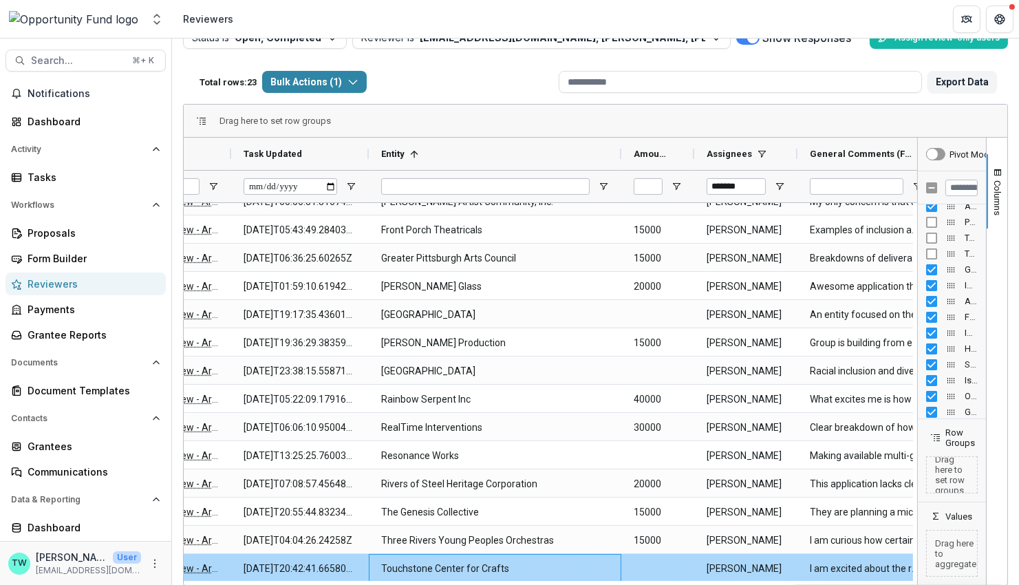
click at [512, 567] on Entity-1031 "Touchstone Center for Crafts" at bounding box center [495, 569] width 228 height 28
drag, startPoint x: 515, startPoint y: 567, endPoint x: 378, endPoint y: 566, distance: 136.9
click at [378, 566] on div "Touchstone Center for Crafts" at bounding box center [495, 568] width 253 height 28
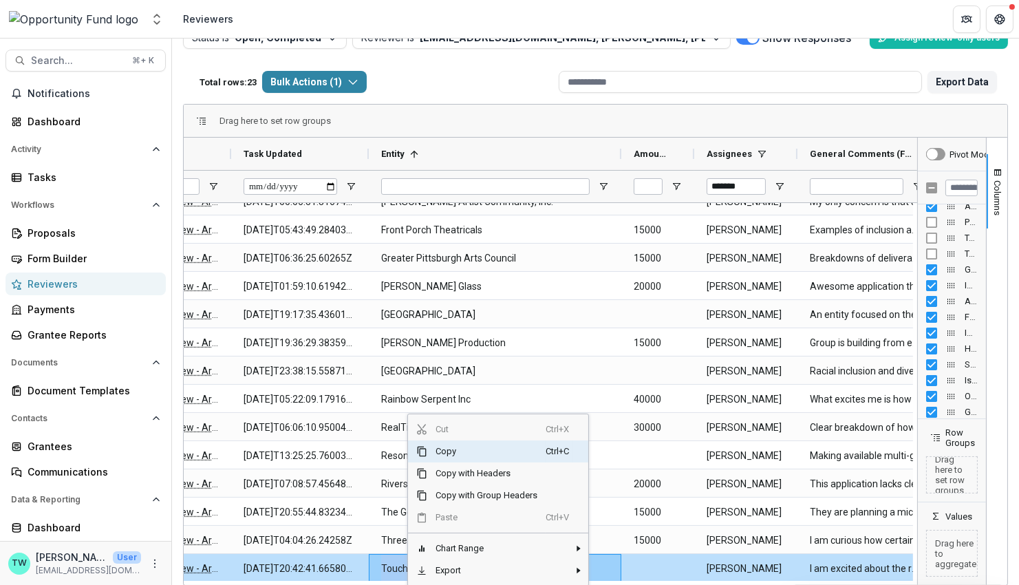
click at [442, 448] on span "Copy" at bounding box center [486, 451] width 118 height 22
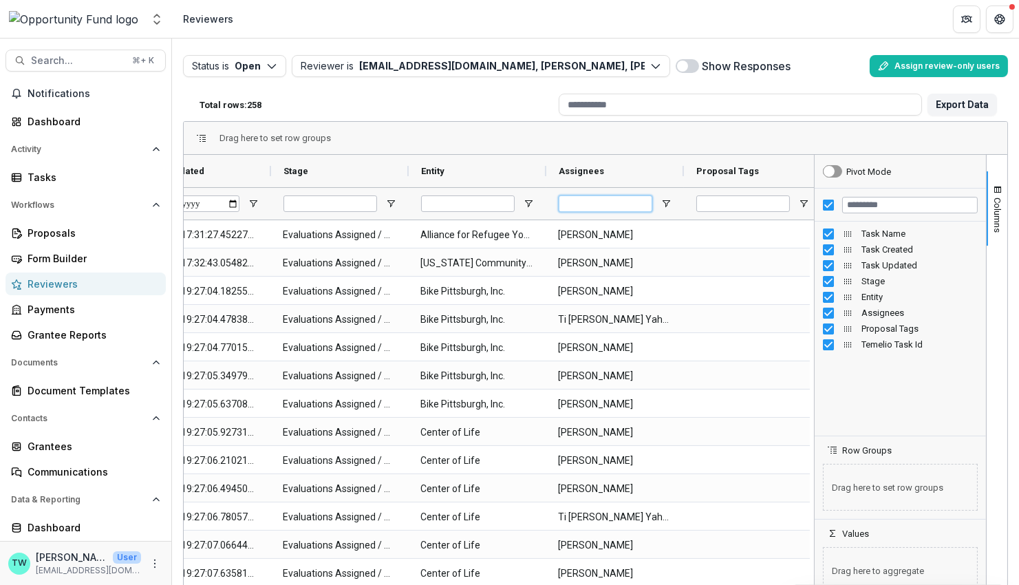
click at [619, 205] on input "Assignees Filter Input" at bounding box center [606, 203] width 94 height 17
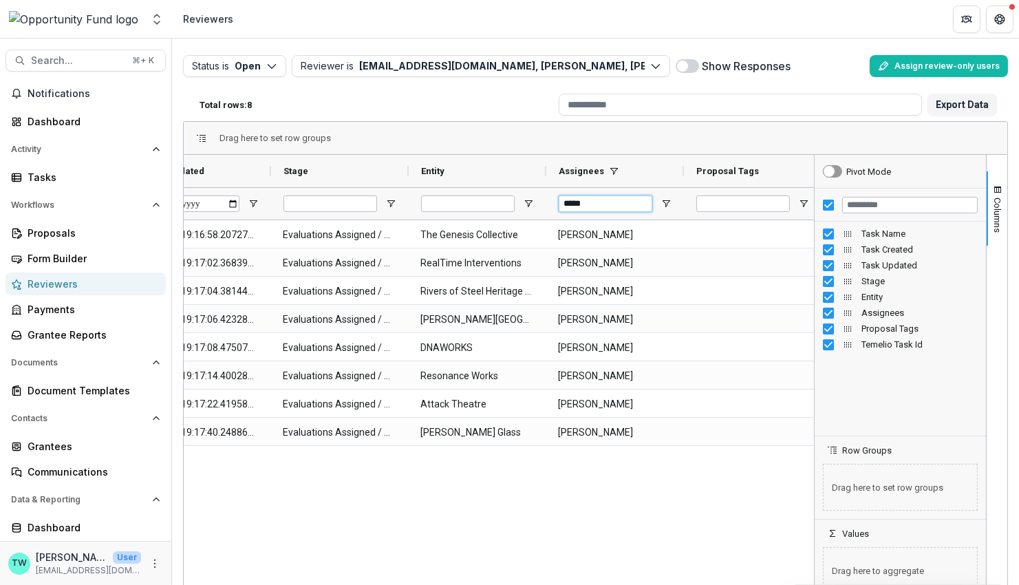
scroll to position [0, 325]
type input "******"
click at [272, 62] on icon "button" at bounding box center [271, 66] width 11 height 11
click at [264, 118] on p "Completed" at bounding box center [255, 119] width 52 height 14
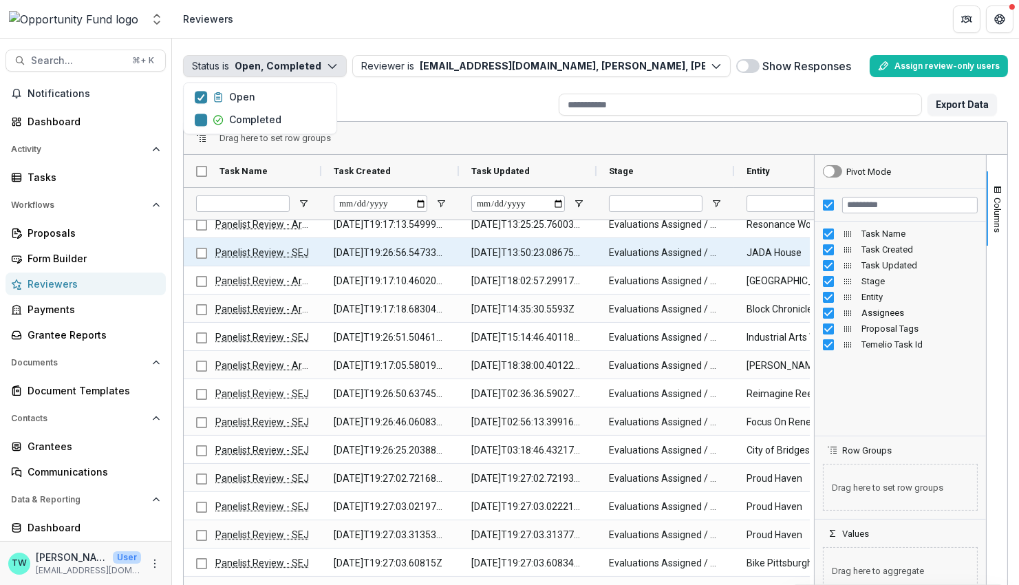
scroll to position [166, 0]
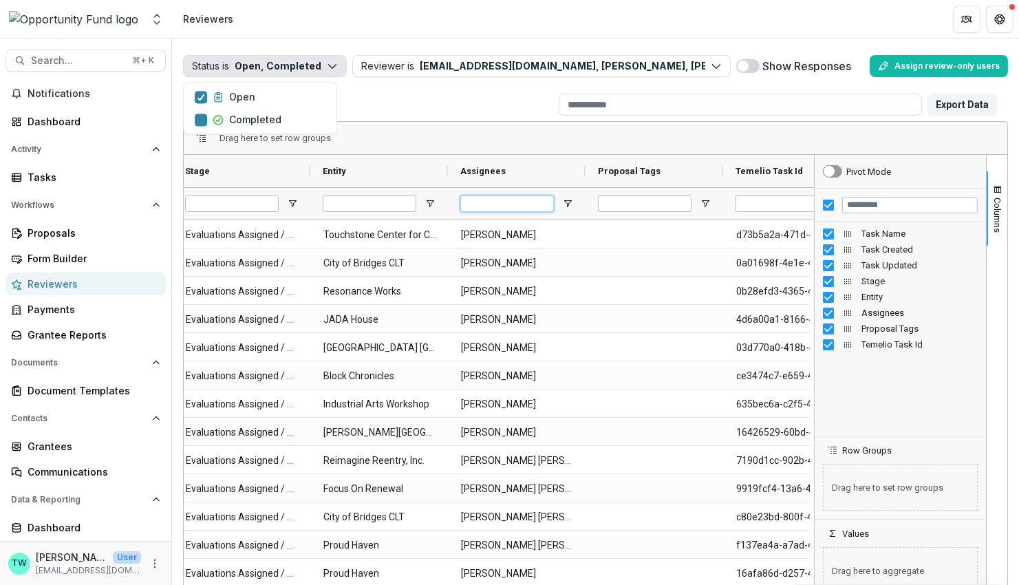
click at [515, 205] on input "Assignees Filter Input" at bounding box center [507, 203] width 94 height 17
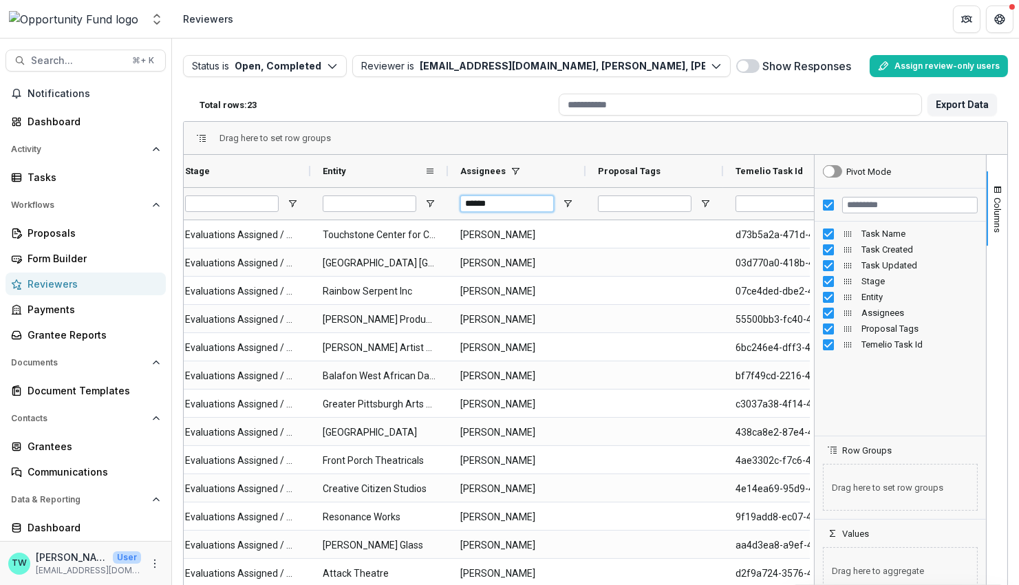
type input "******"
click at [396, 173] on div "Entity" at bounding box center [374, 170] width 102 height 25
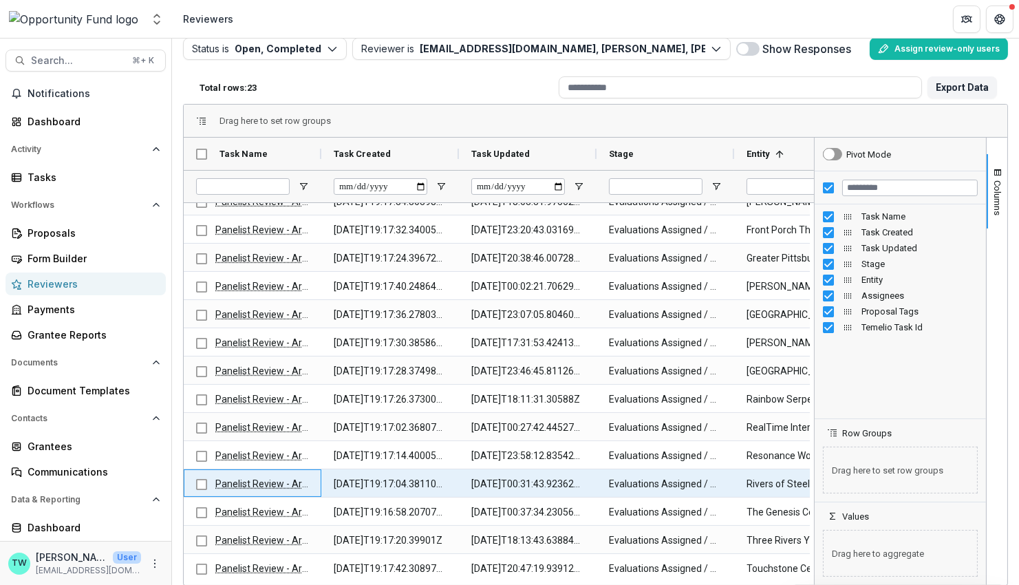
click at [243, 480] on link "Panelist Review - Arts" at bounding box center [262, 483] width 95 height 11
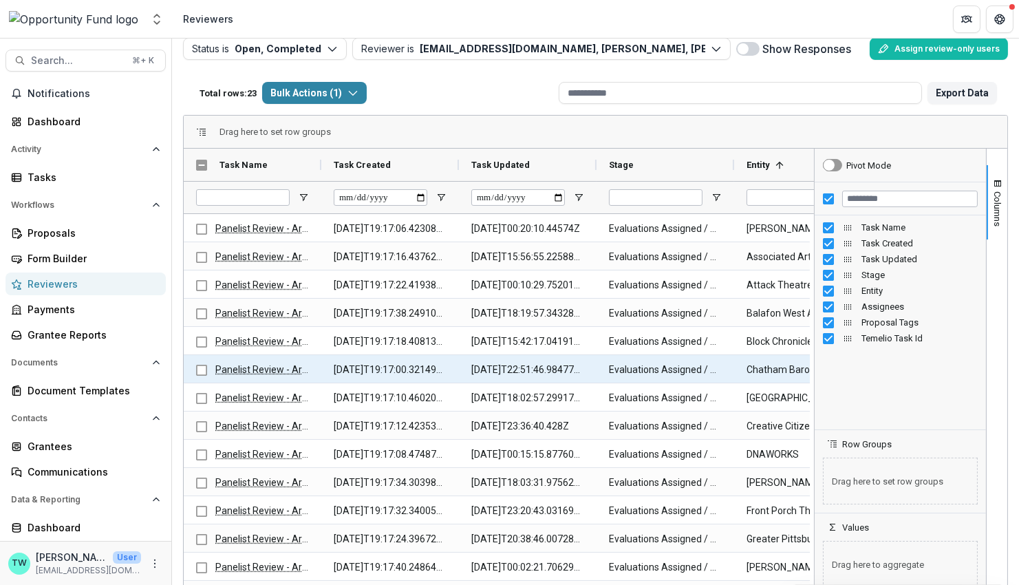
scroll to position [0, 0]
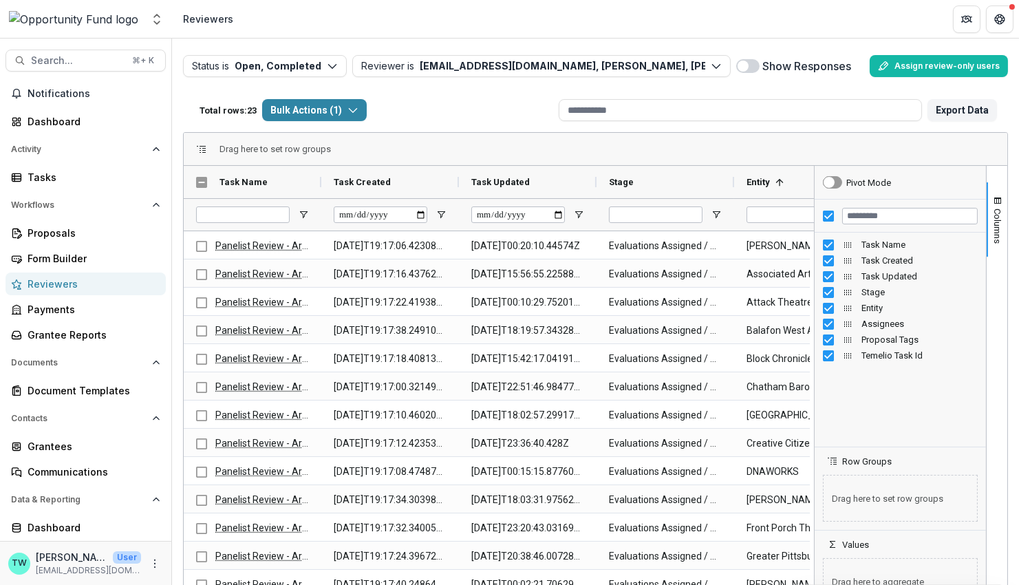
click at [751, 65] on span at bounding box center [747, 66] width 23 height 14
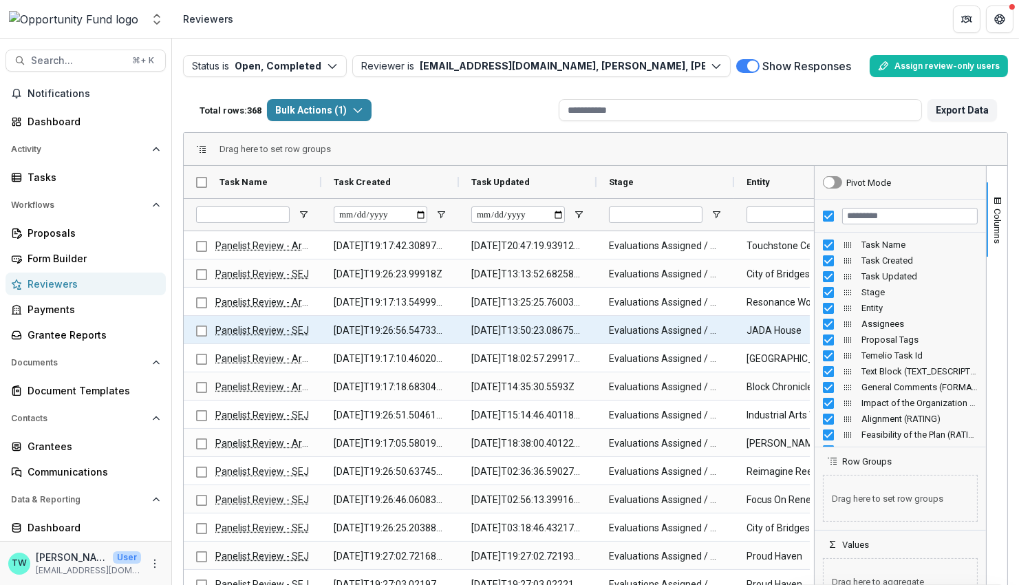
scroll to position [0, 12]
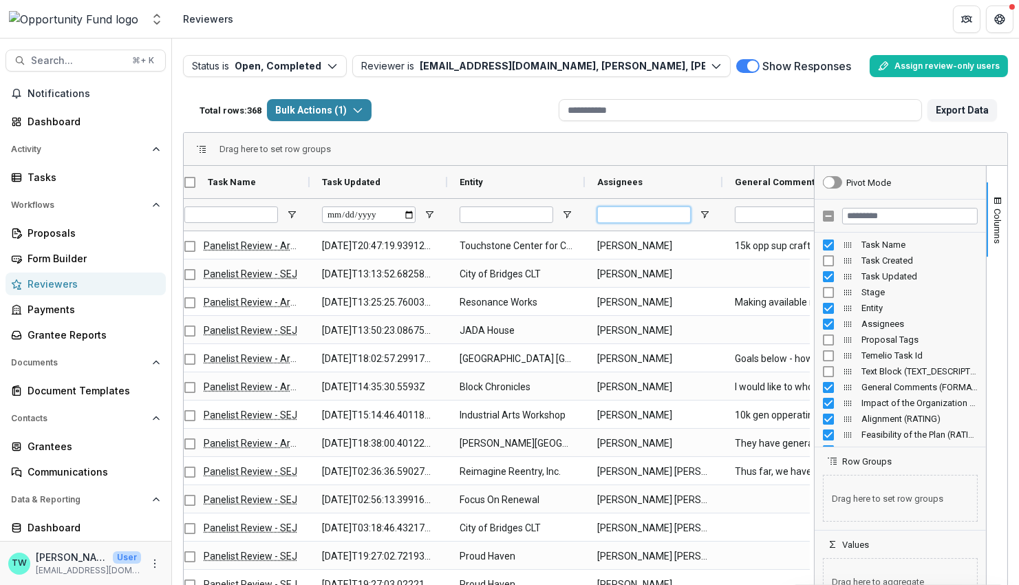
click at [636, 211] on input "Assignees Filter Input" at bounding box center [644, 214] width 94 height 17
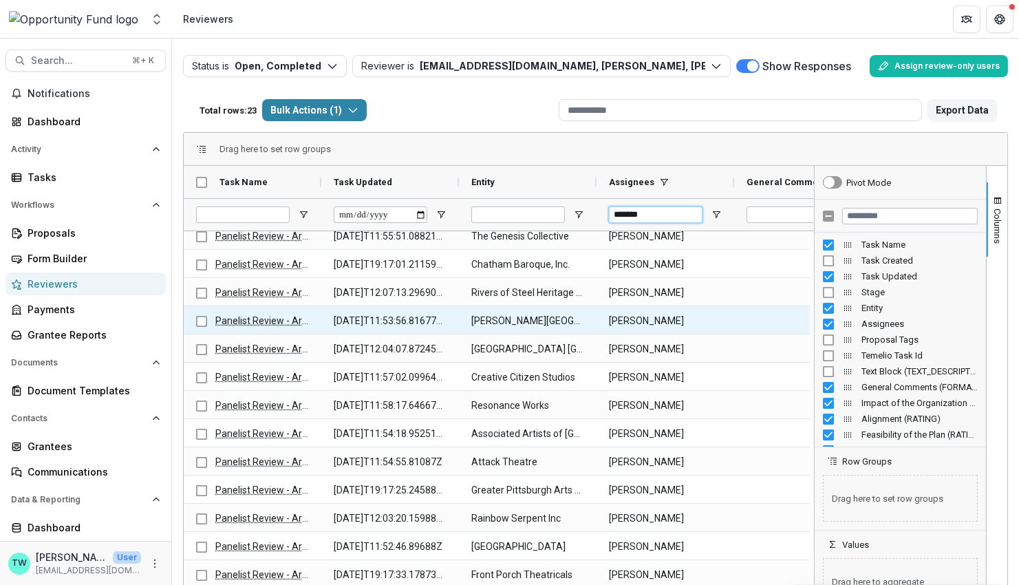
scroll to position [270, 0]
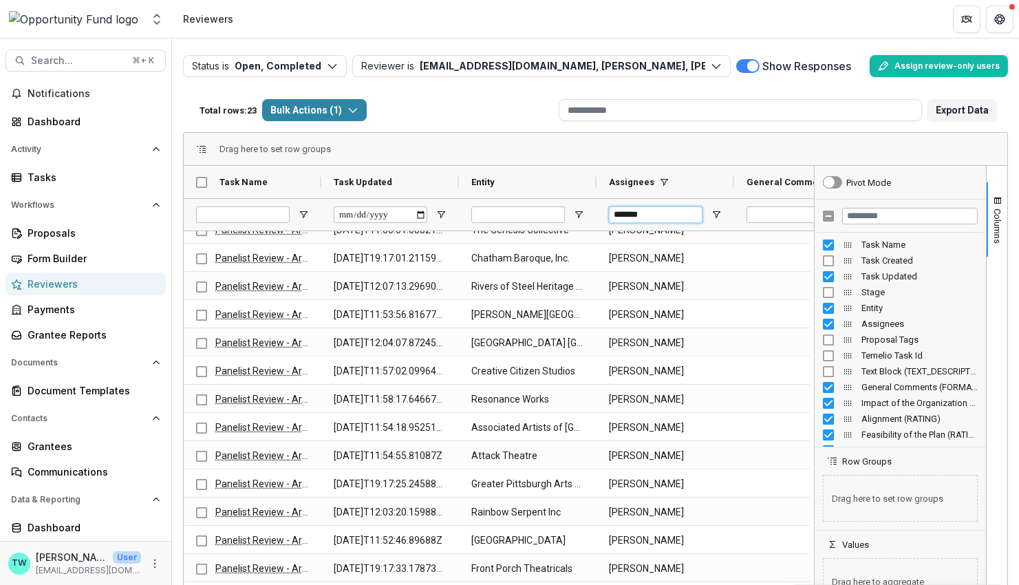
type input "*******"
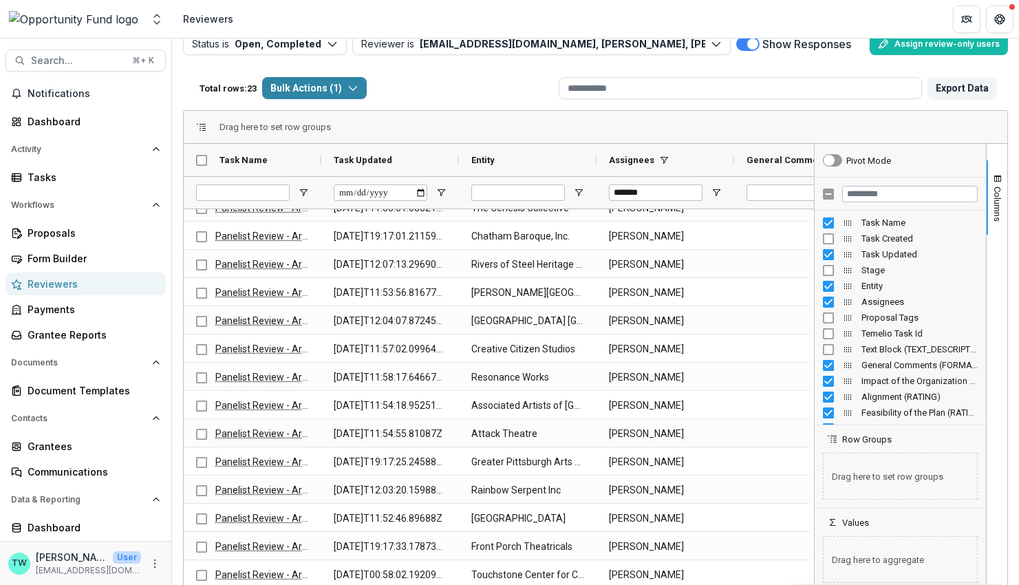
scroll to position [28, 0]
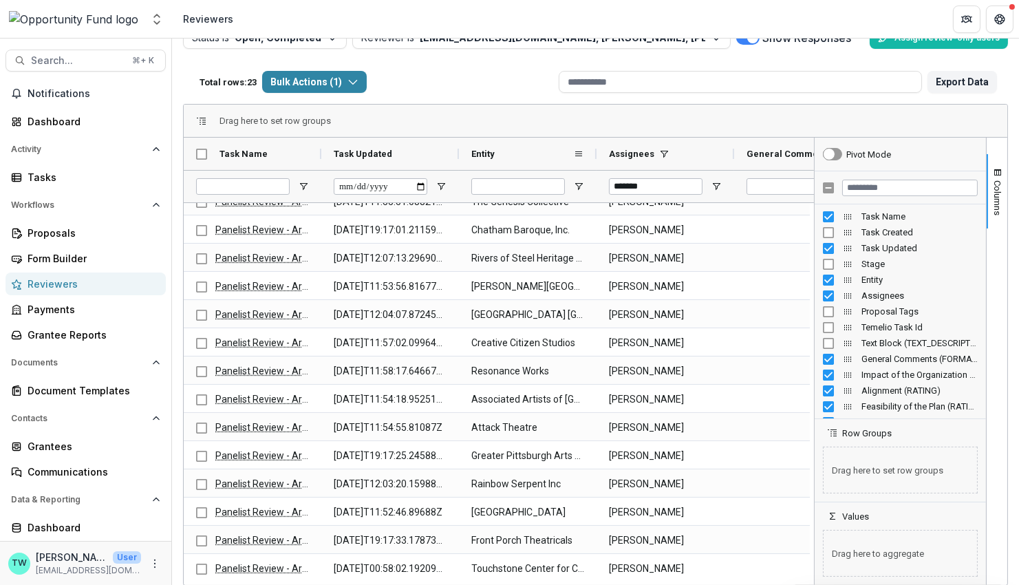
click at [522, 154] on div "Entity" at bounding box center [522, 153] width 102 height 25
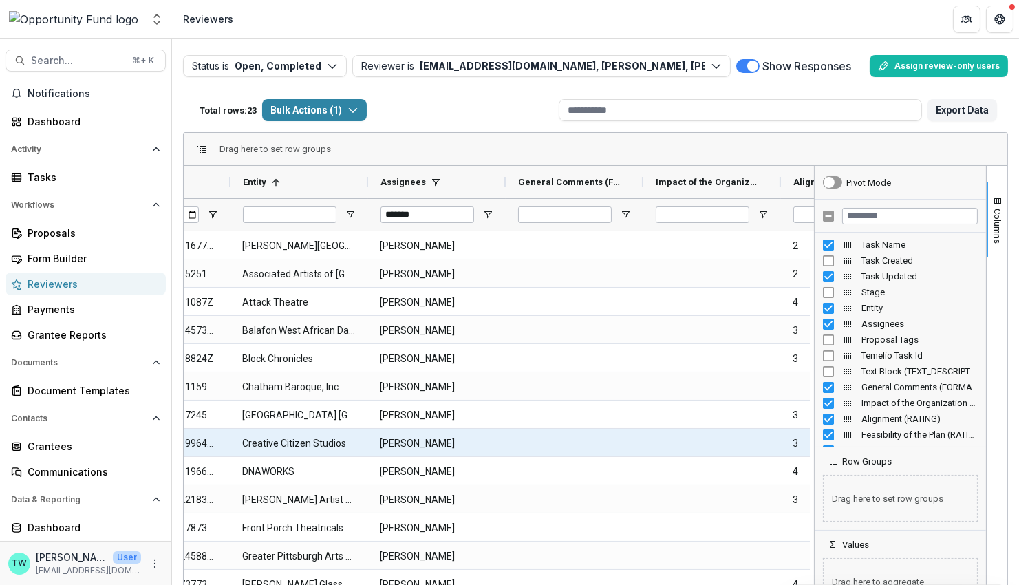
scroll to position [0, 108]
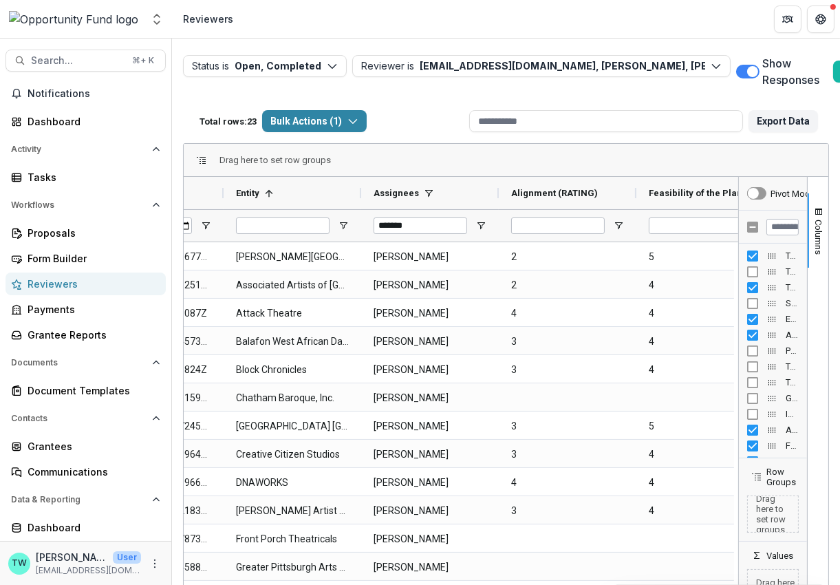
drag, startPoint x: 631, startPoint y: 341, endPoint x: 797, endPoint y: 326, distance: 166.4
click at [797, 326] on div "Pivot Mode Task Name Task Created Task Updated Stage Entity" at bounding box center [773, 400] width 69 height 447
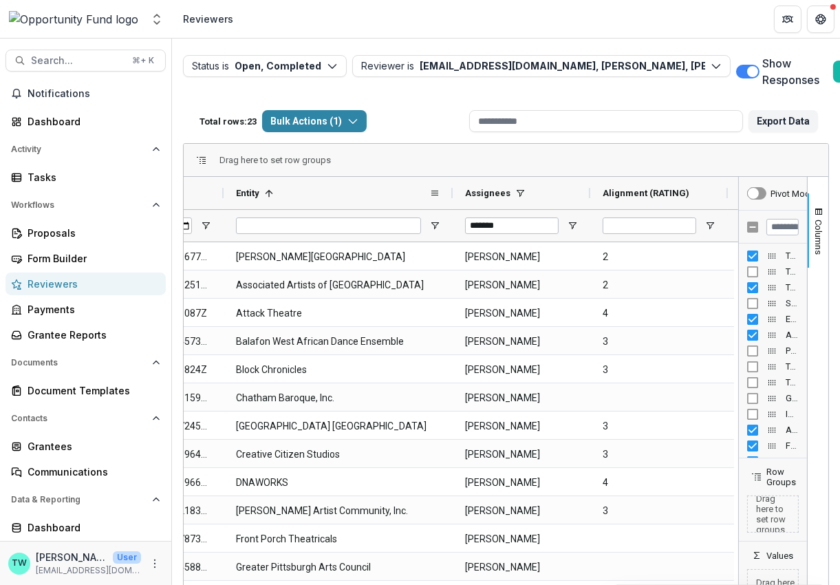
drag, startPoint x: 357, startPoint y: 192, endPoint x: 449, endPoint y: 193, distance: 91.5
click at [450, 193] on div at bounding box center [453, 193] width 6 height 32
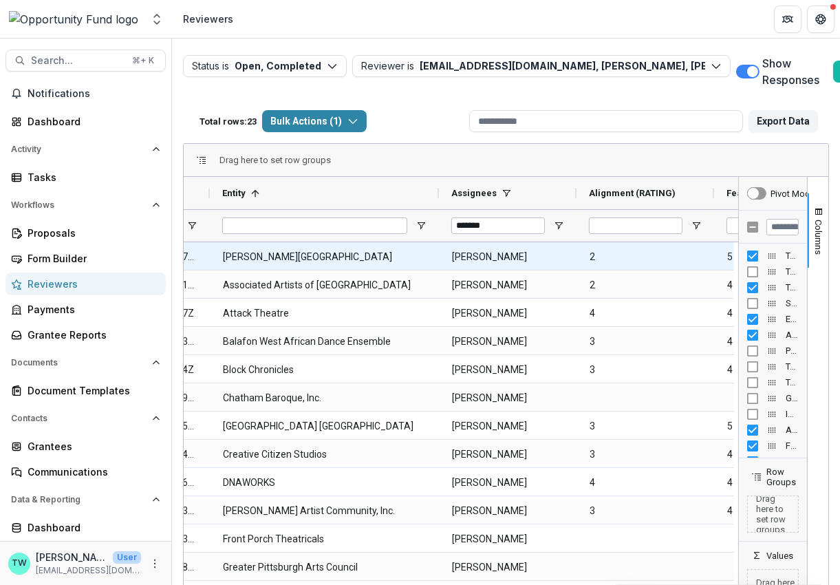
click at [405, 256] on Entity-2151 "[PERSON_NAME][GEOGRAPHIC_DATA]" at bounding box center [325, 257] width 204 height 28
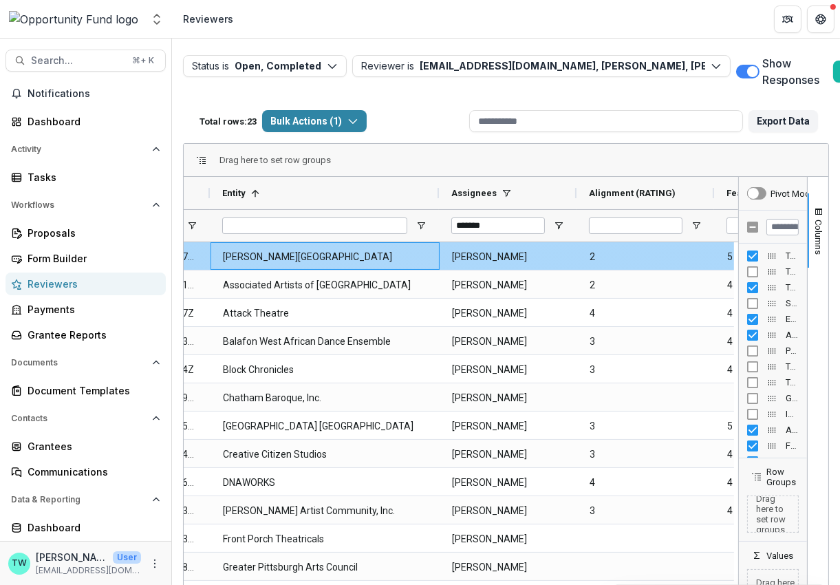
click at [417, 256] on Entity-2151 "[PERSON_NAME][GEOGRAPHIC_DATA]" at bounding box center [325, 257] width 204 height 28
click at [416, 256] on Entity-2151 "[PERSON_NAME][GEOGRAPHIC_DATA]" at bounding box center [325, 257] width 204 height 28
click at [396, 257] on Entity-2151 "[PERSON_NAME][GEOGRAPHIC_DATA]" at bounding box center [325, 257] width 204 height 28
click at [405, 257] on Entity-2151 "[PERSON_NAME][GEOGRAPHIC_DATA]" at bounding box center [325, 257] width 204 height 28
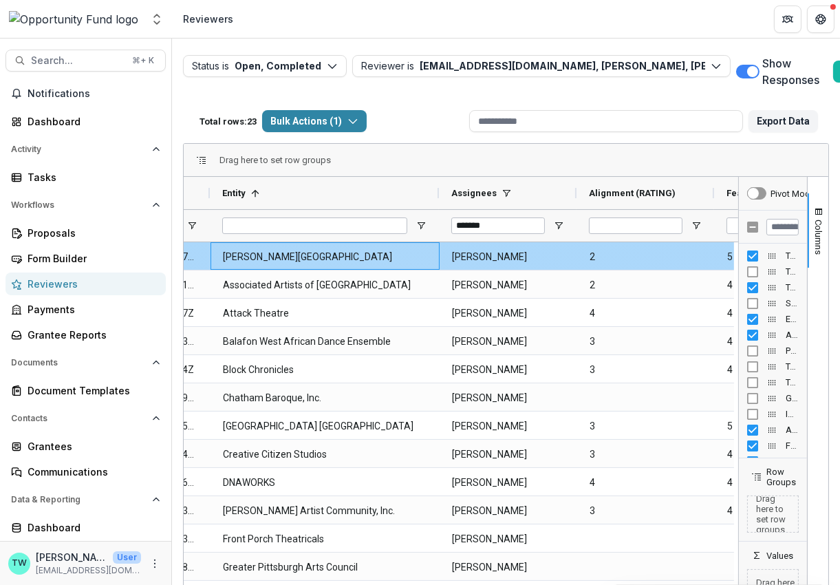
click at [405, 257] on Entity-2151 "[PERSON_NAME][GEOGRAPHIC_DATA]" at bounding box center [325, 257] width 204 height 28
click at [413, 257] on Entity-2151 "[PERSON_NAME][GEOGRAPHIC_DATA]" at bounding box center [325, 257] width 204 height 28
drag, startPoint x: 414, startPoint y: 257, endPoint x: 222, endPoint y: 263, distance: 192.0
click at [223, 263] on Entity-2151 "[PERSON_NAME][GEOGRAPHIC_DATA]" at bounding box center [325, 257] width 204 height 28
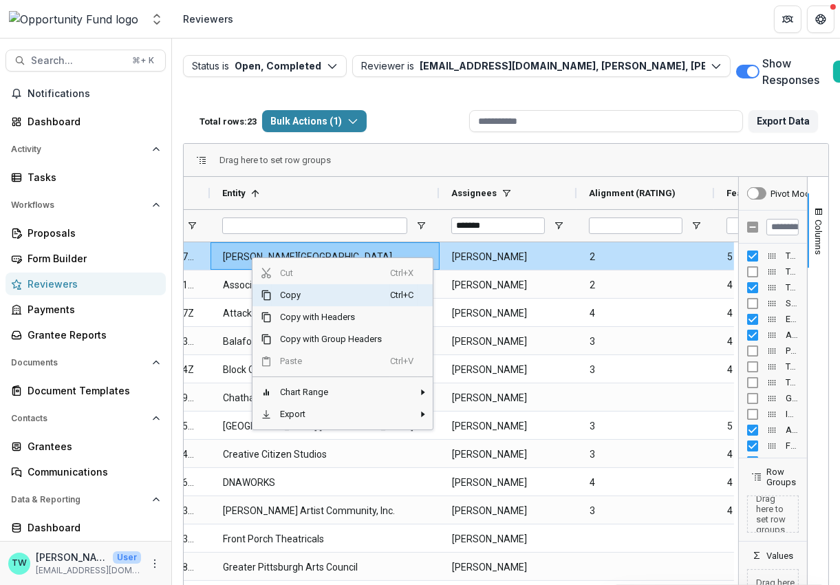
click at [291, 292] on span "Copy" at bounding box center [331, 295] width 118 height 22
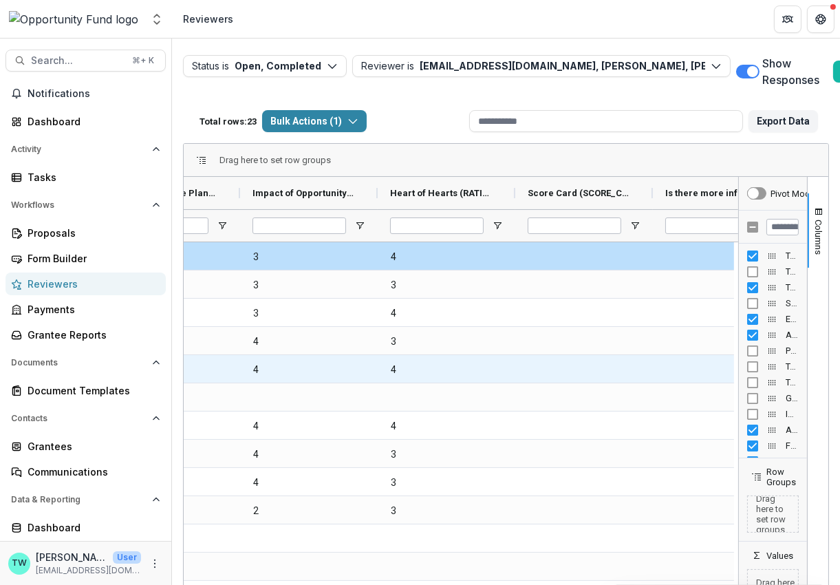
scroll to position [0, 916]
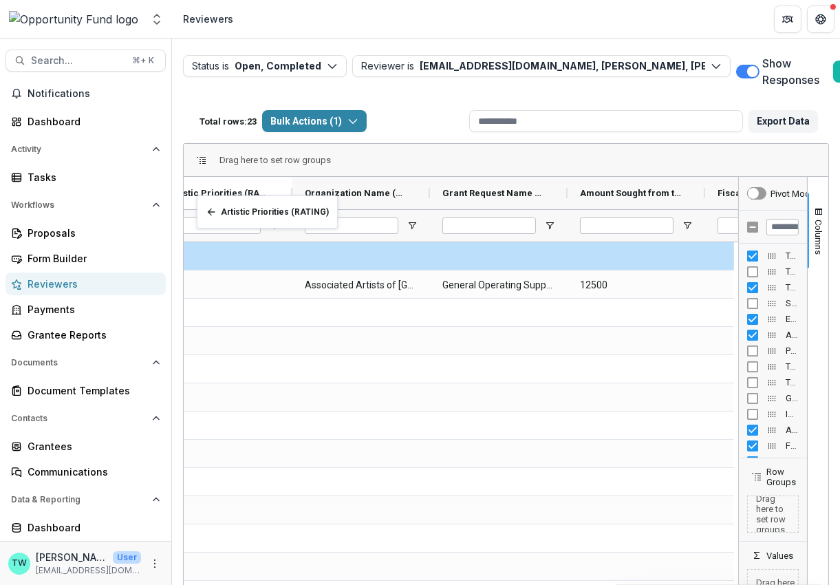
drag, startPoint x: 623, startPoint y: 195, endPoint x: 204, endPoint y: 204, distance: 419.8
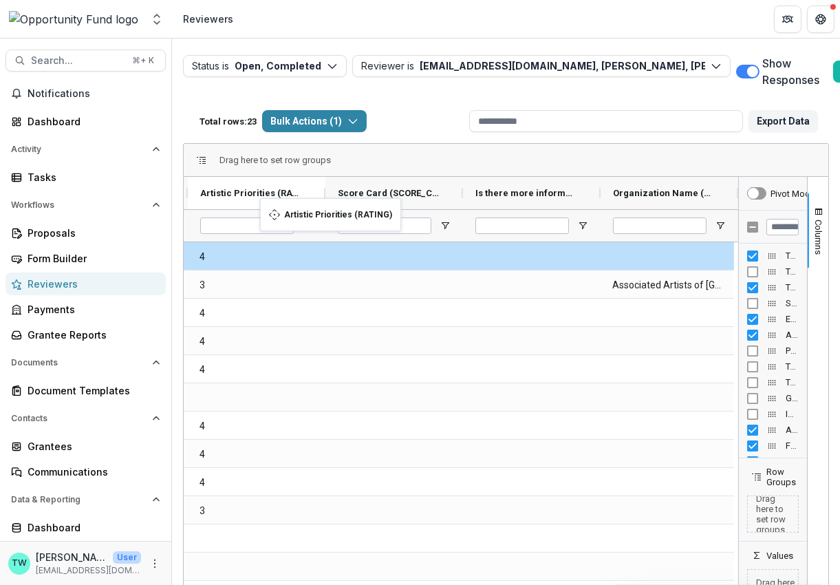
drag, startPoint x: 584, startPoint y: 192, endPoint x: 267, endPoint y: 206, distance: 317.5
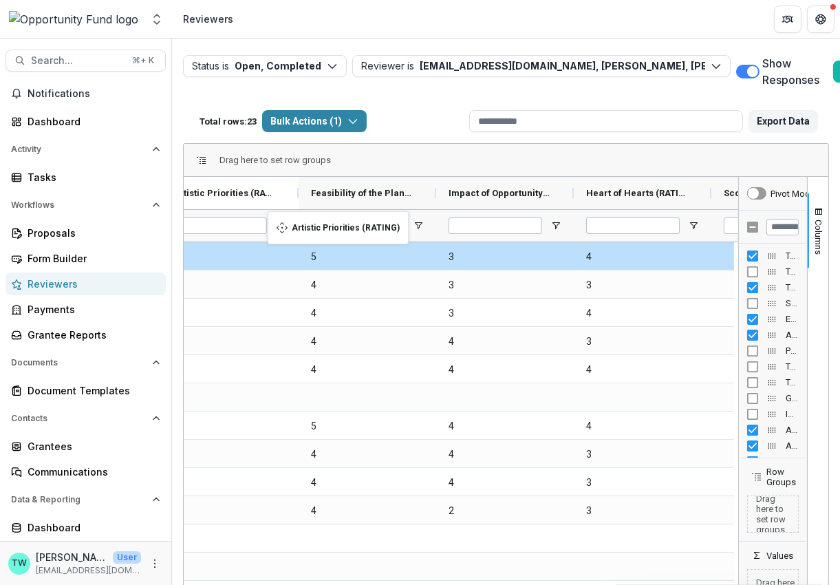
drag, startPoint x: 694, startPoint y: 191, endPoint x: 275, endPoint y: 219, distance: 420.7
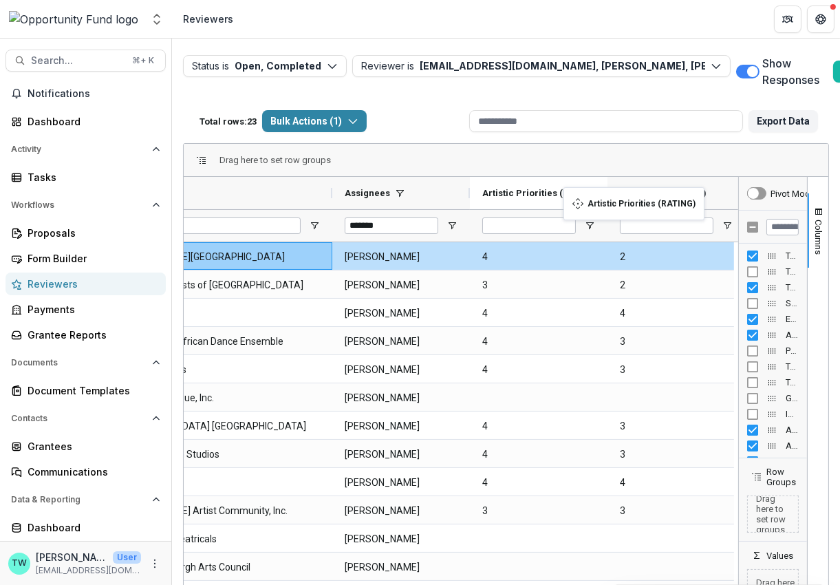
drag, startPoint x: 722, startPoint y: 192, endPoint x: 570, endPoint y: 195, distance: 151.4
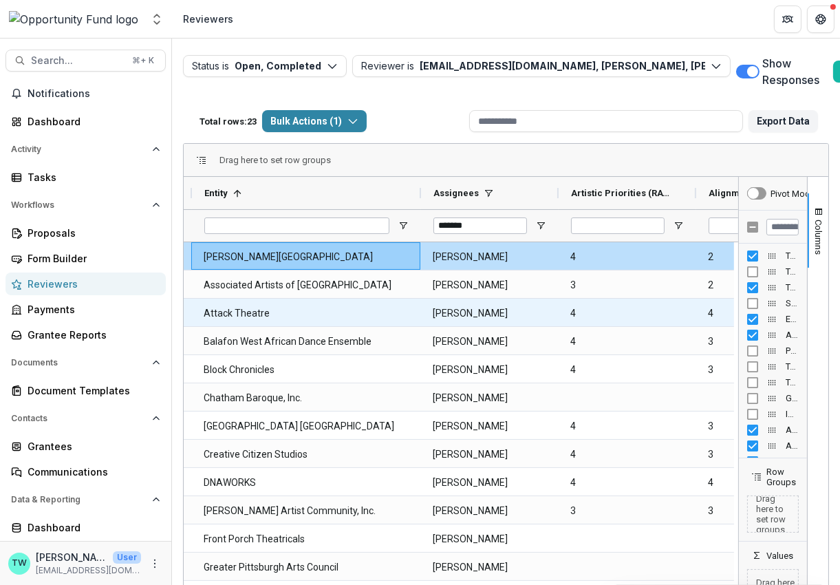
click at [285, 308] on Entity-2612 "Attack Theatre" at bounding box center [306, 313] width 204 height 28
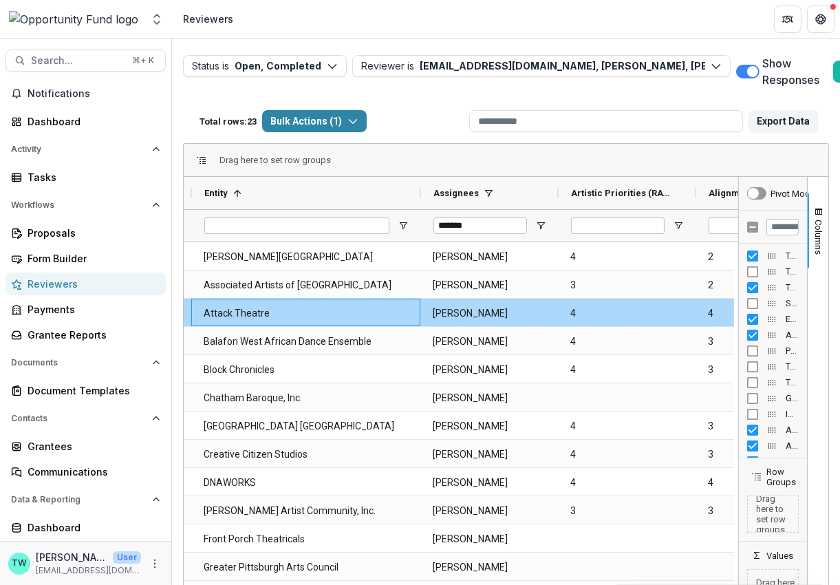
click at [270, 314] on Entity-2612 "Attack Theatre" at bounding box center [306, 313] width 204 height 28
drag, startPoint x: 268, startPoint y: 313, endPoint x: 204, endPoint y: 313, distance: 64.0
click at [204, 313] on Entity-2612 "Attack Theatre" at bounding box center [306, 313] width 204 height 28
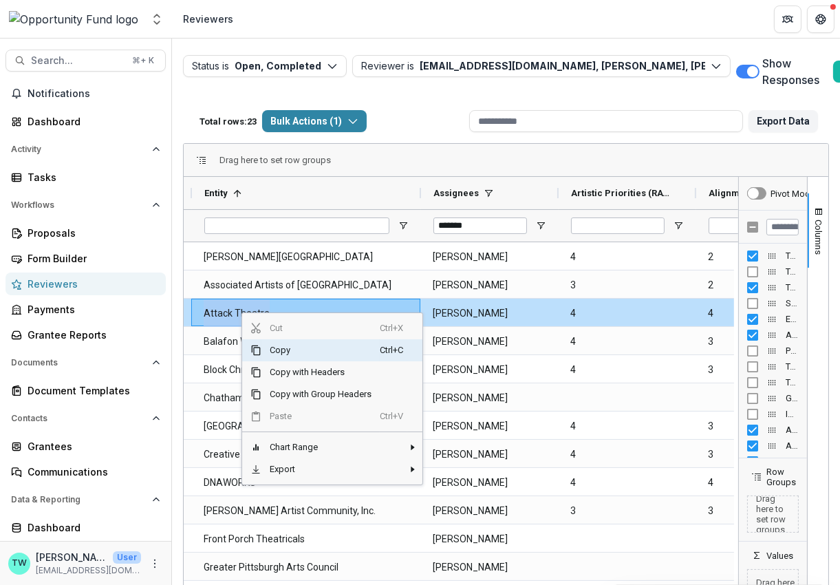
click at [274, 349] on span "Copy" at bounding box center [320, 350] width 118 height 22
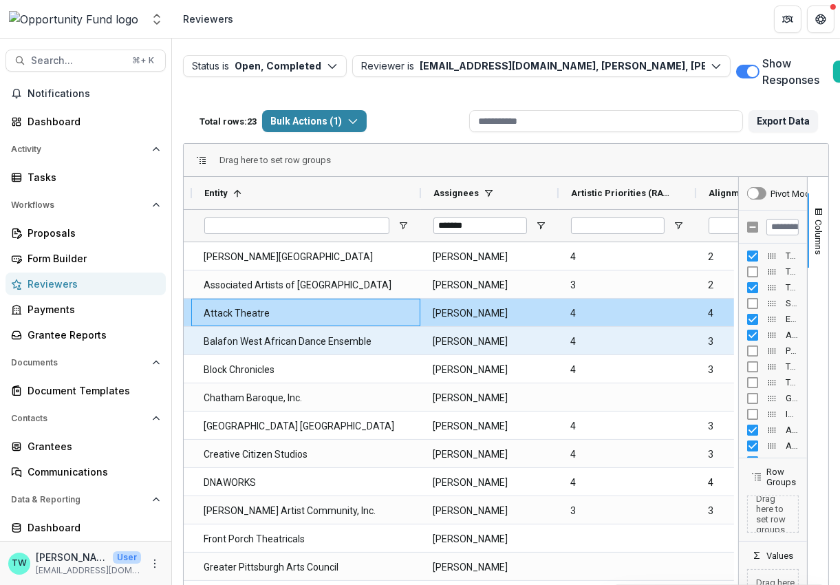
click at [357, 346] on Entity-2613 "Balafon West African Dance Ensemble" at bounding box center [306, 341] width 204 height 28
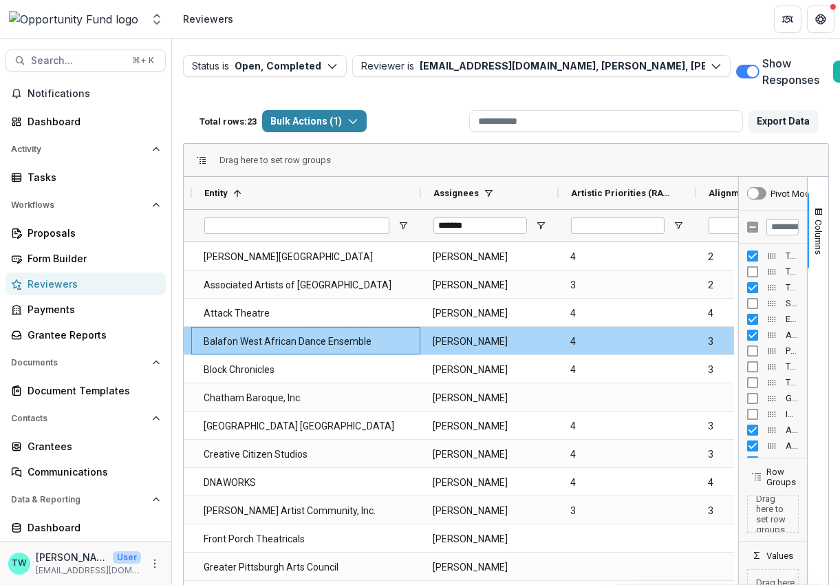
click at [382, 341] on Entity-2613 "Balafon West African Dance Ensemble" at bounding box center [306, 341] width 204 height 28
drag, startPoint x: 382, startPoint y: 341, endPoint x: 201, endPoint y: 343, distance: 181.0
click at [201, 343] on div "Balafon West African Dance Ensemble" at bounding box center [305, 341] width 229 height 28
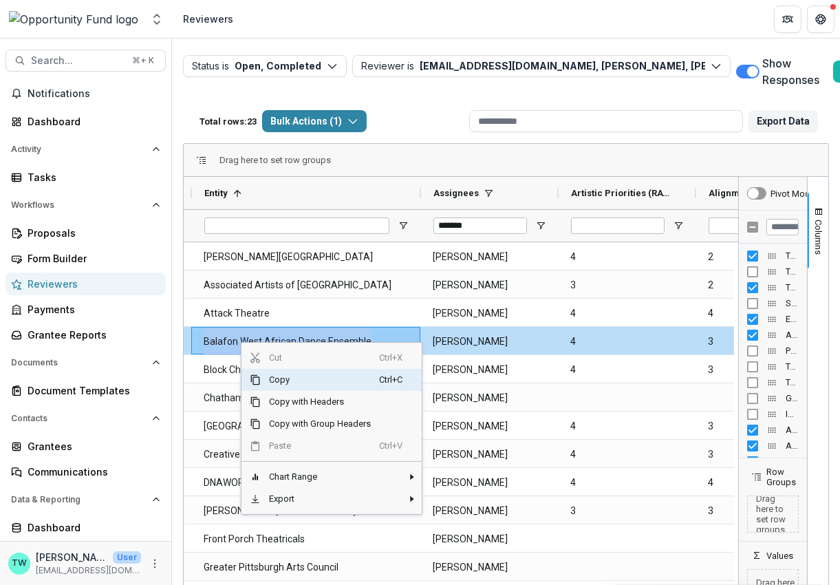
click at [274, 380] on span "Copy" at bounding box center [320, 380] width 118 height 22
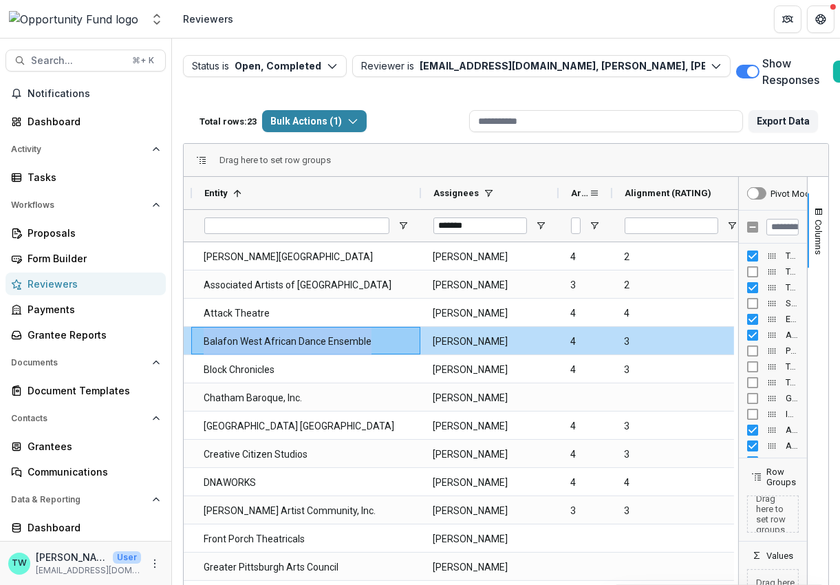
drag, startPoint x: 696, startPoint y: 190, endPoint x: 612, endPoint y: 194, distance: 84.0
click at [612, 194] on div at bounding box center [613, 193] width 6 height 32
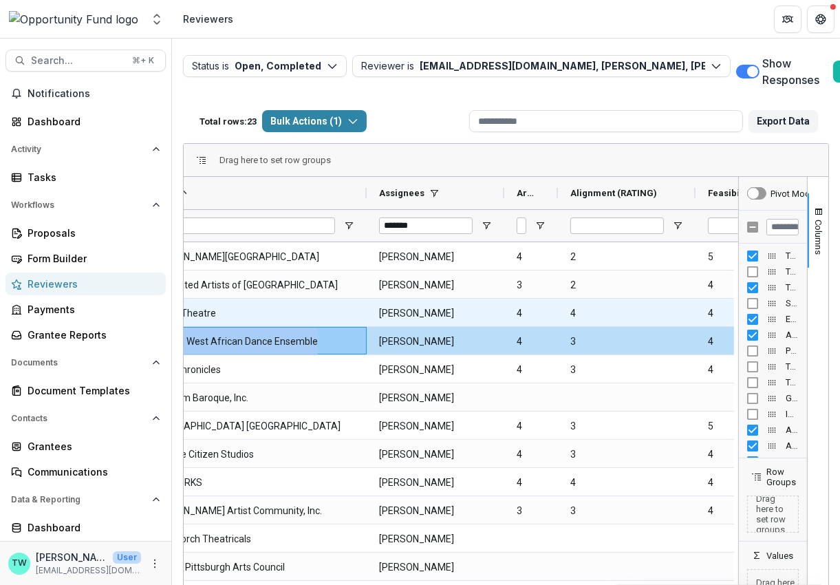
scroll to position [0, 339]
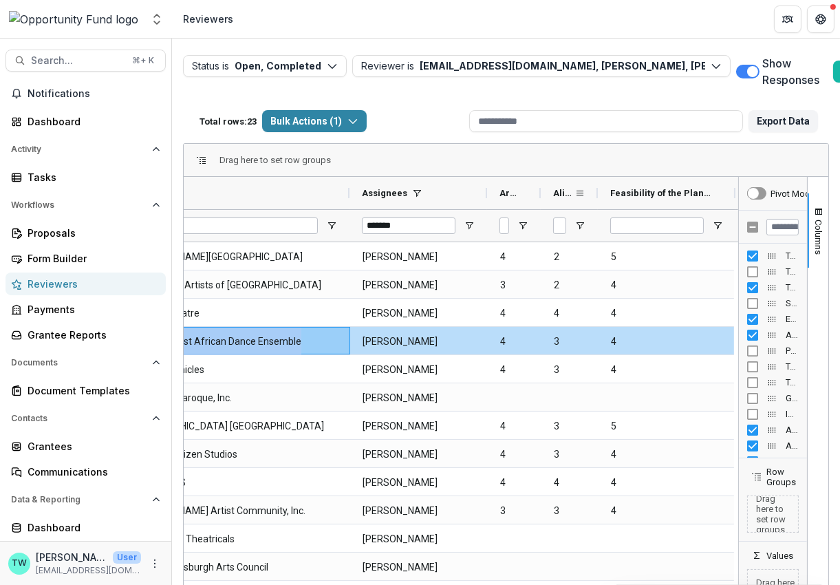
drag, startPoint x: 676, startPoint y: 191, endPoint x: 595, endPoint y: 200, distance: 81.0
click at [595, 200] on div at bounding box center [598, 193] width 6 height 32
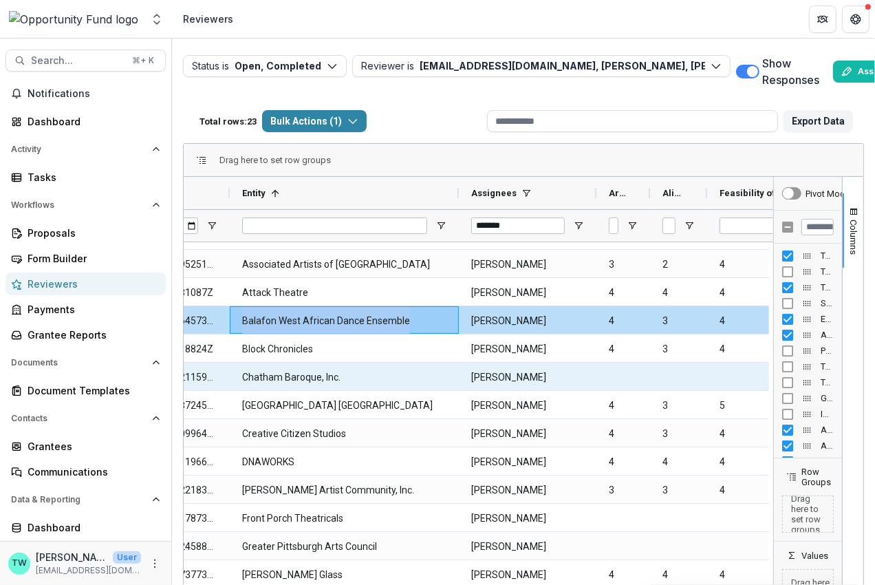
scroll to position [30, 0]
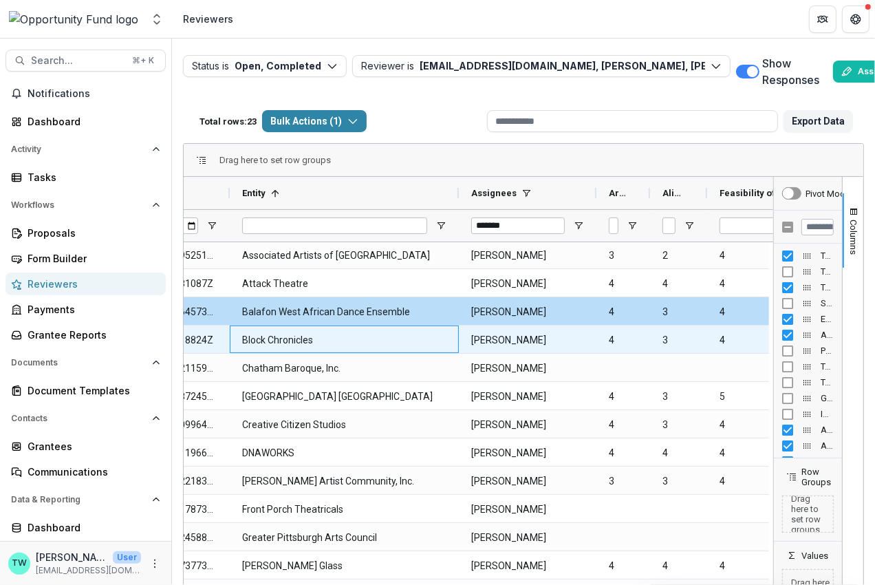
click at [328, 342] on Entity-2614 "Block Chronicles" at bounding box center [344, 340] width 204 height 28
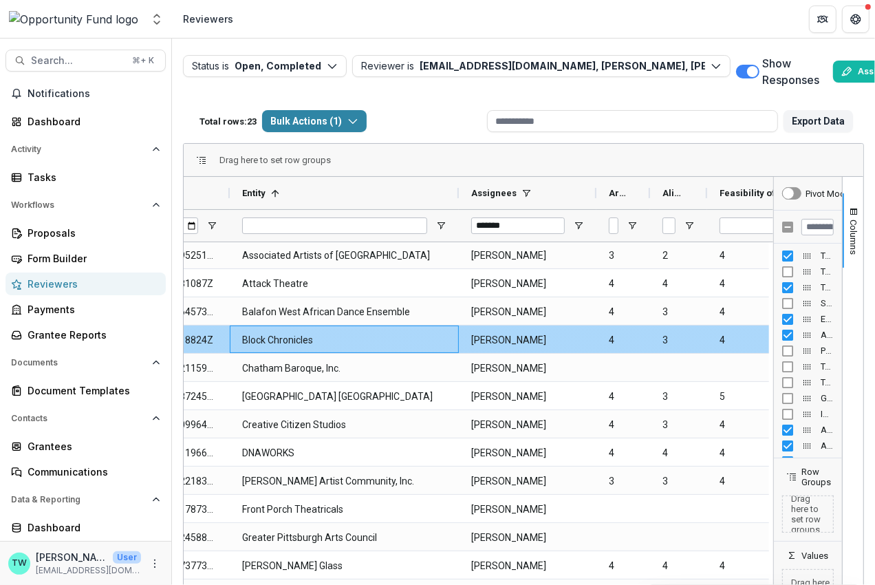
click at [318, 341] on Entity-2614 "Block Chronicles" at bounding box center [344, 340] width 204 height 28
drag, startPoint x: 319, startPoint y: 338, endPoint x: 239, endPoint y: 336, distance: 79.8
click at [239, 336] on div "Block Chronicles" at bounding box center [344, 339] width 229 height 28
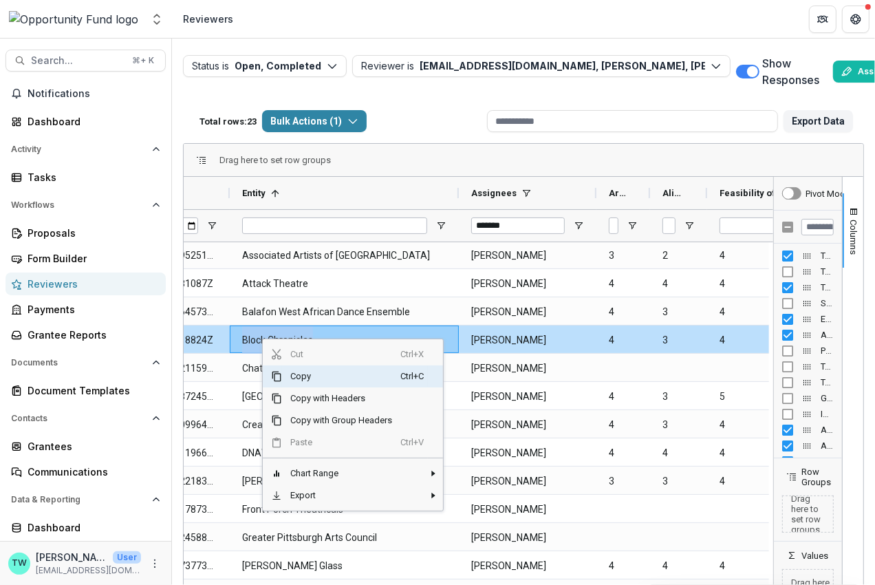
click at [294, 371] on span "Copy" at bounding box center [341, 376] width 118 height 22
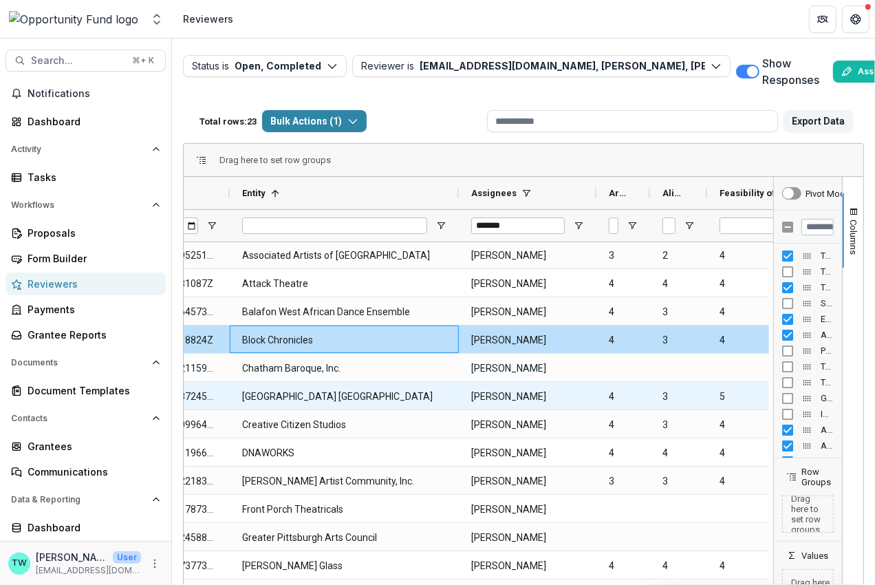
click at [354, 400] on Entity-2616 "[GEOGRAPHIC_DATA] [GEOGRAPHIC_DATA]" at bounding box center [344, 397] width 204 height 28
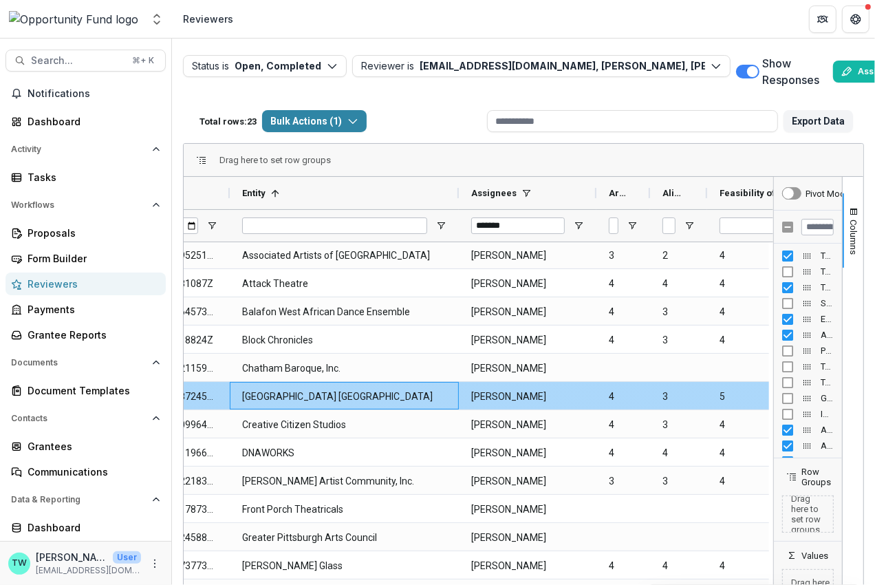
click at [363, 394] on Entity-2616 "[GEOGRAPHIC_DATA] [GEOGRAPHIC_DATA]" at bounding box center [344, 397] width 204 height 28
drag, startPoint x: 360, startPoint y: 396, endPoint x: 233, endPoint y: 389, distance: 126.7
click at [233, 389] on div "[GEOGRAPHIC_DATA] [GEOGRAPHIC_DATA]" at bounding box center [344, 396] width 229 height 28
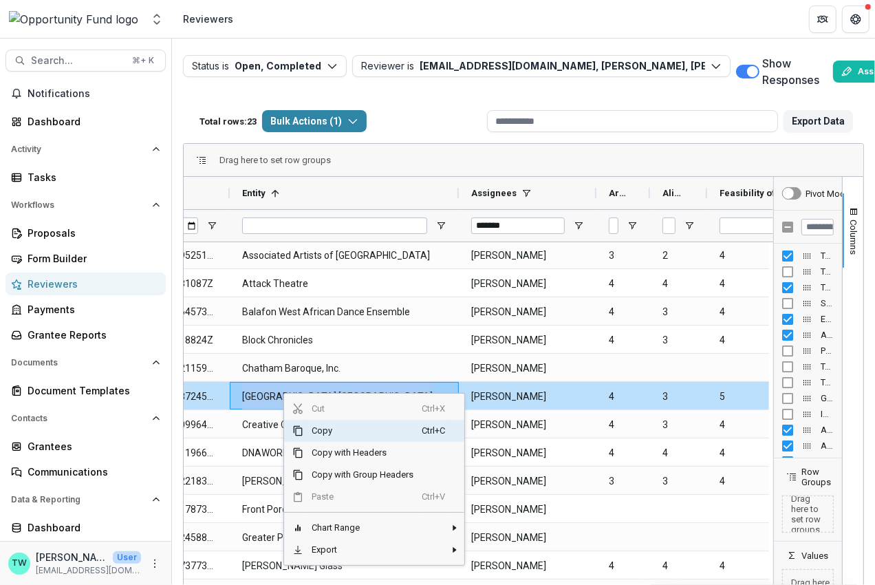
click at [312, 431] on span "Copy" at bounding box center [362, 431] width 118 height 22
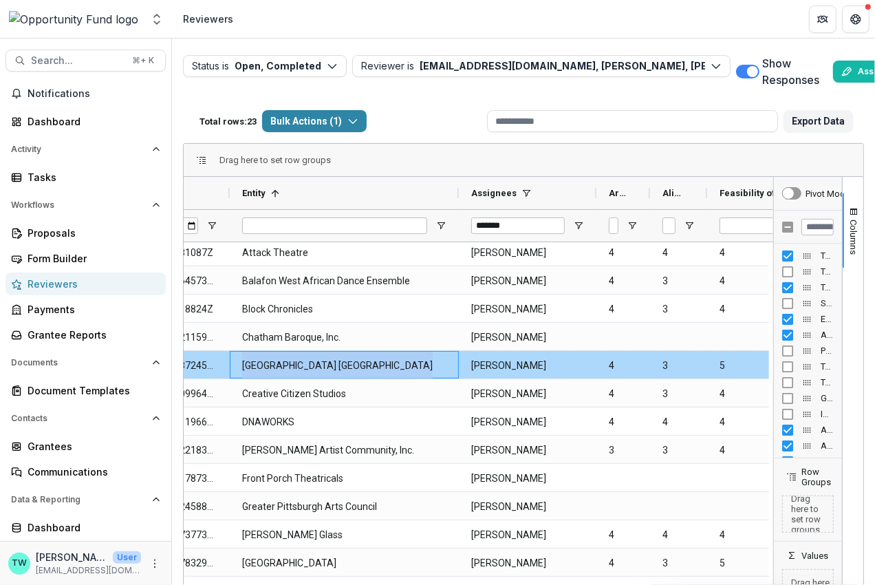
scroll to position [63, 0]
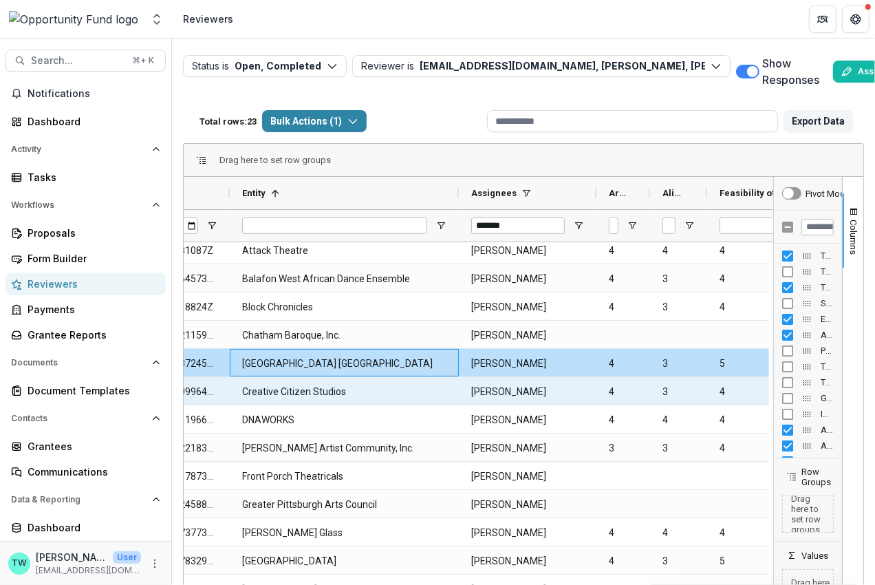
click at [339, 385] on Entity-2617 "Creative Citizen Studios" at bounding box center [344, 392] width 204 height 28
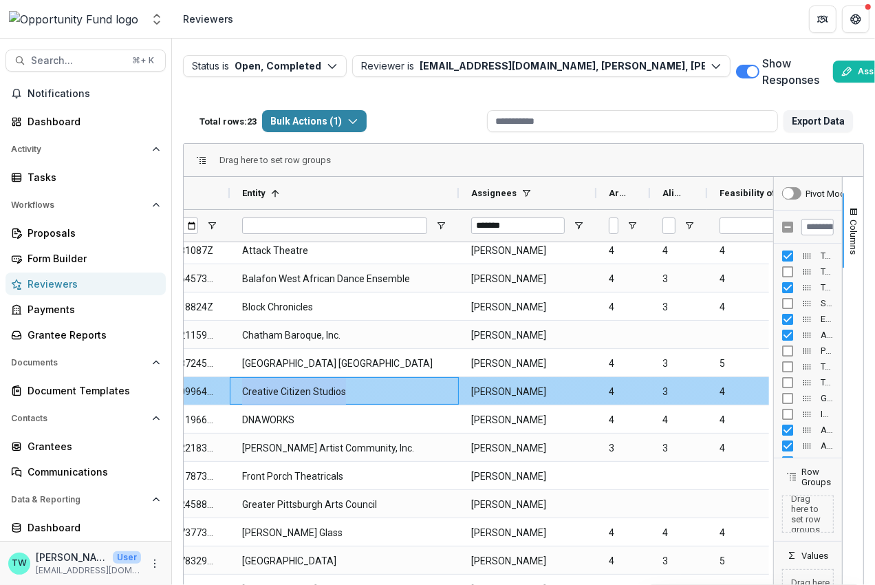
drag, startPoint x: 345, startPoint y: 391, endPoint x: 228, endPoint y: 389, distance: 117.0
click at [230, 389] on div "Creative Citizen Studios" at bounding box center [344, 391] width 229 height 28
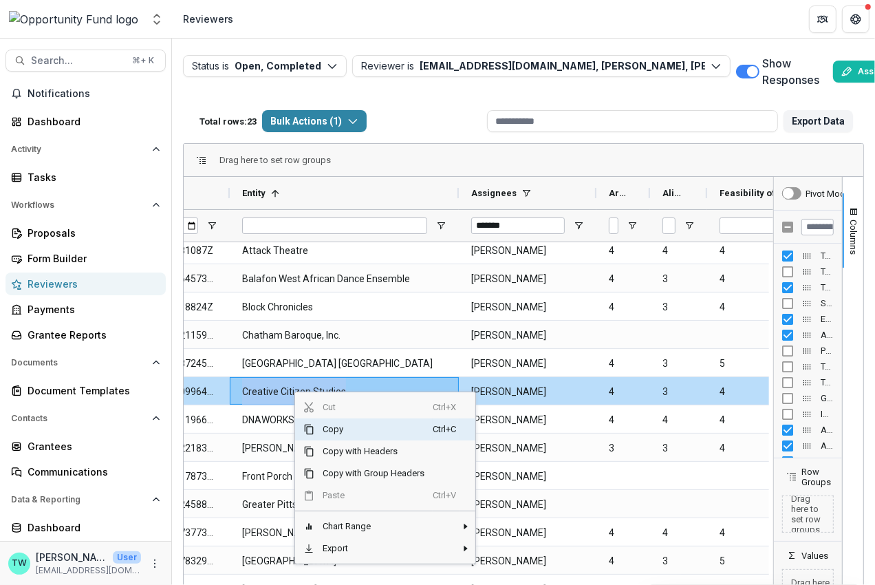
click at [334, 425] on span "Copy" at bounding box center [373, 429] width 118 height 22
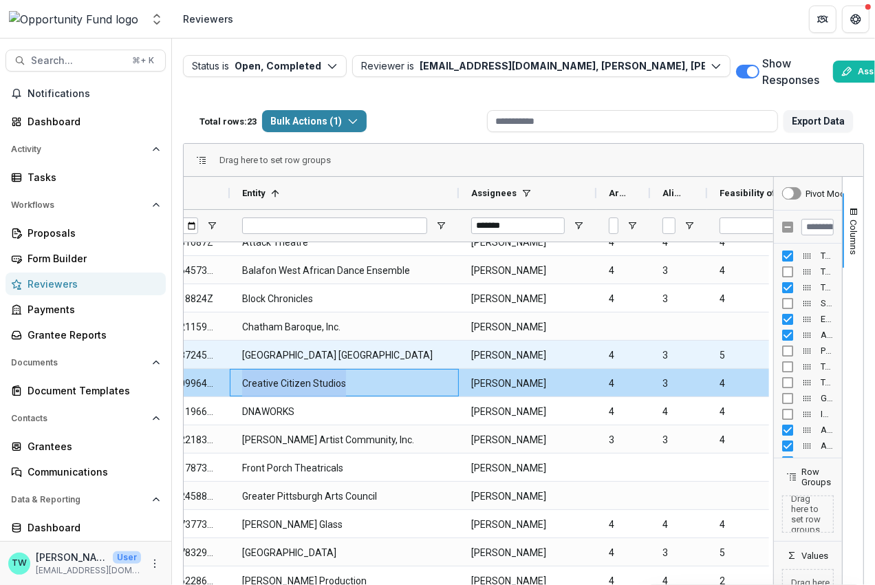
scroll to position [78, 0]
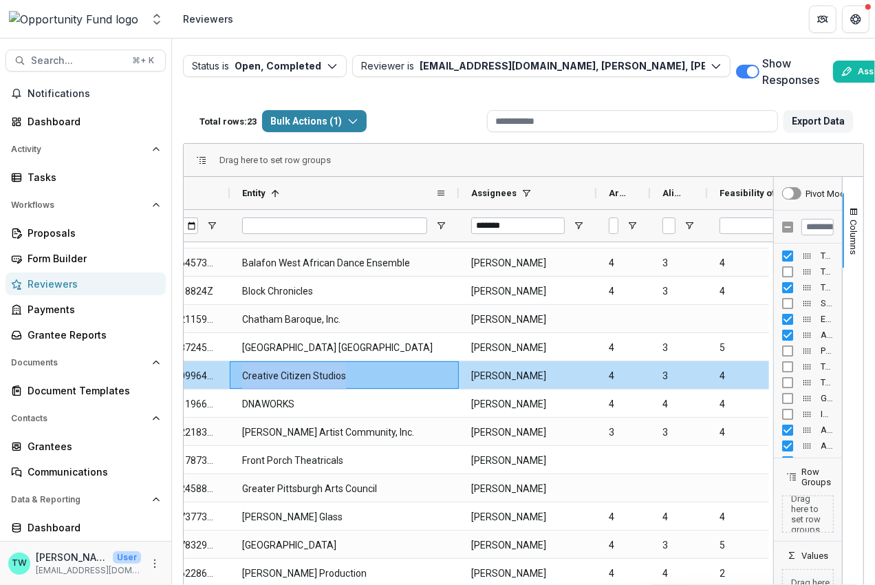
click at [345, 200] on div "Entity 1" at bounding box center [338, 192] width 193 height 25
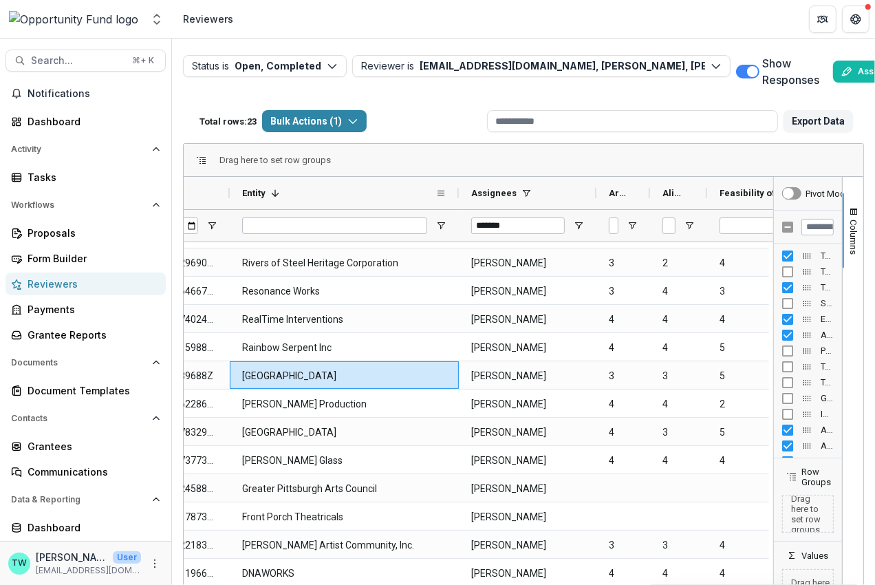
click at [345, 200] on div "Entity 1" at bounding box center [338, 192] width 193 height 25
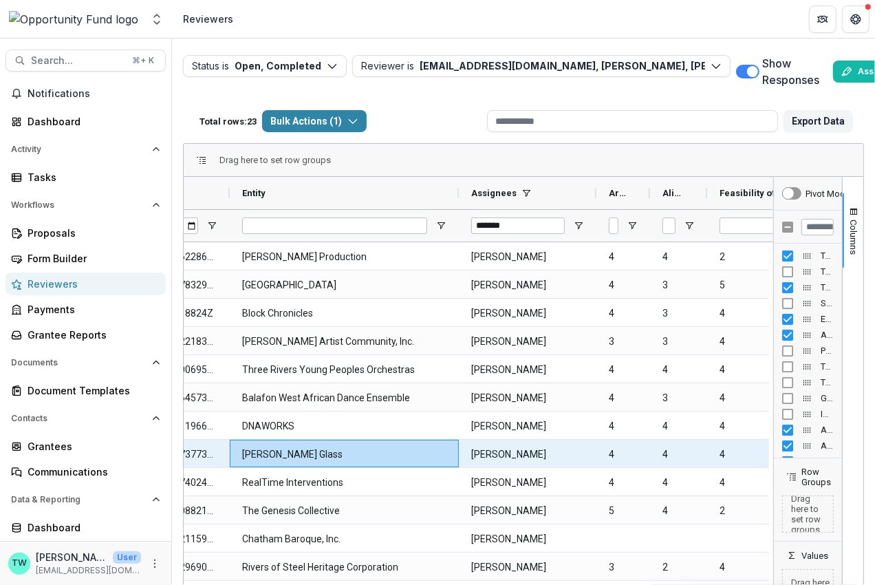
scroll to position [0, 0]
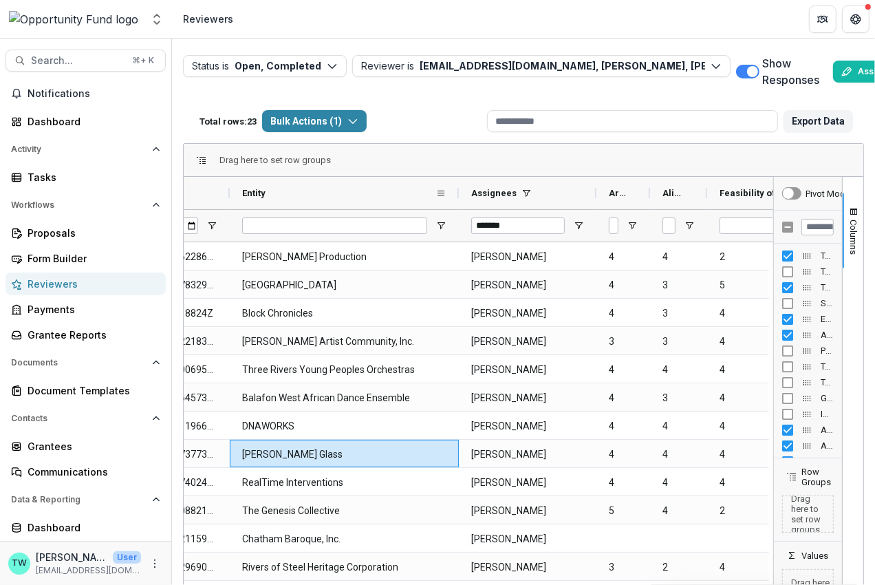
click at [329, 203] on div "Entity" at bounding box center [338, 192] width 193 height 25
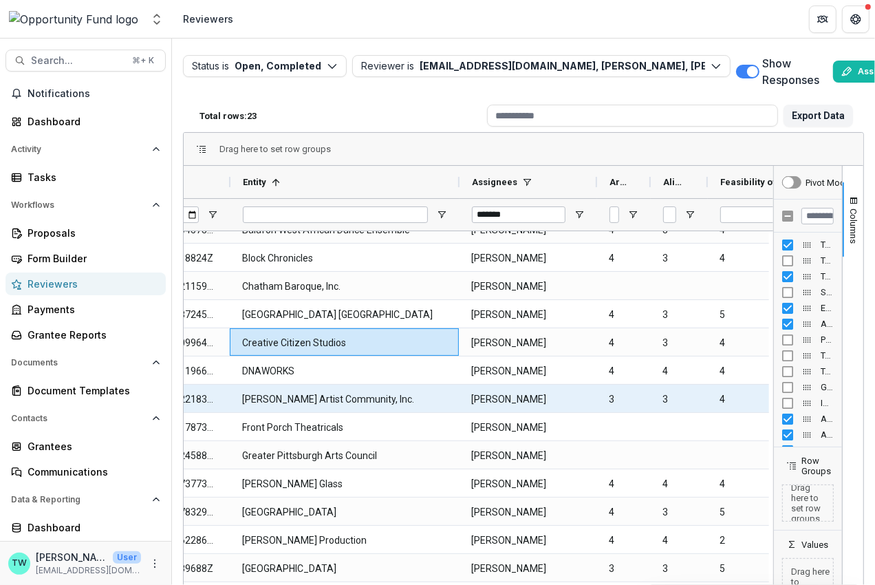
scroll to position [0, 233]
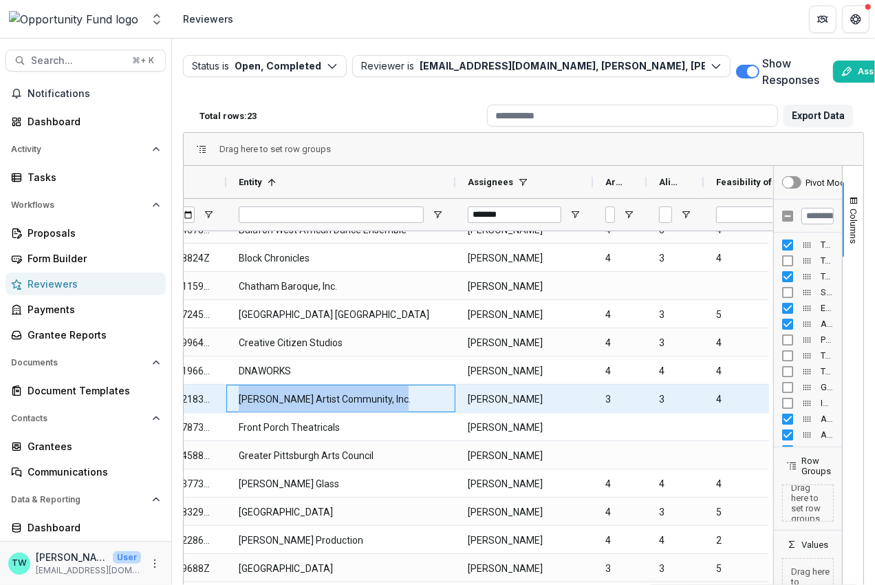
drag, startPoint x: 409, startPoint y: 398, endPoint x: 235, endPoint y: 398, distance: 174.1
click at [235, 398] on div "[PERSON_NAME] Artist Community, Inc." at bounding box center [340, 399] width 229 height 28
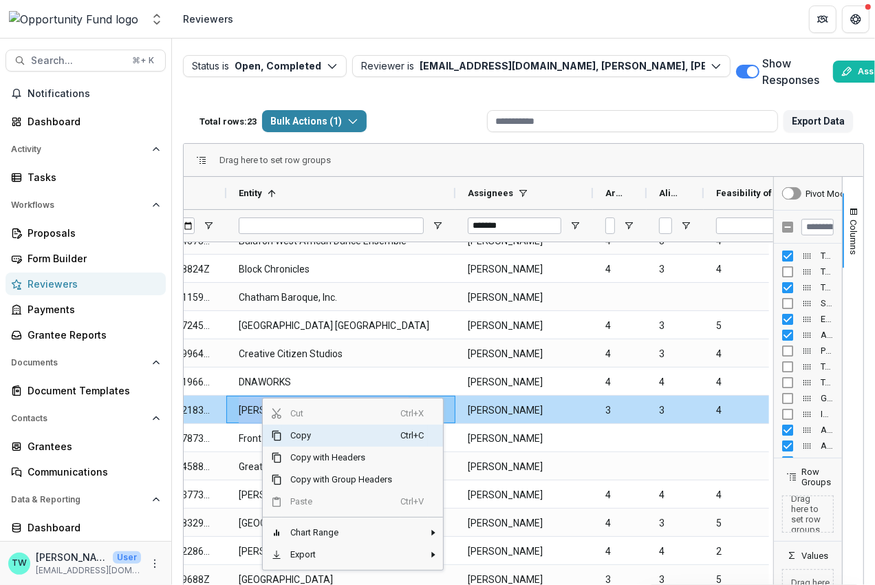
click at [294, 433] on span "Copy" at bounding box center [341, 436] width 118 height 22
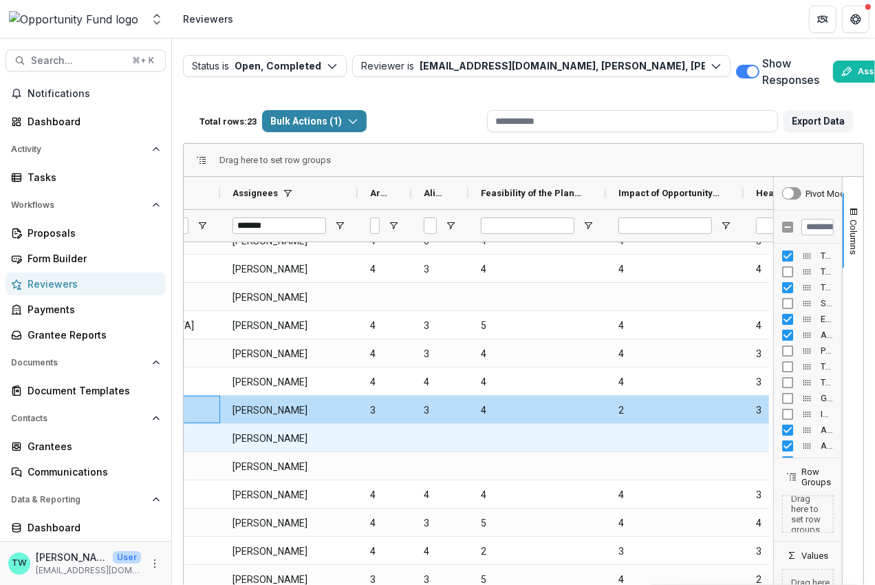
scroll to position [0, 473]
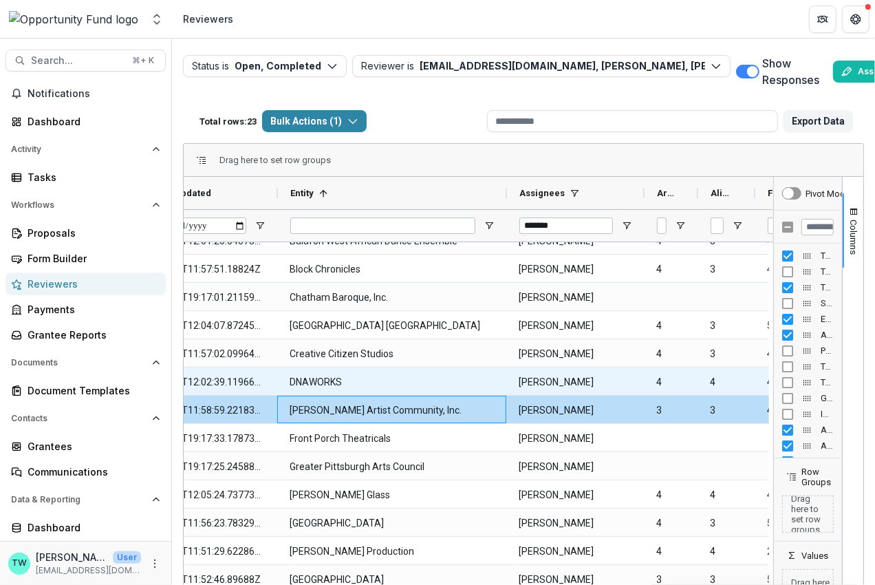
click at [333, 378] on Entity-2618 "DNAWORKS" at bounding box center [392, 382] width 204 height 28
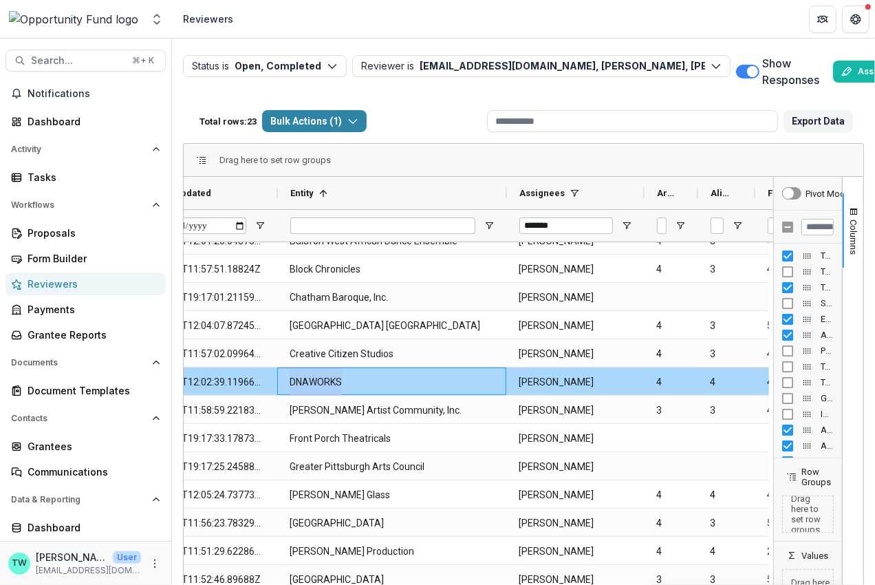
drag, startPoint x: 347, startPoint y: 379, endPoint x: 290, endPoint y: 383, distance: 57.2
click at [290, 383] on Entity-2618 "DNAWORKS" at bounding box center [392, 382] width 204 height 28
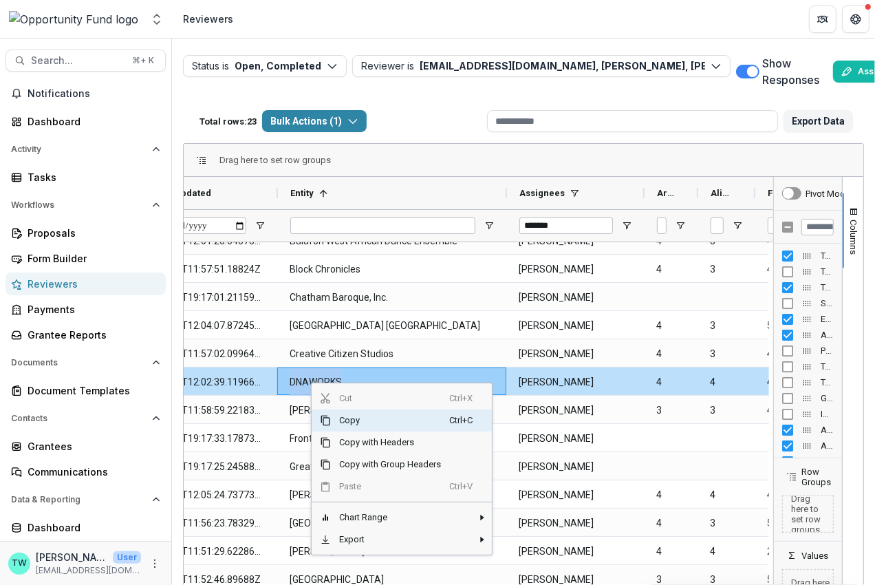
click at [345, 419] on span "Copy" at bounding box center [390, 420] width 118 height 22
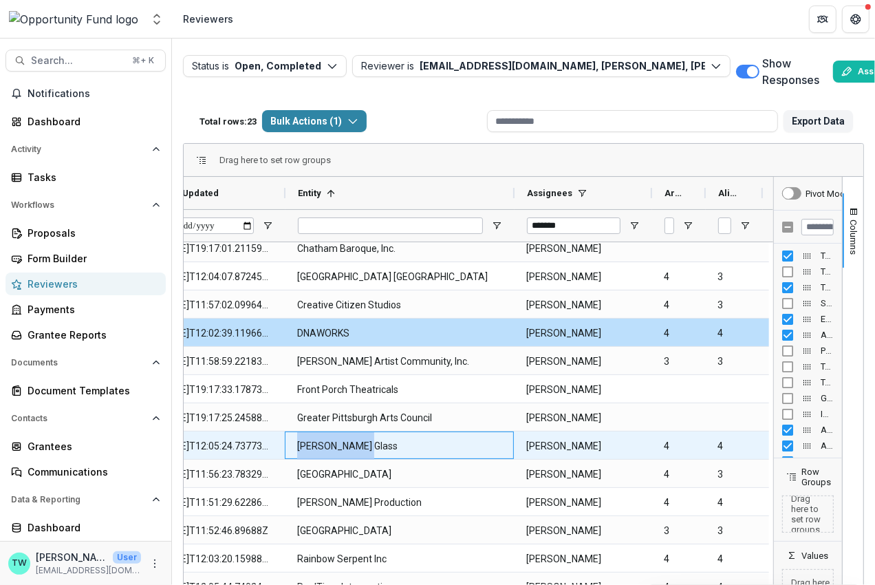
drag, startPoint x: 374, startPoint y: 443, endPoint x: 292, endPoint y: 444, distance: 82.6
click at [292, 444] on div "[PERSON_NAME] Glass" at bounding box center [399, 445] width 229 height 28
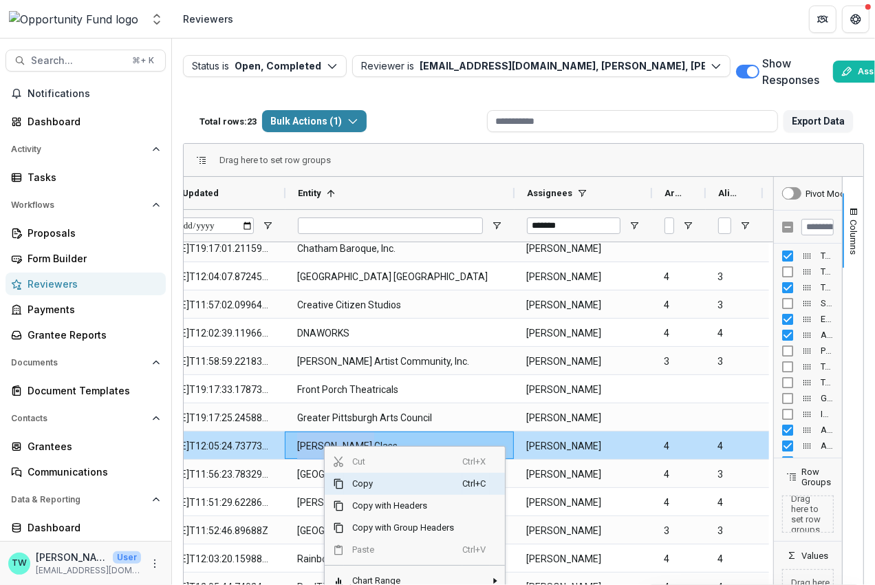
click at [361, 477] on span "Copy" at bounding box center [403, 484] width 118 height 22
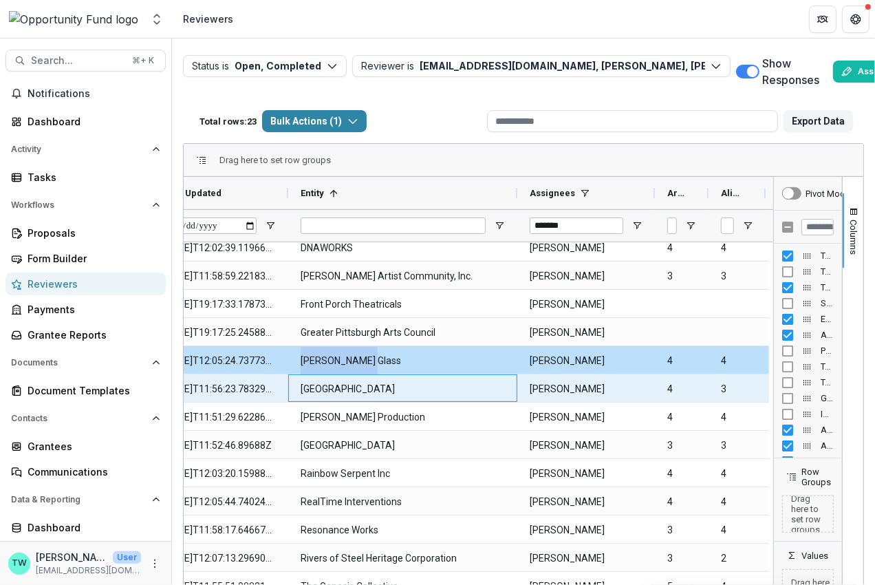
drag, startPoint x: 429, startPoint y: 385, endPoint x: 299, endPoint y: 396, distance: 131.2
click at [299, 396] on div "[GEOGRAPHIC_DATA]" at bounding box center [402, 388] width 229 height 28
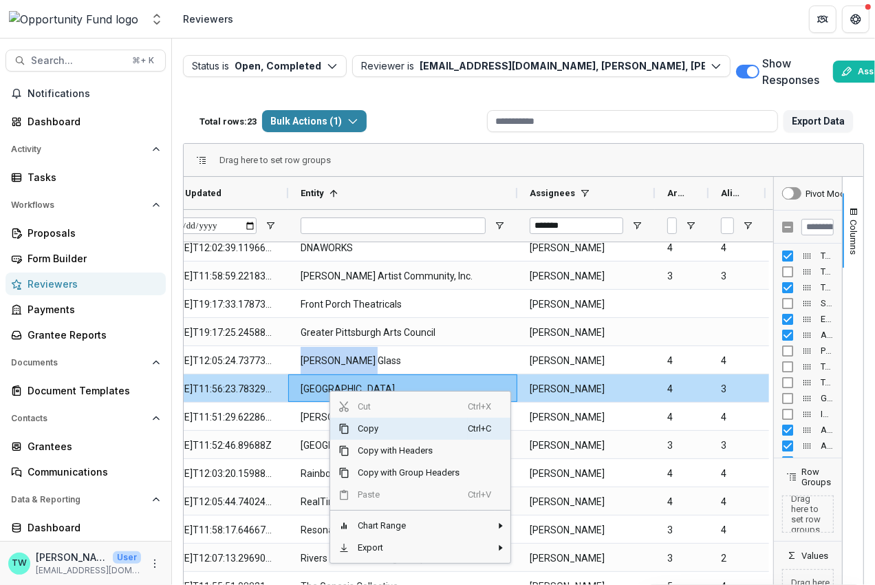
click at [367, 428] on span "Copy" at bounding box center [409, 429] width 118 height 22
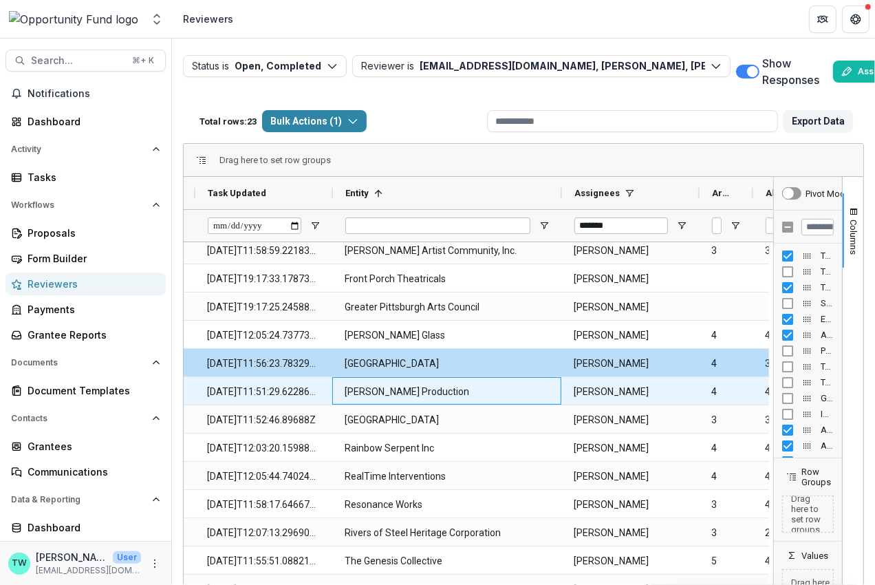
click at [401, 393] on Entity-2624 "[PERSON_NAME] Production" at bounding box center [447, 392] width 204 height 28
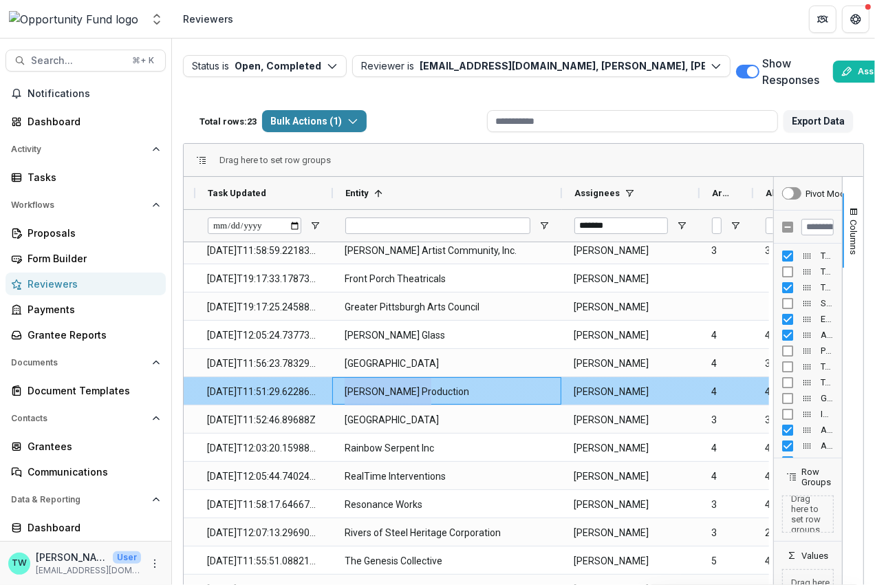
drag, startPoint x: 421, startPoint y: 394, endPoint x: 332, endPoint y: 392, distance: 89.5
click at [332, 392] on div "[PERSON_NAME] Production" at bounding box center [446, 391] width 229 height 28
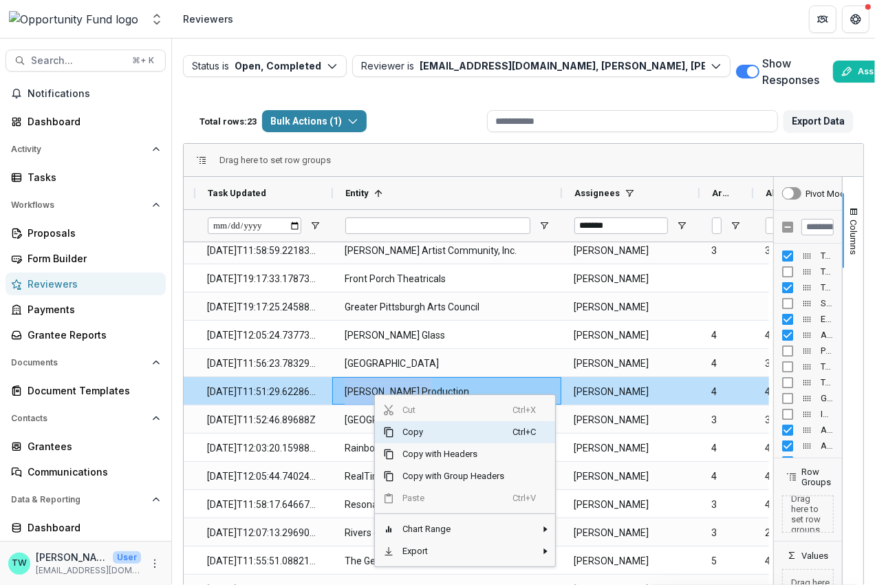
click at [416, 436] on span "Copy" at bounding box center [453, 432] width 118 height 22
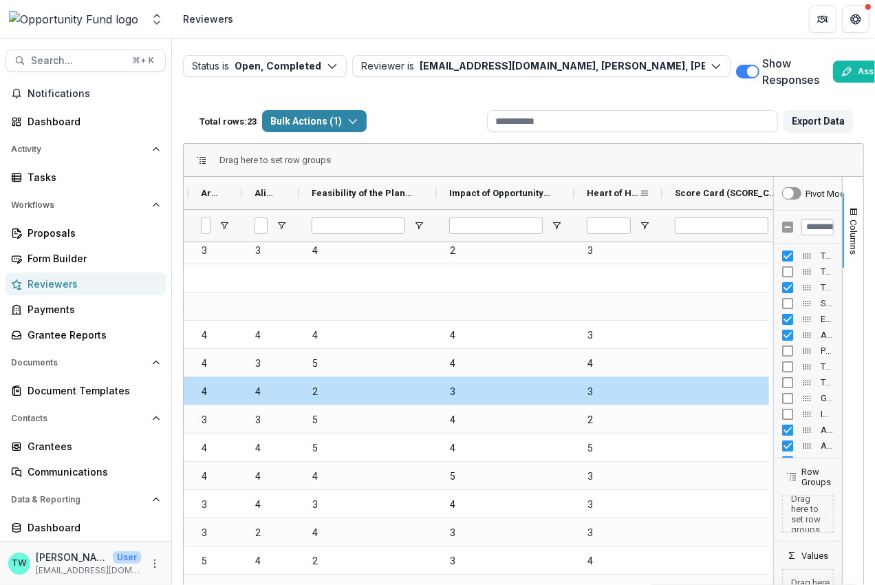
drag, startPoint x: 711, startPoint y: 191, endPoint x: 661, endPoint y: 195, distance: 49.7
click at [661, 195] on div at bounding box center [663, 193] width 6 height 32
drag, startPoint x: 574, startPoint y: 192, endPoint x: 510, endPoint y: 196, distance: 64.8
click at [510, 196] on div at bounding box center [510, 193] width 6 height 32
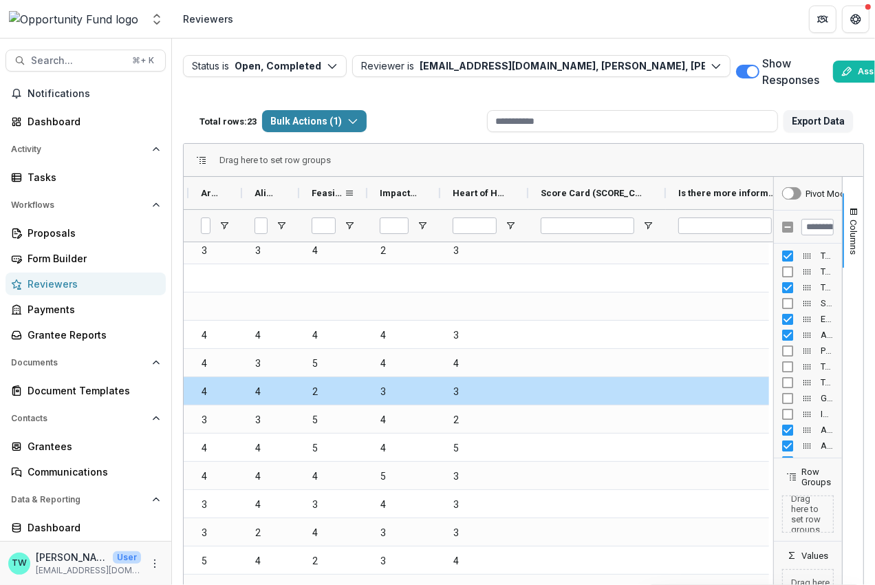
drag, startPoint x: 433, startPoint y: 191, endPoint x: 364, endPoint y: 197, distance: 69.8
click at [365, 197] on div at bounding box center [368, 193] width 6 height 32
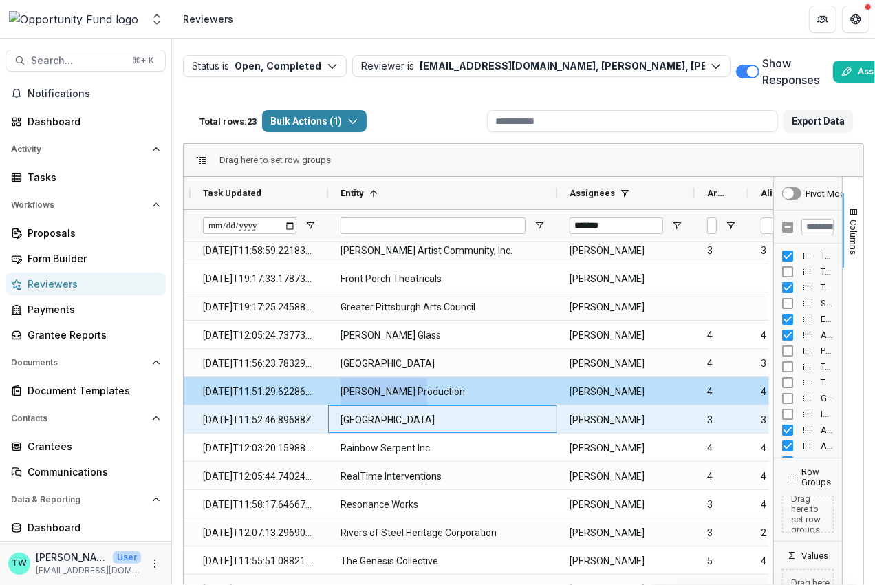
drag, startPoint x: 431, startPoint y: 418, endPoint x: 340, endPoint y: 422, distance: 90.9
click at [341, 422] on Entity-2625 "[GEOGRAPHIC_DATA]" at bounding box center [443, 420] width 204 height 28
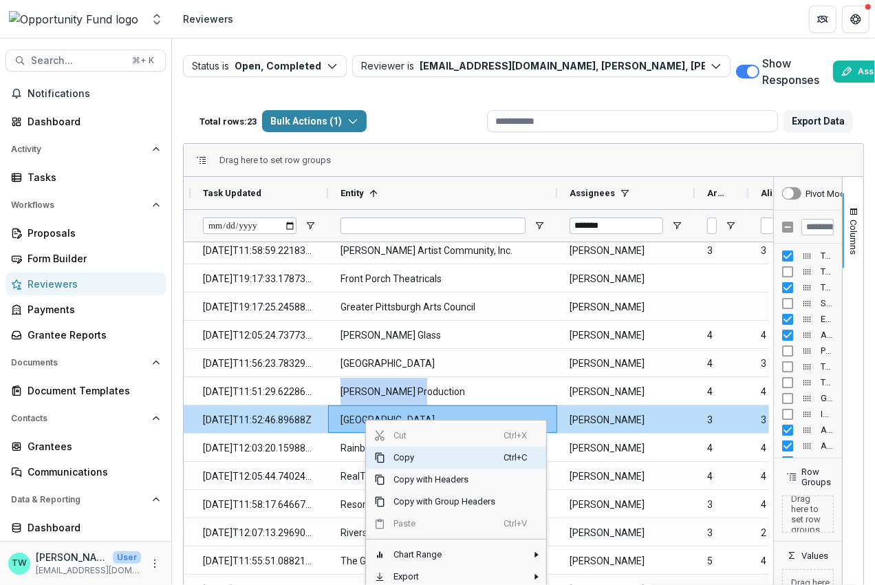
click at [409, 455] on span "Copy" at bounding box center [444, 458] width 118 height 22
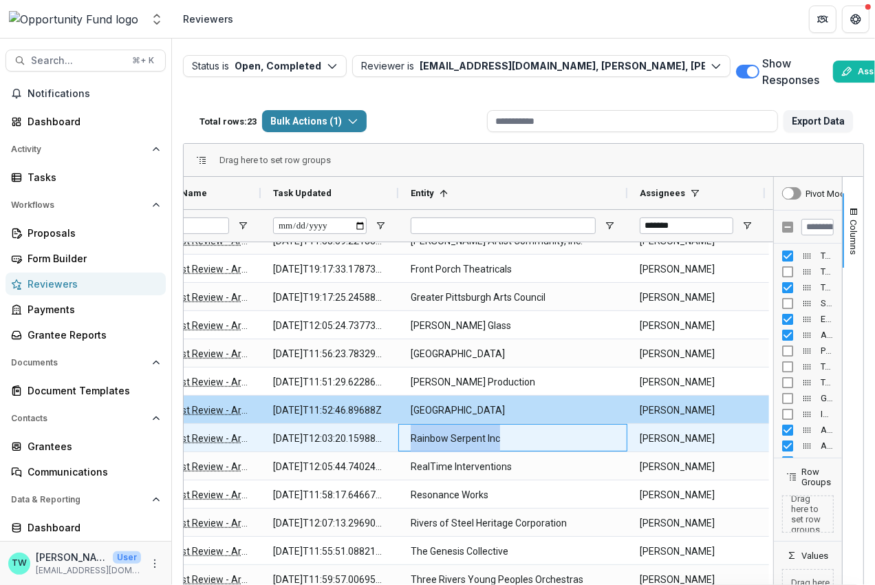
drag, startPoint x: 513, startPoint y: 436, endPoint x: 410, endPoint y: 443, distance: 102.7
click at [411, 443] on Entity-2626 "Rainbow Serpent Inc" at bounding box center [513, 439] width 204 height 28
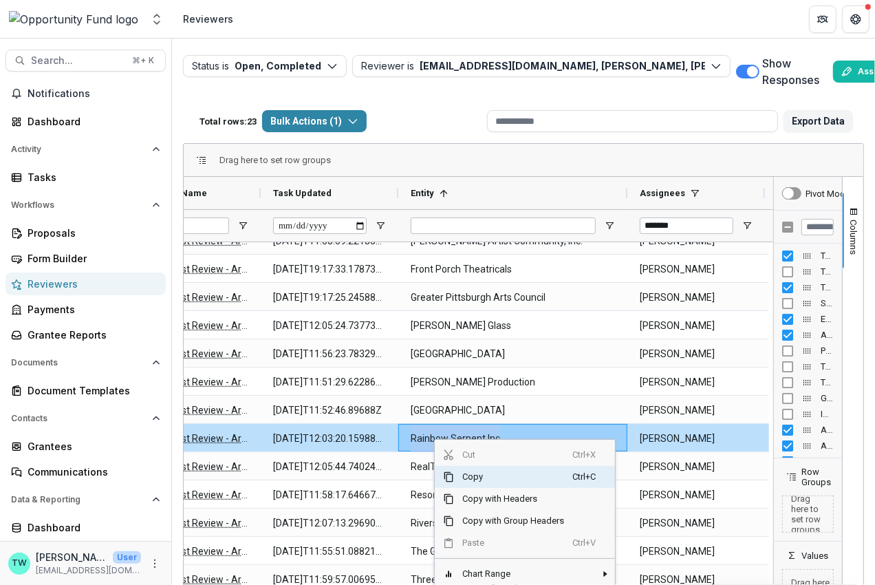
click at [473, 473] on span "Copy" at bounding box center [513, 477] width 118 height 22
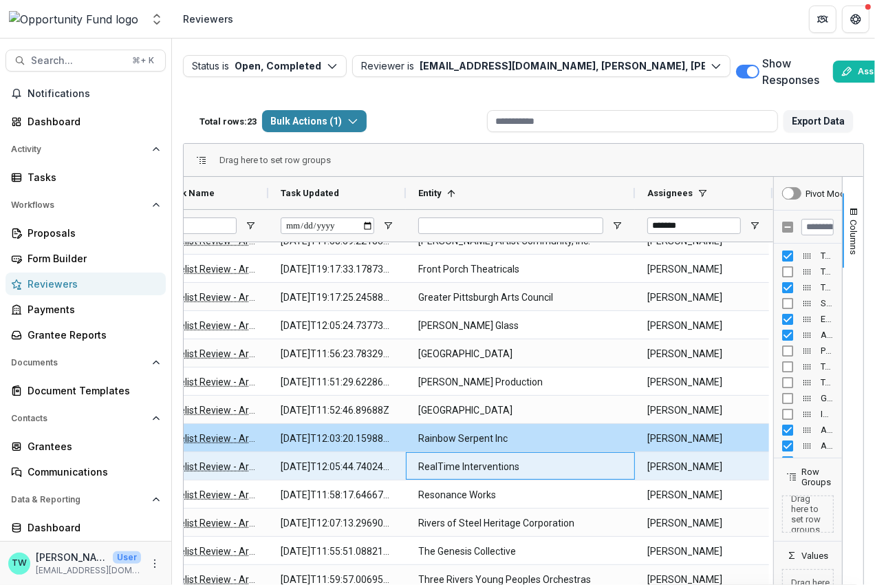
click at [521, 466] on Entity-2627 "RealTime Interventions" at bounding box center [520, 467] width 204 height 28
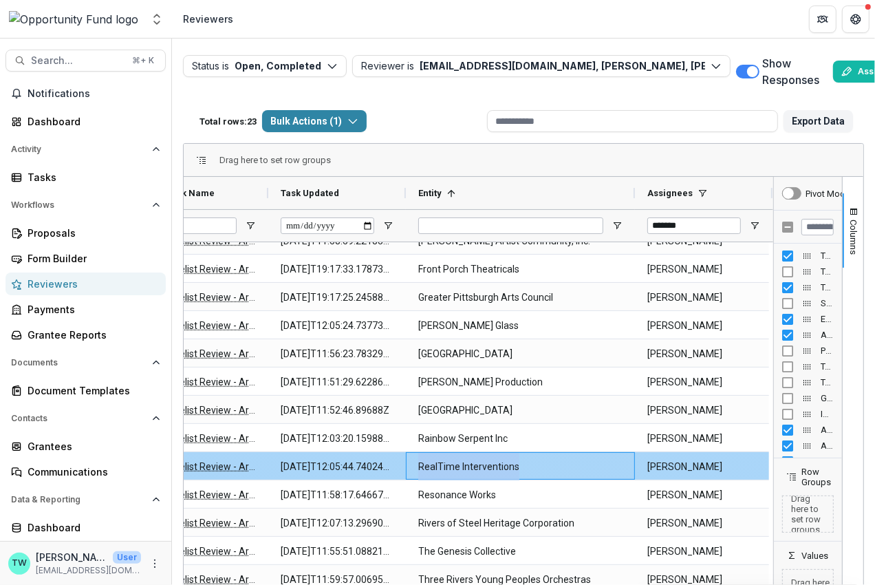
drag, startPoint x: 522, startPoint y: 466, endPoint x: 421, endPoint y: 469, distance: 101.2
click at [418, 469] on Entity-2627 "RealTime Interventions" at bounding box center [520, 467] width 204 height 28
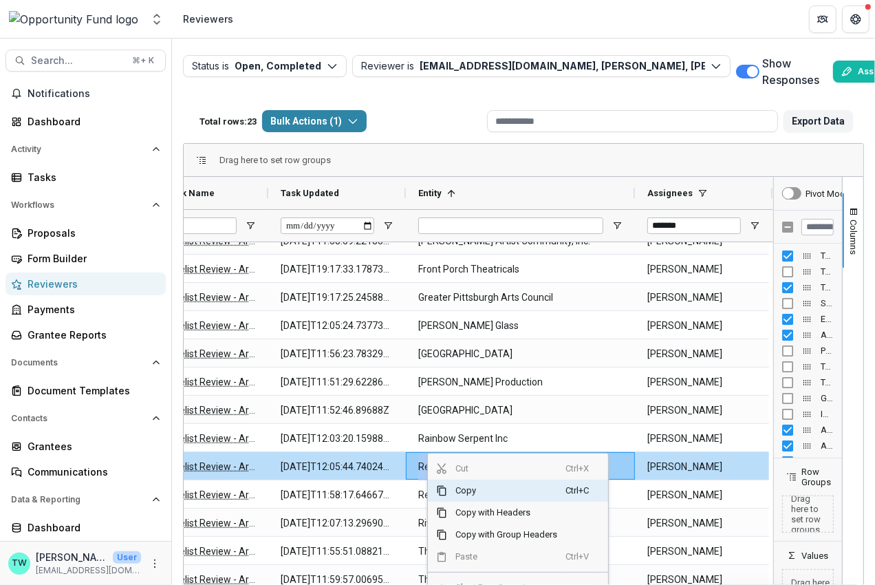
click at [464, 488] on span "Copy" at bounding box center [506, 491] width 118 height 22
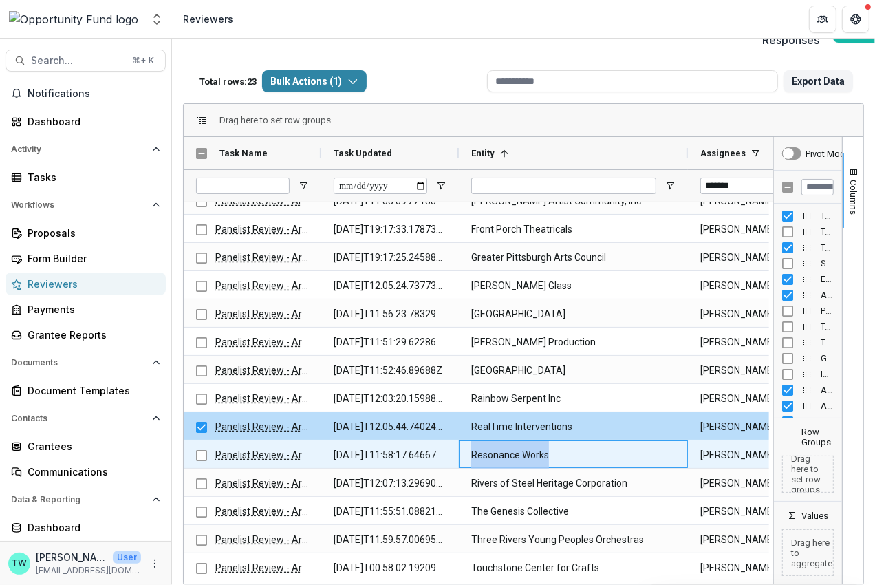
drag, startPoint x: 560, startPoint y: 442, endPoint x: 462, endPoint y: 441, distance: 97.7
click at [462, 441] on div "Resonance Works" at bounding box center [573, 454] width 229 height 28
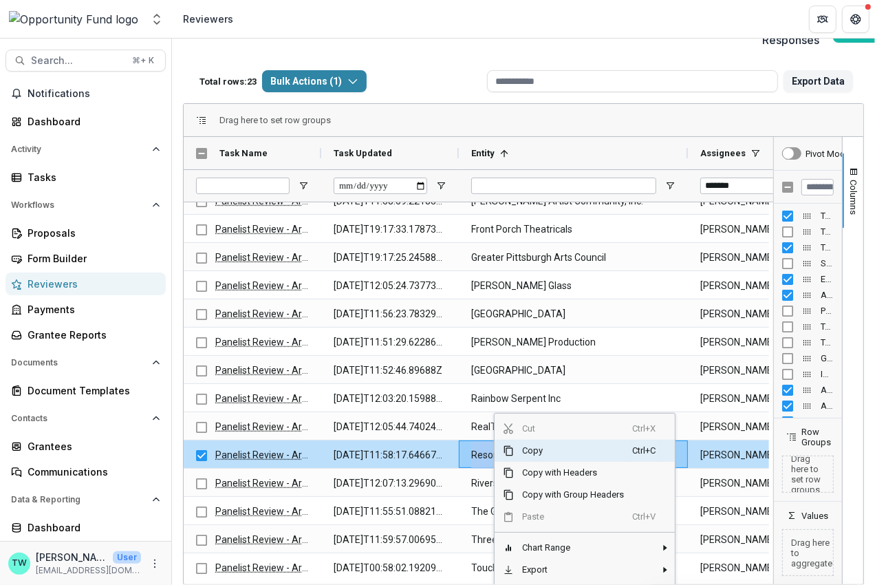
click at [525, 440] on span "Copy" at bounding box center [573, 451] width 118 height 22
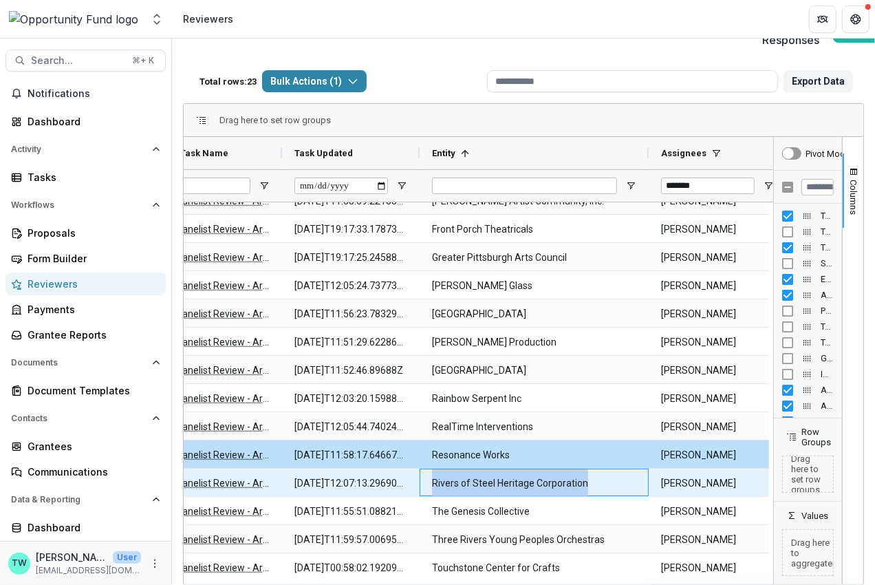
drag, startPoint x: 596, startPoint y: 471, endPoint x: 428, endPoint y: 473, distance: 167.9
click at [428, 473] on div "Rivers of Steel Heritage Corporation" at bounding box center [534, 483] width 229 height 28
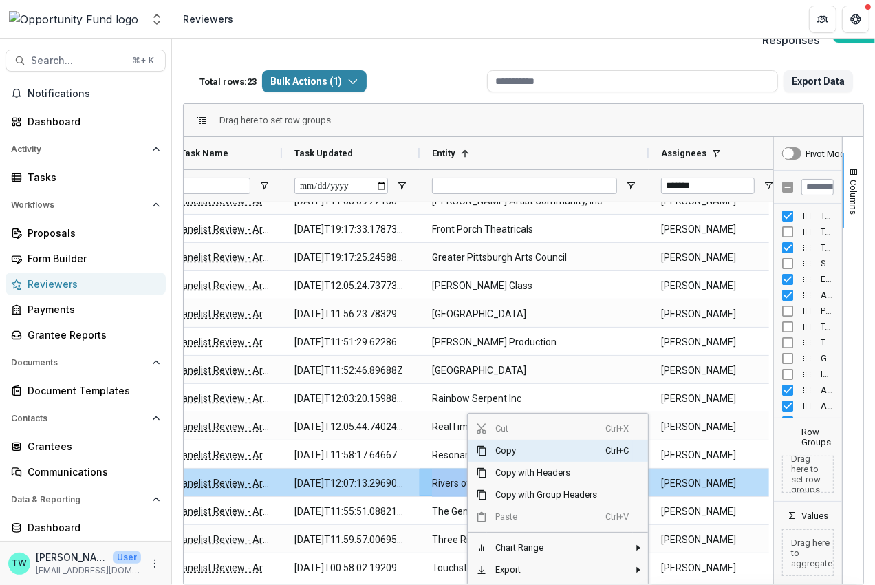
click at [507, 440] on span "Copy" at bounding box center [546, 451] width 118 height 22
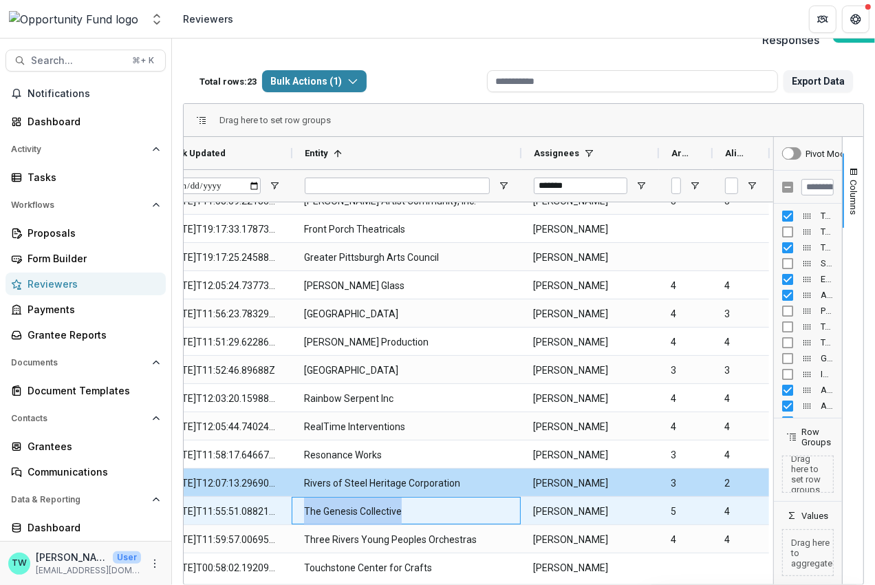
drag, startPoint x: 411, startPoint y: 498, endPoint x: 295, endPoint y: 497, distance: 115.6
click at [295, 497] on div "The Genesis Collective" at bounding box center [406, 511] width 229 height 28
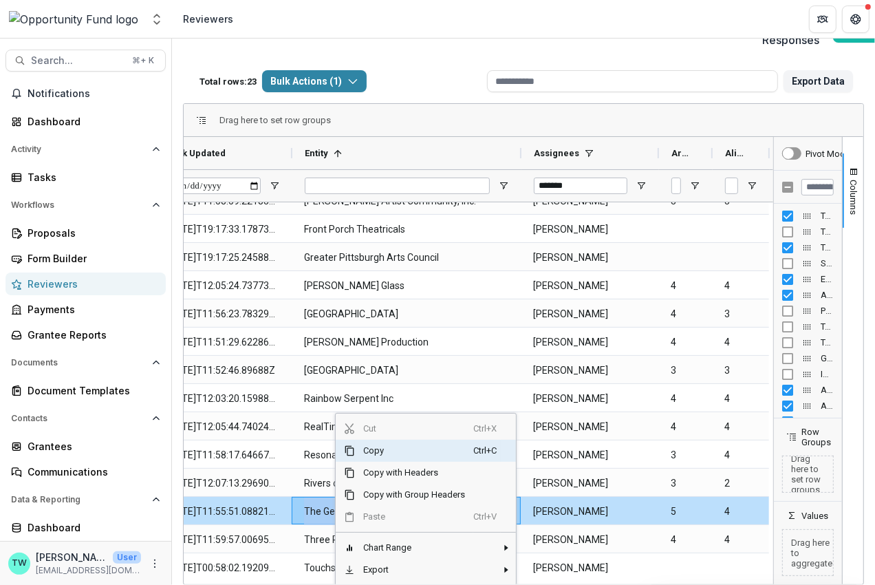
click at [371, 440] on span "Copy" at bounding box center [414, 451] width 118 height 22
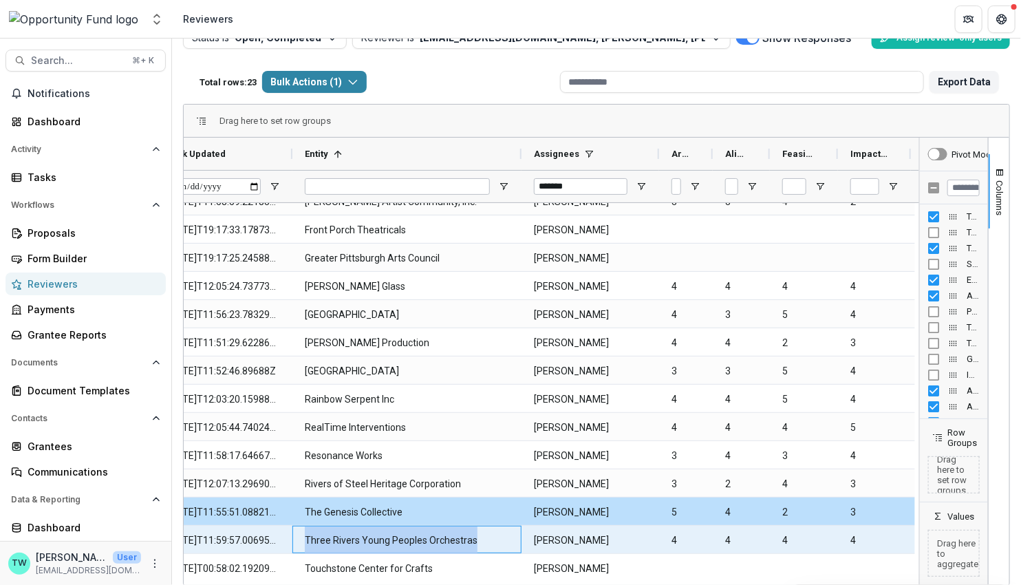
drag, startPoint x: 495, startPoint y: 537, endPoint x: 303, endPoint y: 539, distance: 192.0
click at [303, 539] on div "Three Rivers Young Peoples Orchestras" at bounding box center [406, 540] width 229 height 28
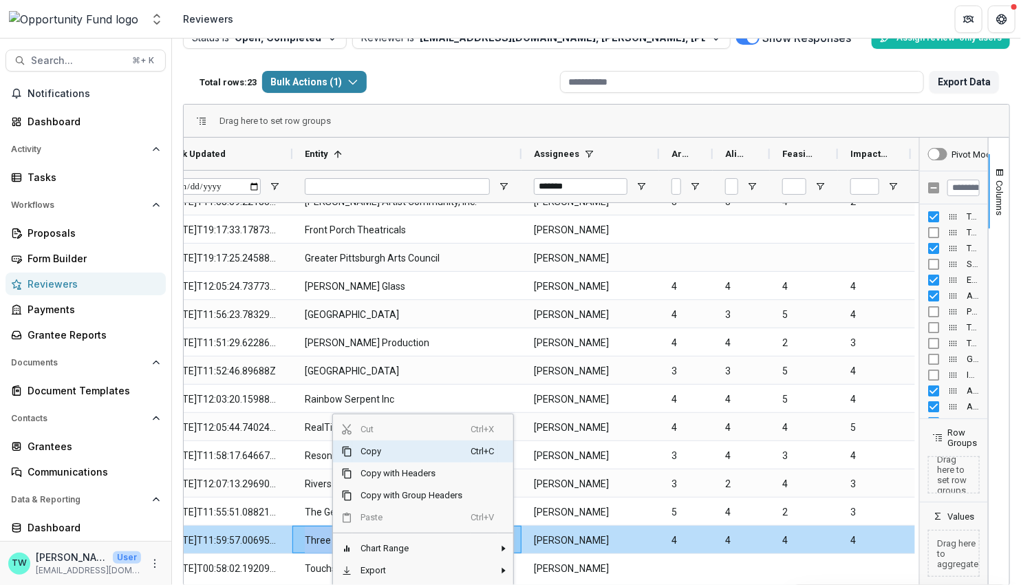
click at [376, 452] on span "Copy" at bounding box center [411, 451] width 118 height 22
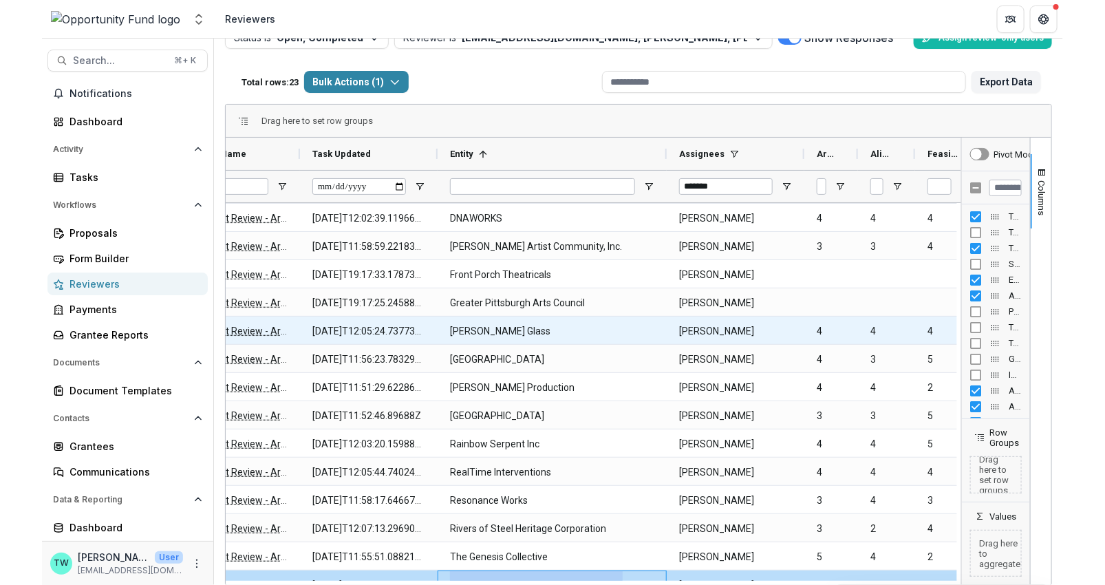
scroll to position [0, 0]
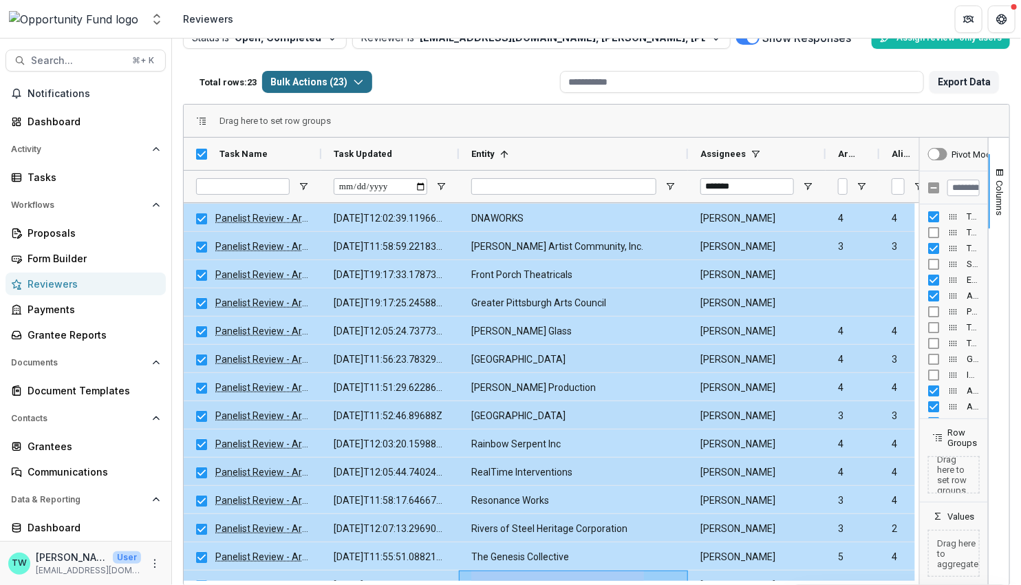
click at [364, 85] on icon "button" at bounding box center [358, 81] width 11 height 11
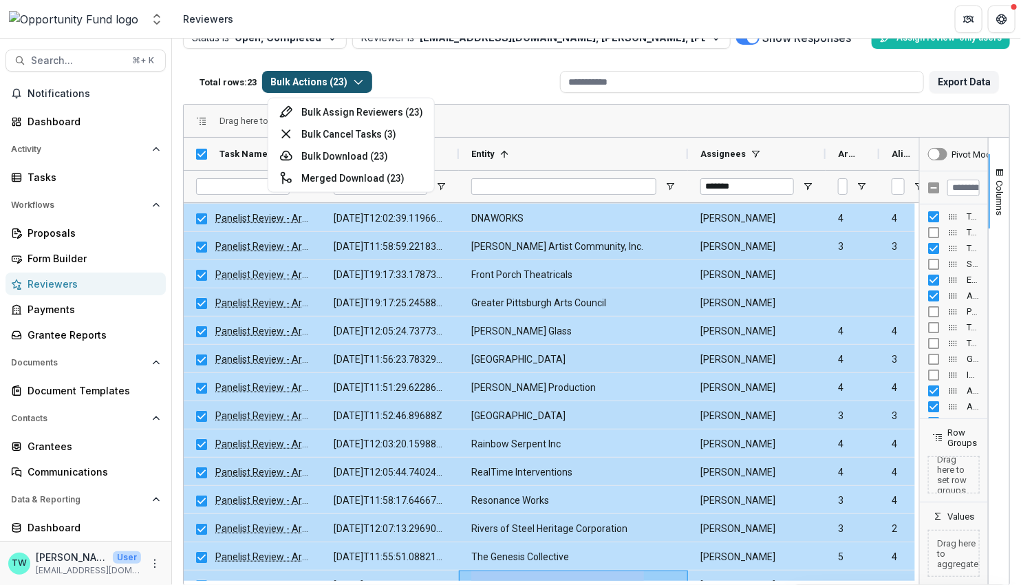
click at [364, 85] on icon "button" at bounding box center [358, 81] width 11 height 11
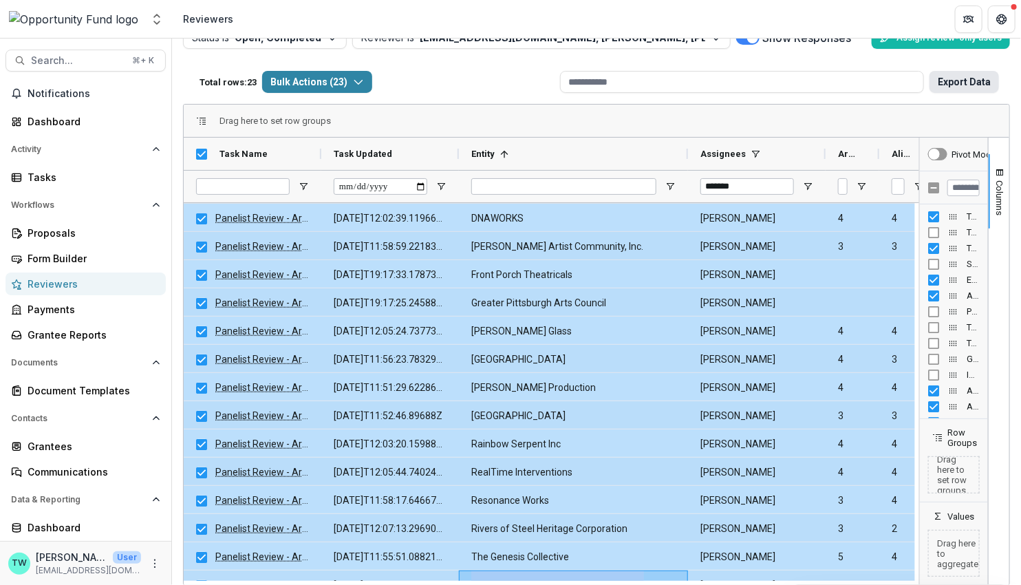
click at [968, 85] on button "Export Data" at bounding box center [964, 82] width 69 height 22
click at [454, 127] on div "Drag here to set row groups" at bounding box center [597, 121] width 826 height 33
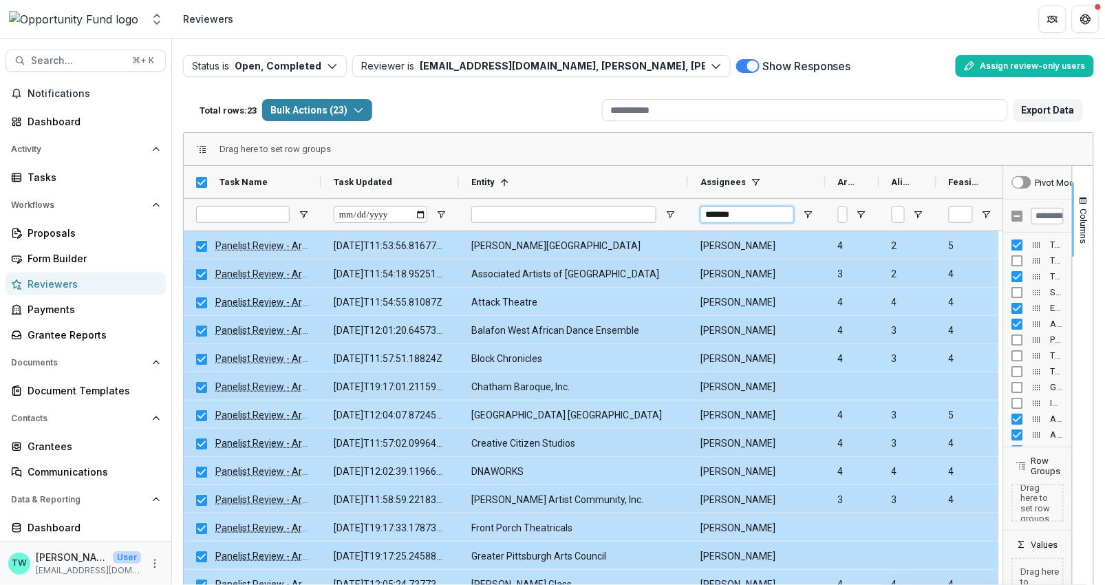
drag, startPoint x: 751, startPoint y: 213, endPoint x: 663, endPoint y: 209, distance: 87.5
click at [663, 209] on div "*******" at bounding box center [1087, 214] width 1807 height 32
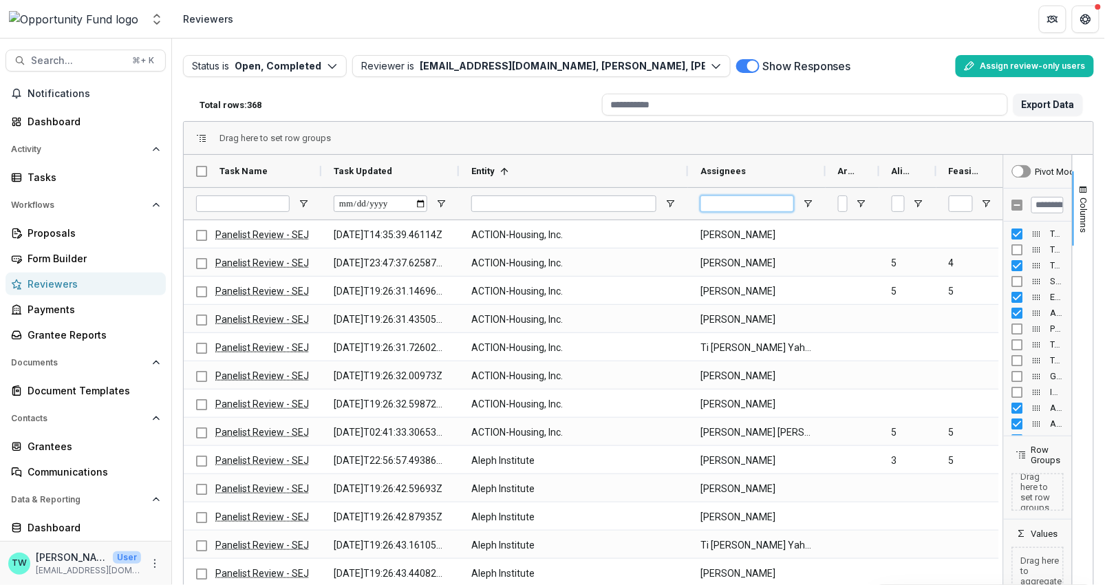
click at [729, 204] on input "Assignees Filter Input" at bounding box center [747, 203] width 94 height 17
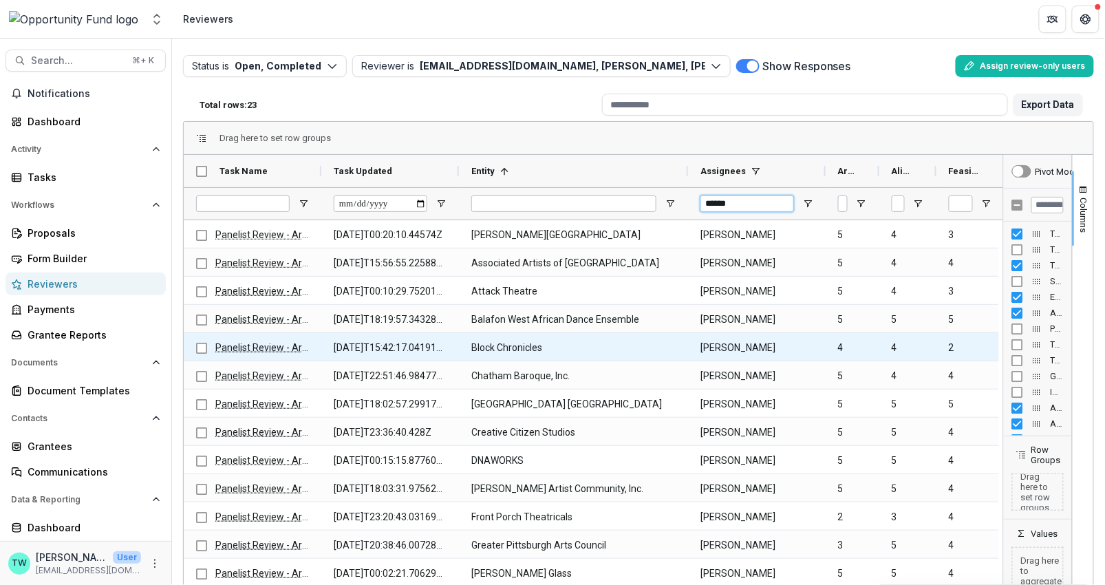
scroll to position [0, 138]
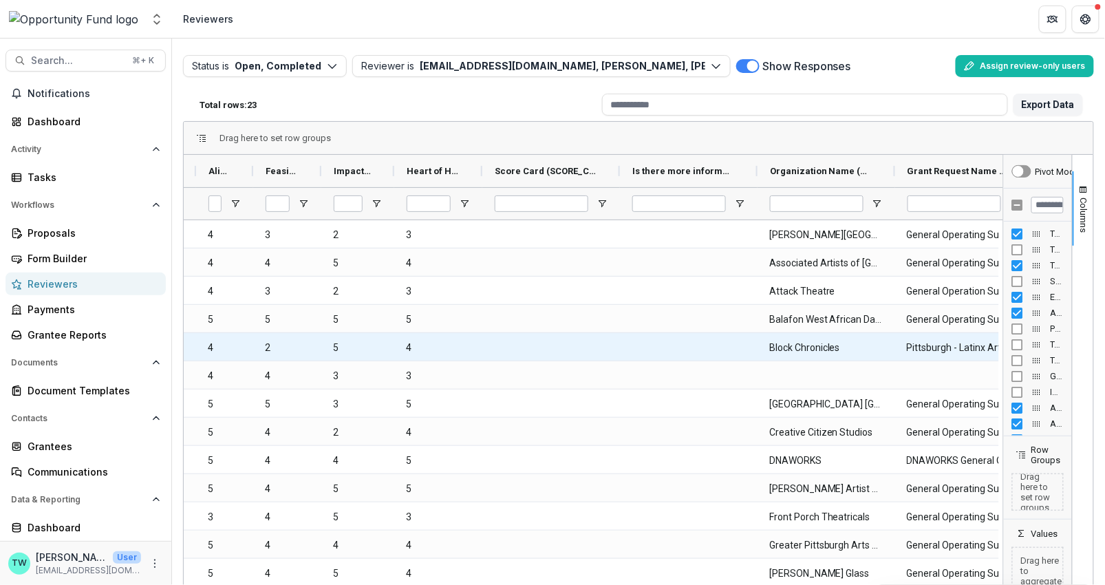
type input "******"
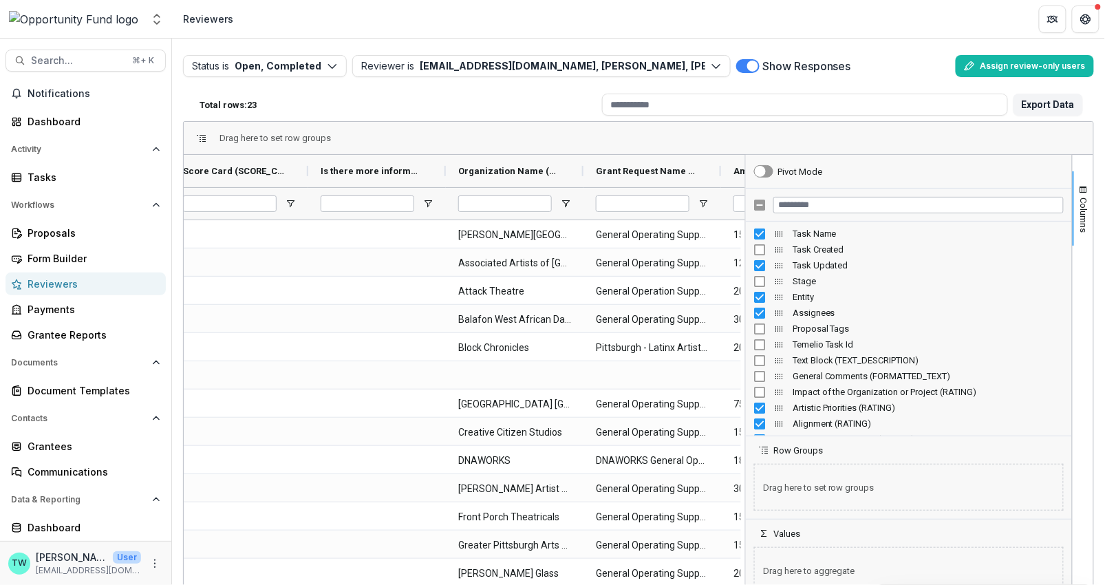
drag, startPoint x: 998, startPoint y: 271, endPoint x: 740, endPoint y: 297, distance: 259.3
click at [744, 297] on div at bounding box center [745, 378] width 3 height 447
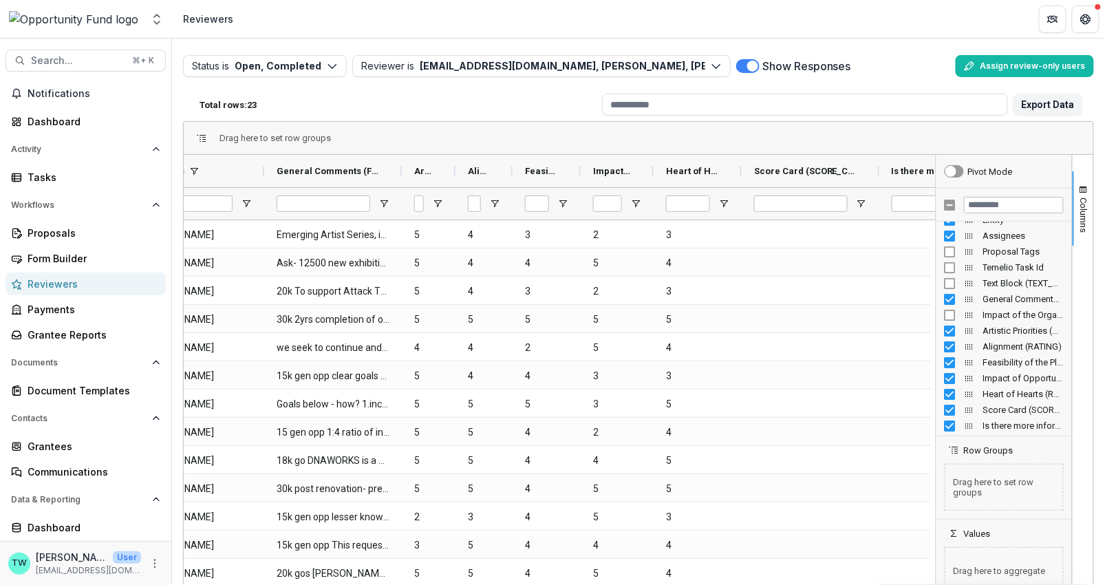
drag, startPoint x: 741, startPoint y: 302, endPoint x: 932, endPoint y: 292, distance: 190.8
click at [934, 292] on div at bounding box center [935, 378] width 3 height 447
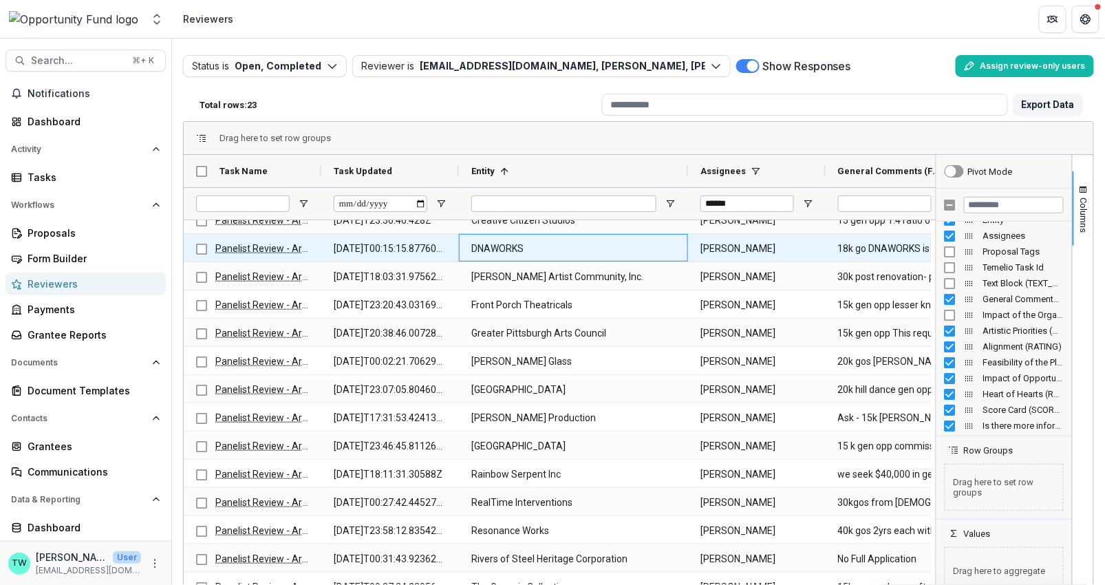
click at [511, 248] on Entity-5029 "DNAWORKS" at bounding box center [573, 249] width 204 height 28
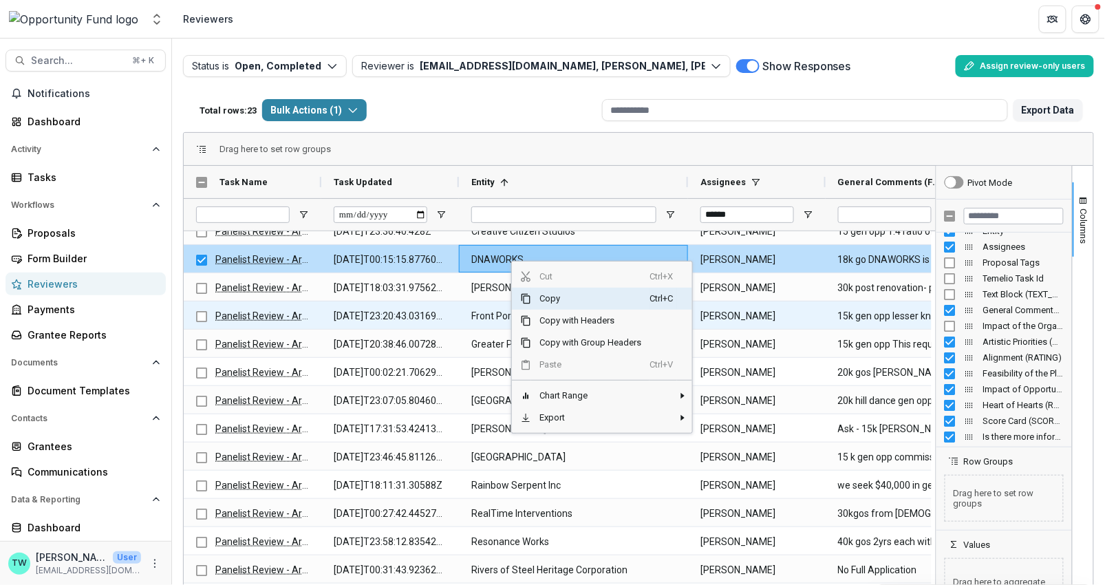
click at [473, 303] on Entity-5031 "Front Porch Theatricals" at bounding box center [573, 316] width 204 height 28
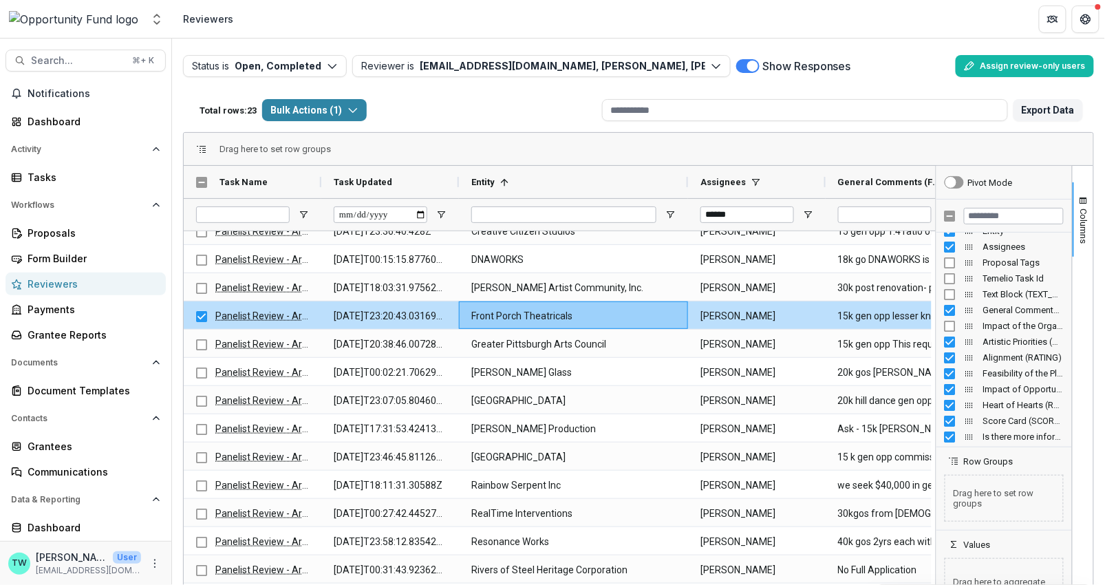
click at [541, 123] on div "Total rows: 23 Bulk Actions ( 1 ) Bulk Assign Reviewers ( 1 ) Bulk Download ( 1…" at bounding box center [395, 110] width 402 height 33
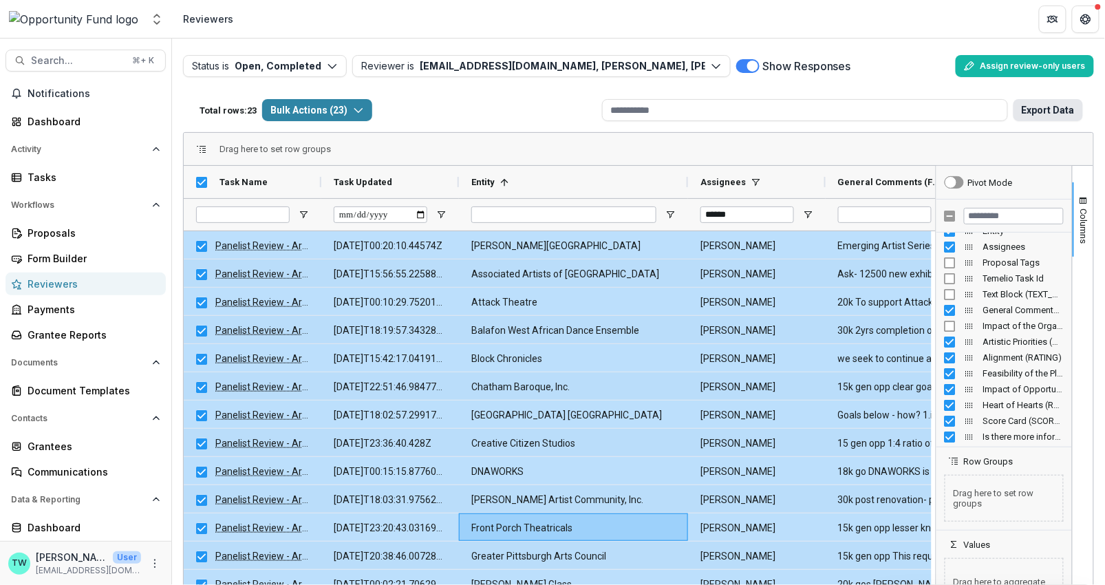
click at [1018, 118] on button "Export Data" at bounding box center [1047, 110] width 69 height 22
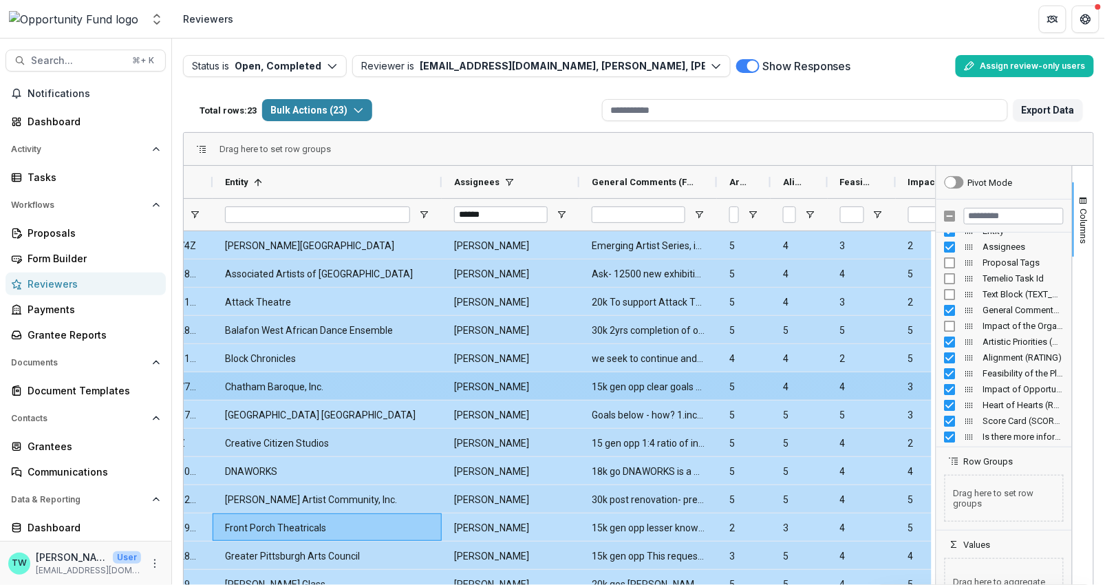
scroll to position [106, 0]
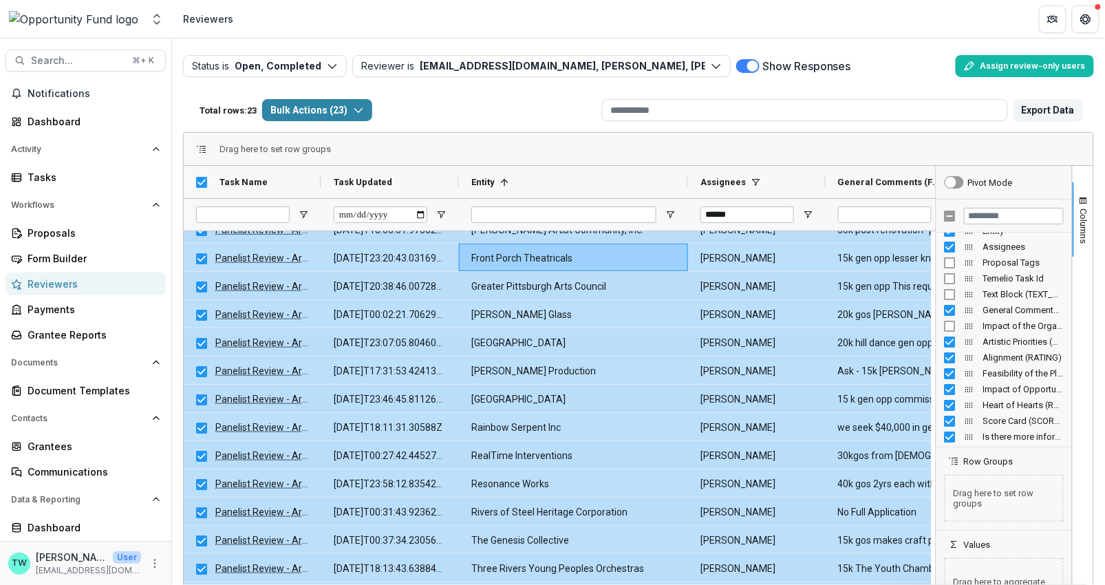
click at [354, 31] on header "Reviewers" at bounding box center [638, 19] width 933 height 38
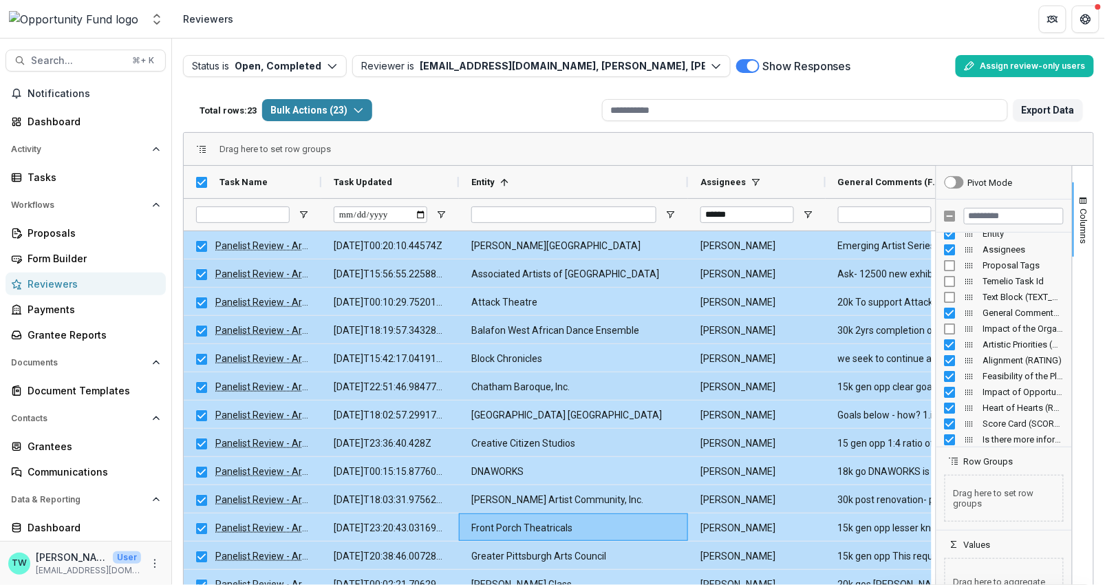
scroll to position [141, 0]
drag, startPoint x: 743, startPoint y: 215, endPoint x: 673, endPoint y: 215, distance: 70.2
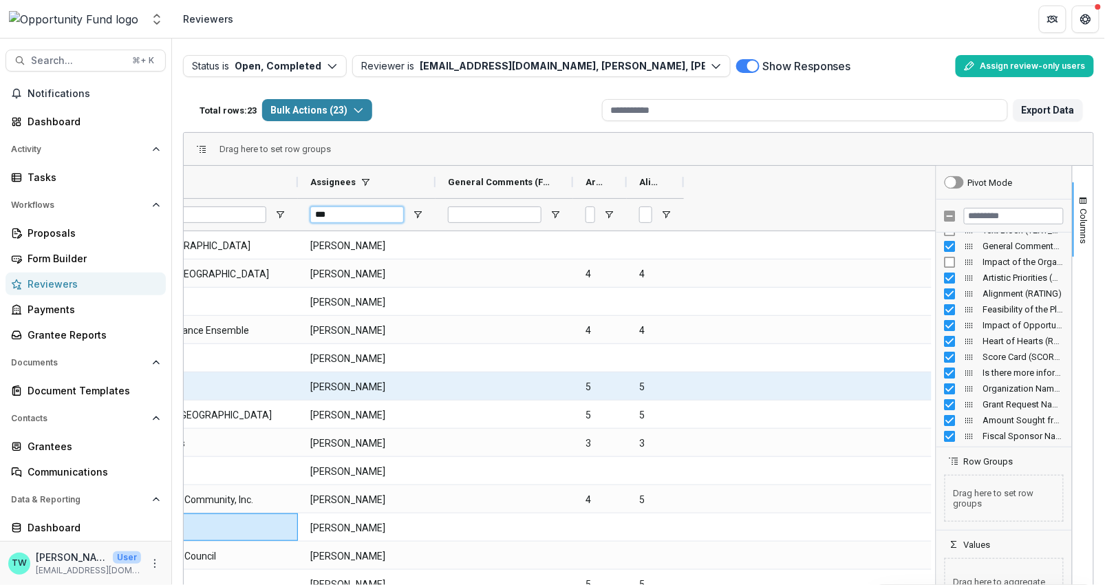
scroll to position [0, 0]
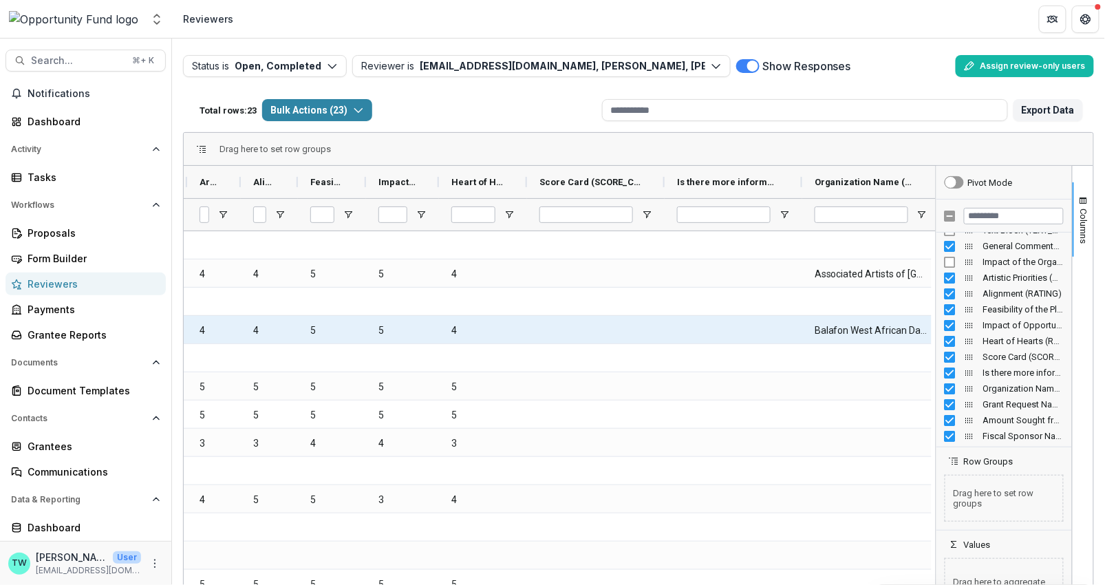
type input "***"
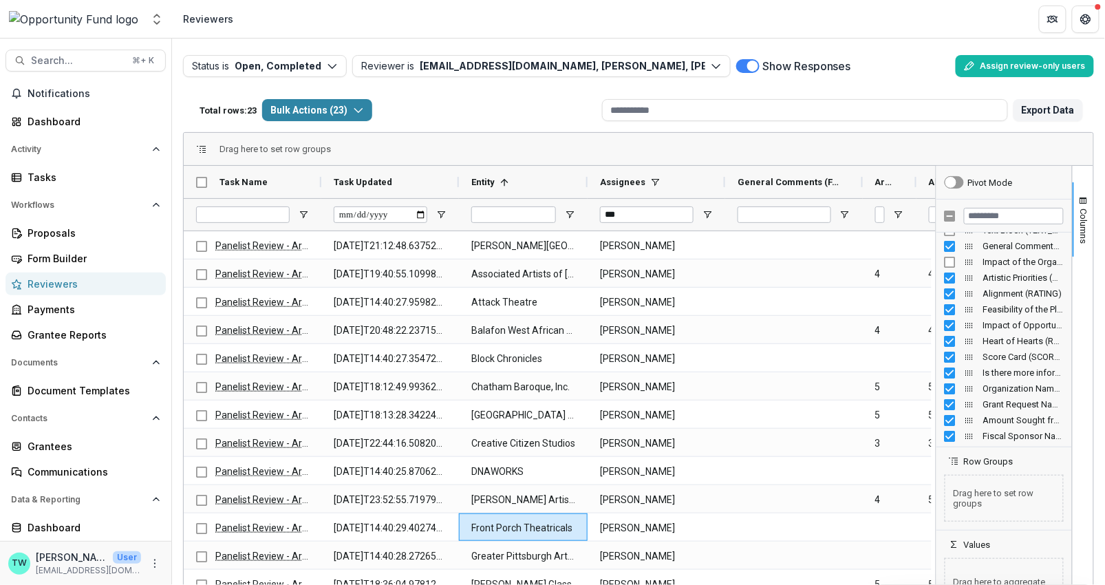
drag, startPoint x: 687, startPoint y: 183, endPoint x: 587, endPoint y: 197, distance: 101.5
click at [587, 197] on div "Task Name Task Updated Entity 1 ***" at bounding box center [1108, 198] width 1849 height 65
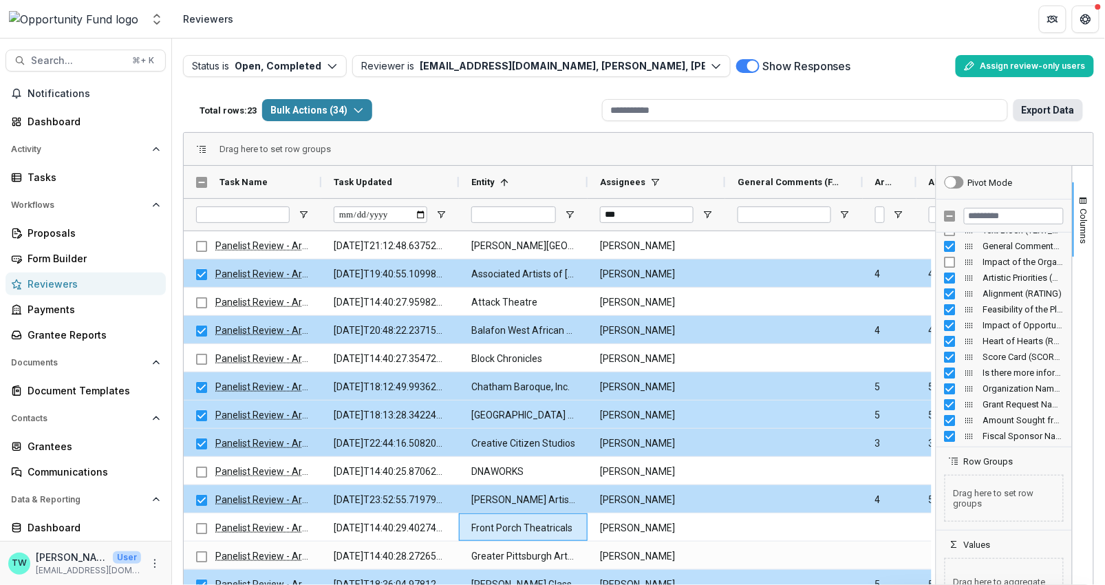
click at [1018, 106] on button "Export Data" at bounding box center [1047, 110] width 69 height 22
drag, startPoint x: 625, startPoint y: 216, endPoint x: 571, endPoint y: 214, distance: 53.7
click at [571, 214] on div "***" at bounding box center [1106, 214] width 1845 height 32
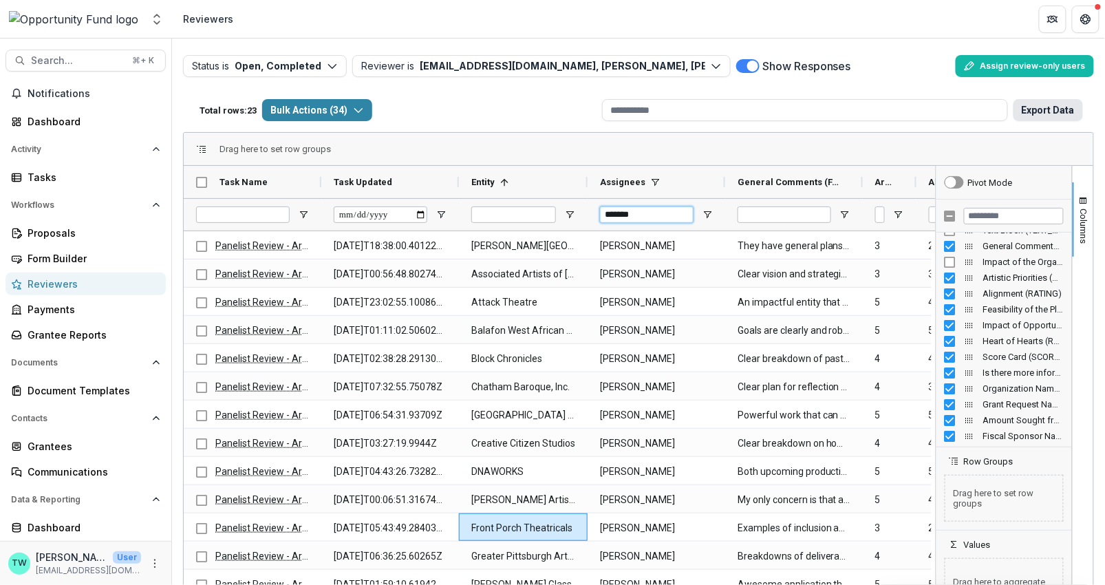
type input "*******"
click at [1018, 106] on button "Export Data" at bounding box center [1047, 110] width 69 height 22
drag, startPoint x: 641, startPoint y: 214, endPoint x: 538, endPoint y: 213, distance: 103.2
click at [538, 214] on div "*******" at bounding box center [1106, 214] width 1845 height 32
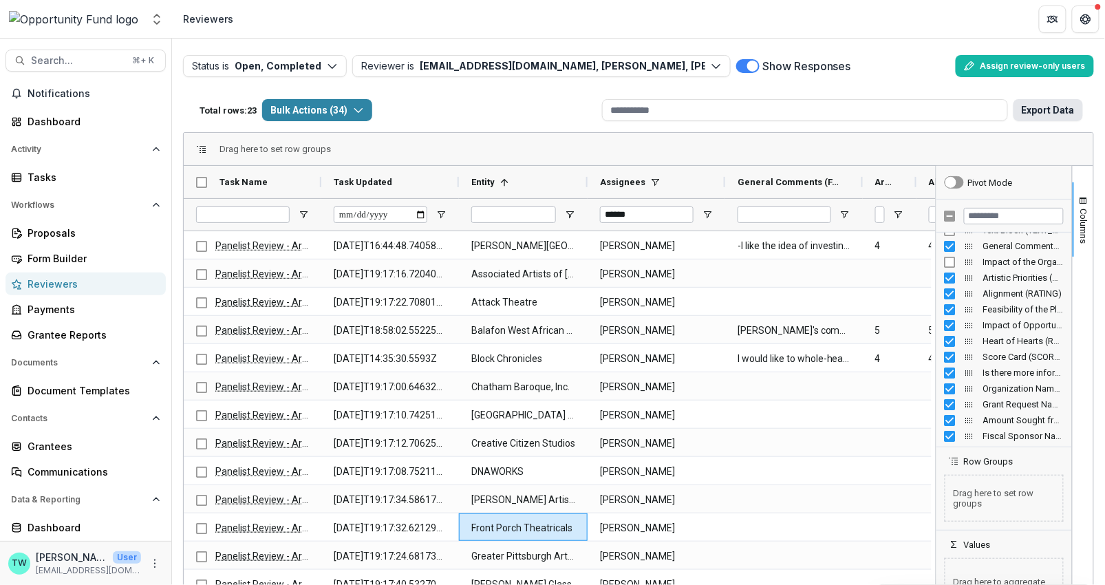
click at [1018, 109] on button "Export Data" at bounding box center [1047, 110] width 69 height 22
drag, startPoint x: 644, startPoint y: 219, endPoint x: 564, endPoint y: 208, distance: 80.5
click at [564, 208] on div "******" at bounding box center [1106, 214] width 1845 height 32
type input "****"
click at [485, 125] on div "Total rows: 23 Bulk Actions ( 34 ) Bulk Assign Reviewers ( 34 ) Bulk Download (…" at bounding box center [395, 110] width 402 height 33
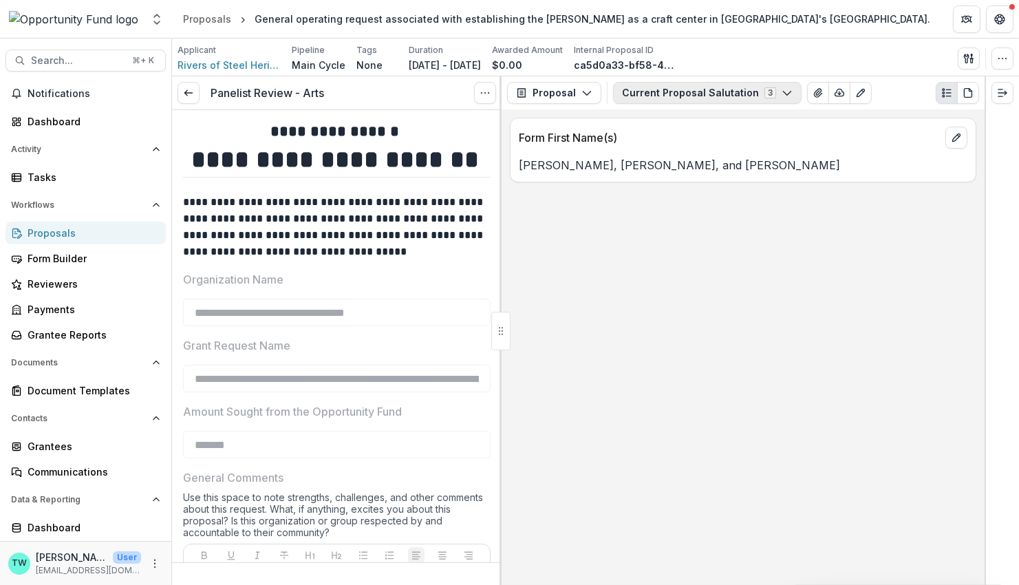
click at [782, 92] on icon "button" at bounding box center [787, 92] width 11 height 11
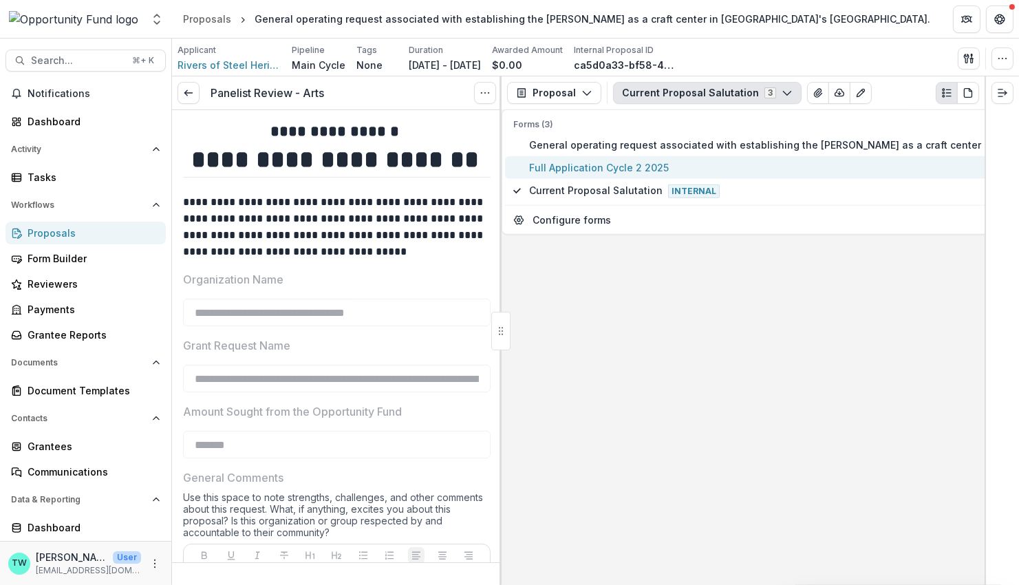
click at [645, 163] on span "Full Application Cycle 2 2025" at bounding box center [867, 167] width 676 height 14
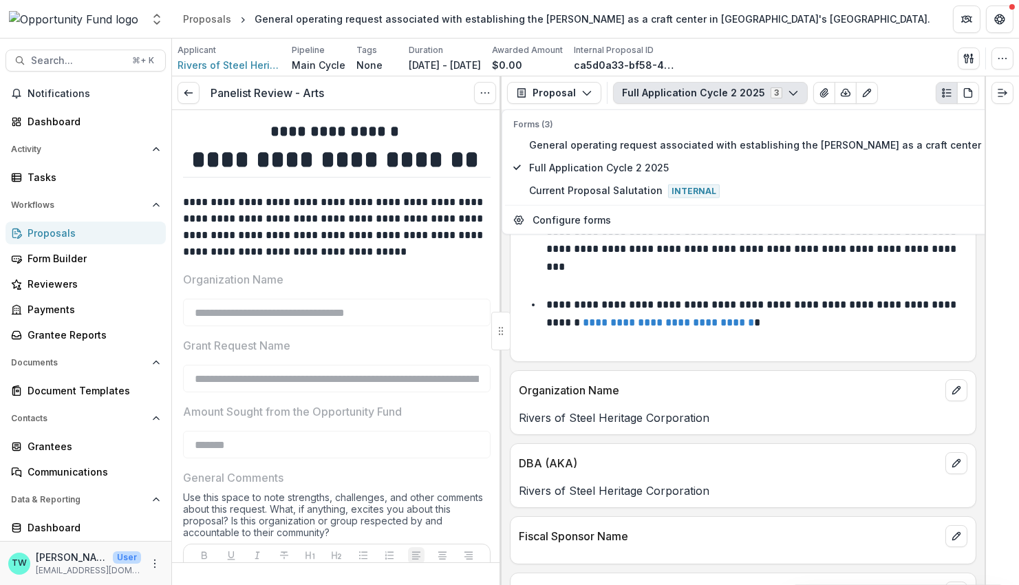
click at [874, 52] on div "Applicant Rivers of Steel Heritage Corporation Pipeline Main Cycle Tags None Al…" at bounding box center [596, 58] width 836 height 28
click at [653, 482] on p "Rivers of Steel Heritage Corporation" at bounding box center [743, 490] width 449 height 17
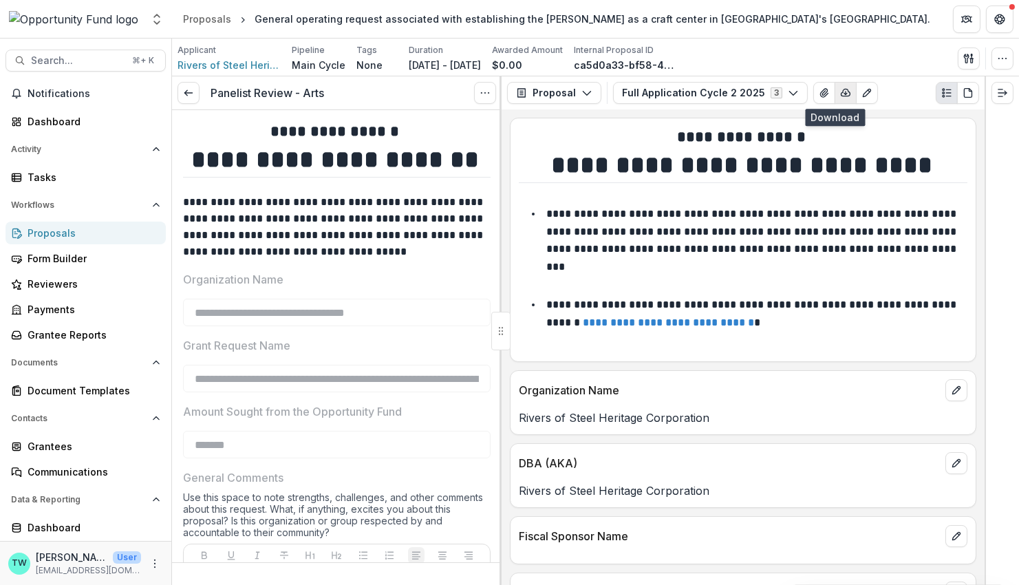
click at [840, 91] on icon "button" at bounding box center [845, 92] width 11 height 11
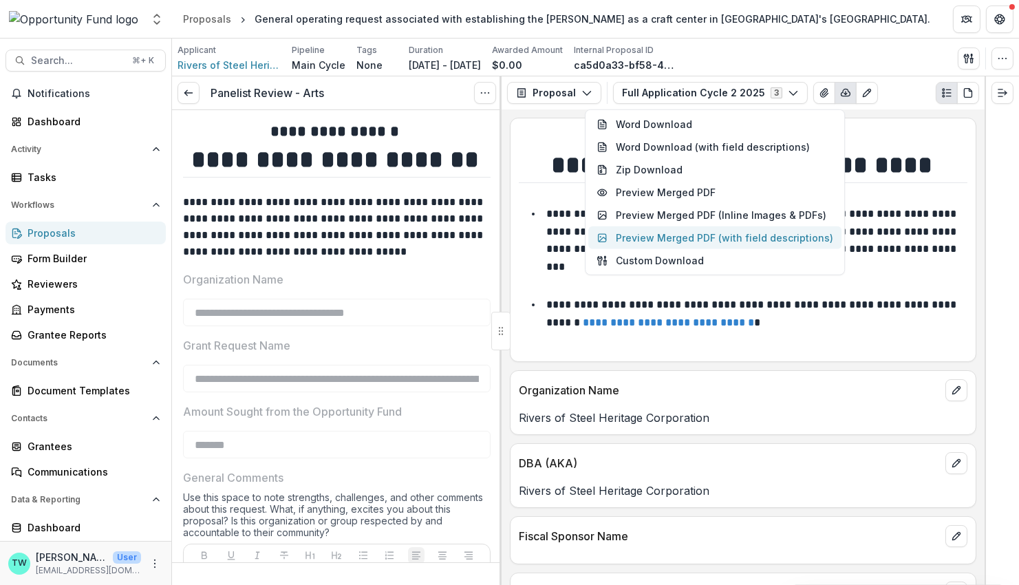
click at [726, 239] on button "Preview Merged PDF (with field descriptions)" at bounding box center [714, 237] width 253 height 23
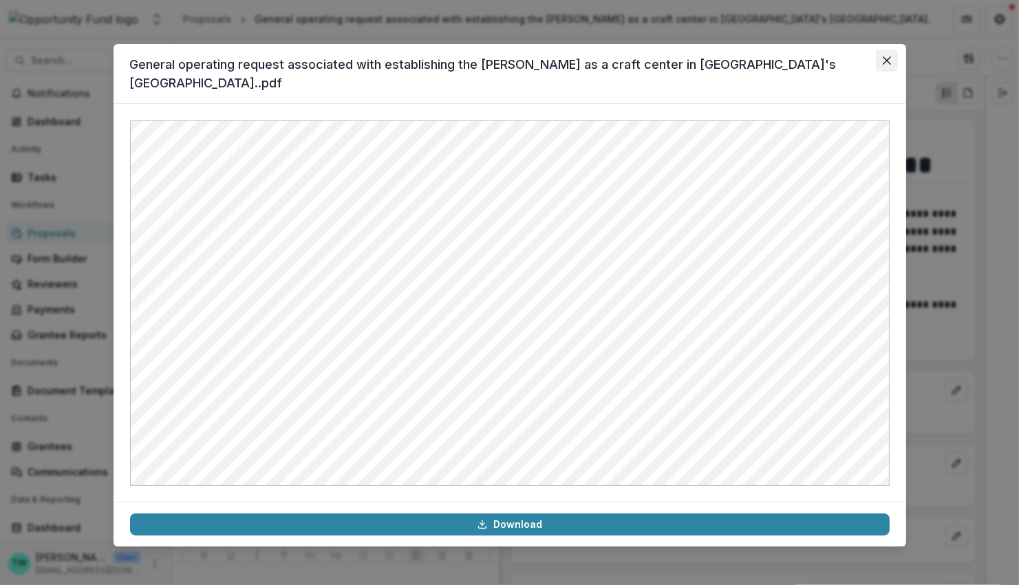
click at [885, 61] on icon "Close" at bounding box center [886, 60] width 8 height 8
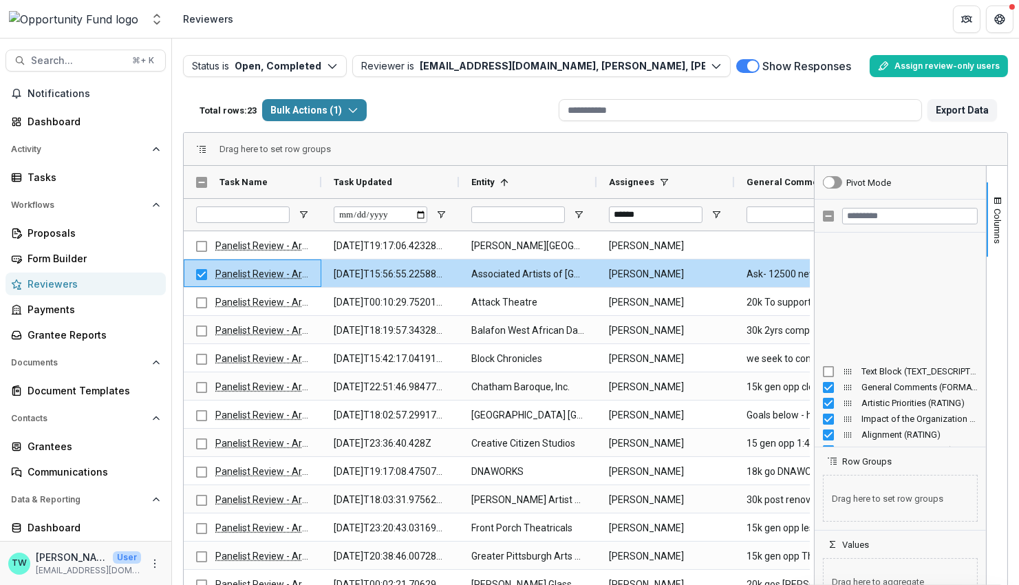
scroll to position [141, 0]
